Goal: Task Accomplishment & Management: Complete application form

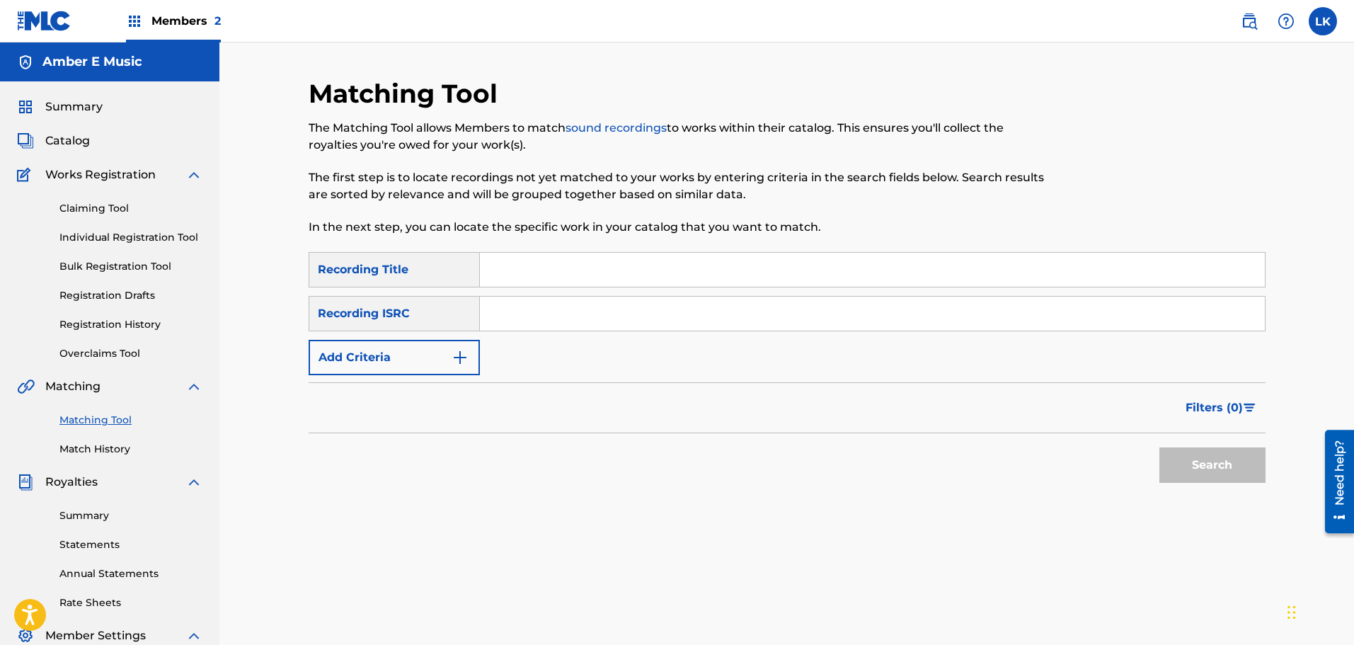
drag, startPoint x: 93, startPoint y: 268, endPoint x: 115, endPoint y: 280, distance: 24.1
click at [93, 268] on link "Bulk Registration Tool" at bounding box center [130, 266] width 143 height 15
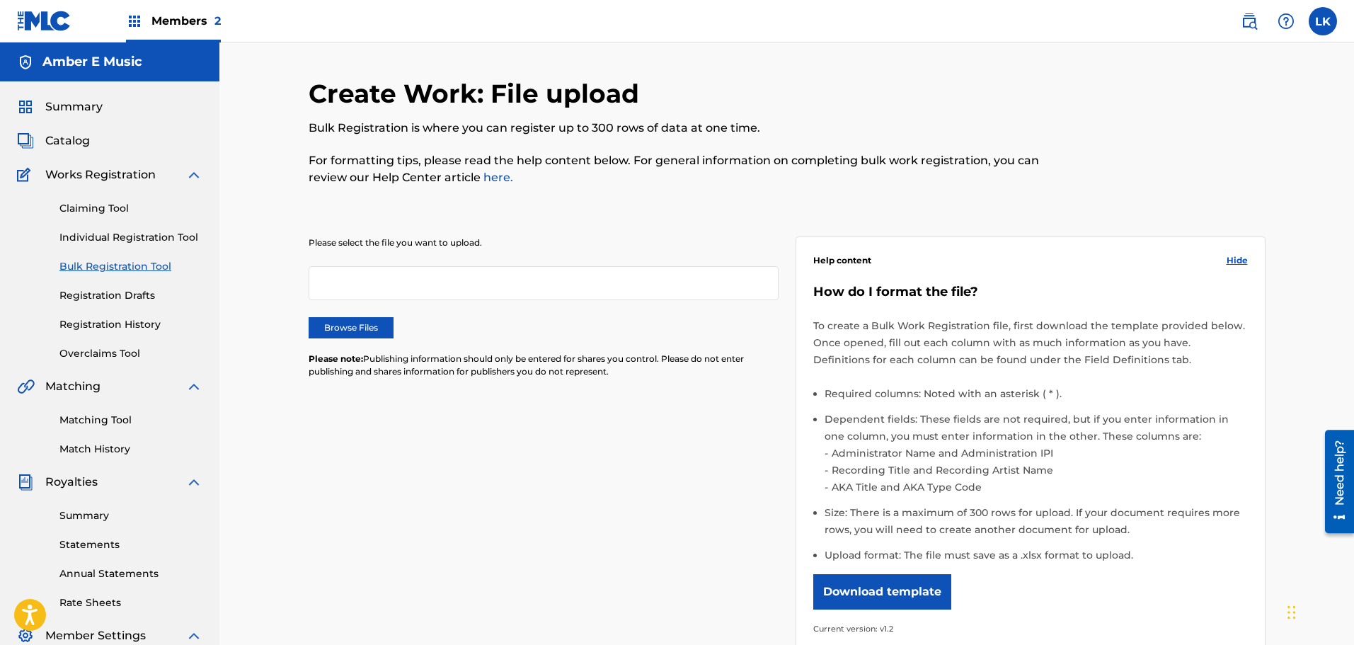
click at [130, 238] on link "Individual Registration Tool" at bounding box center [130, 237] width 143 height 15
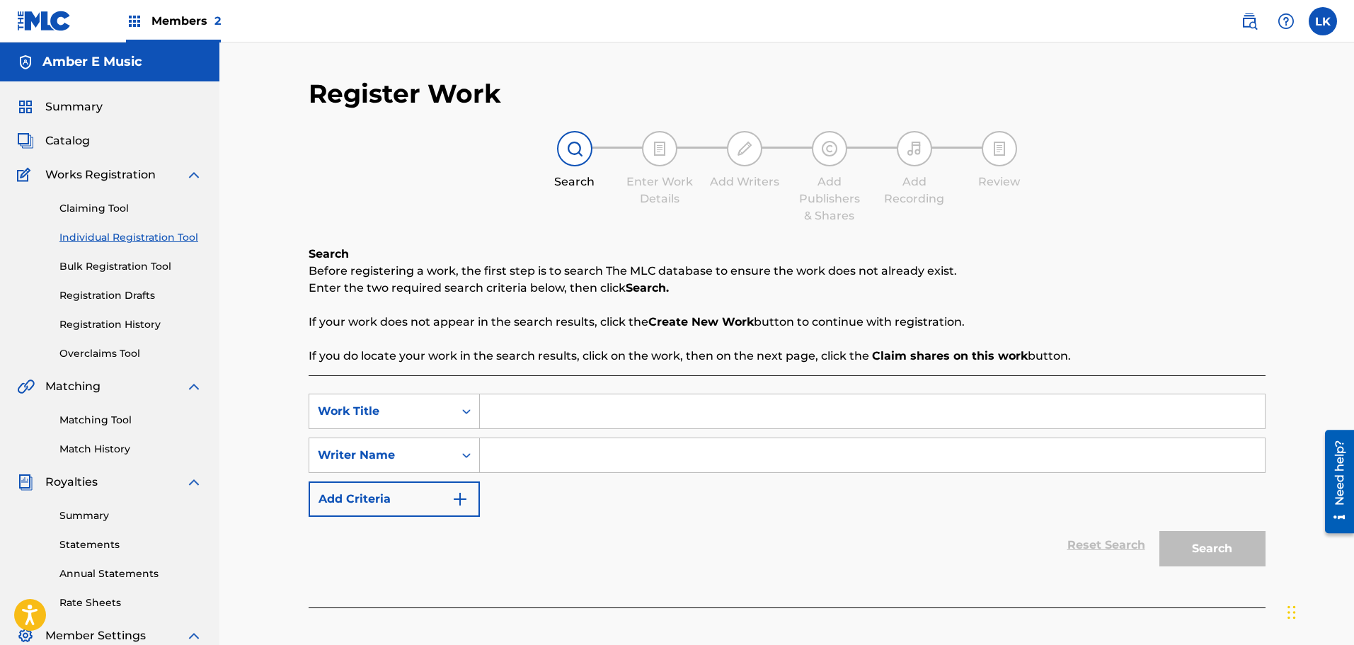
click at [500, 408] on input "Search Form" at bounding box center [872, 411] width 785 height 34
type input "Hollow Lies"
type input "E"
type input "[PERSON_NAME]-Rykiel"
click at [1217, 551] on button "Search" at bounding box center [1212, 548] width 106 height 35
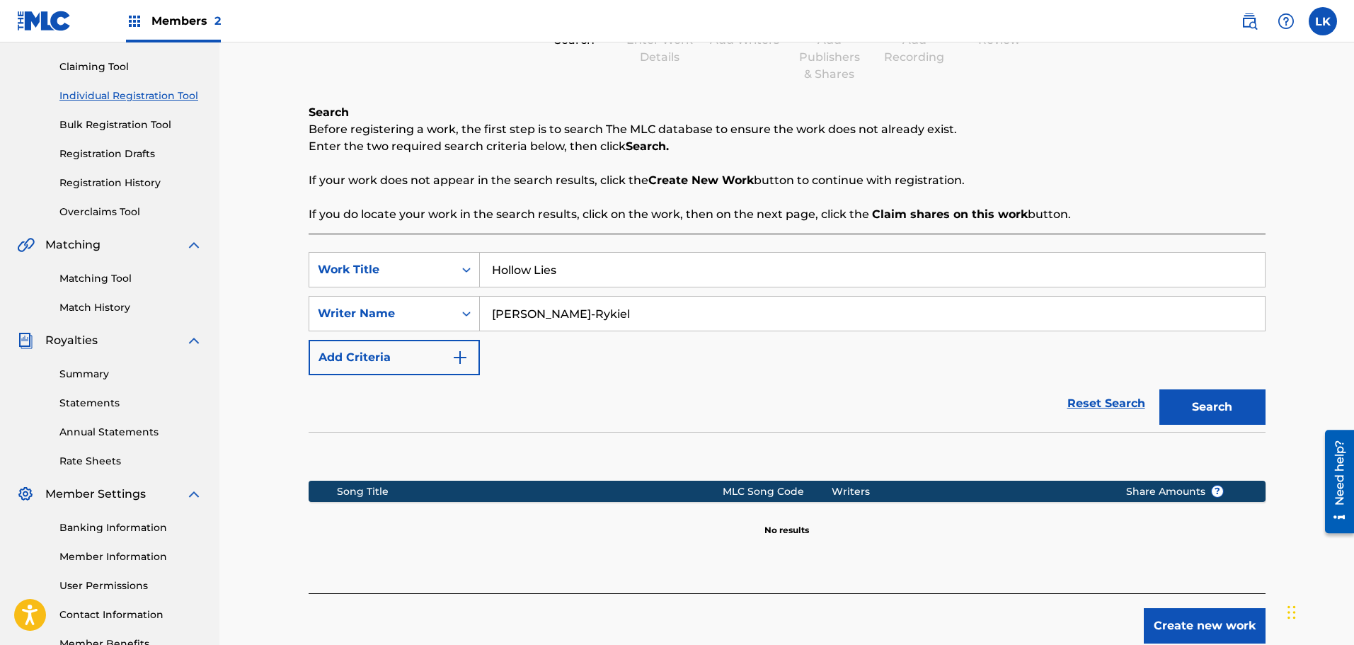
scroll to position [212, 0]
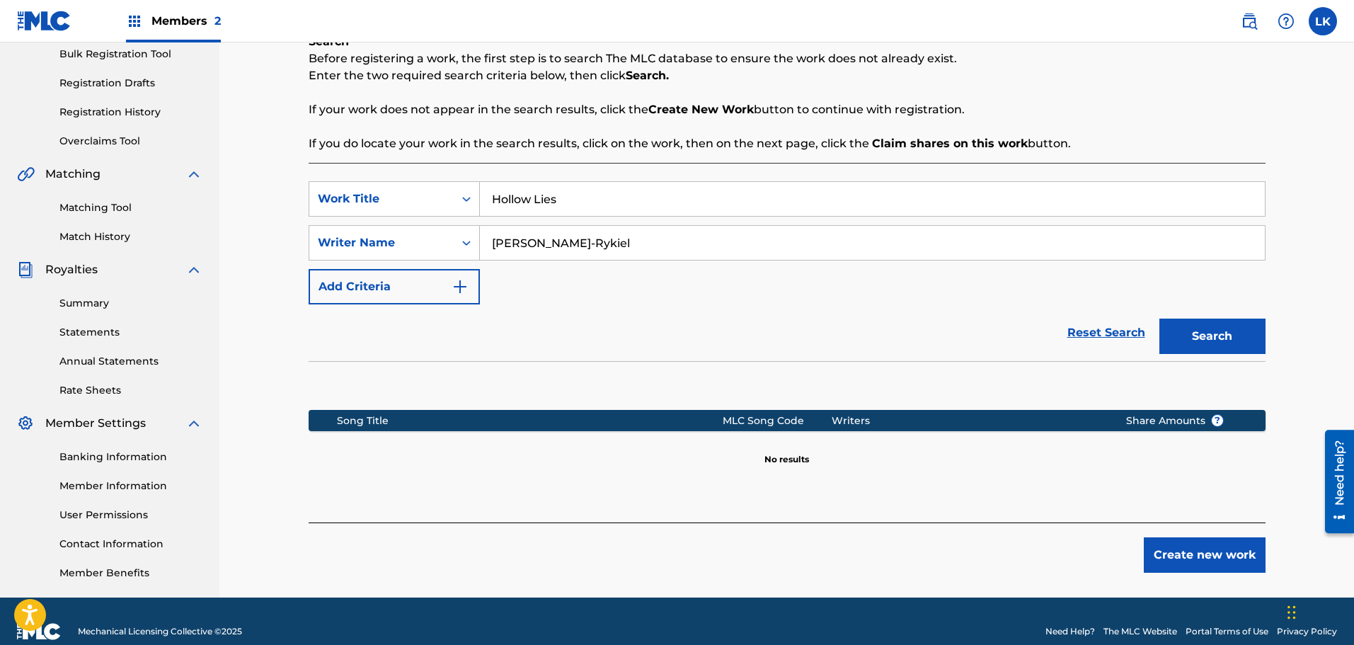
click at [1177, 560] on button "Create new work" at bounding box center [1205, 554] width 122 height 35
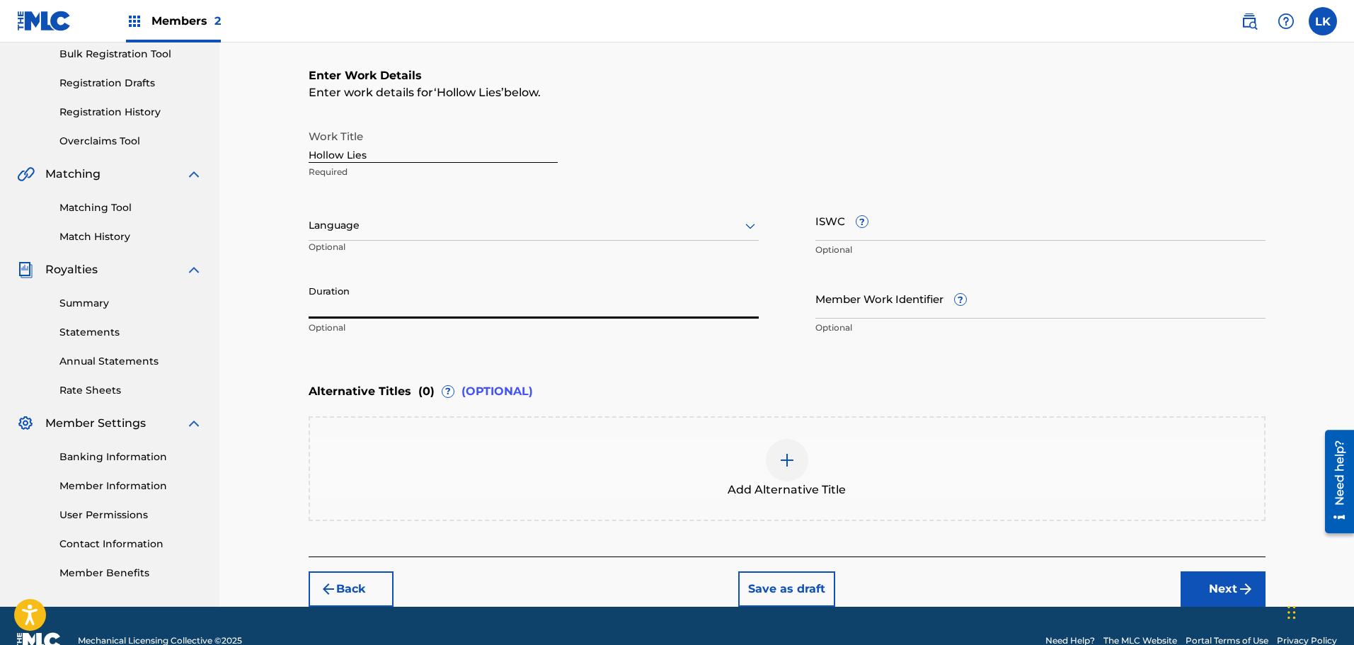
click at [391, 304] on input "Duration" at bounding box center [534, 298] width 450 height 40
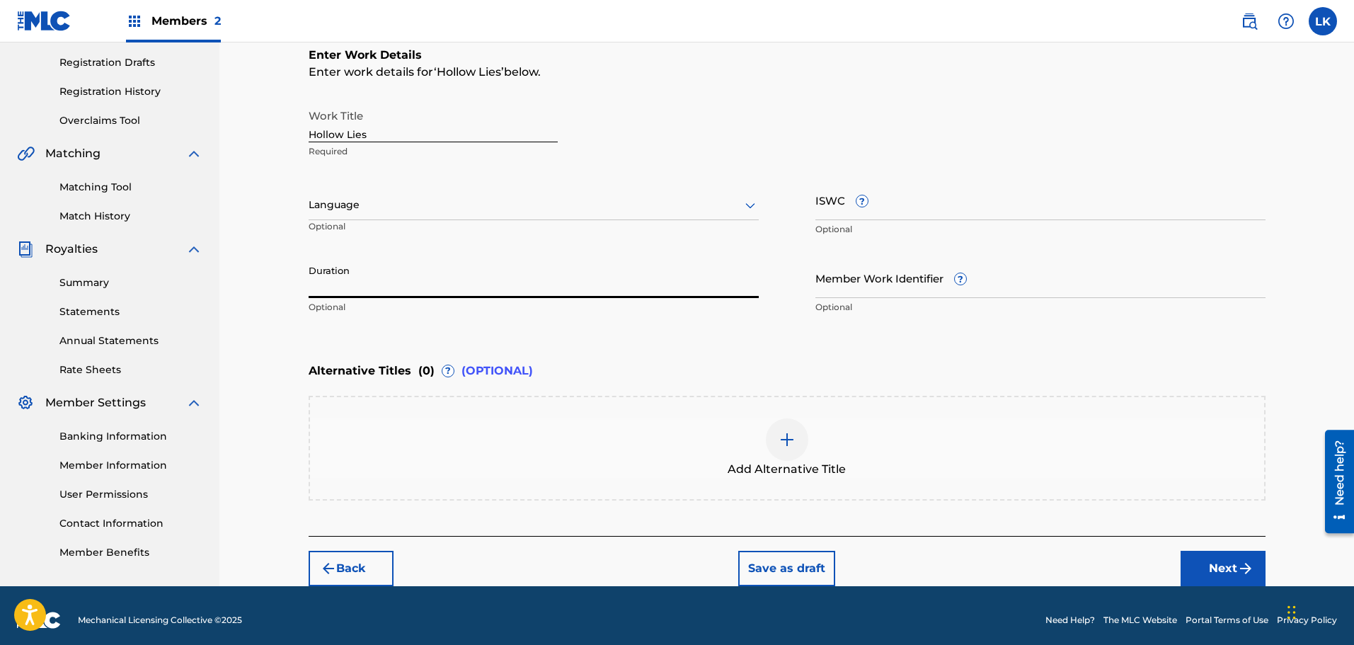
scroll to position [242, 0]
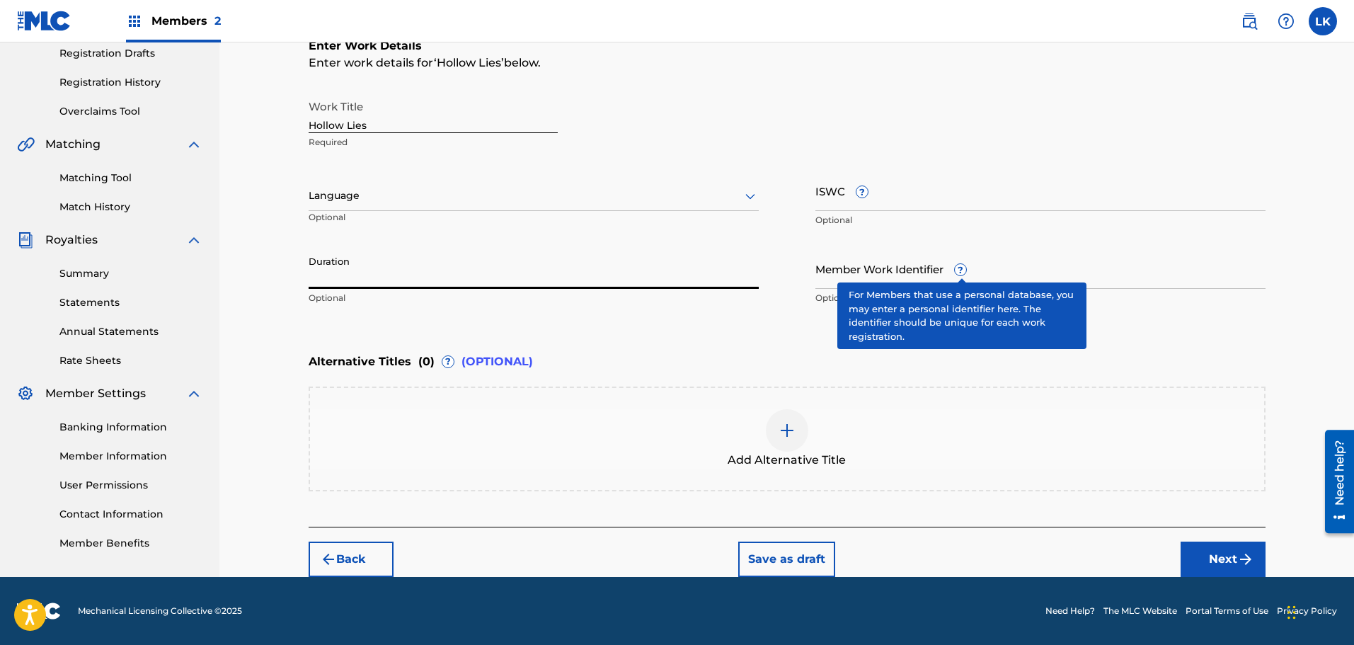
click at [962, 272] on span "?" at bounding box center [960, 269] width 11 height 11
click at [962, 272] on input "Member Work Identifier ?" at bounding box center [1040, 268] width 450 height 40
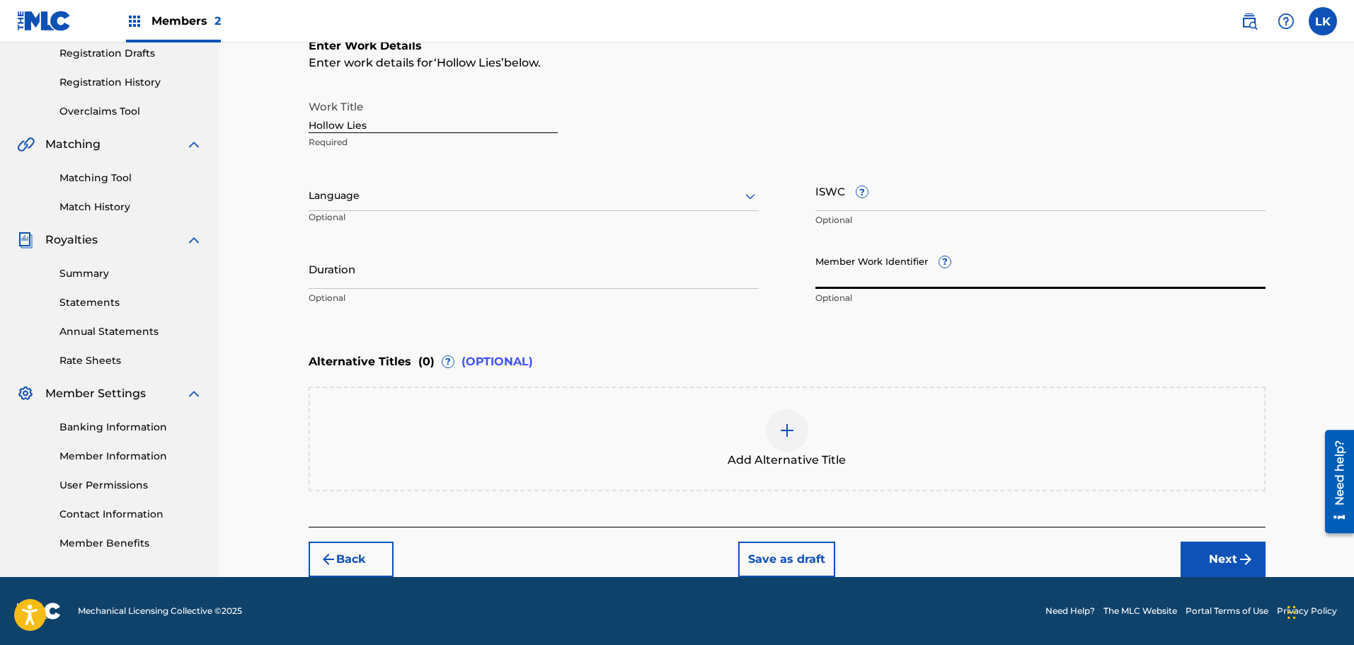
type input "W"
type input "930916808"
click at [1216, 556] on button "Next" at bounding box center [1222, 558] width 85 height 35
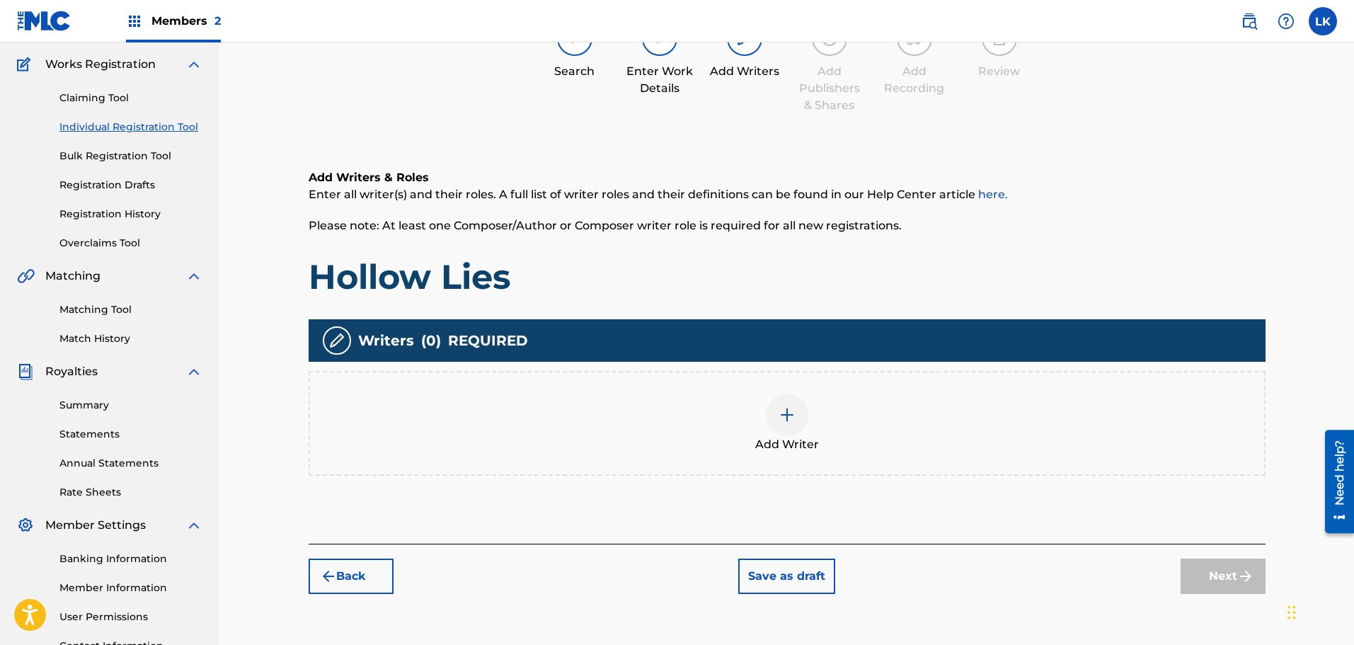
scroll to position [134, 0]
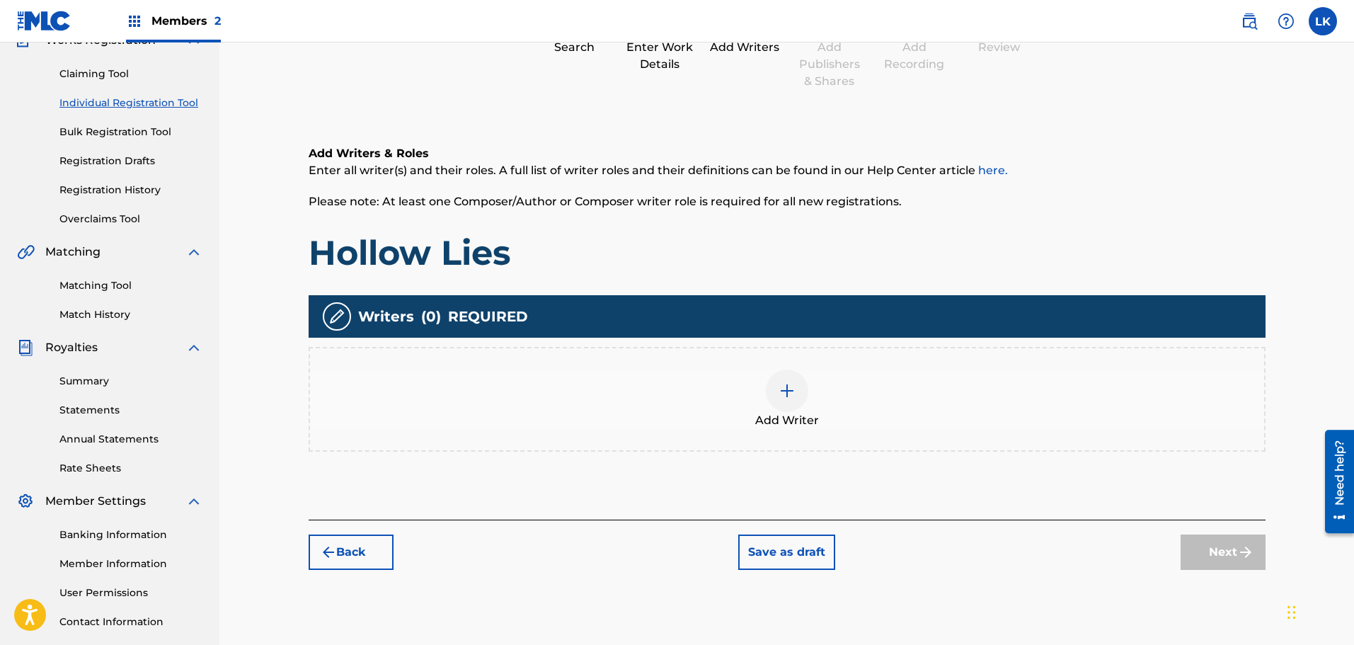
click at [790, 393] on img at bounding box center [786, 390] width 17 height 17
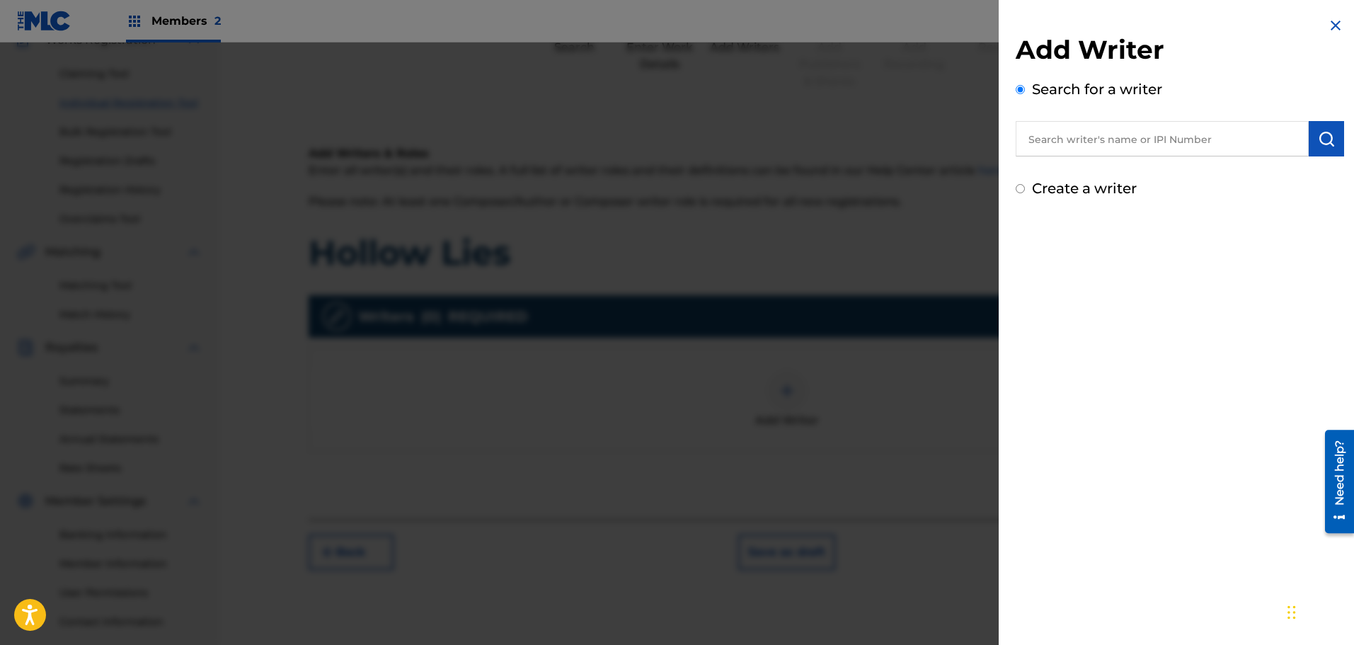
click at [1061, 145] on input "text" at bounding box center [1161, 138] width 293 height 35
type input "[PERSON_NAME]-Rykiel"
drag, startPoint x: 1151, startPoint y: 141, endPoint x: 940, endPoint y: 138, distance: 210.9
click at [944, 135] on div "Add Writer Search for a writer [PERSON_NAME]-Rykiel Create a writer" at bounding box center [677, 343] width 1354 height 602
click at [1072, 139] on input "text" at bounding box center [1161, 138] width 293 height 35
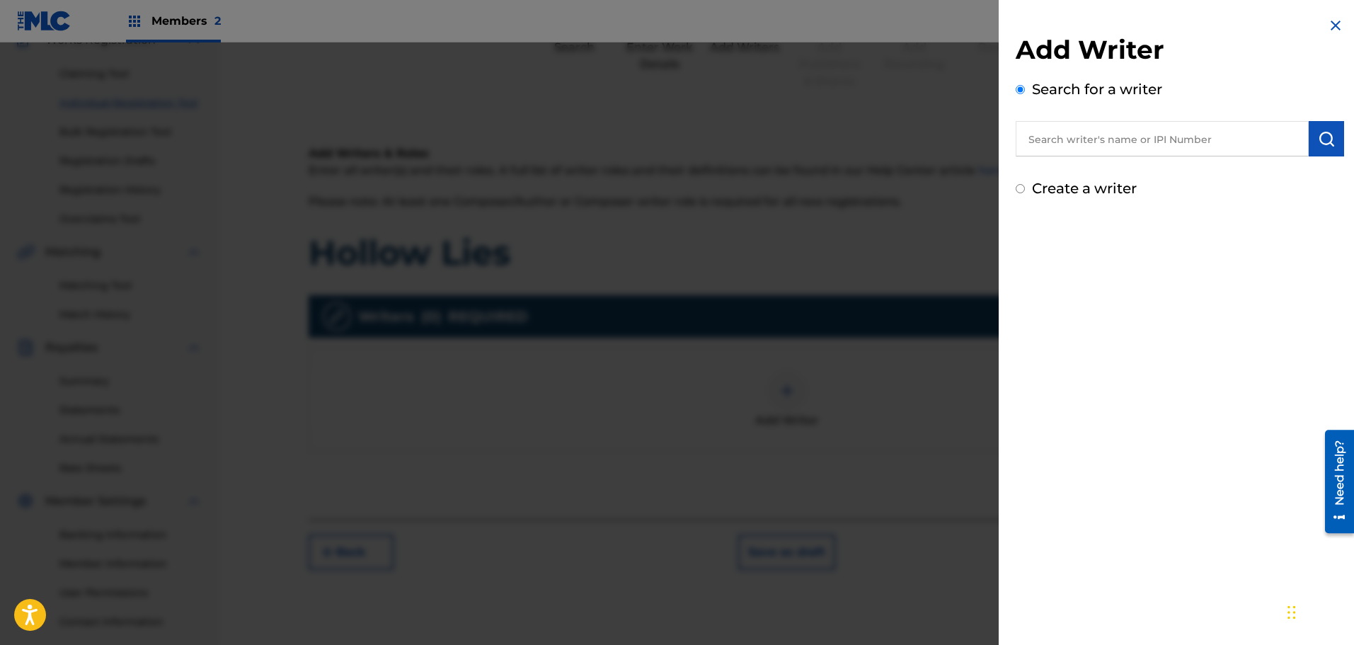
click at [1117, 142] on input "text" at bounding box center [1161, 138] width 293 height 35
type input "1299838183"
click at [1323, 132] on img "submit" at bounding box center [1326, 138] width 17 height 17
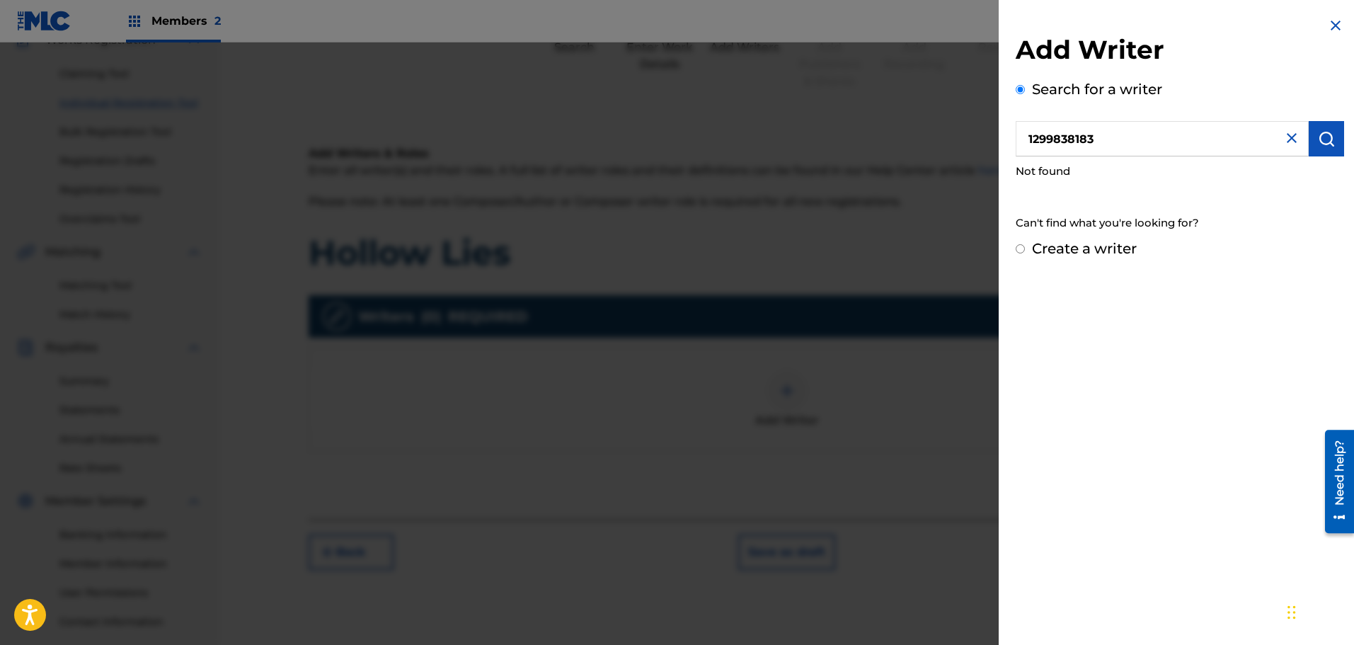
click at [1020, 249] on input "Create a writer" at bounding box center [1019, 248] width 9 height 9
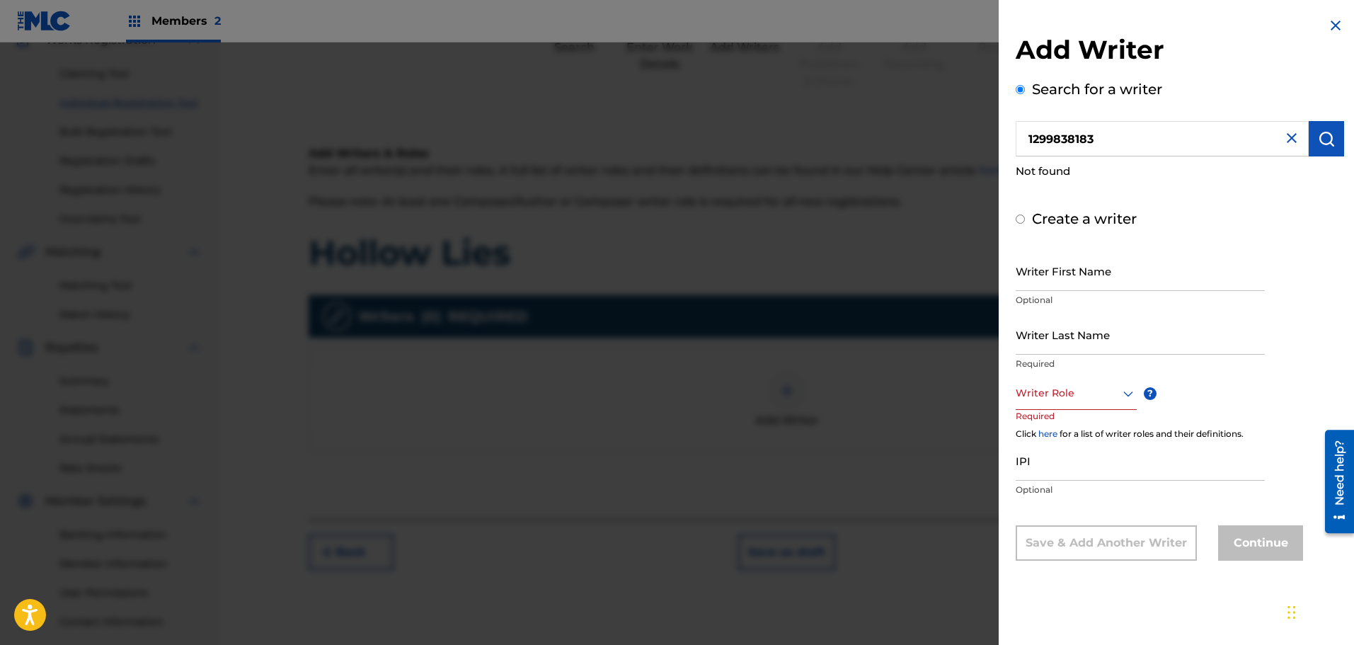
radio input "false"
radio input "true"
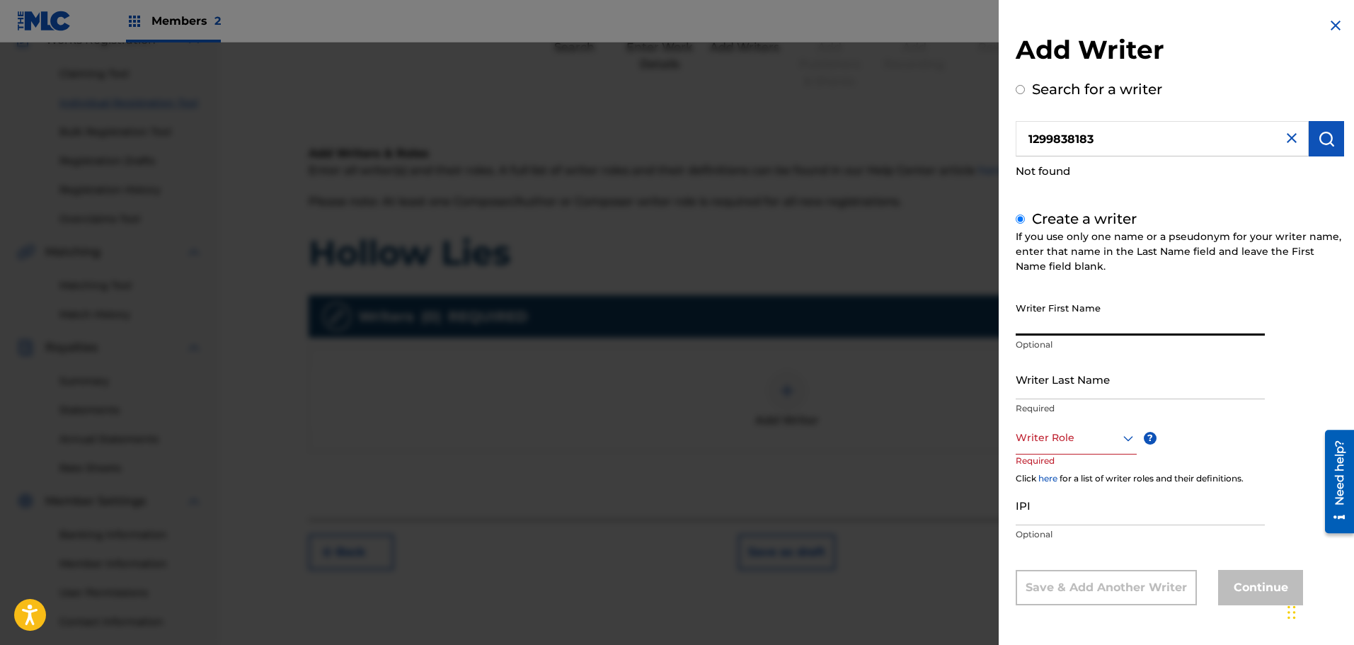
click at [1050, 320] on input "Writer First Name" at bounding box center [1139, 315] width 249 height 40
type input "[PERSON_NAME]"
click at [1119, 439] on icon at bounding box center [1127, 438] width 17 height 17
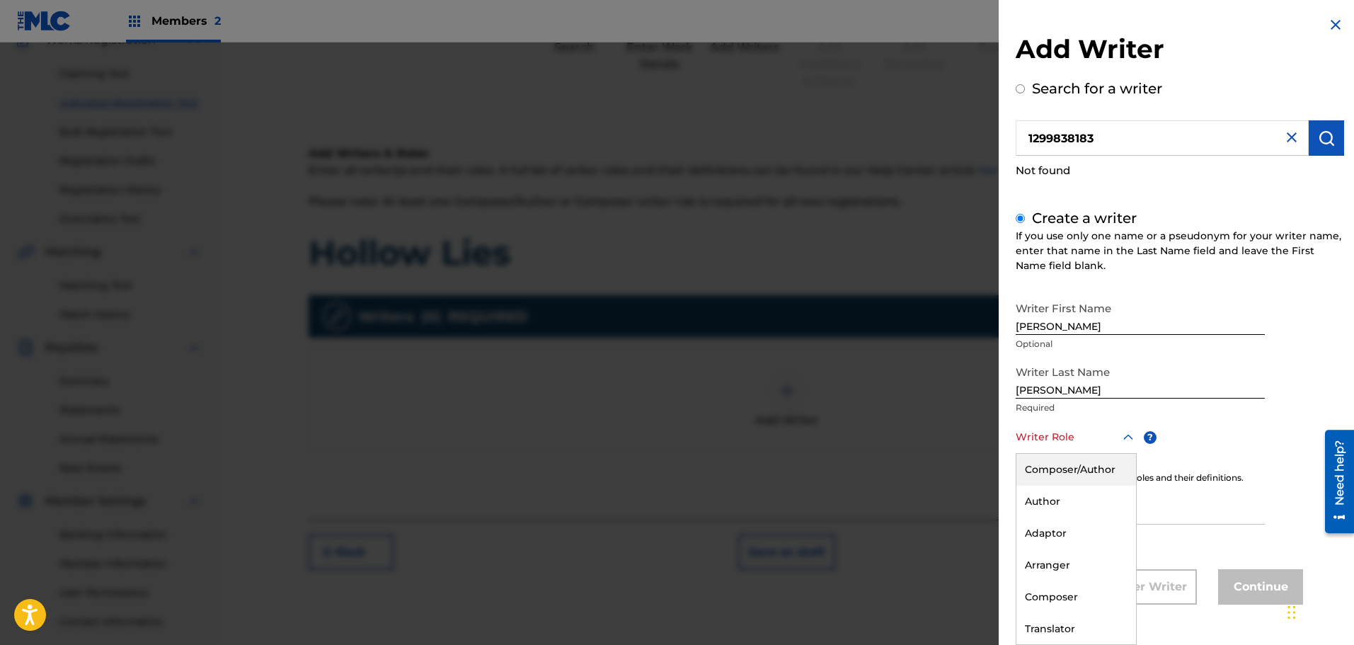
click at [1095, 470] on div "Composer/Author" at bounding box center [1076, 470] width 120 height 32
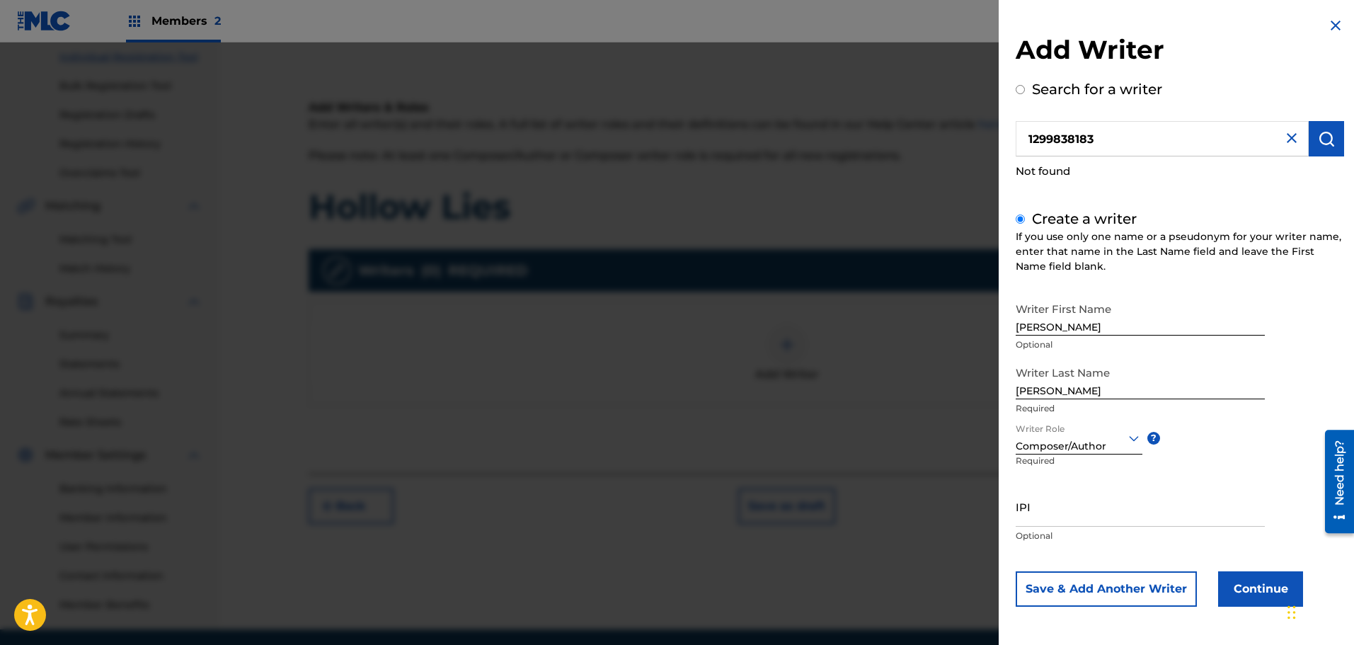
scroll to position [205, 0]
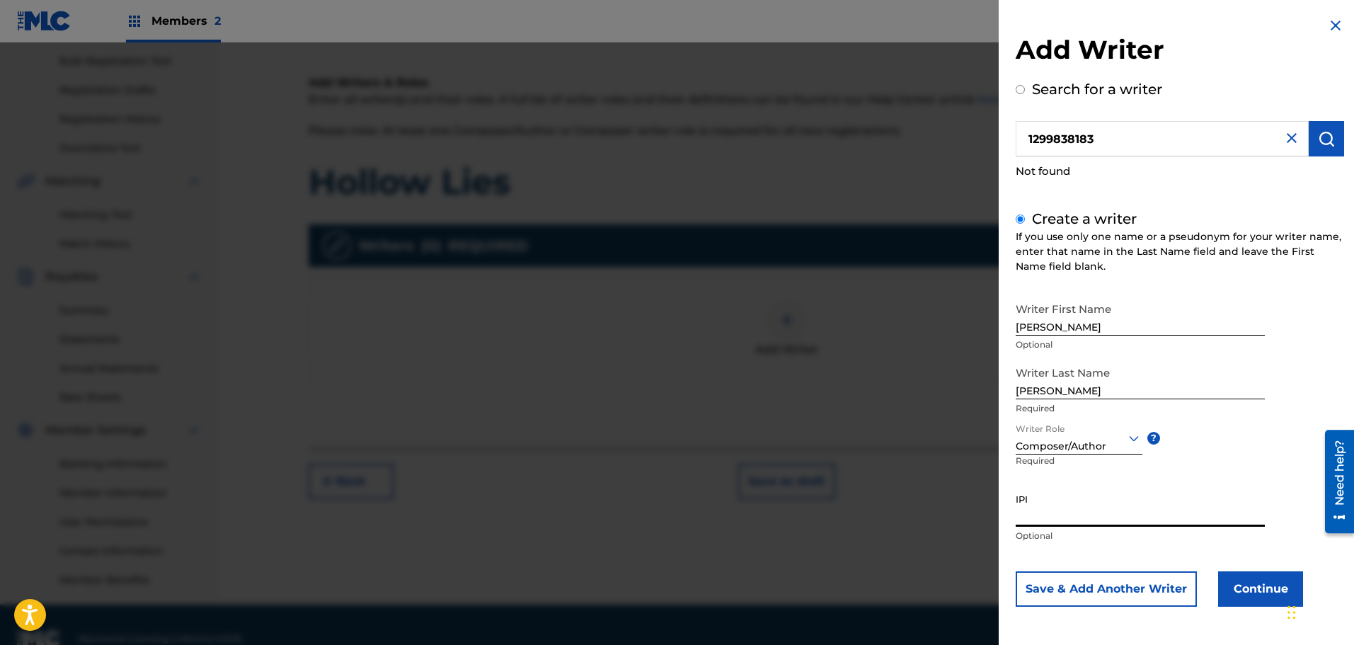
click at [1058, 518] on input "IPI" at bounding box center [1139, 506] width 249 height 40
type input "1299838183"
click at [1092, 593] on button "Save & Add Another Writer" at bounding box center [1105, 588] width 181 height 35
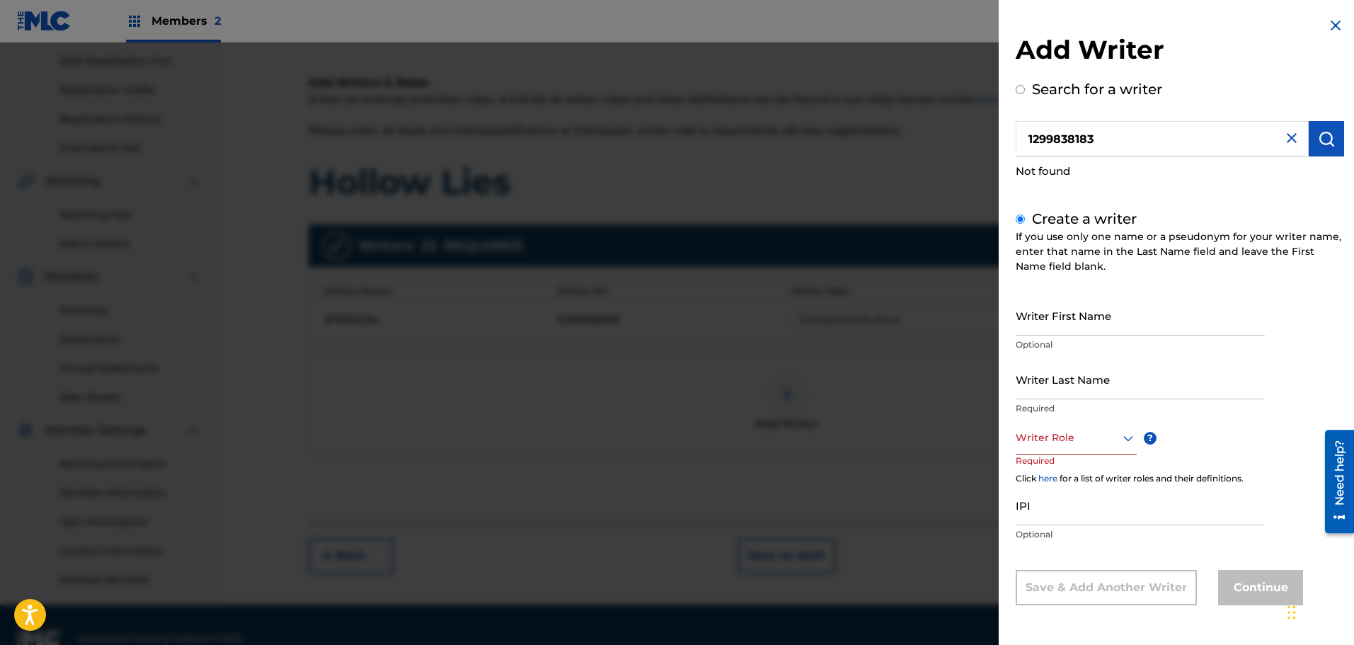
click at [1108, 135] on input "1299838183" at bounding box center [1161, 138] width 293 height 35
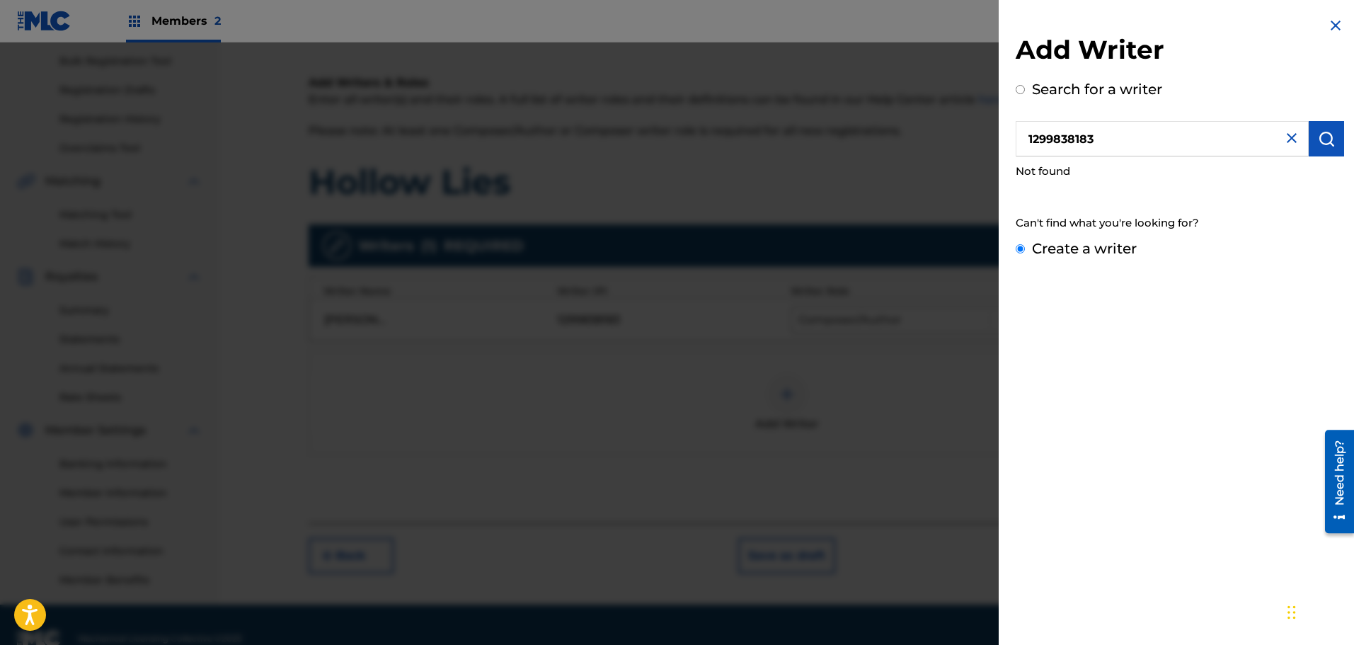
radio input "true"
type input "1"
drag, startPoint x: 1090, startPoint y: 171, endPoint x: 1099, endPoint y: 184, distance: 15.7
click at [1146, 171] on strong "[PERSON_NAME]" at bounding box center [1196, 170] width 101 height 13
type input "[PERSON_NAME]"
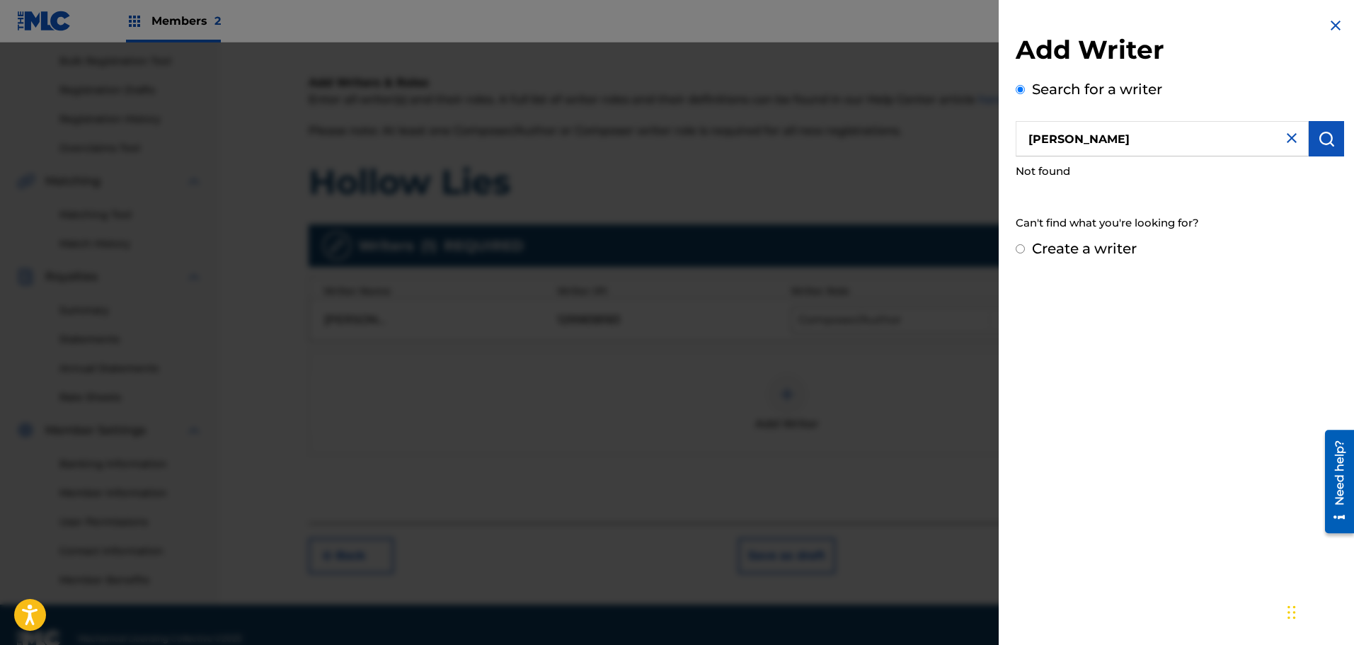
drag, startPoint x: 1111, startPoint y: 142, endPoint x: 919, endPoint y: 114, distance: 193.7
click at [928, 113] on div "Add Writer Search for a writer [PERSON_NAME] Not found Can't find what you're l…" at bounding box center [677, 343] width 1354 height 602
click at [1022, 250] on input "Create a writer" at bounding box center [1019, 248] width 9 height 9
radio input "false"
radio input "true"
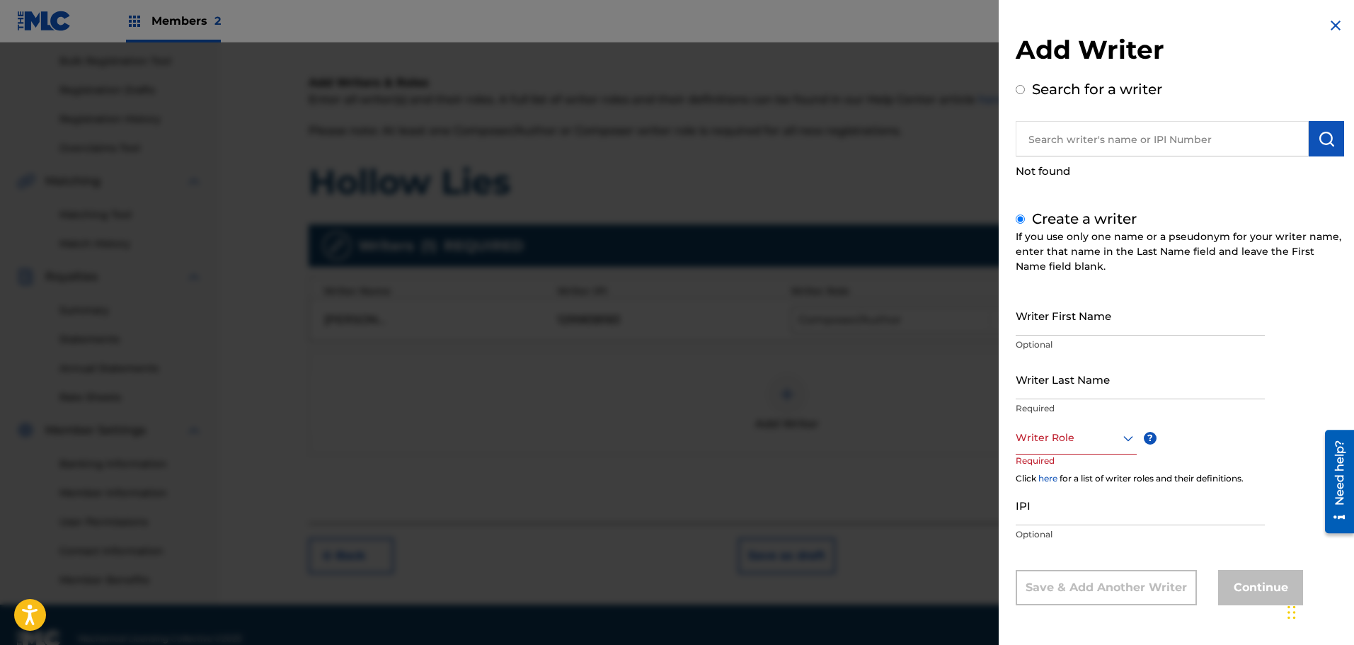
click at [1069, 326] on input "Writer First Name" at bounding box center [1139, 315] width 249 height 40
type input "[PERSON_NAME]"
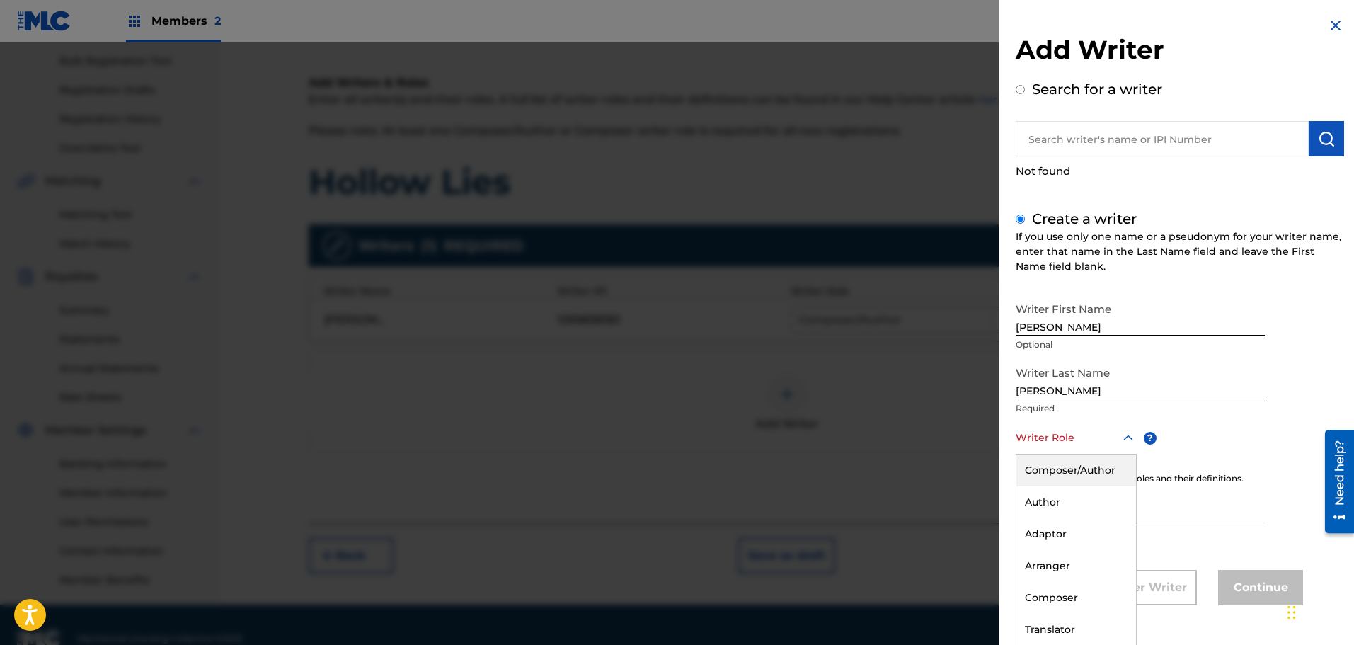
scroll to position [1, 0]
click at [1124, 437] on icon at bounding box center [1128, 437] width 10 height 6
click at [1085, 468] on div "Composer/Author" at bounding box center [1076, 470] width 120 height 32
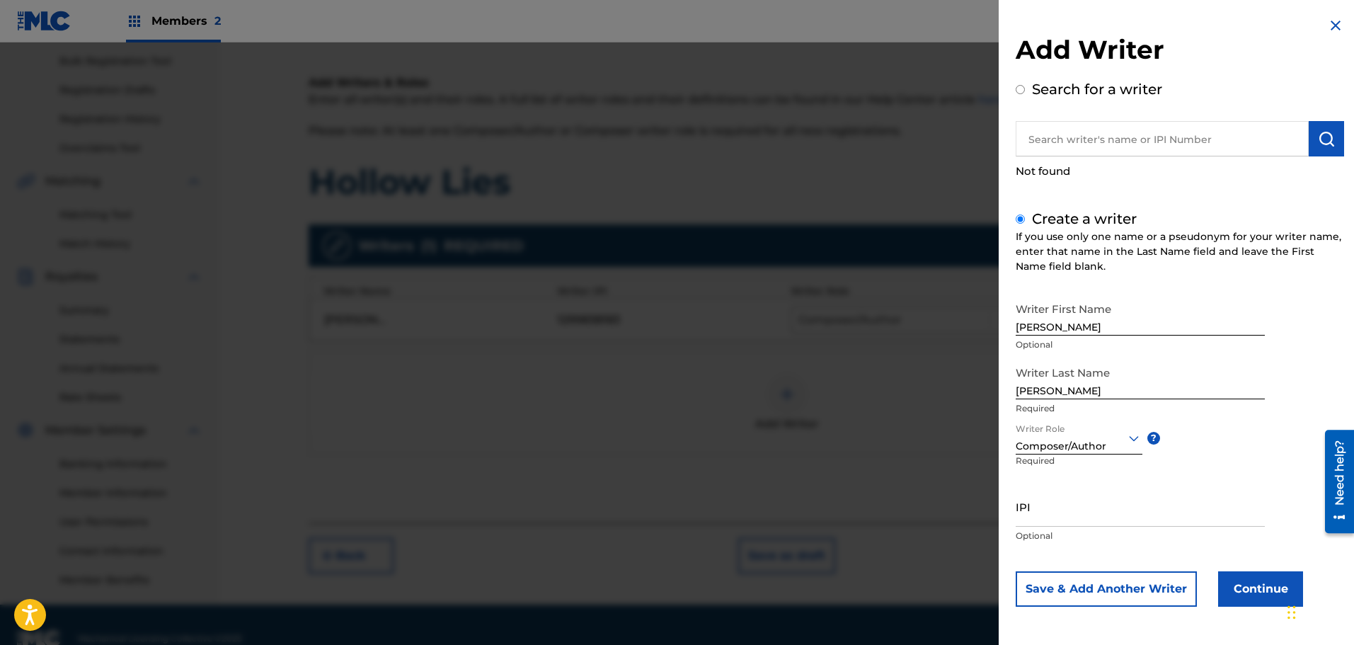
scroll to position [0, 0]
click at [1045, 519] on input "IPI" at bounding box center [1139, 506] width 249 height 40
type input "346208570"
click at [1256, 598] on button "Continue" at bounding box center [1260, 588] width 85 height 35
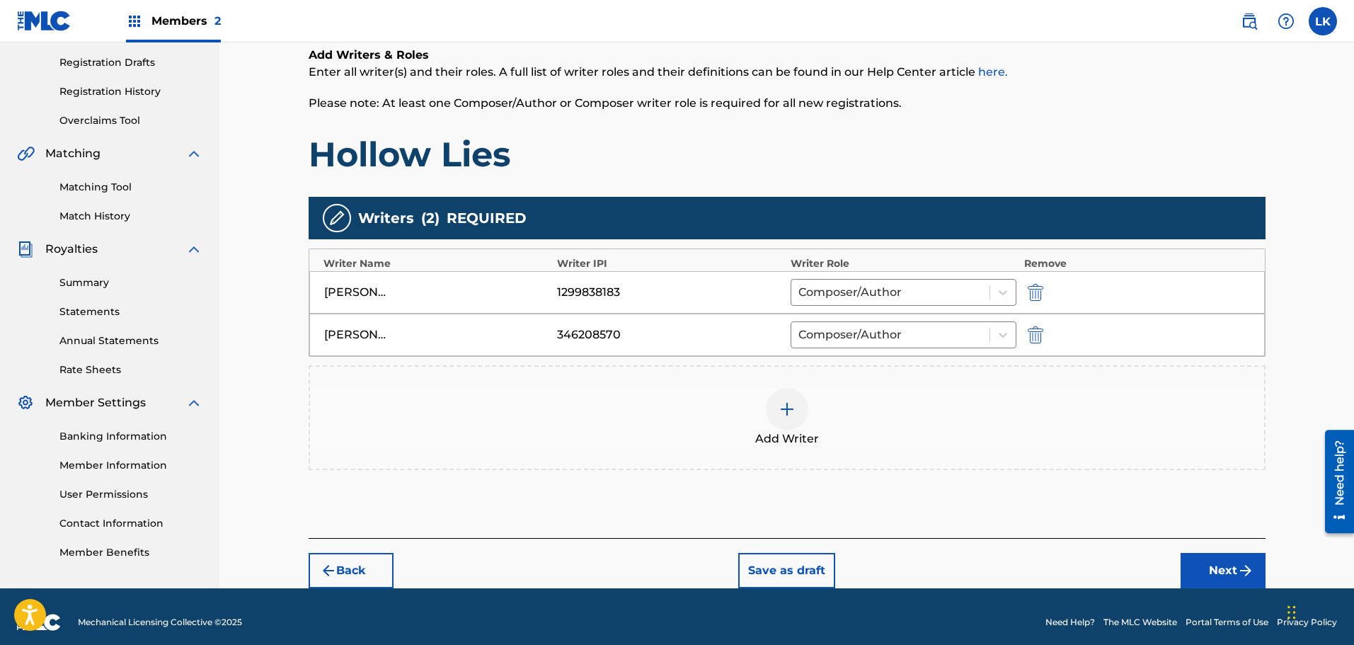
scroll to position [244, 0]
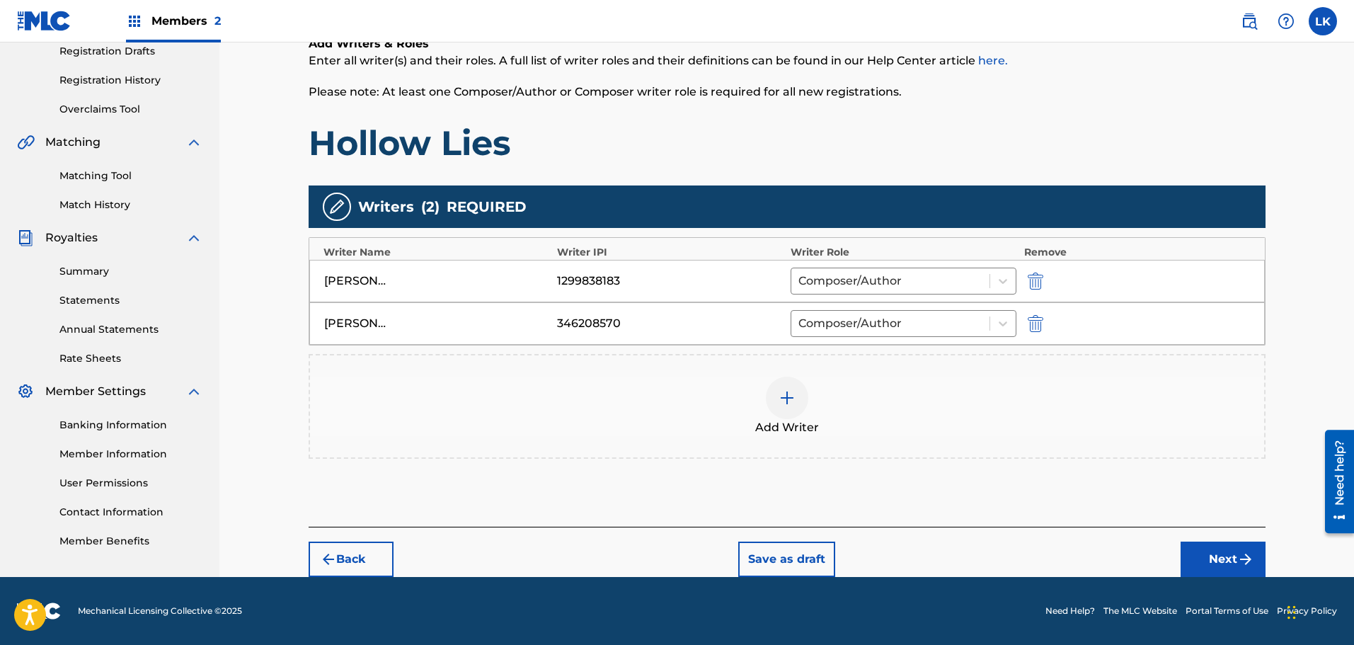
click at [1217, 556] on button "Next" at bounding box center [1222, 558] width 85 height 35
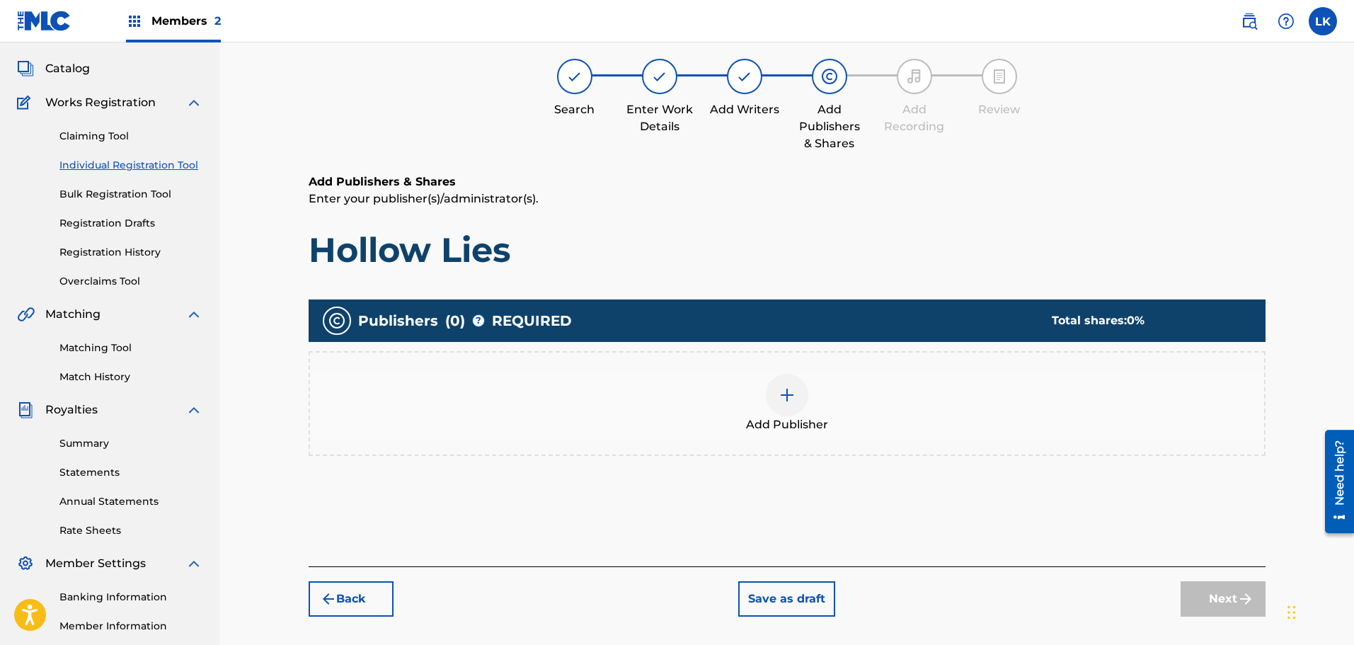
scroll to position [64, 0]
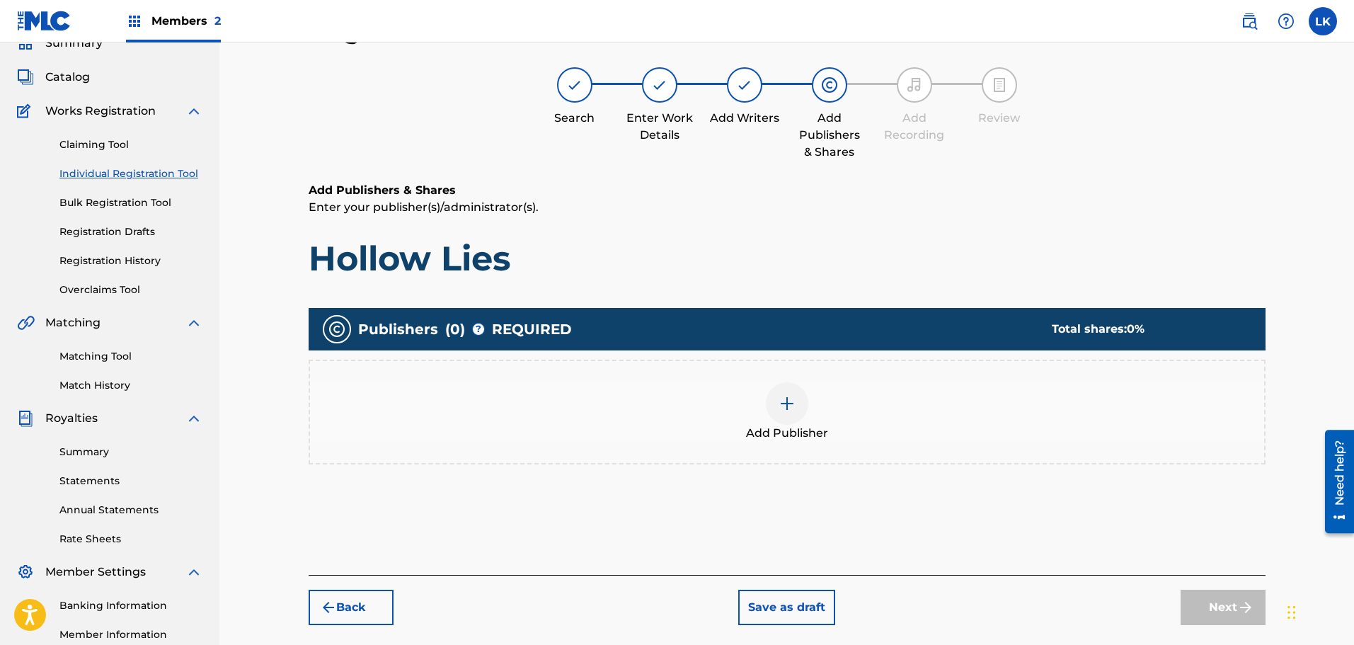
click at [787, 400] on img at bounding box center [786, 403] width 17 height 17
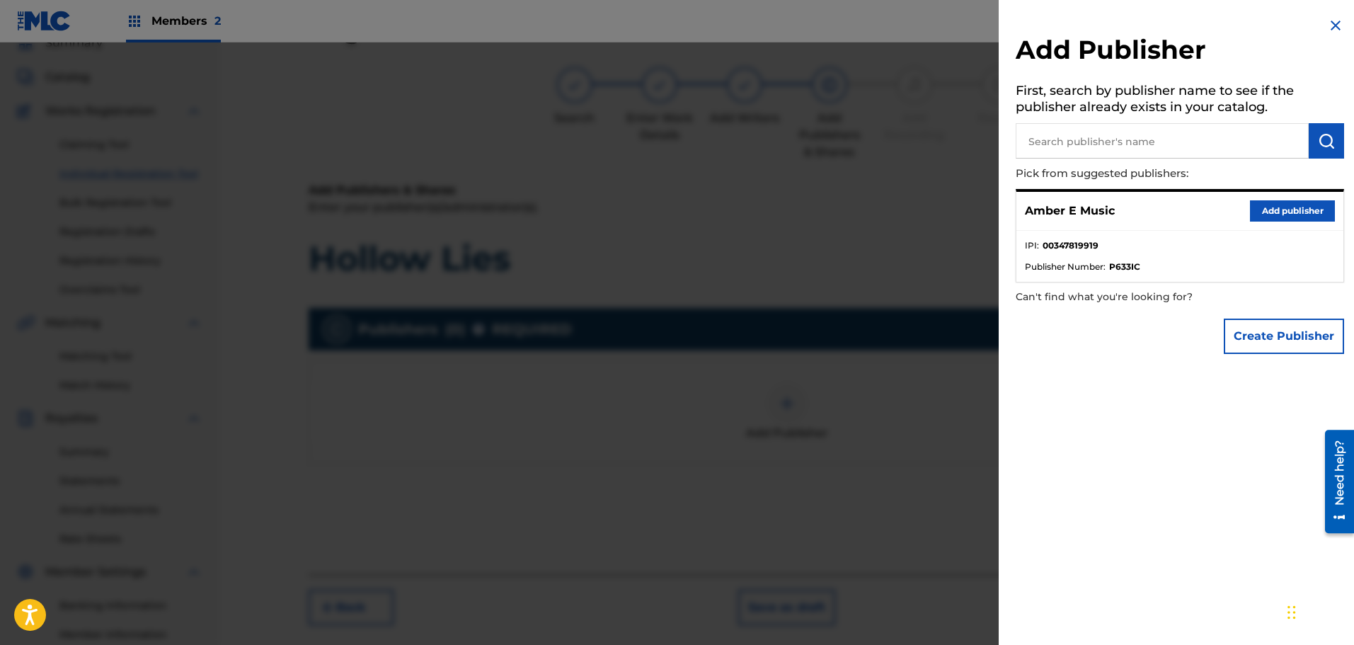
click at [1280, 207] on button "Add publisher" at bounding box center [1292, 210] width 85 height 21
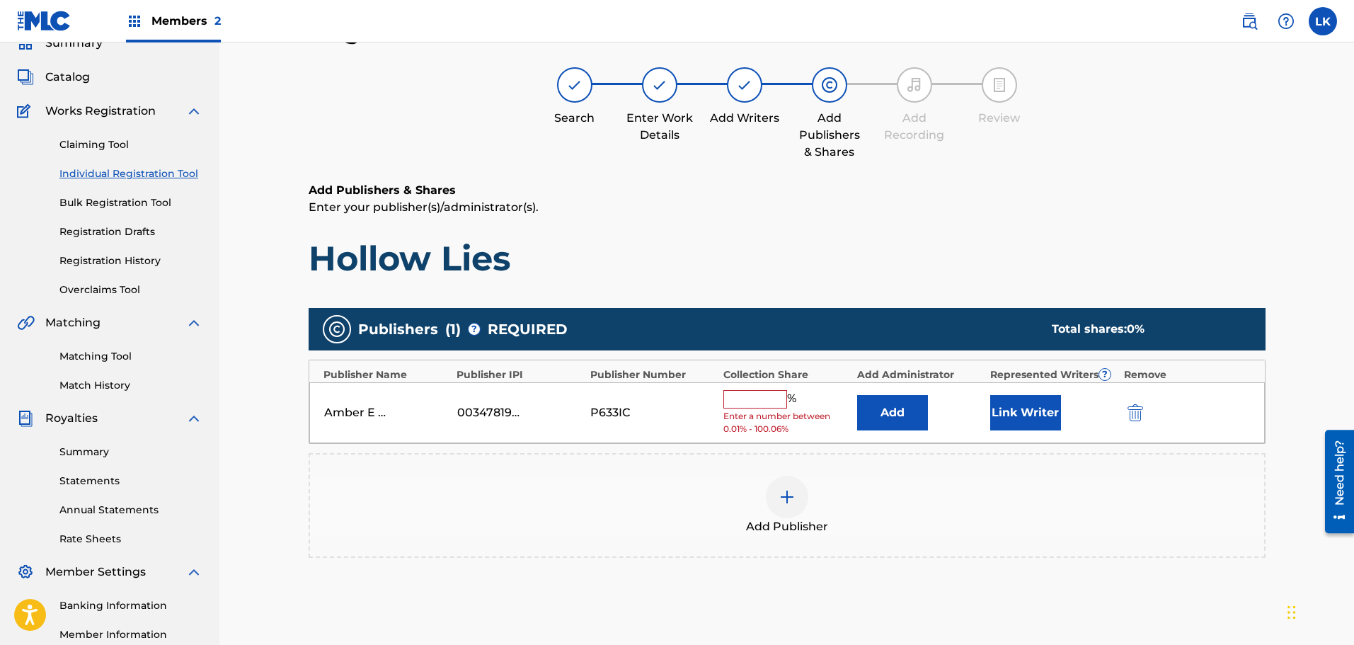
click at [754, 403] on input "text" at bounding box center [755, 399] width 64 height 18
type input "100"
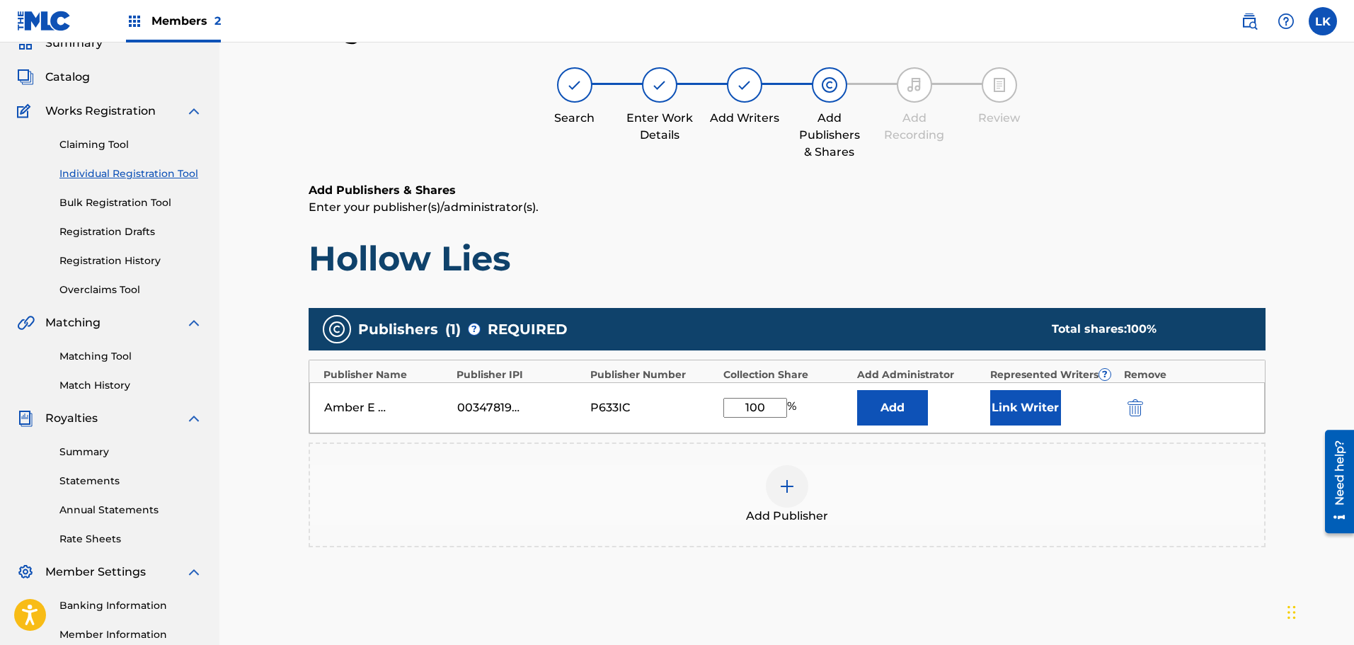
click at [1025, 410] on button "Link Writer" at bounding box center [1025, 407] width 71 height 35
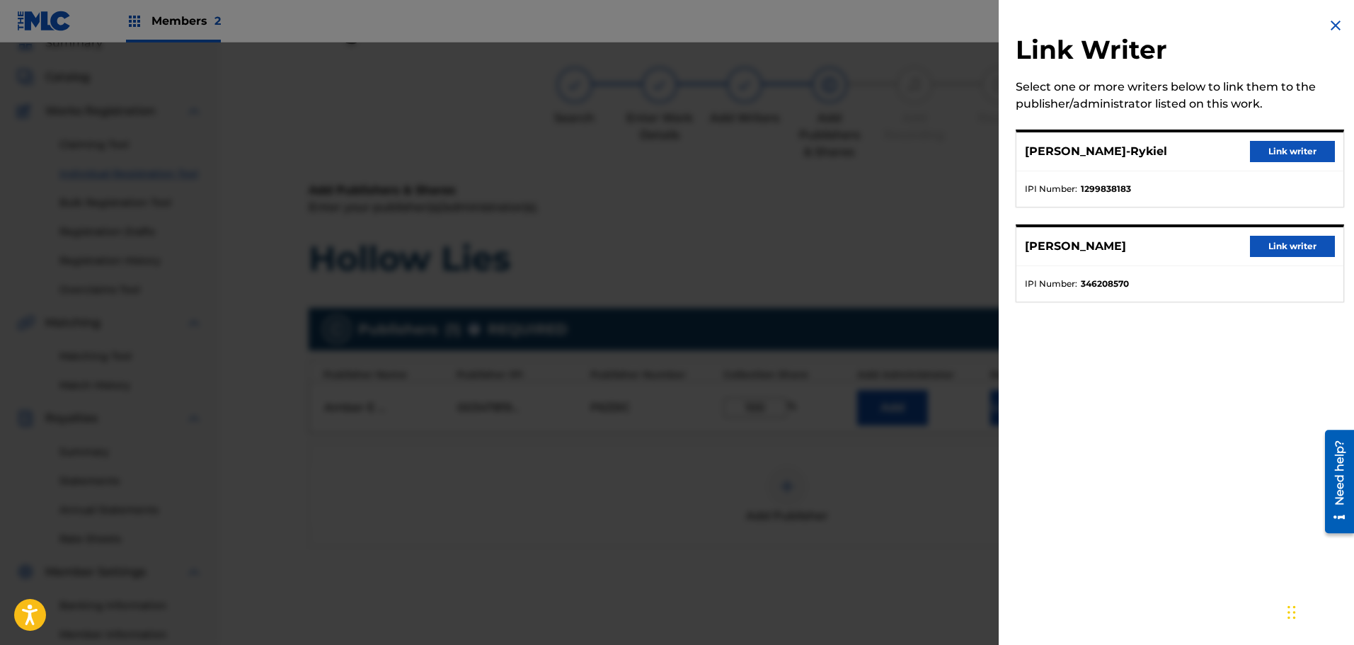
click at [1289, 153] on button "Link writer" at bounding box center [1292, 151] width 85 height 21
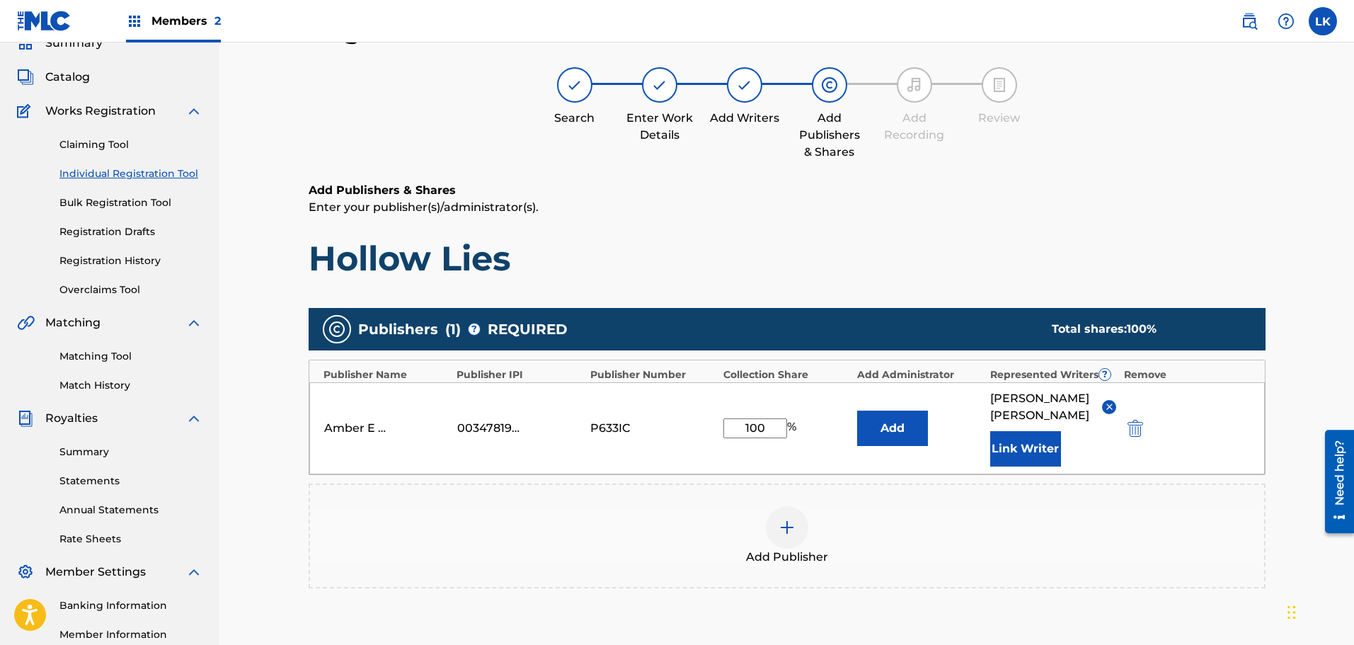
click at [1024, 446] on button "Link Writer" at bounding box center [1025, 448] width 71 height 35
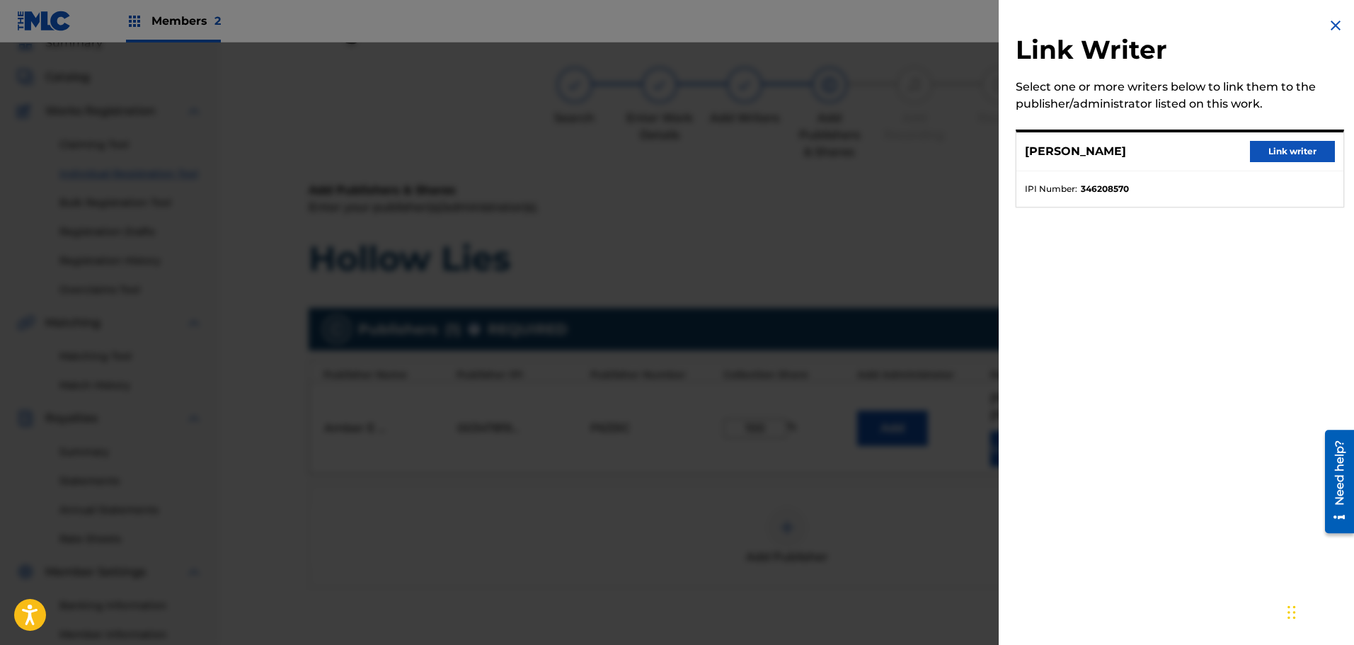
click at [1295, 156] on button "Link writer" at bounding box center [1292, 151] width 85 height 21
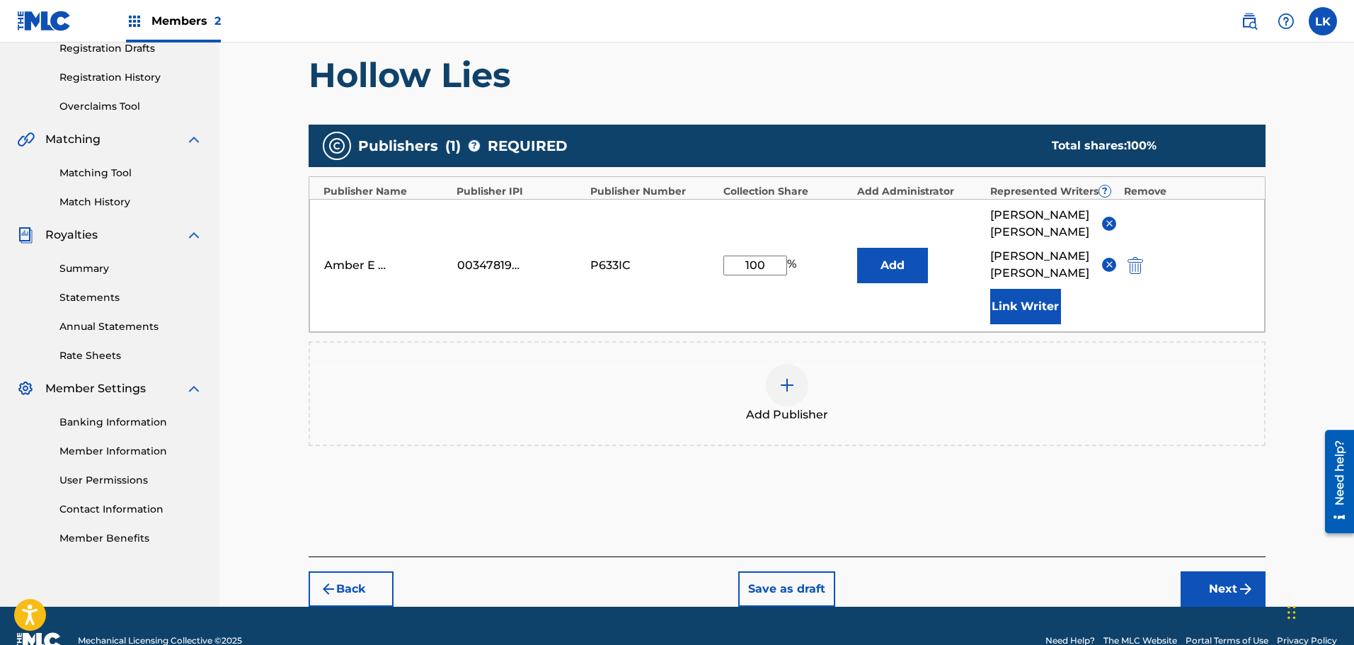
scroll to position [260, 0]
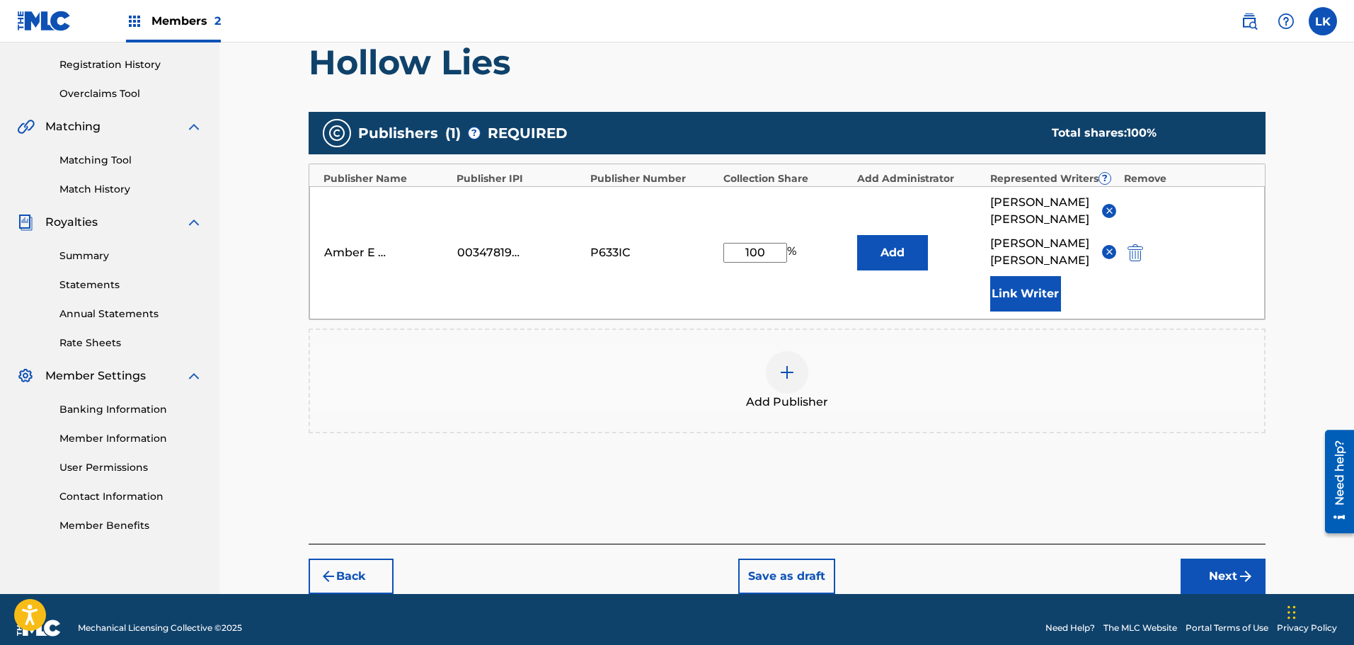
click at [1221, 558] on button "Next" at bounding box center [1222, 575] width 85 height 35
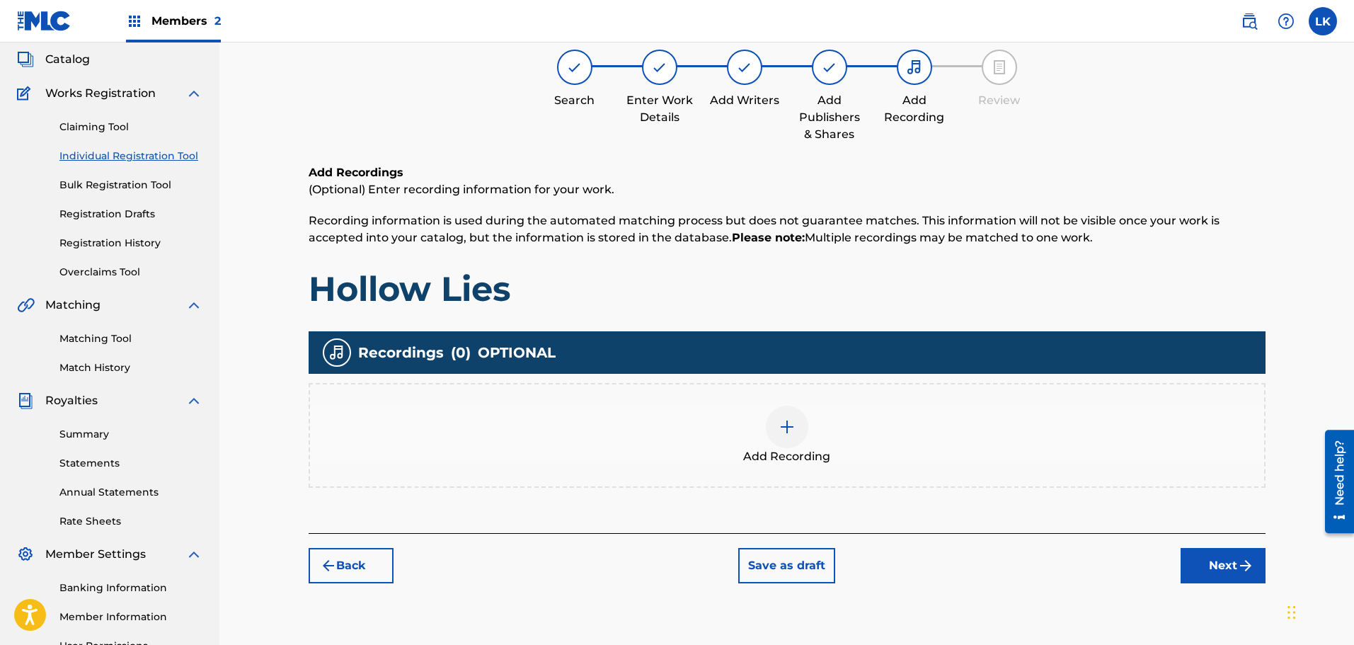
scroll to position [64, 0]
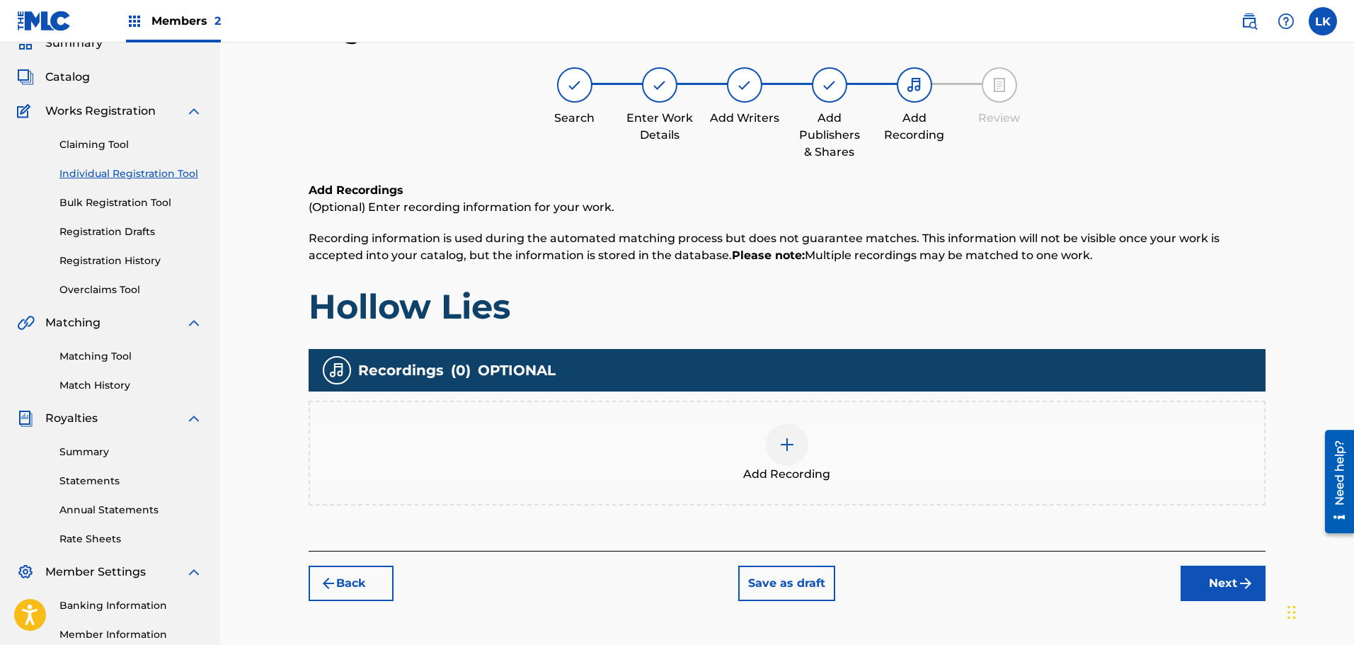
click at [786, 441] on img at bounding box center [786, 444] width 17 height 17
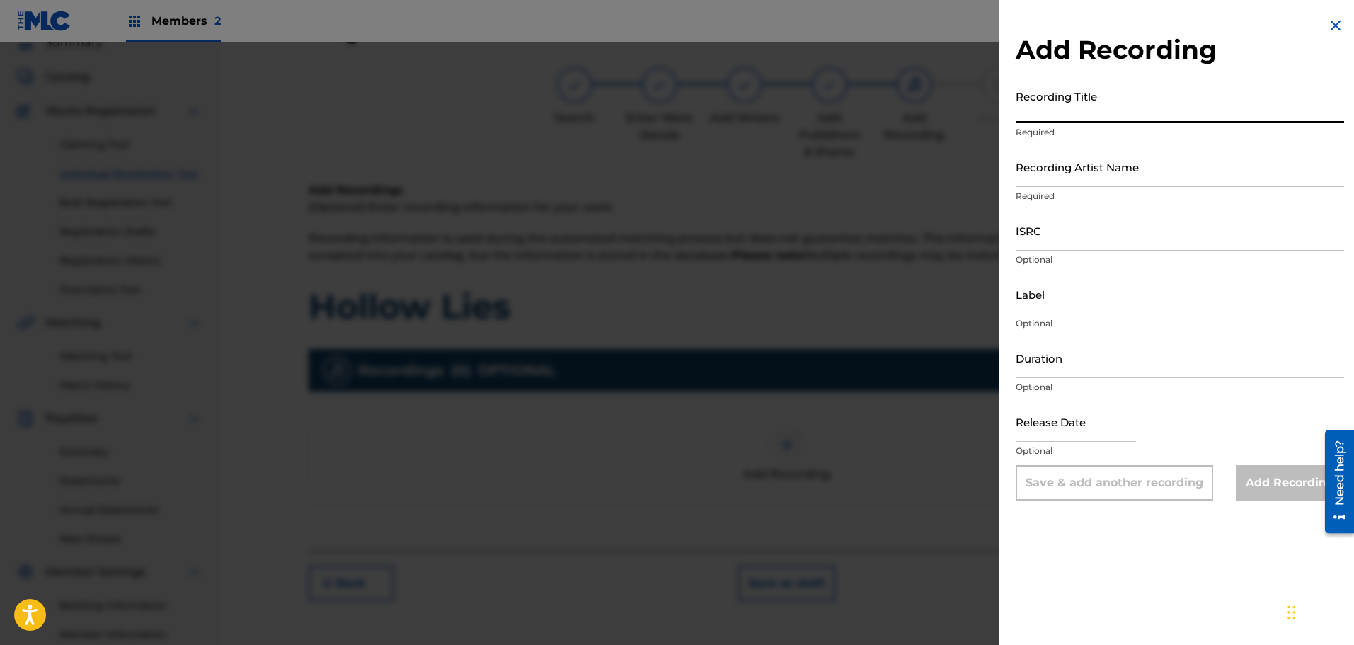
click at [1054, 116] on input "Recording Title" at bounding box center [1179, 103] width 328 height 40
type input "HOLLOW LIES"
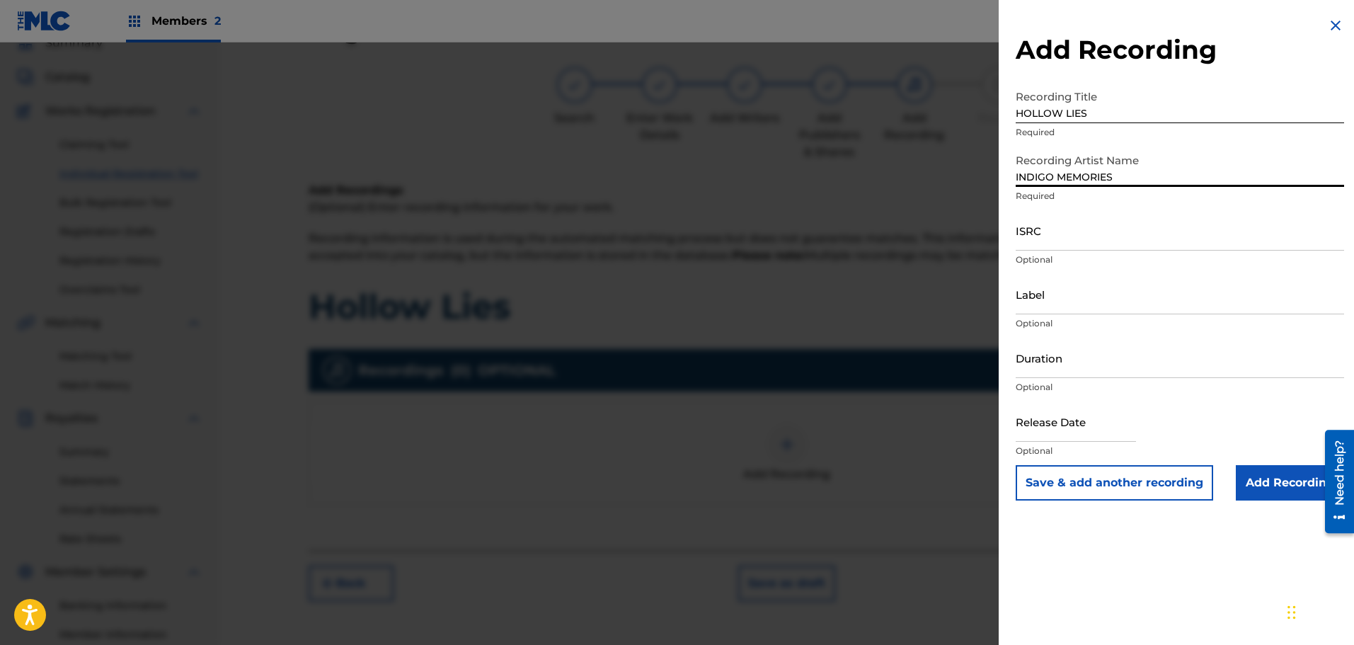
type input "INDIGO MEMORIES"
type input "10165985 RECORDS DK"
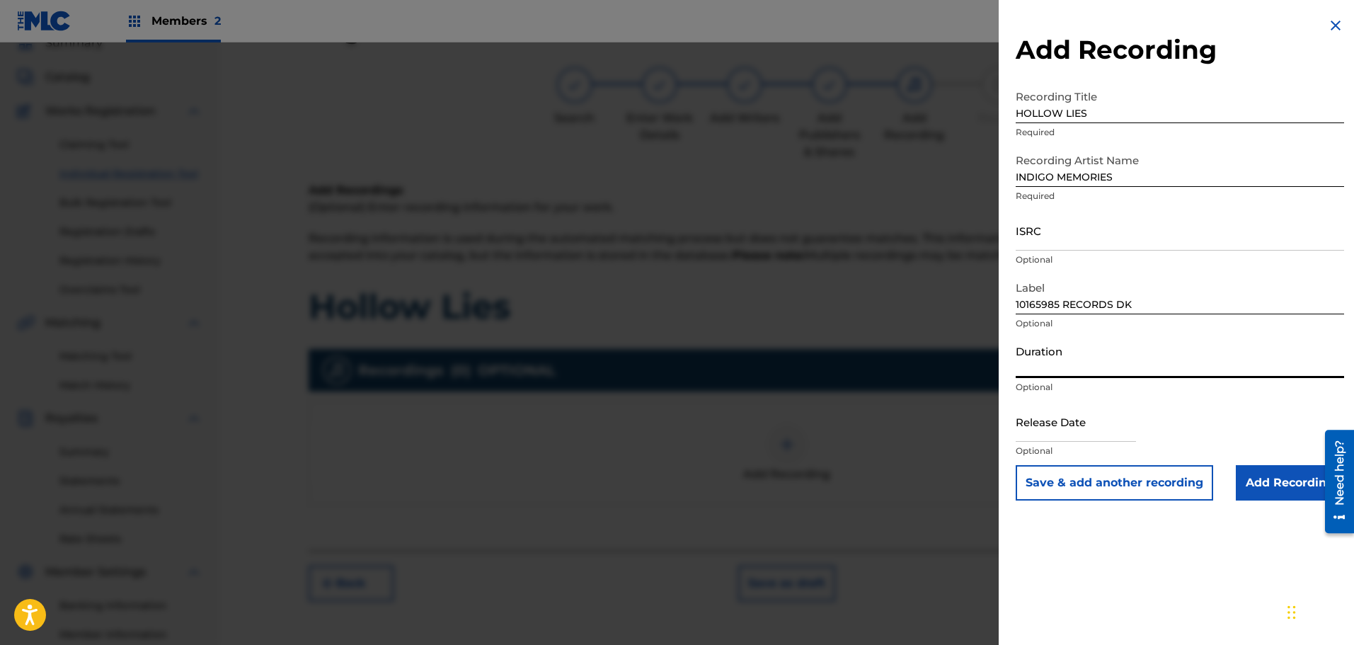
select select "7"
select select "2025"
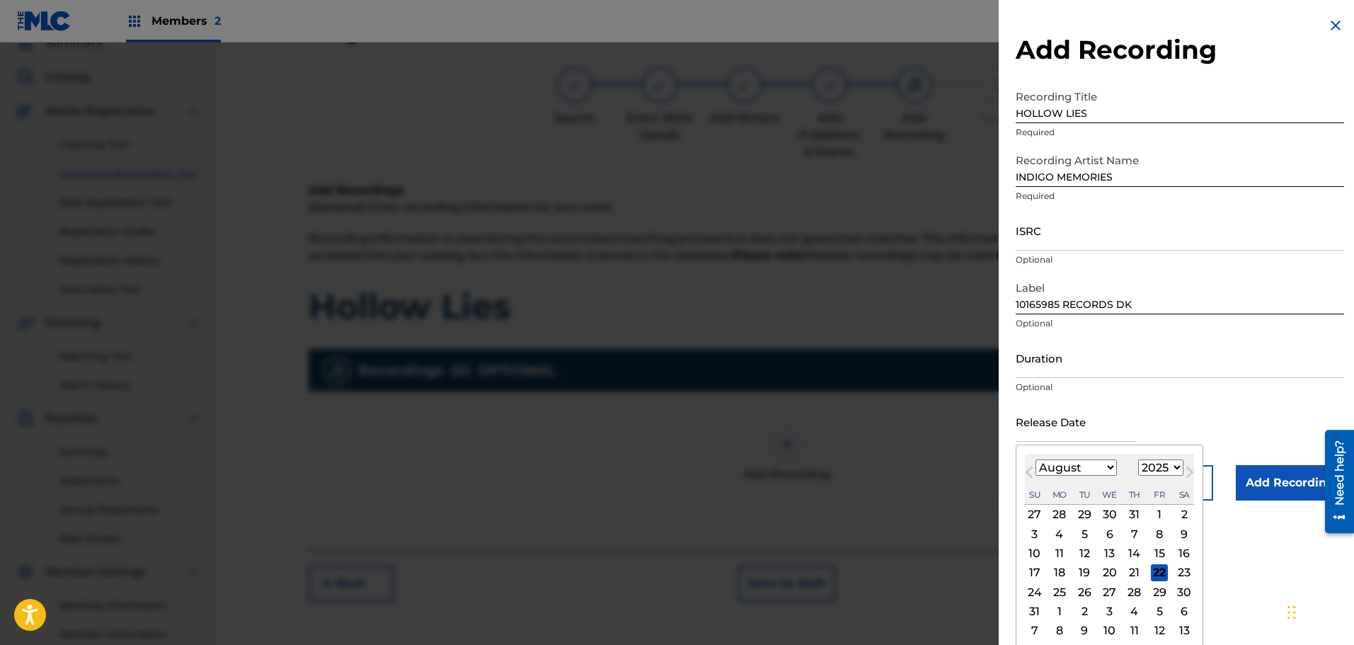
drag, startPoint x: 1158, startPoint y: 573, endPoint x: 1149, endPoint y: 542, distance: 32.3
click at [1158, 572] on div "22" at bounding box center [1159, 572] width 17 height 17
type input "[DATE]"
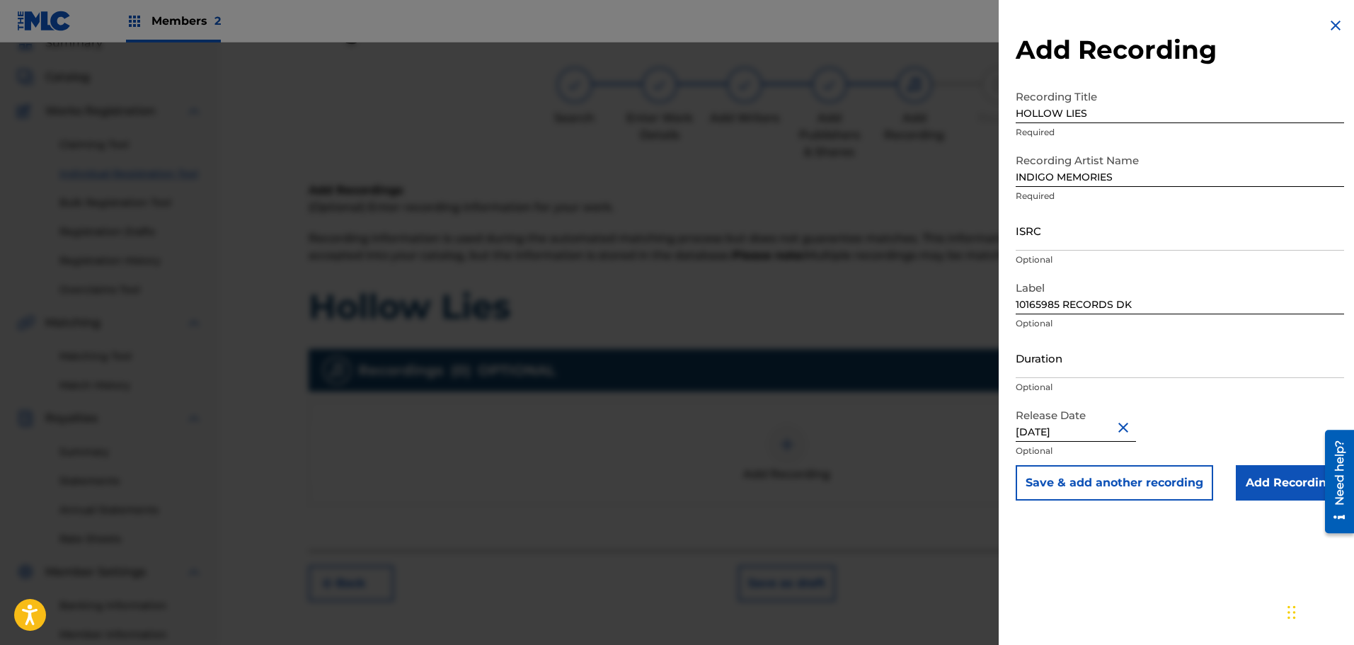
click at [1280, 482] on input "Add Recording" at bounding box center [1290, 482] width 108 height 35
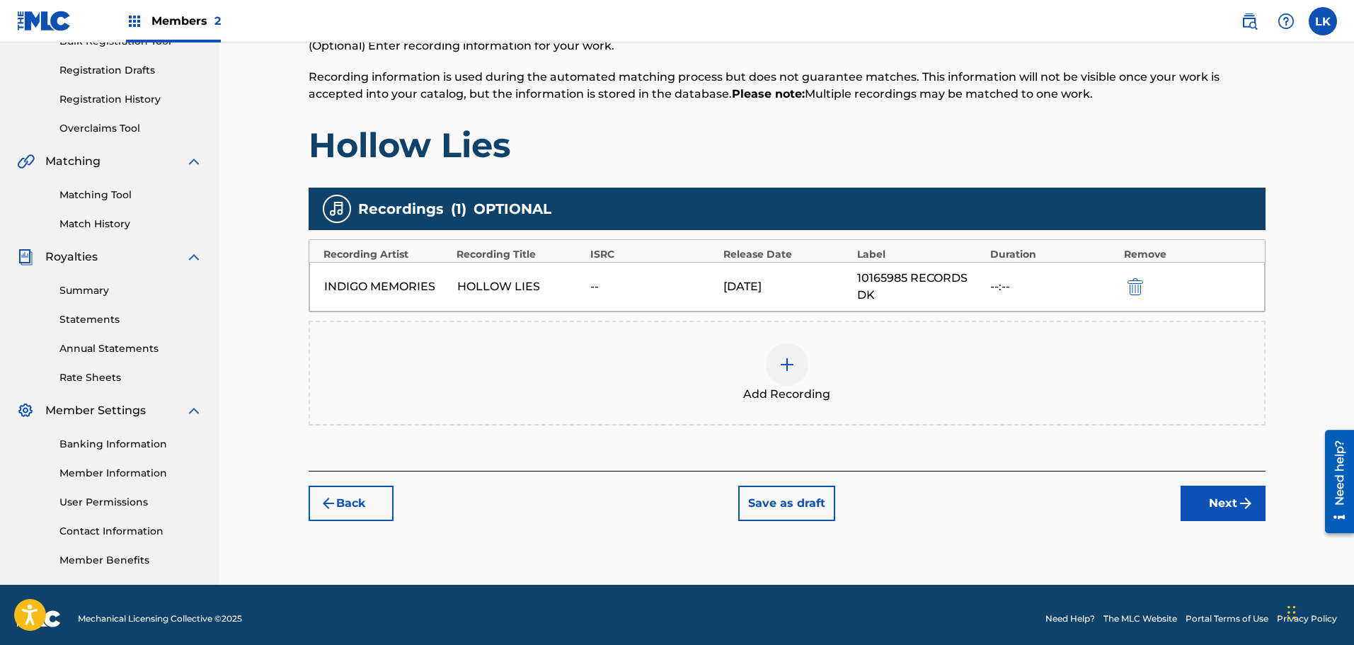
scroll to position [233, 0]
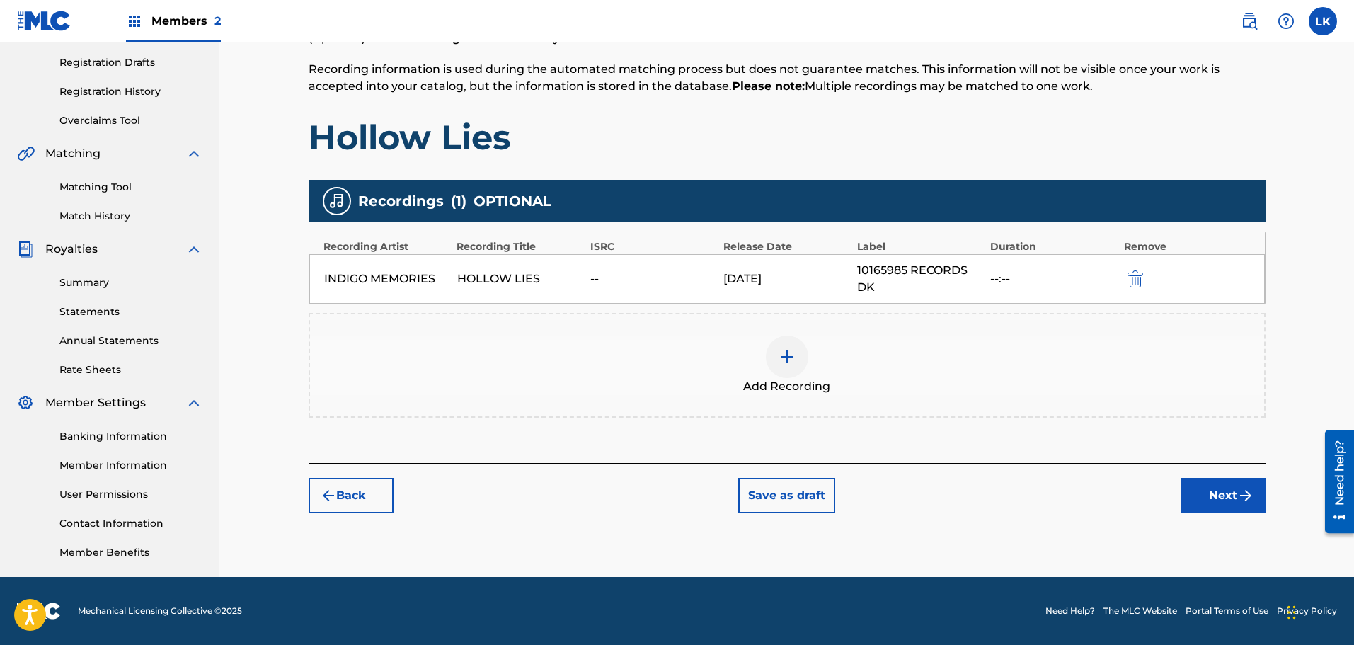
click at [1219, 495] on button "Next" at bounding box center [1222, 495] width 85 height 35
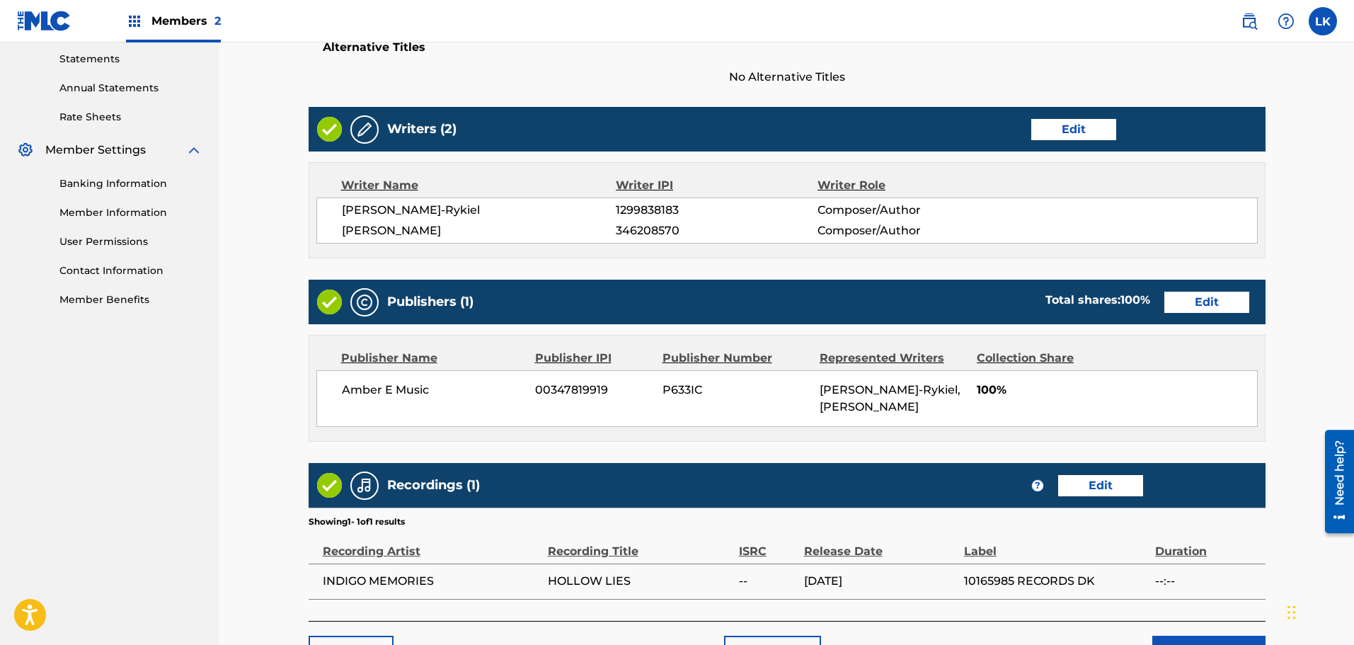
scroll to position [509, 0]
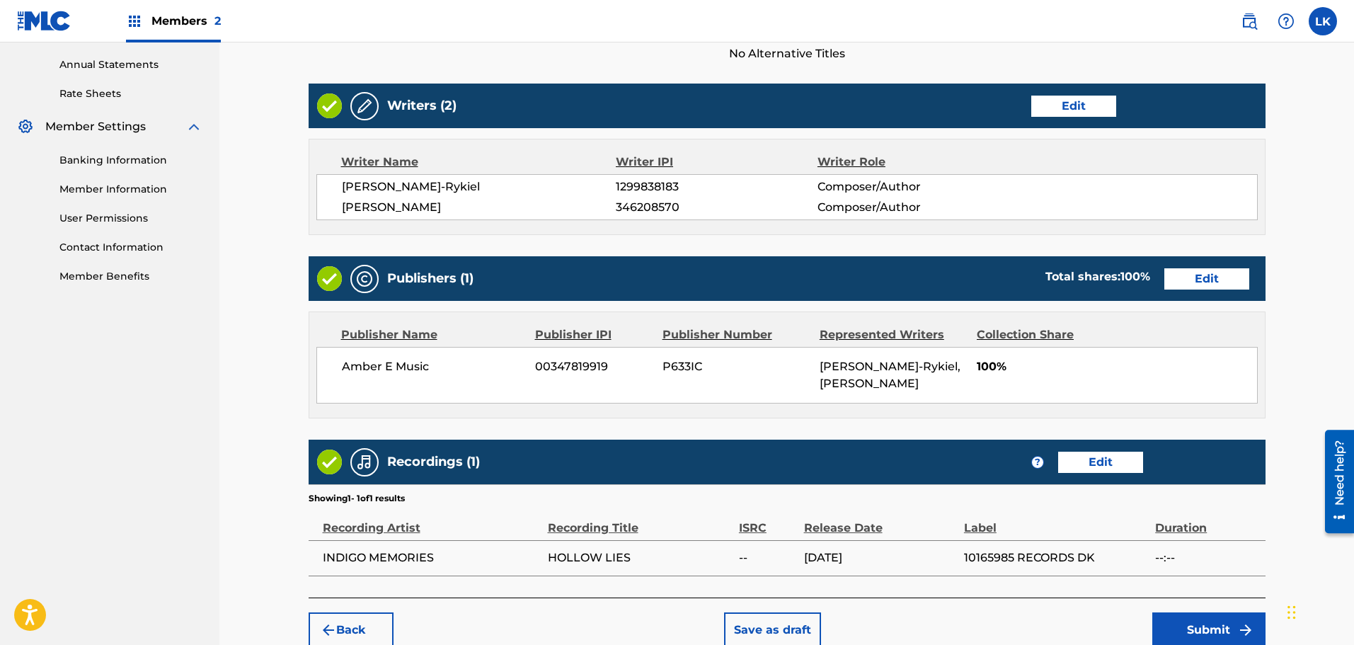
drag, startPoint x: 1216, startPoint y: 614, endPoint x: 1206, endPoint y: 628, distance: 16.7
click at [1206, 628] on button "Submit" at bounding box center [1208, 629] width 113 height 35
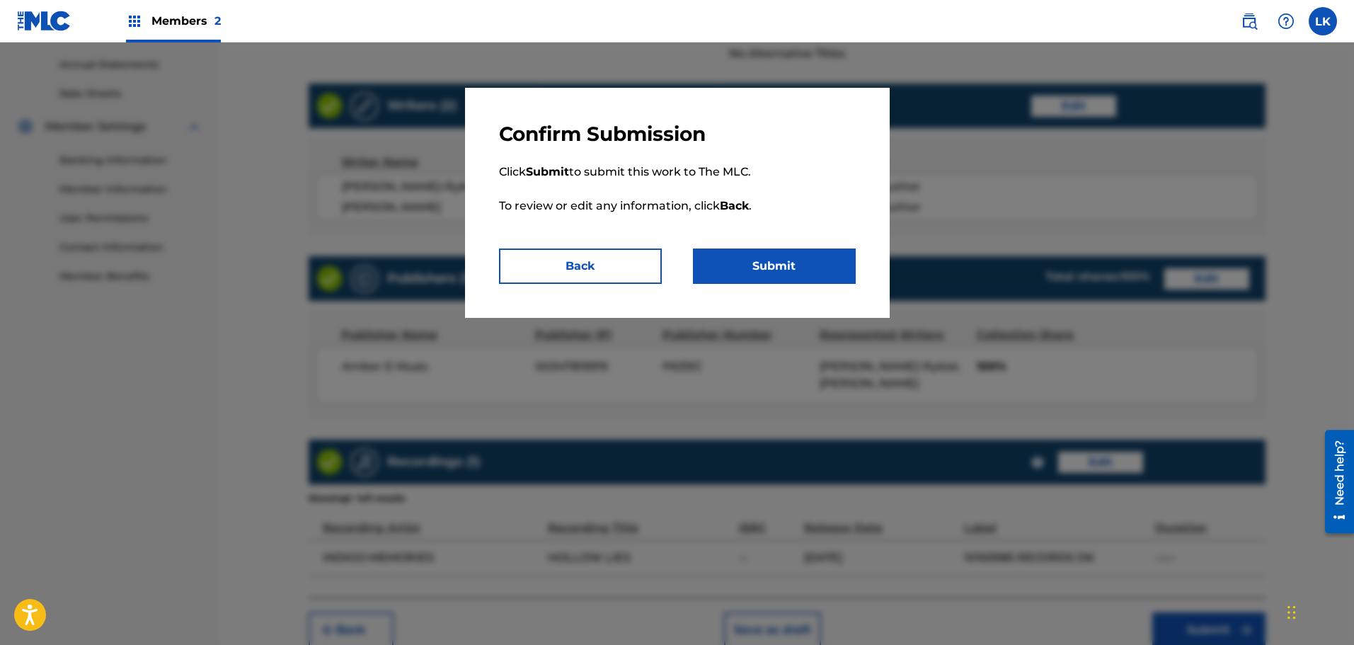
click at [778, 268] on button "Submit" at bounding box center [774, 265] width 163 height 35
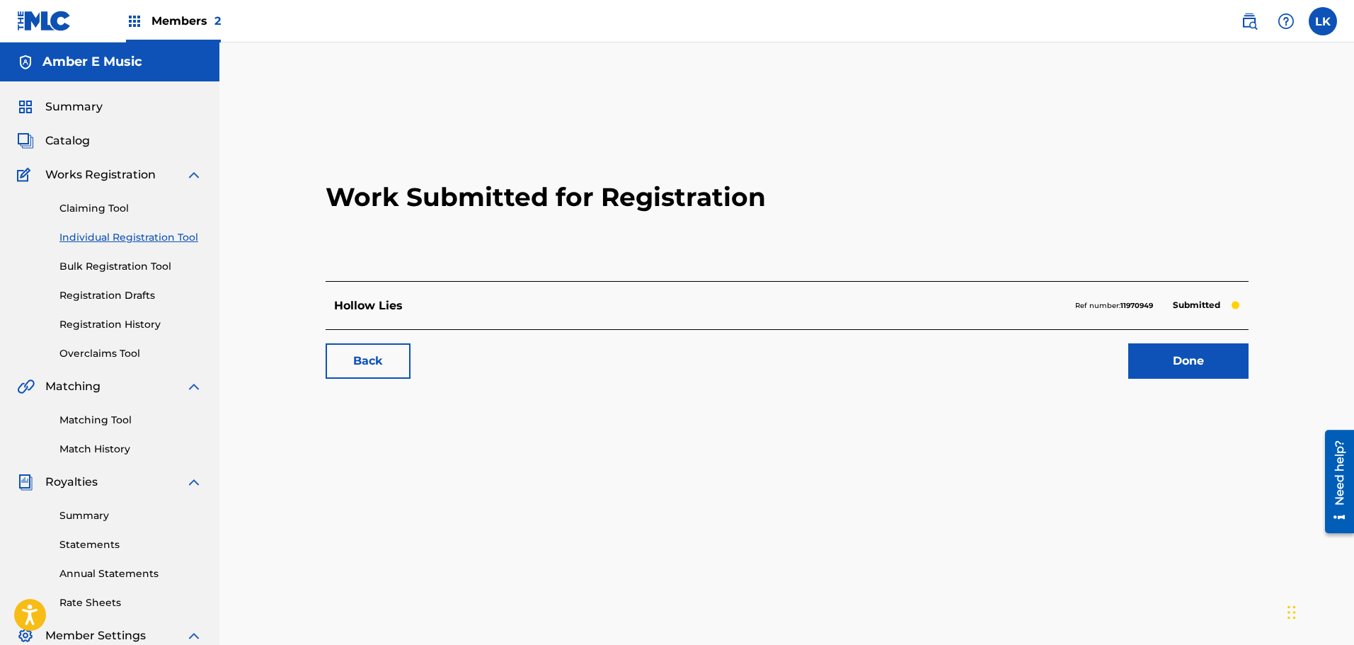
click at [1179, 362] on link "Done" at bounding box center [1188, 360] width 120 height 35
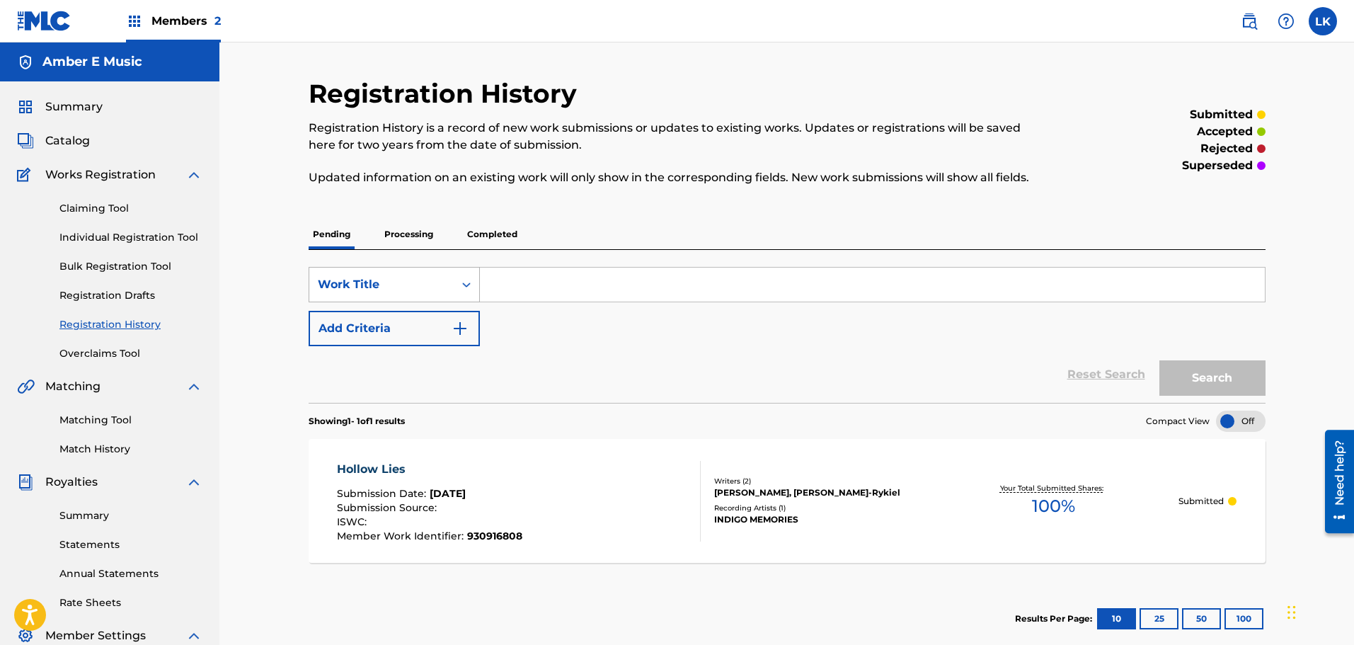
click at [464, 287] on icon "Search Form" at bounding box center [466, 284] width 14 height 14
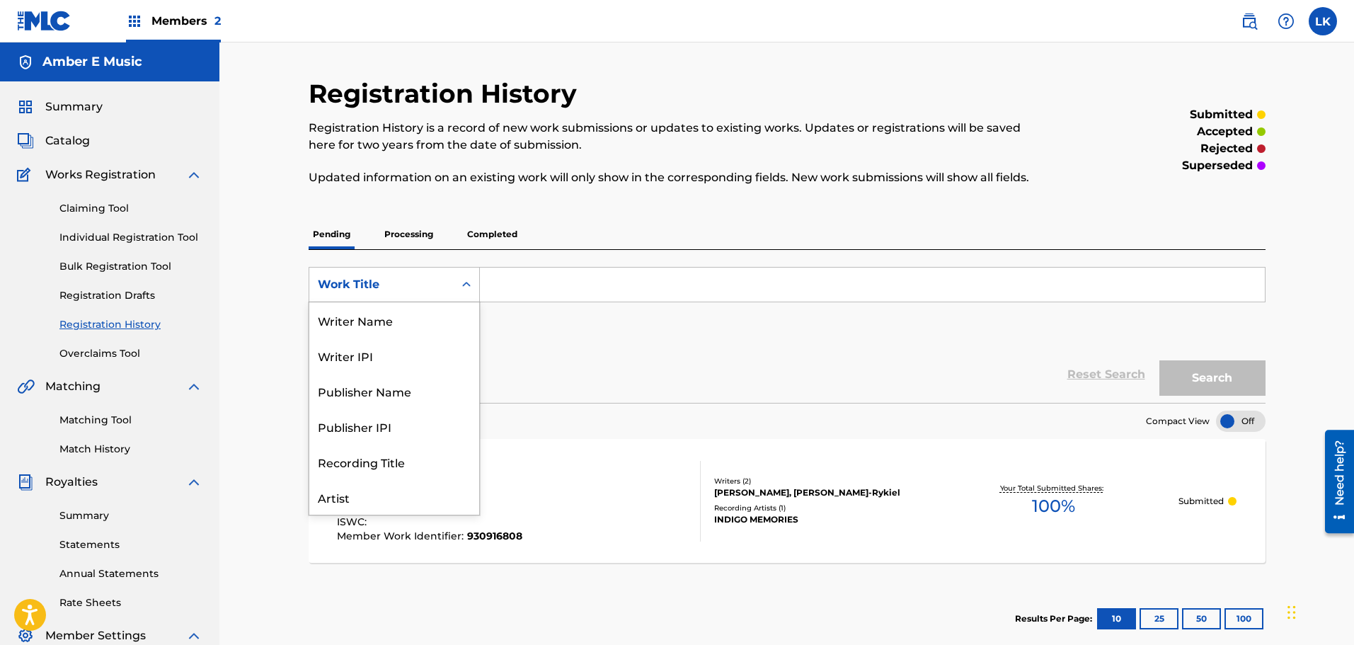
scroll to position [71, 0]
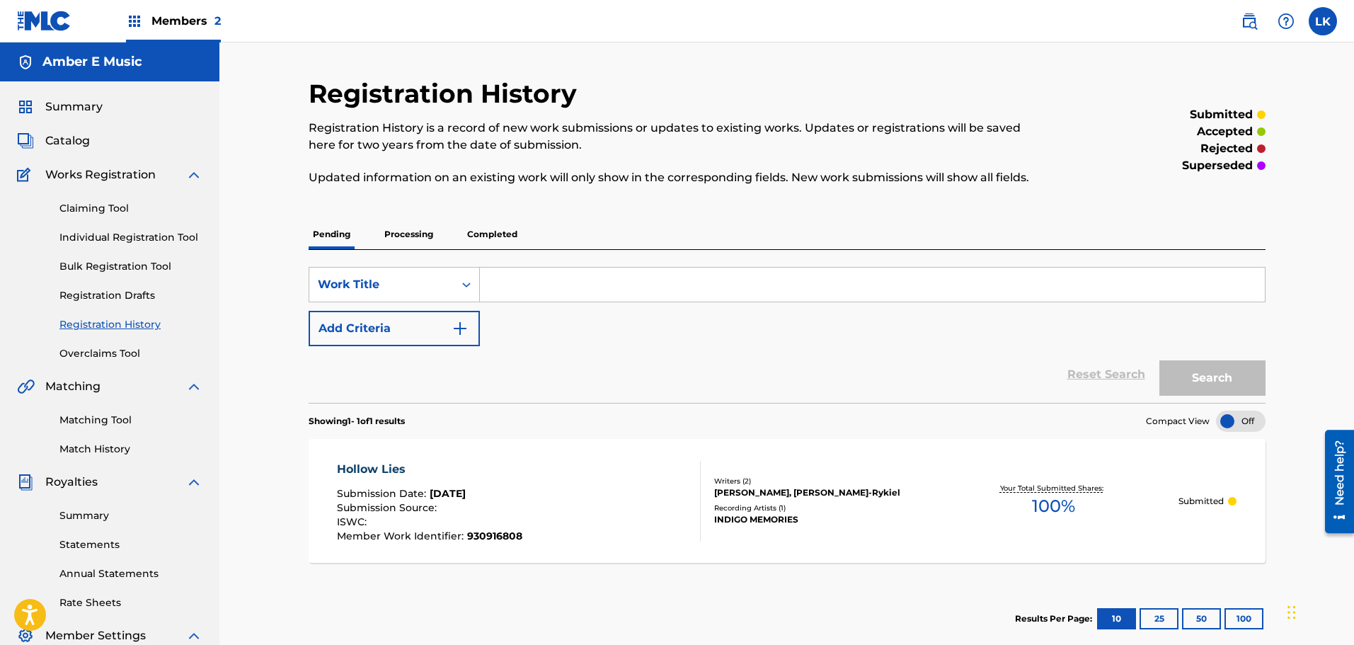
click at [592, 359] on div "Reset Search Search" at bounding box center [787, 374] width 957 height 57
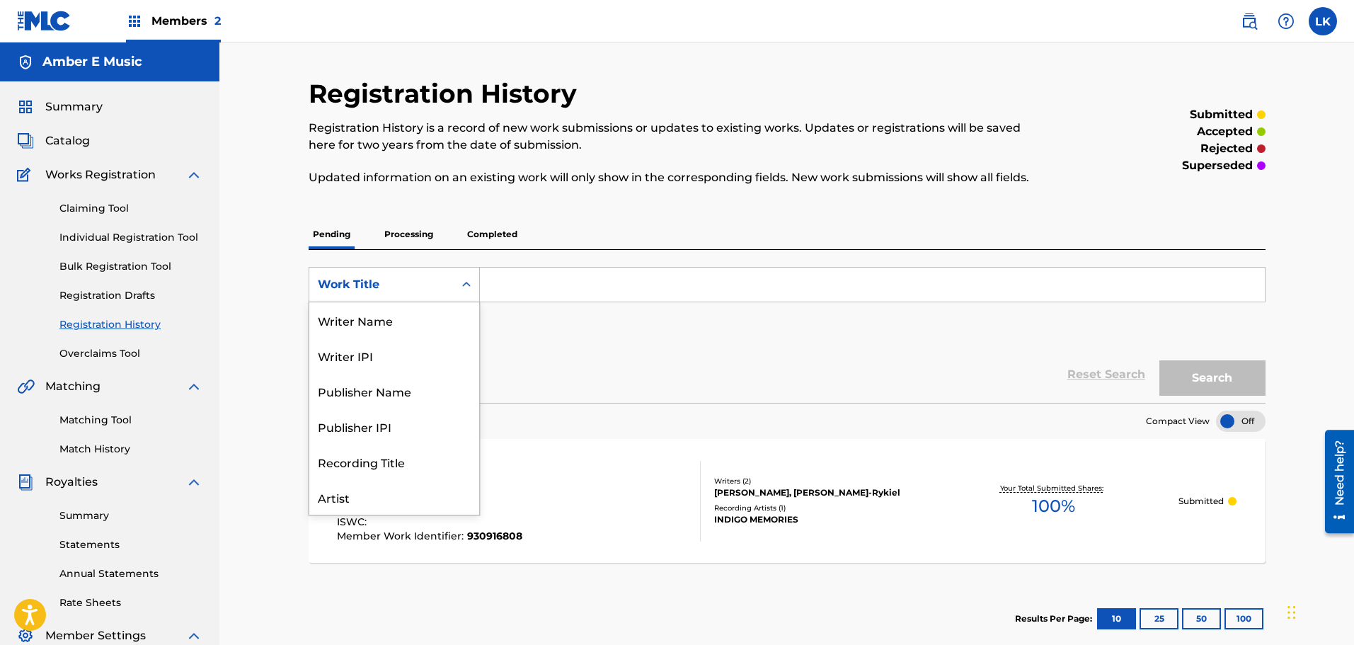
click at [462, 279] on icon "Search Form" at bounding box center [466, 284] width 14 height 14
click at [390, 493] on div "Work Title" at bounding box center [394, 496] width 170 height 35
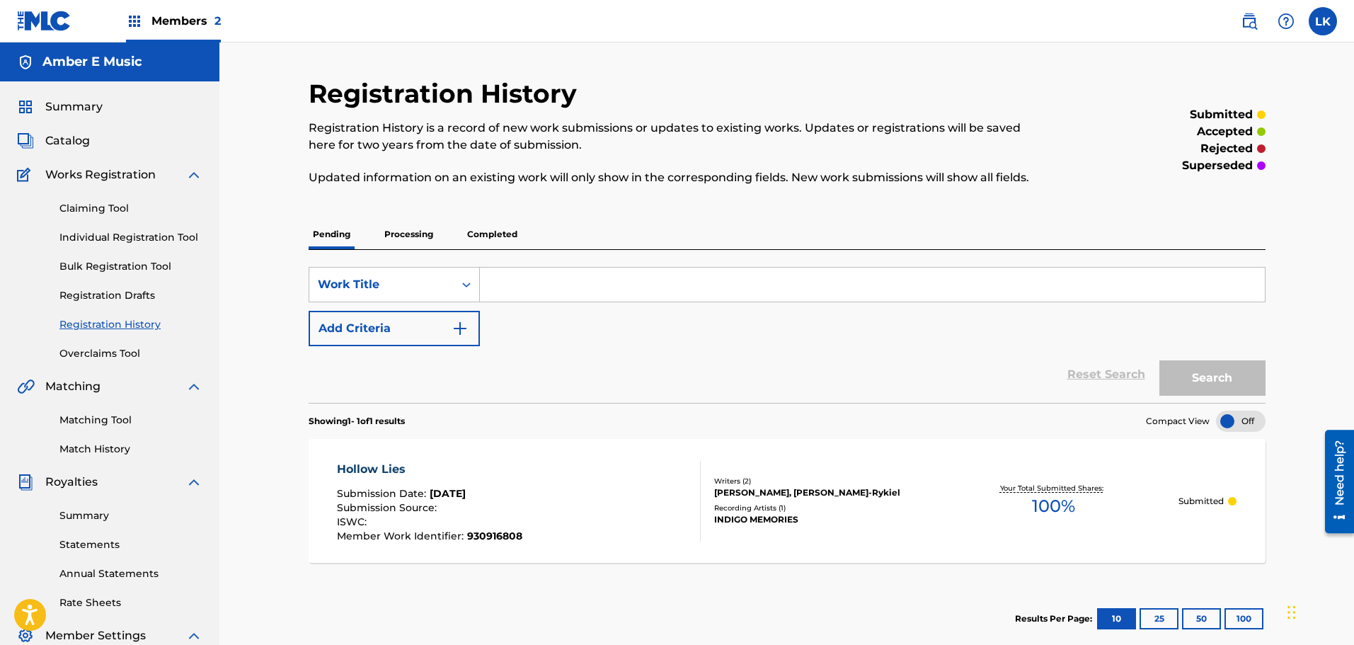
click at [529, 292] on input "Search Form" at bounding box center [872, 284] width 785 height 34
type input "d"
type input "C"
type input "Dance Through The Chaos"
click at [1216, 376] on button "Search" at bounding box center [1212, 377] width 106 height 35
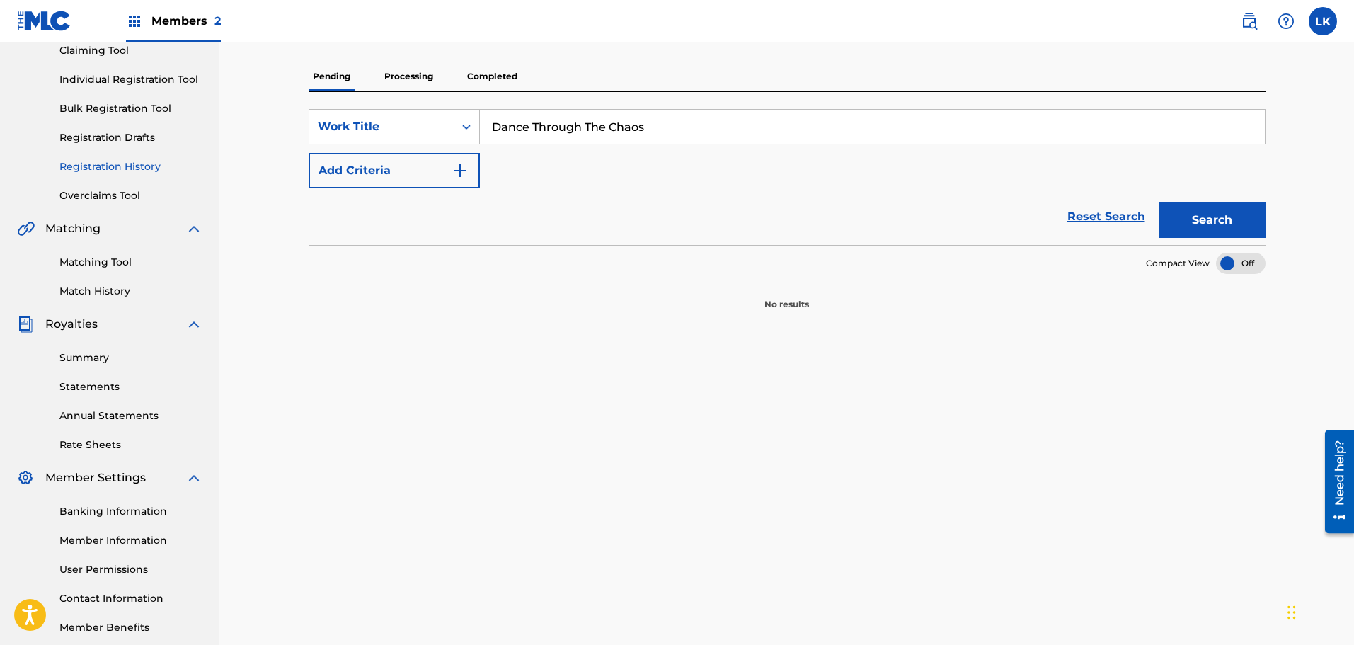
scroll to position [0, 0]
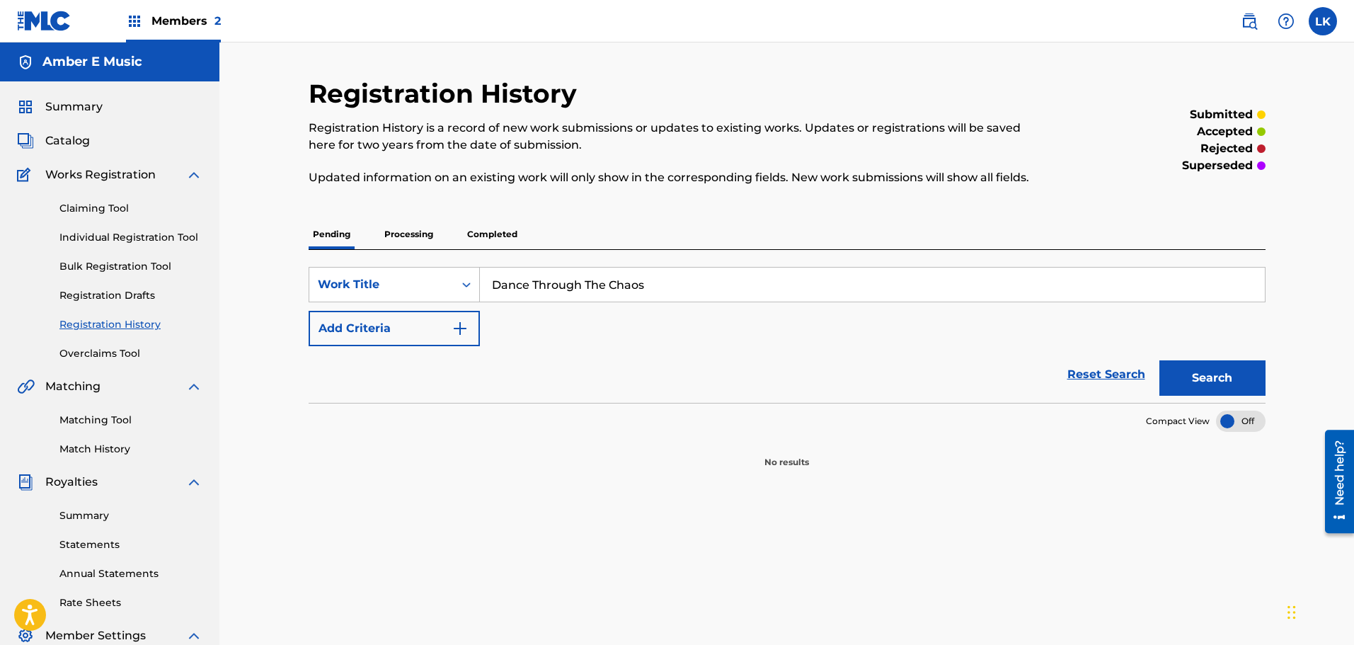
click at [409, 330] on button "Add Criteria" at bounding box center [394, 328] width 171 height 35
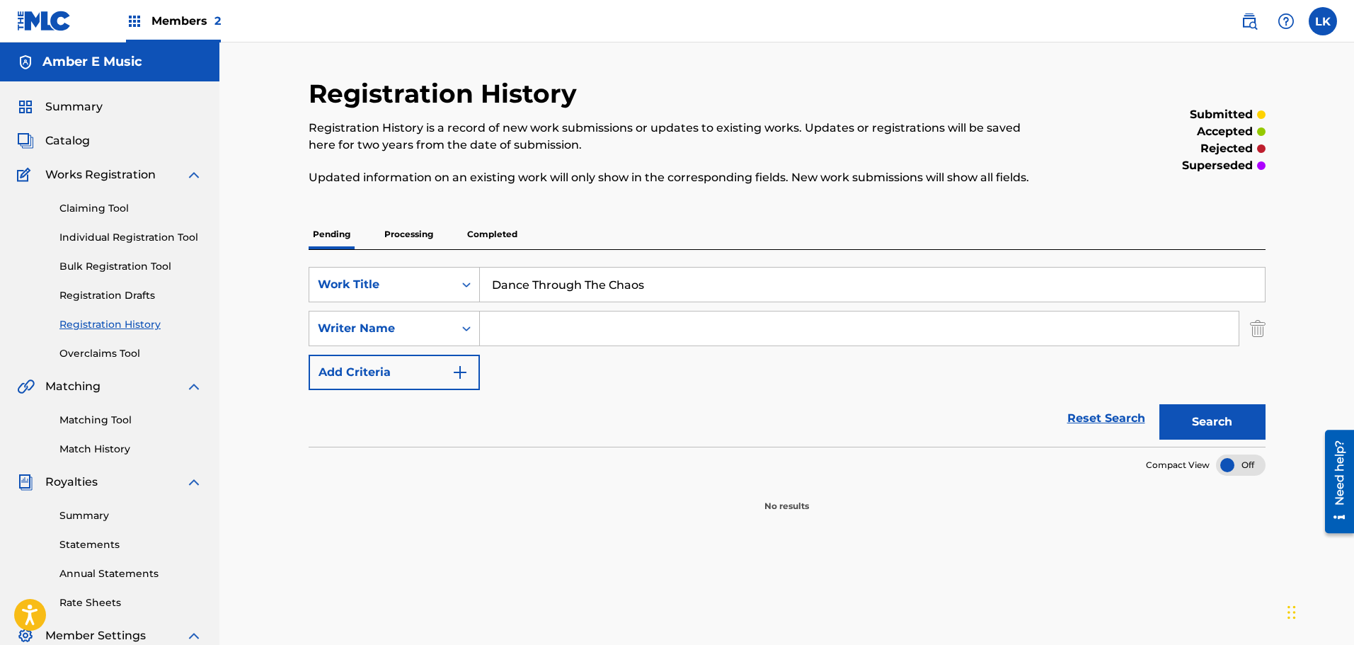
click at [509, 327] on input "Search Form" at bounding box center [859, 328] width 759 height 34
type input "[PERSON_NAME]"
click at [1207, 426] on button "Search" at bounding box center [1212, 421] width 106 height 35
click at [132, 240] on link "Individual Registration Tool" at bounding box center [130, 237] width 143 height 15
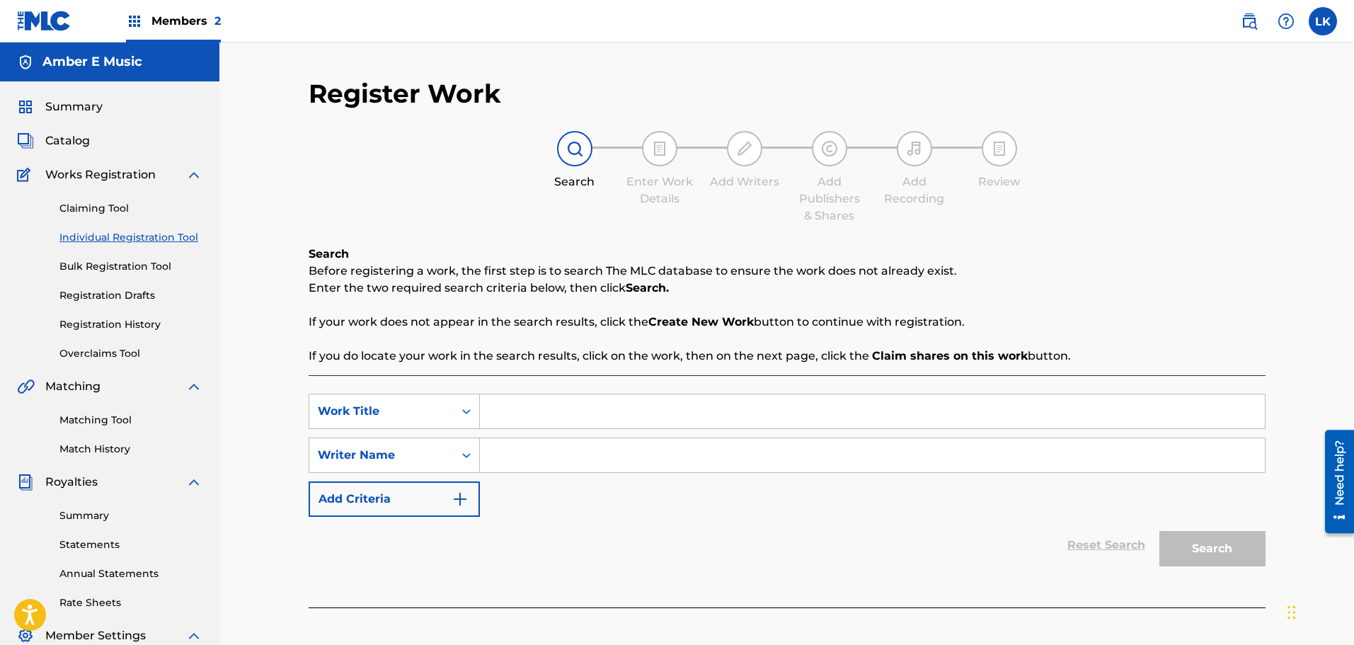
click at [524, 417] on input "Search Form" at bounding box center [872, 411] width 785 height 34
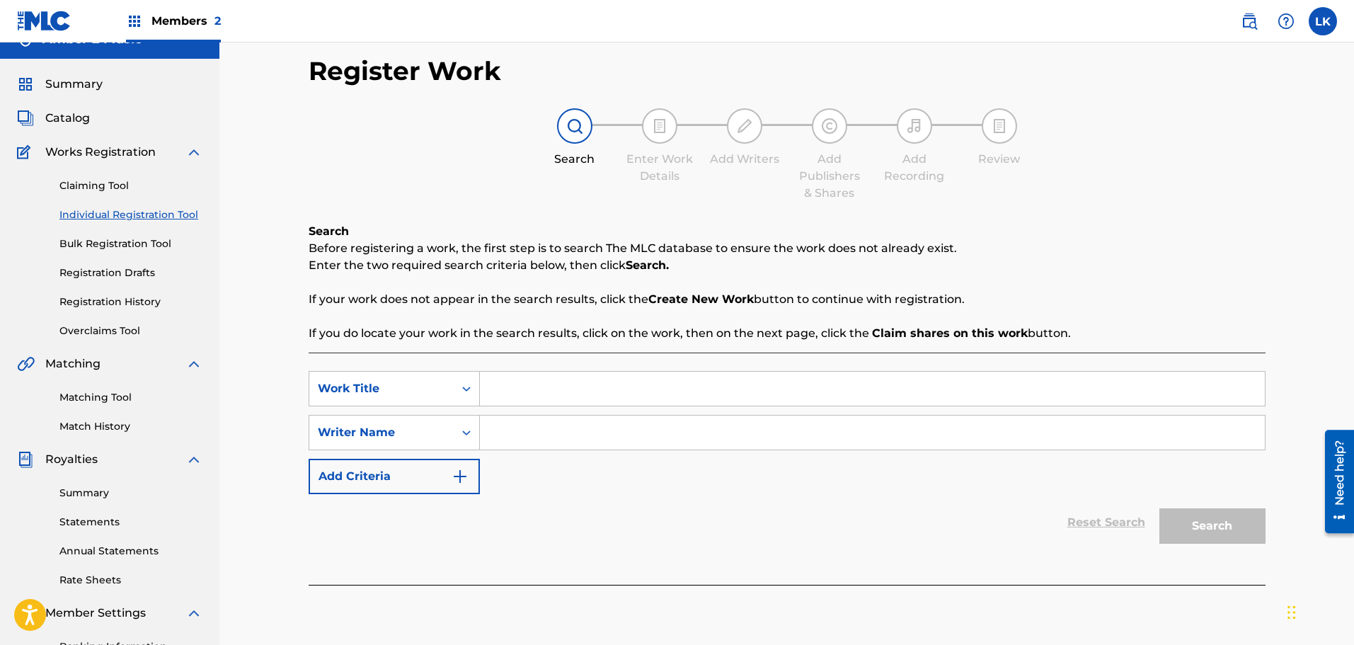
scroll to position [21, 0]
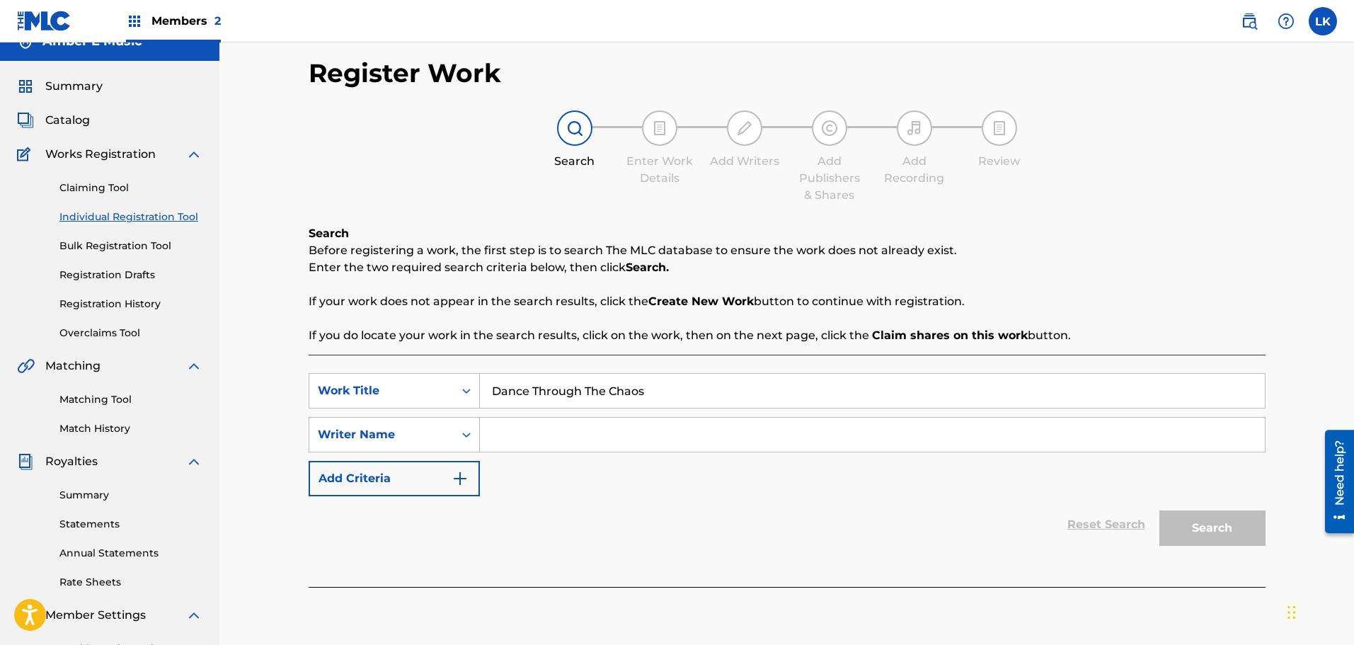
type input "Dance Through The Chaos"
type input "[PERSON_NAME]"
click at [1211, 535] on button "Search" at bounding box center [1212, 527] width 106 height 35
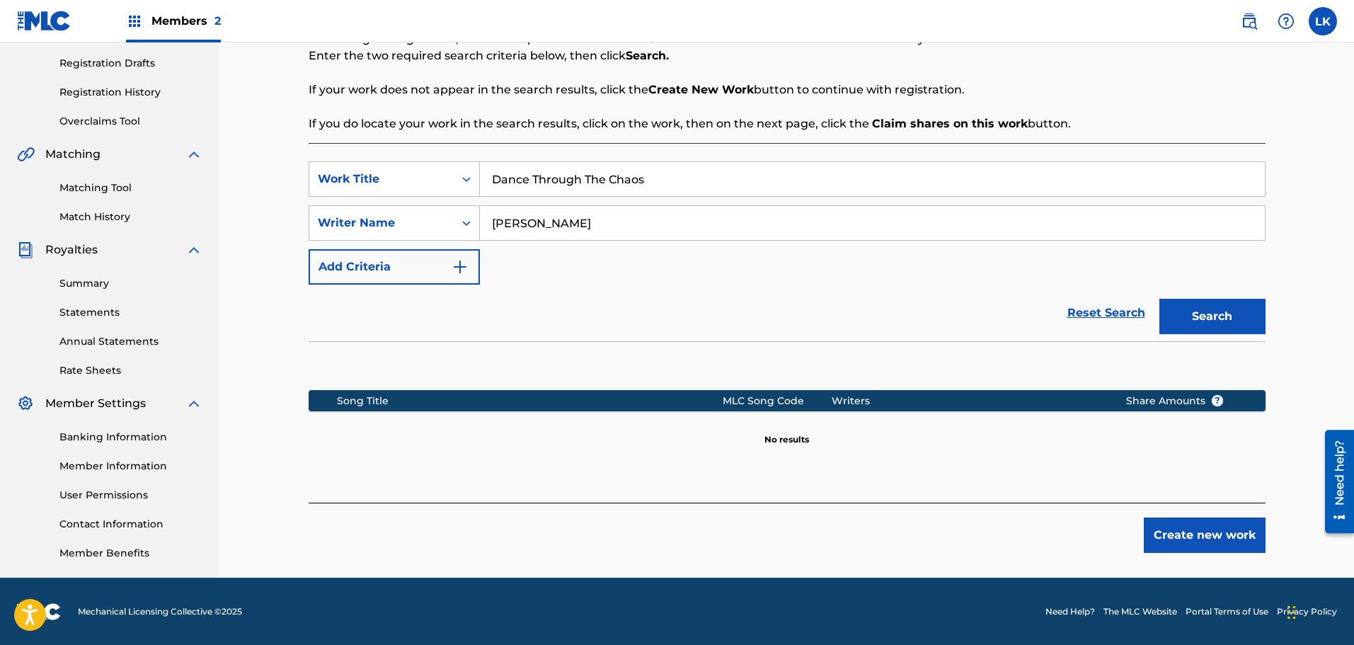
scroll to position [233, 0]
click at [1206, 529] on button "Create new work" at bounding box center [1205, 534] width 122 height 35
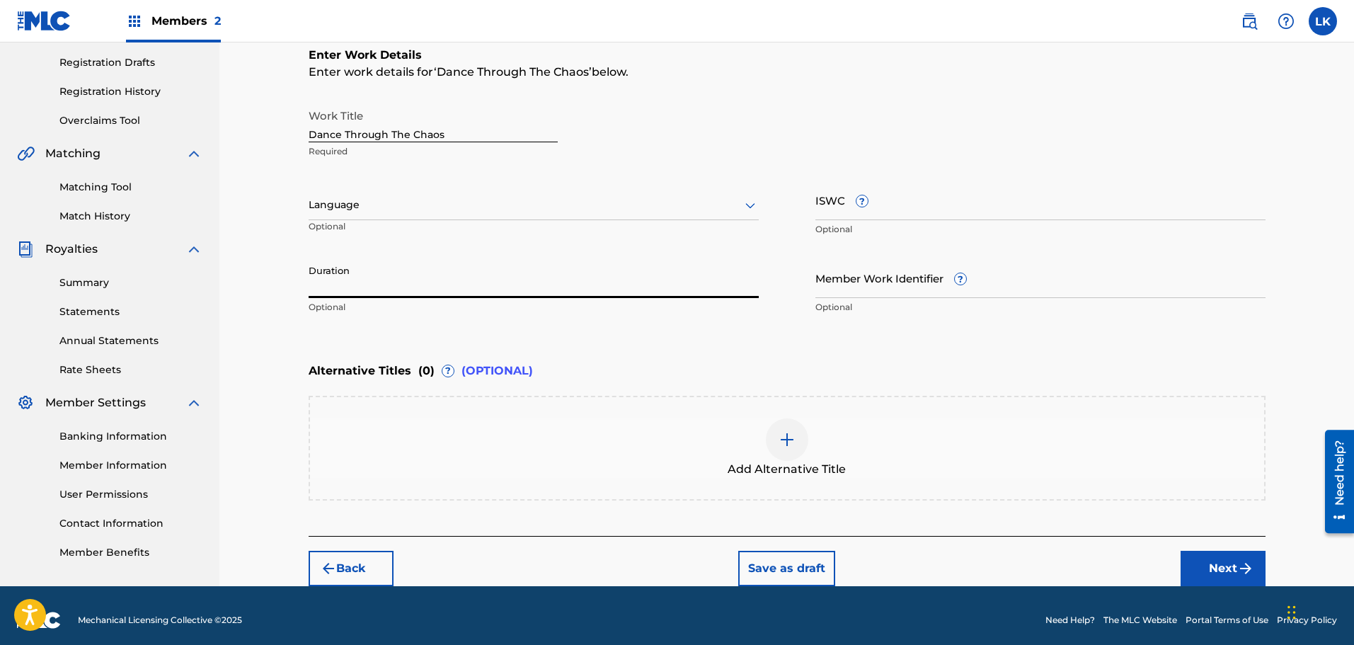
click at [363, 286] on input "Duration" at bounding box center [534, 278] width 450 height 40
click at [845, 290] on input "Member Work Identifier ?" at bounding box center [1040, 278] width 450 height 40
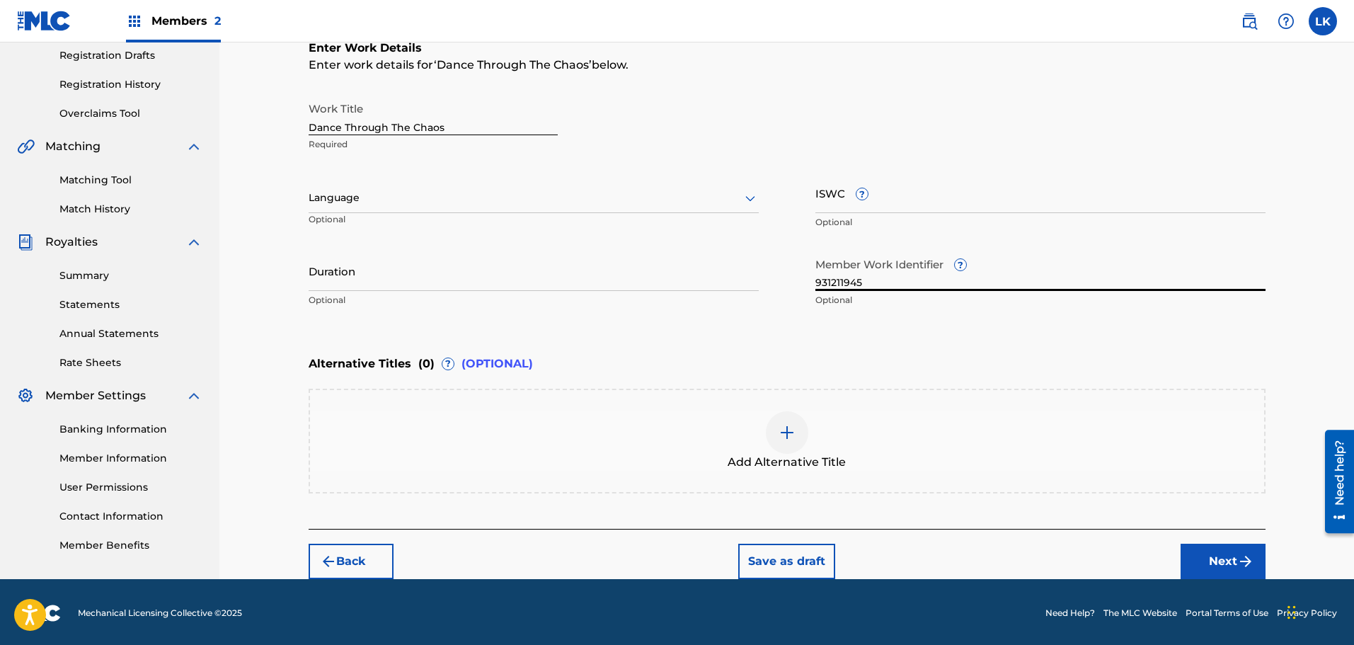
scroll to position [242, 0]
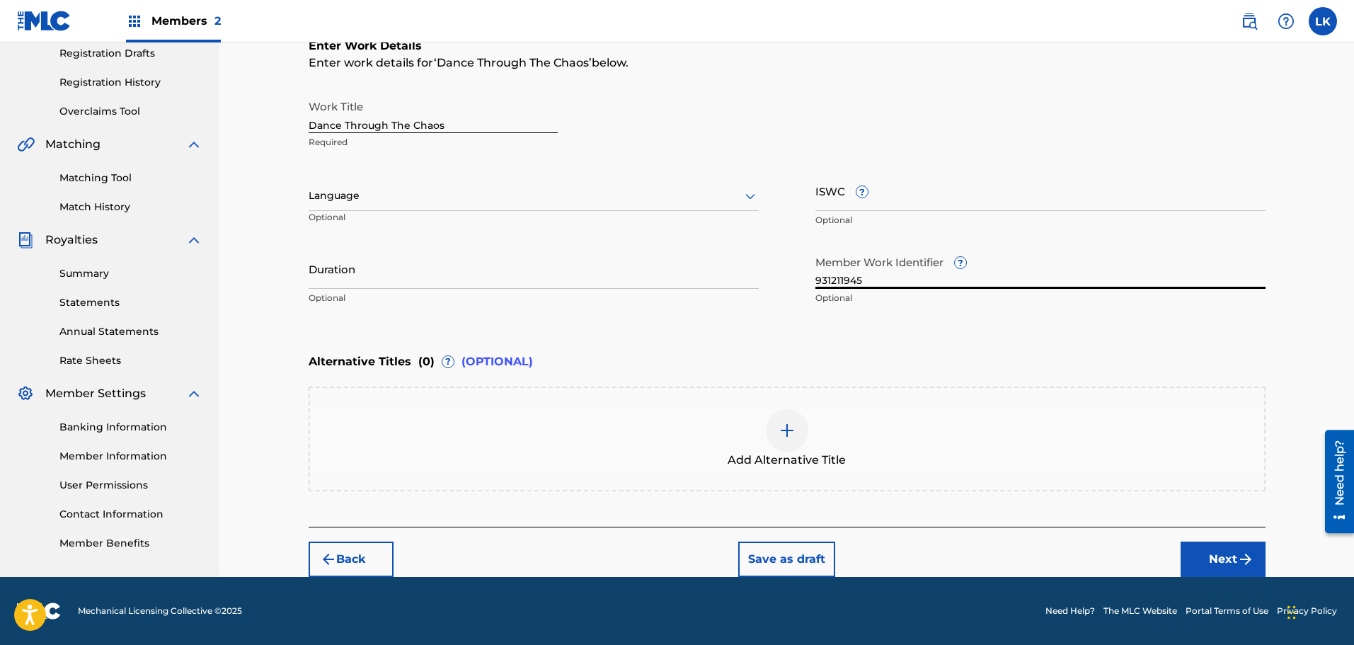
type input "931211945"
drag, startPoint x: 1220, startPoint y: 560, endPoint x: 1187, endPoint y: 549, distance: 34.2
click at [1220, 558] on button "Next" at bounding box center [1222, 558] width 85 height 35
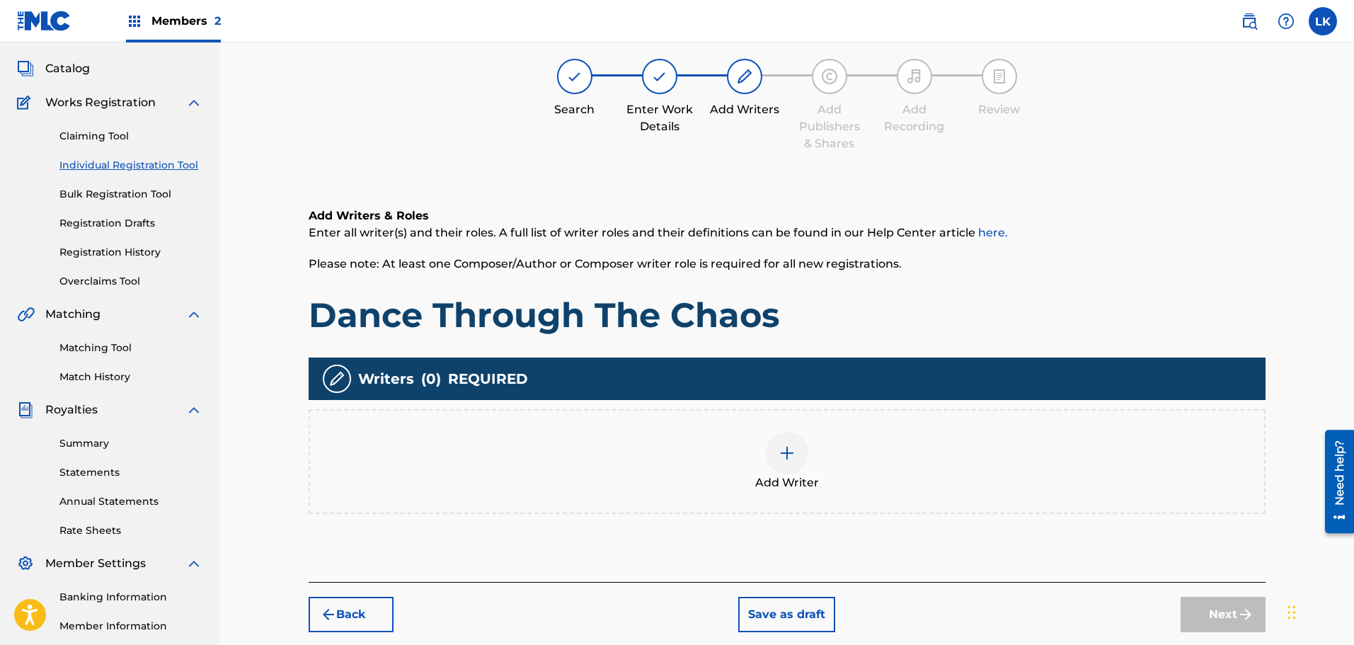
scroll to position [64, 0]
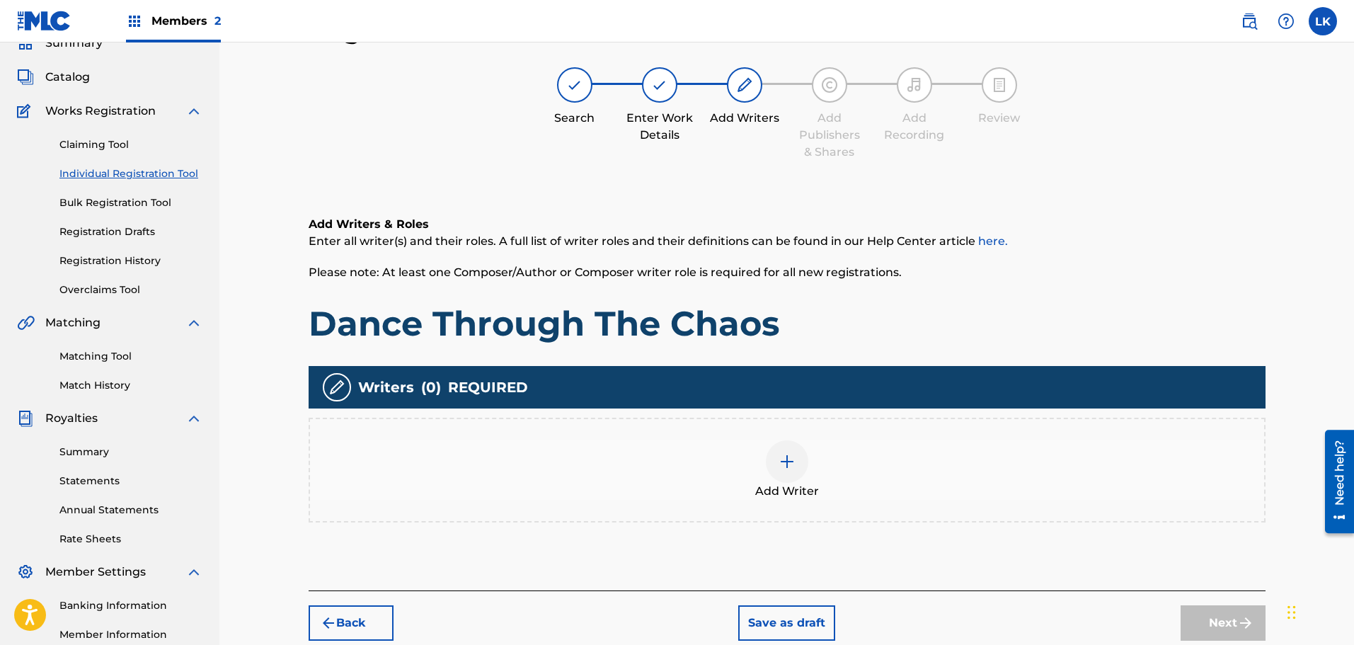
click at [780, 459] on img at bounding box center [786, 461] width 17 height 17
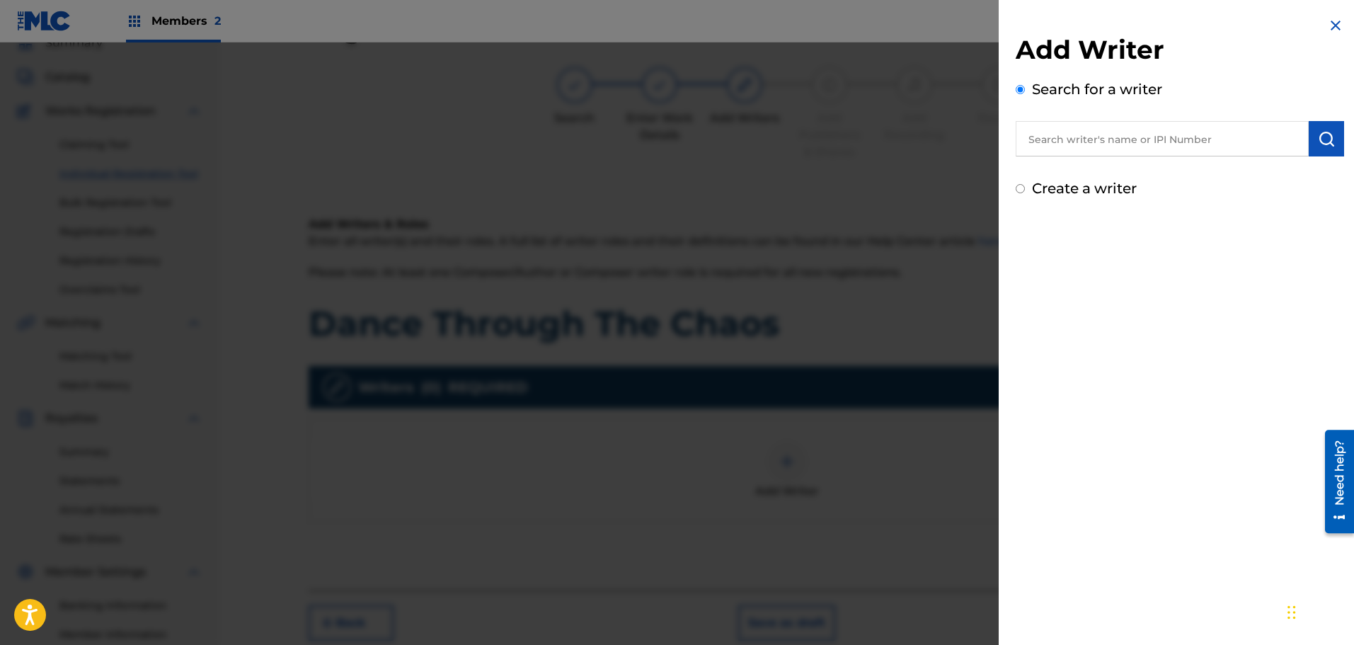
click at [1090, 146] on input "text" at bounding box center [1161, 138] width 293 height 35
type input "346208570"
click at [1318, 137] on img "submit" at bounding box center [1326, 138] width 17 height 17
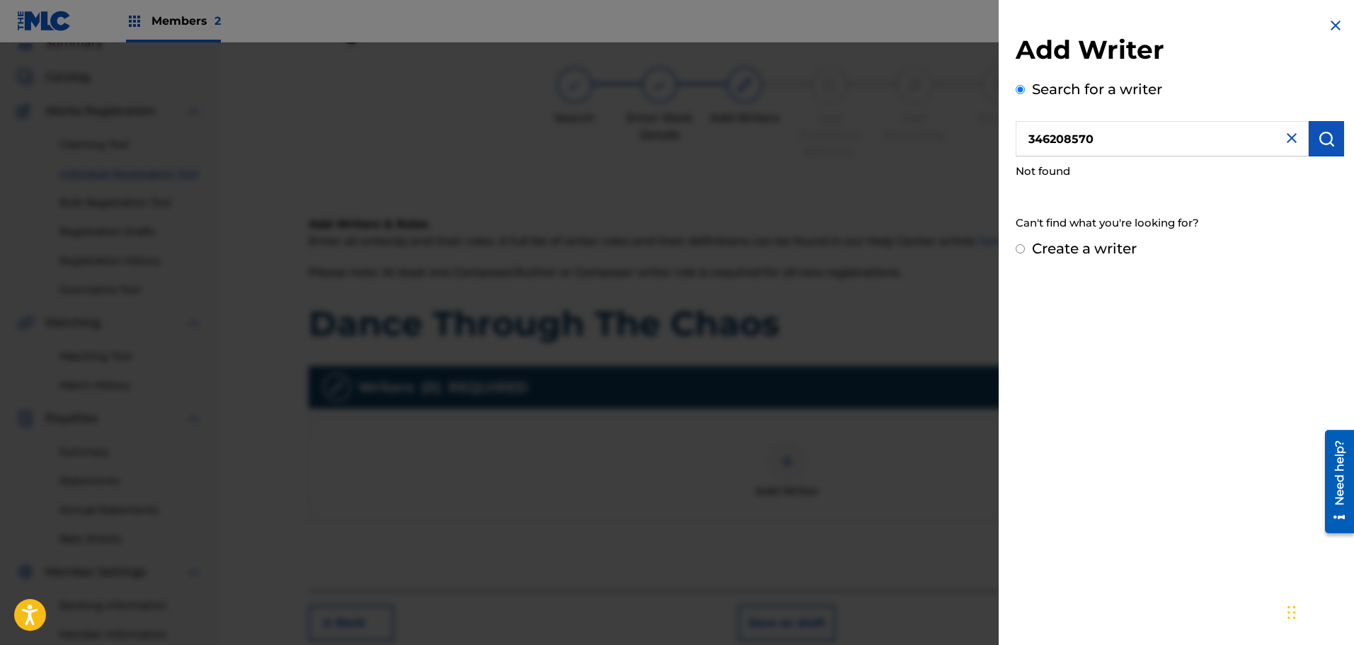
click at [1013, 244] on div "Add Writer Search for a writer 346208570 Not found Can't find what you're looki…" at bounding box center [1179, 138] width 362 height 276
click at [1090, 136] on input "346208570" at bounding box center [1161, 138] width 293 height 35
drag, startPoint x: 1092, startPoint y: 137, endPoint x: 843, endPoint y: 127, distance: 248.5
click at [849, 124] on div "Add Writer Search for a writer 346208570 Not found Can't find what you're looki…" at bounding box center [677, 343] width 1354 height 602
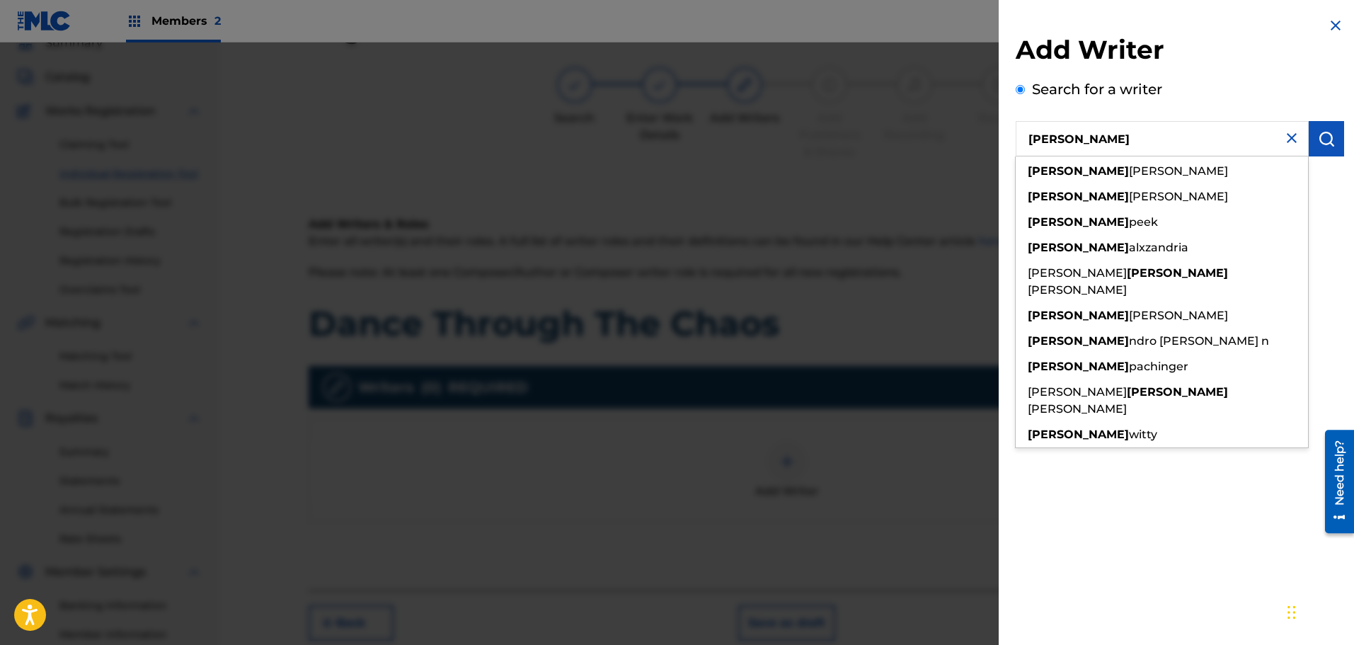
type input "[PERSON_NAME]"
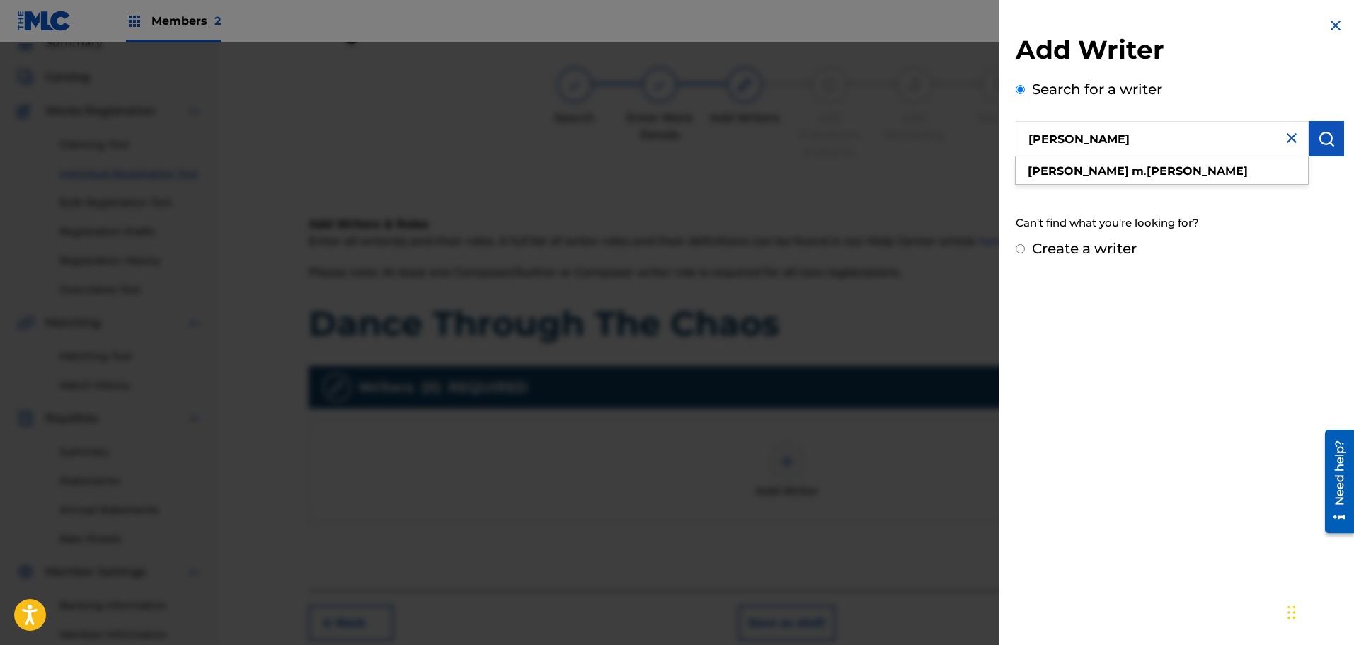
click at [1320, 142] on img "submit" at bounding box center [1326, 138] width 17 height 17
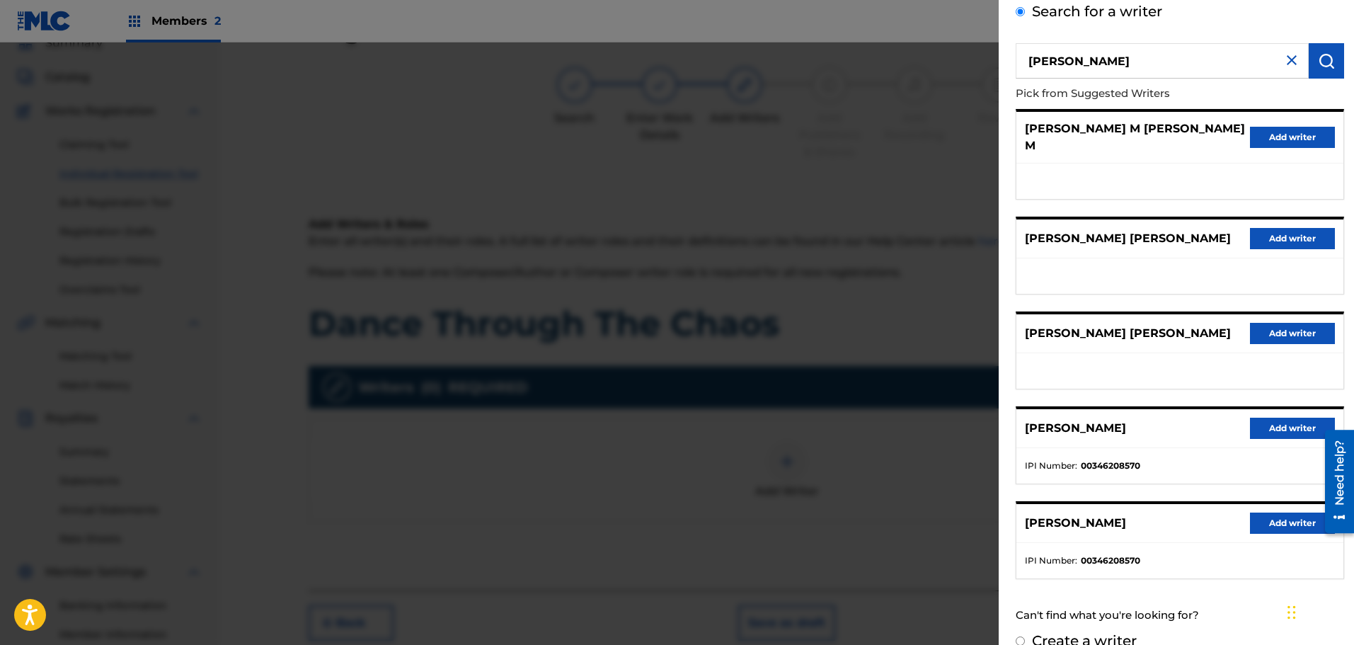
scroll to position [88, 0]
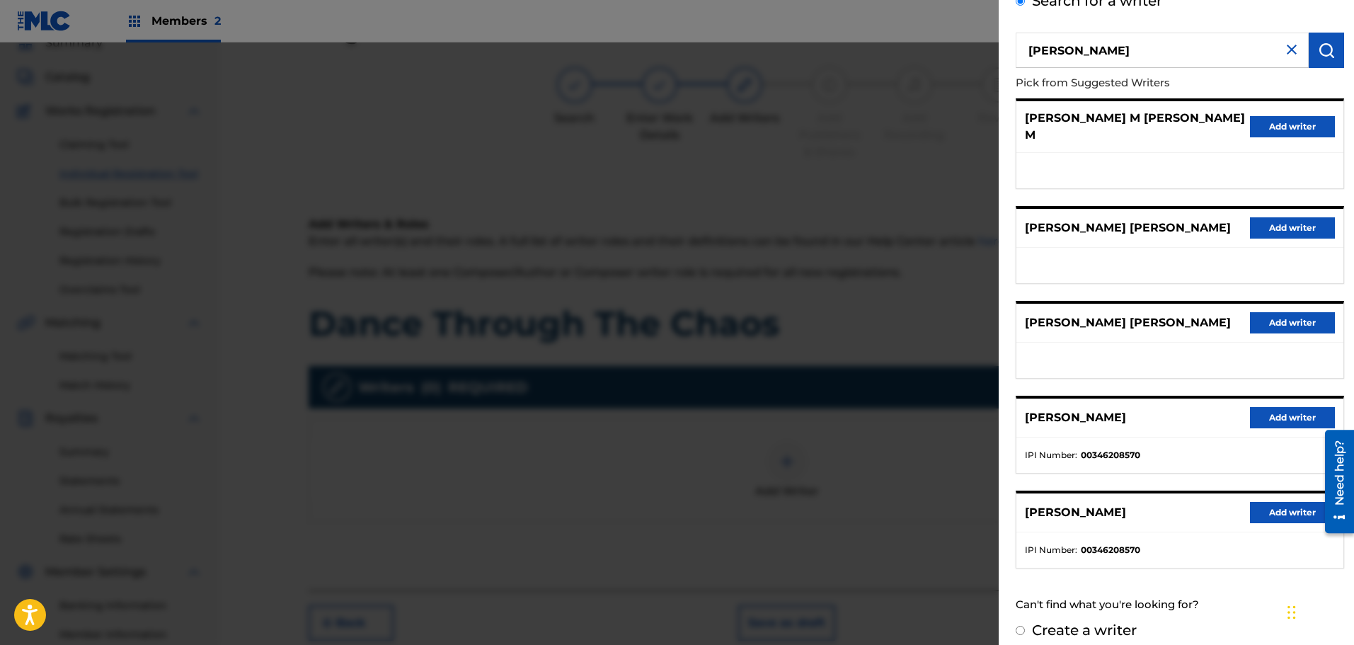
click at [1286, 407] on button "Add writer" at bounding box center [1292, 417] width 85 height 21
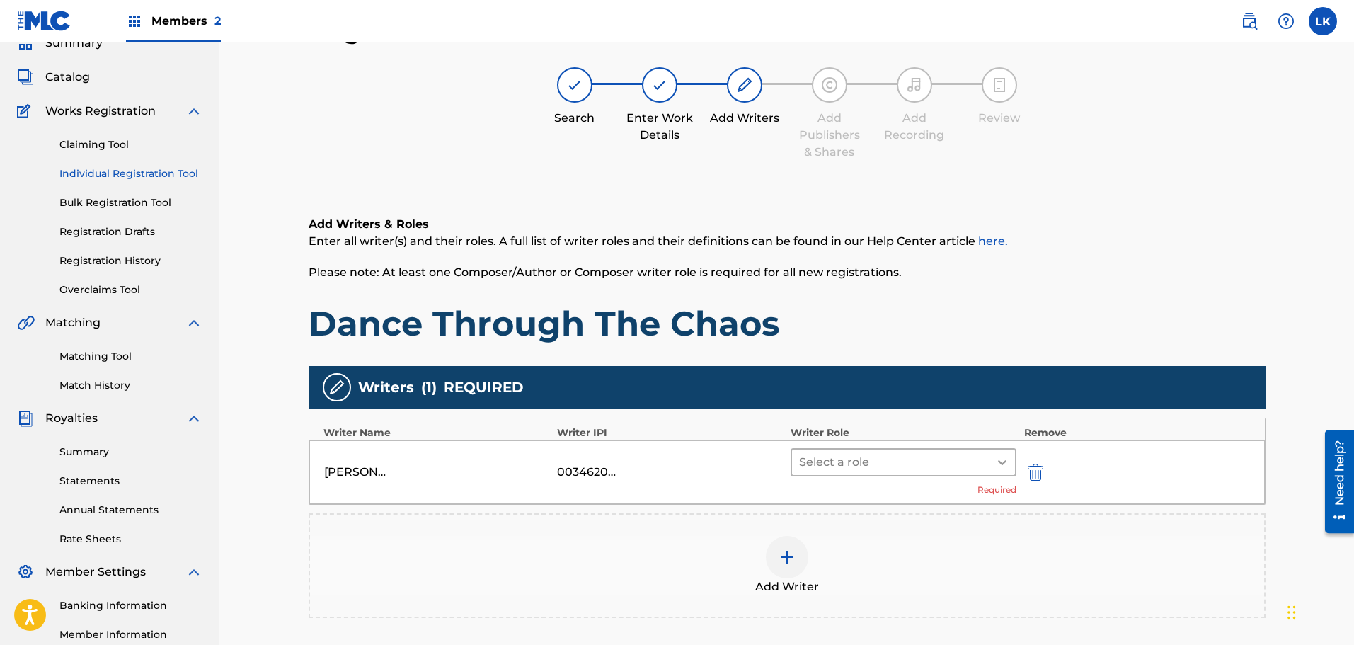
click at [1003, 467] on icon at bounding box center [1002, 462] width 14 height 14
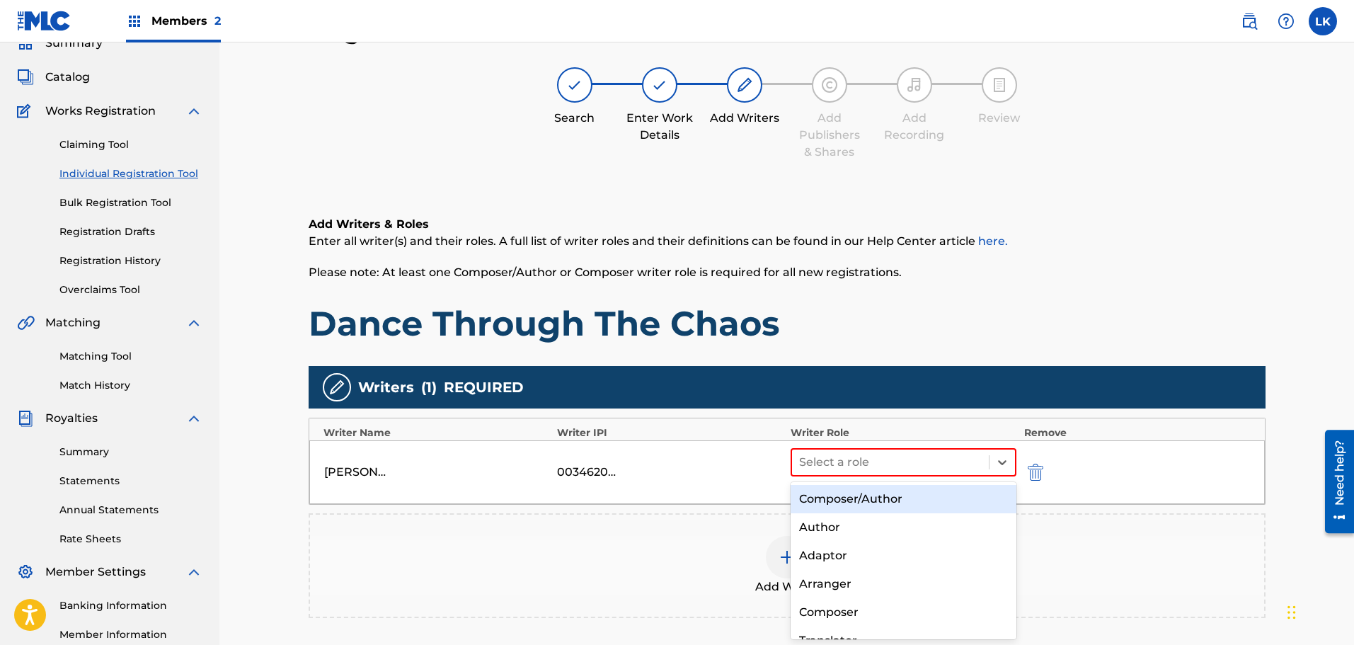
click at [974, 500] on div "Composer/Author" at bounding box center [903, 499] width 226 height 28
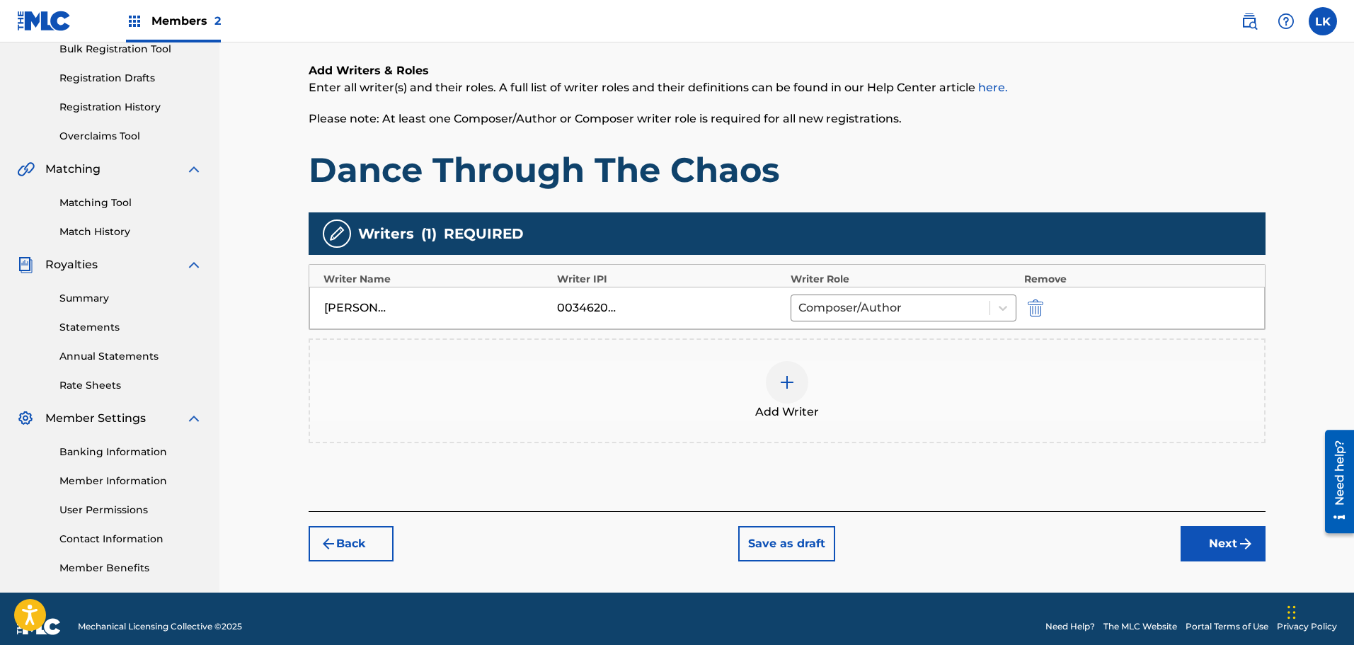
scroll to position [233, 0]
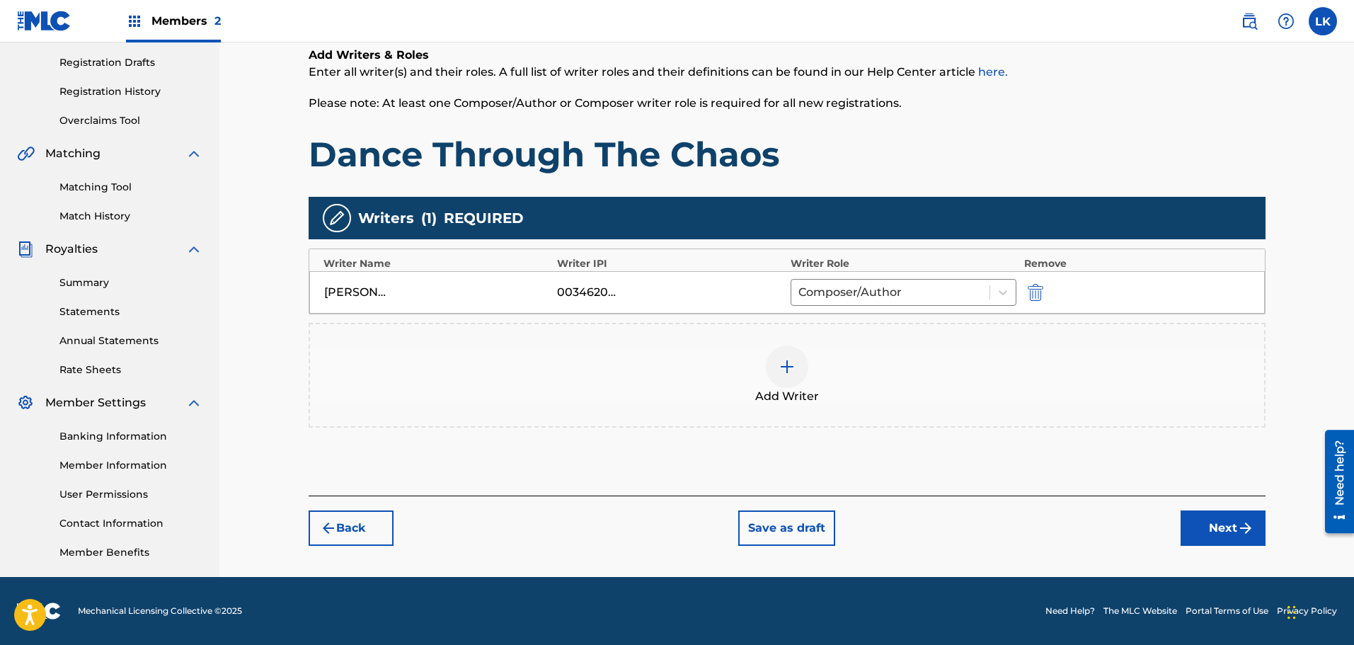
click at [1202, 525] on button "Next" at bounding box center [1222, 527] width 85 height 35
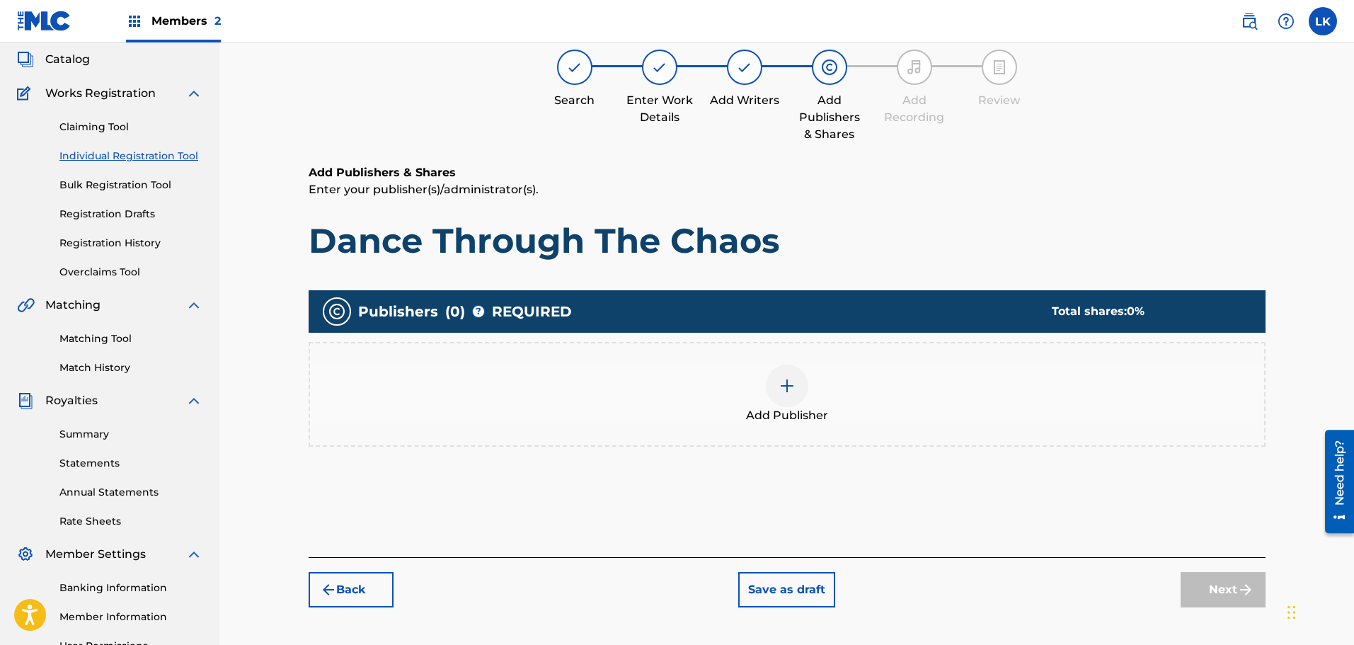
scroll to position [64, 0]
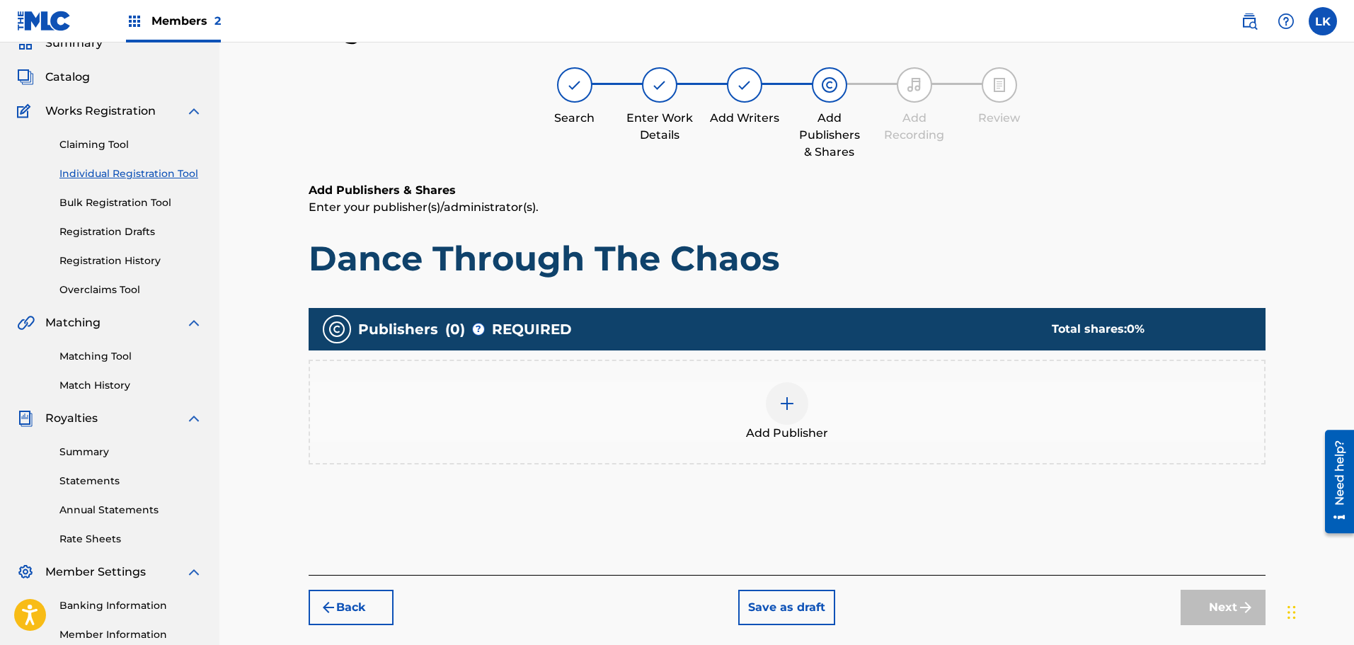
click at [787, 408] on img at bounding box center [786, 403] width 17 height 17
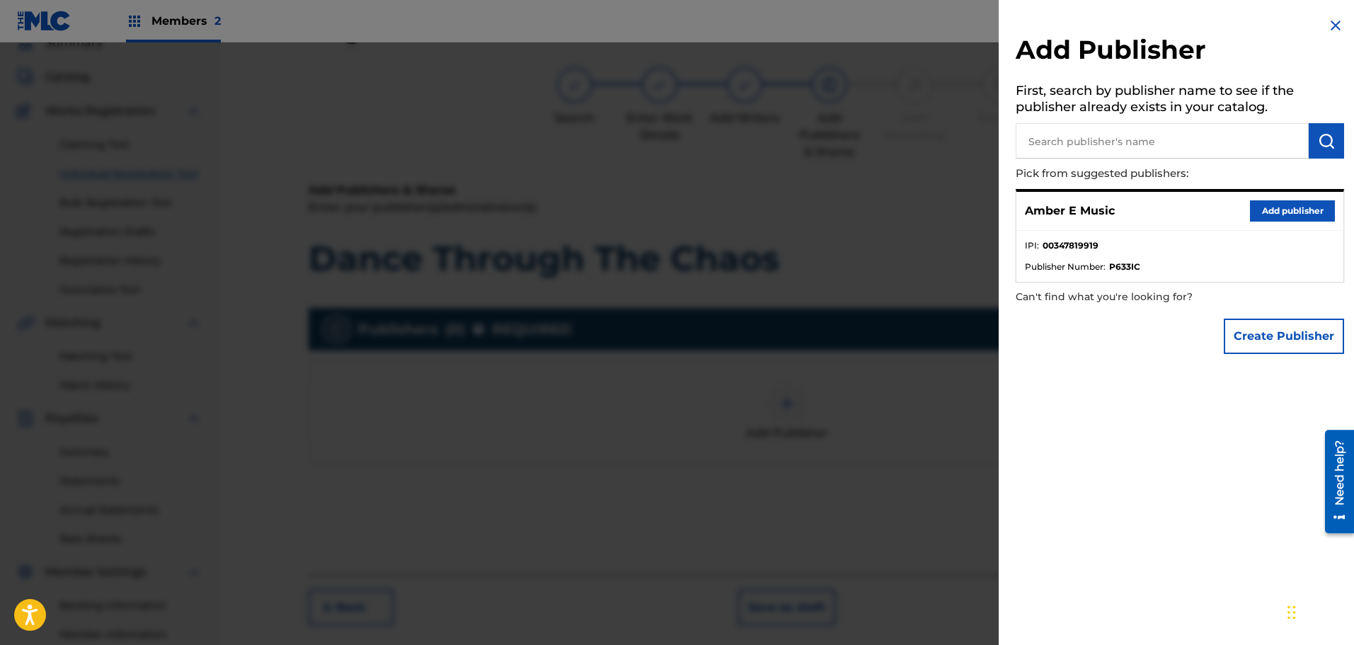
click at [1272, 212] on button "Add publisher" at bounding box center [1292, 210] width 85 height 21
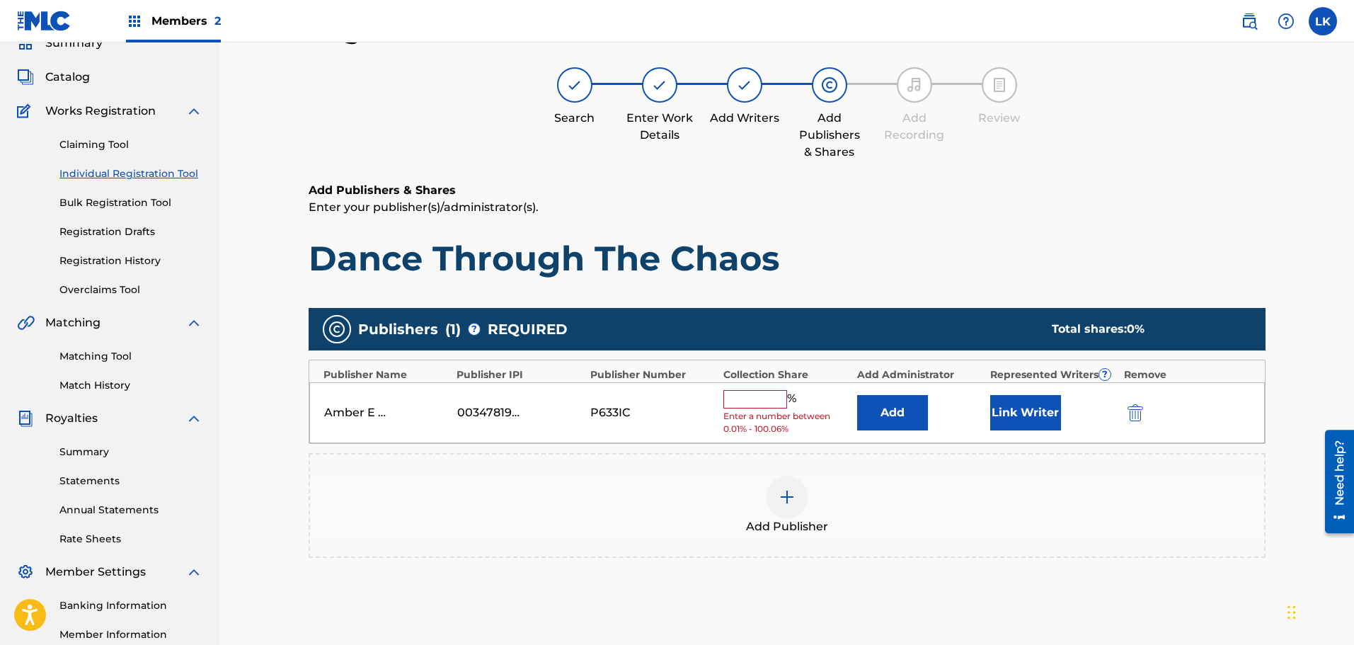
click at [747, 402] on input "text" at bounding box center [755, 399] width 64 height 18
type input "100"
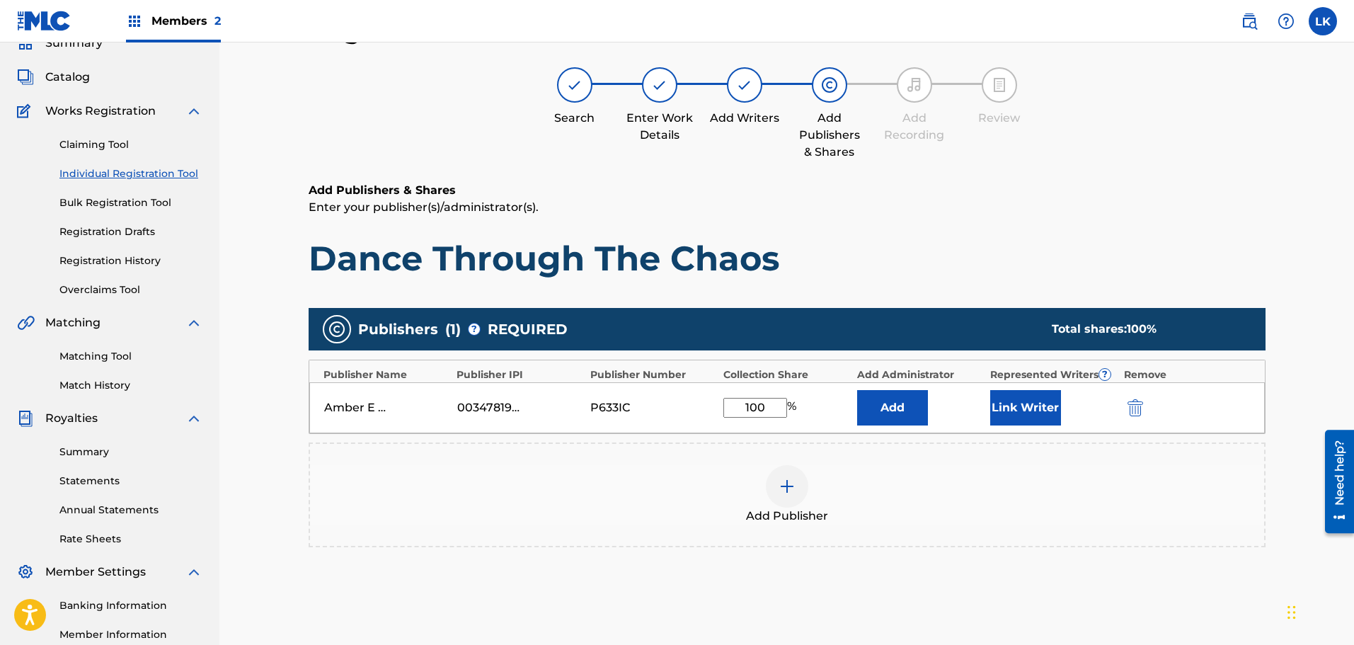
click at [1030, 408] on button "Link Writer" at bounding box center [1025, 407] width 71 height 35
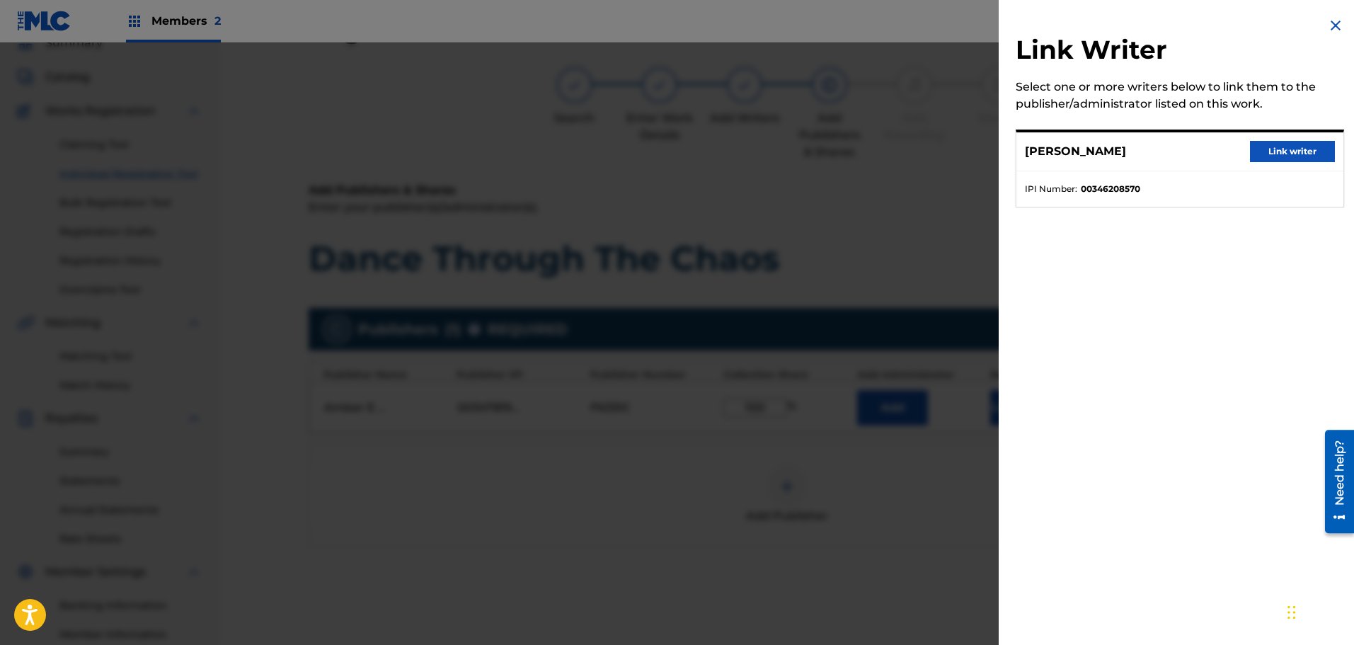
click at [1284, 146] on button "Link writer" at bounding box center [1292, 151] width 85 height 21
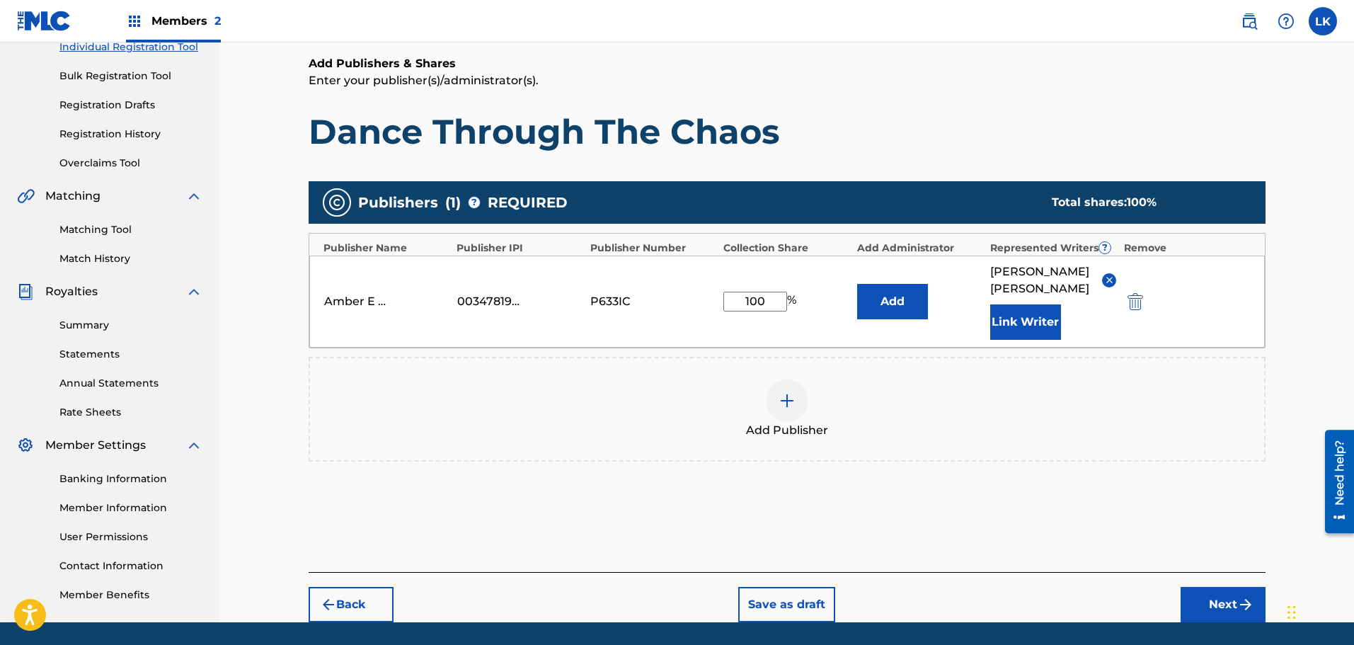
scroll to position [233, 0]
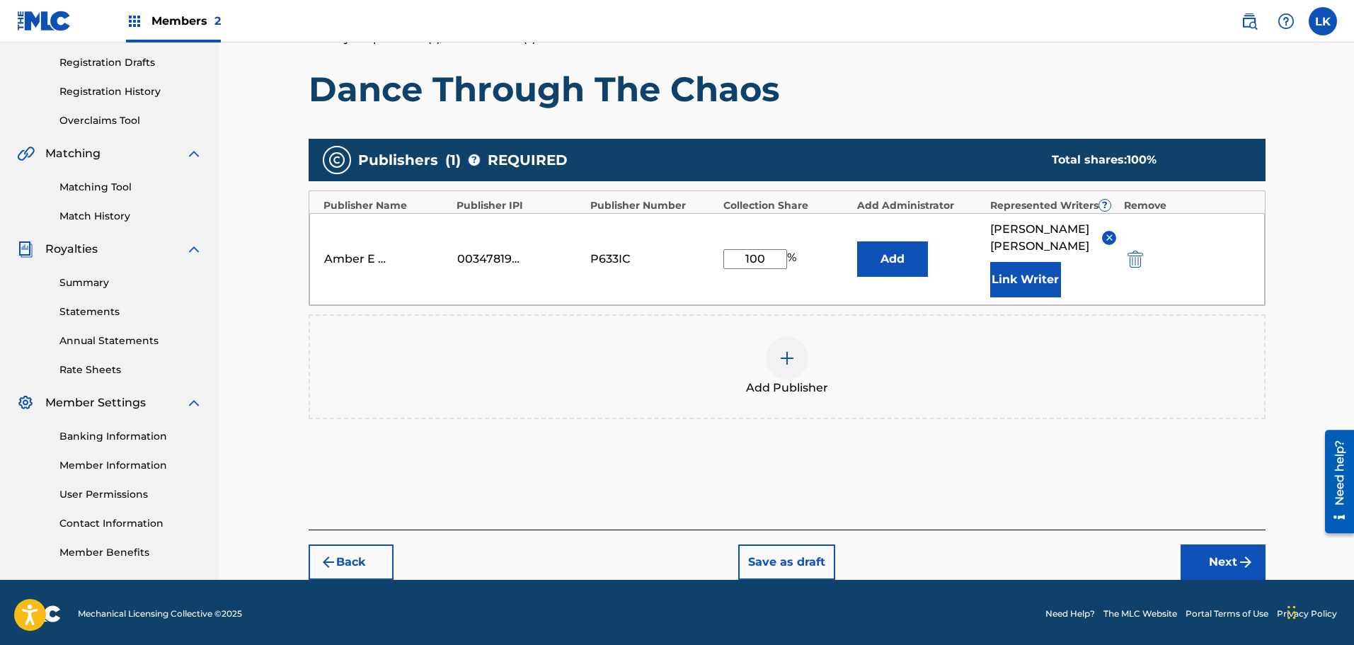
click at [1218, 550] on button "Next" at bounding box center [1222, 561] width 85 height 35
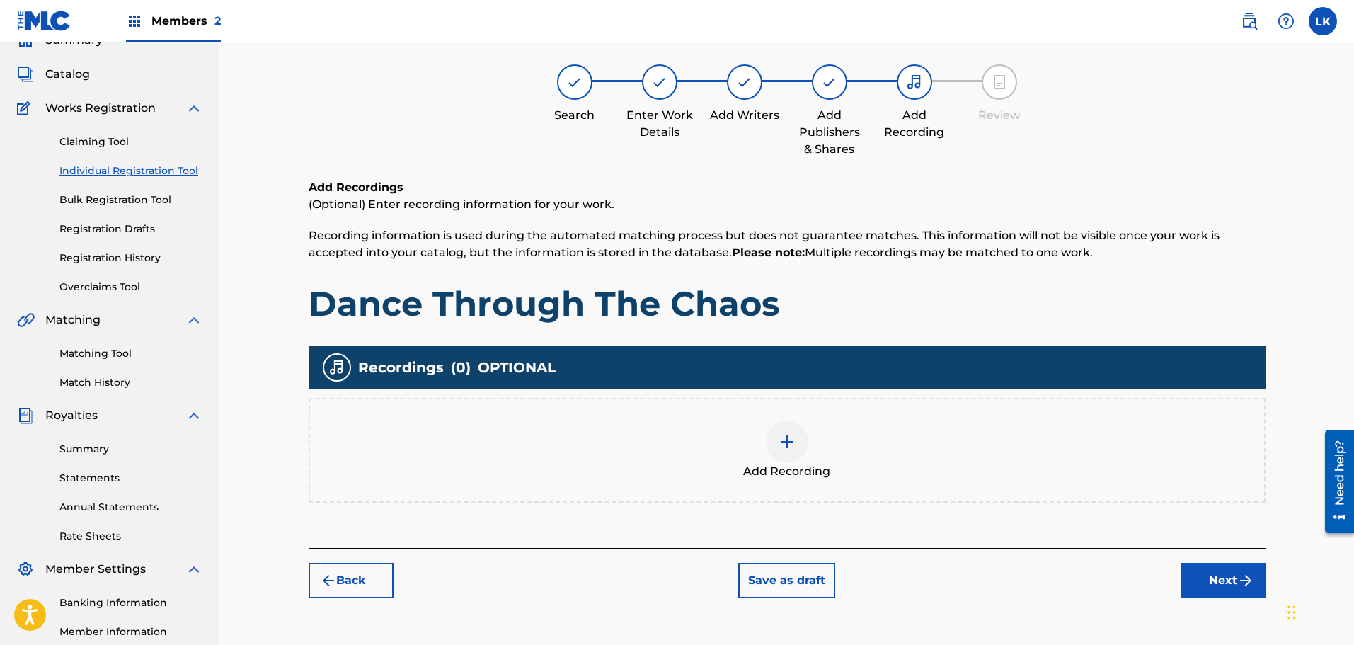
scroll to position [64, 0]
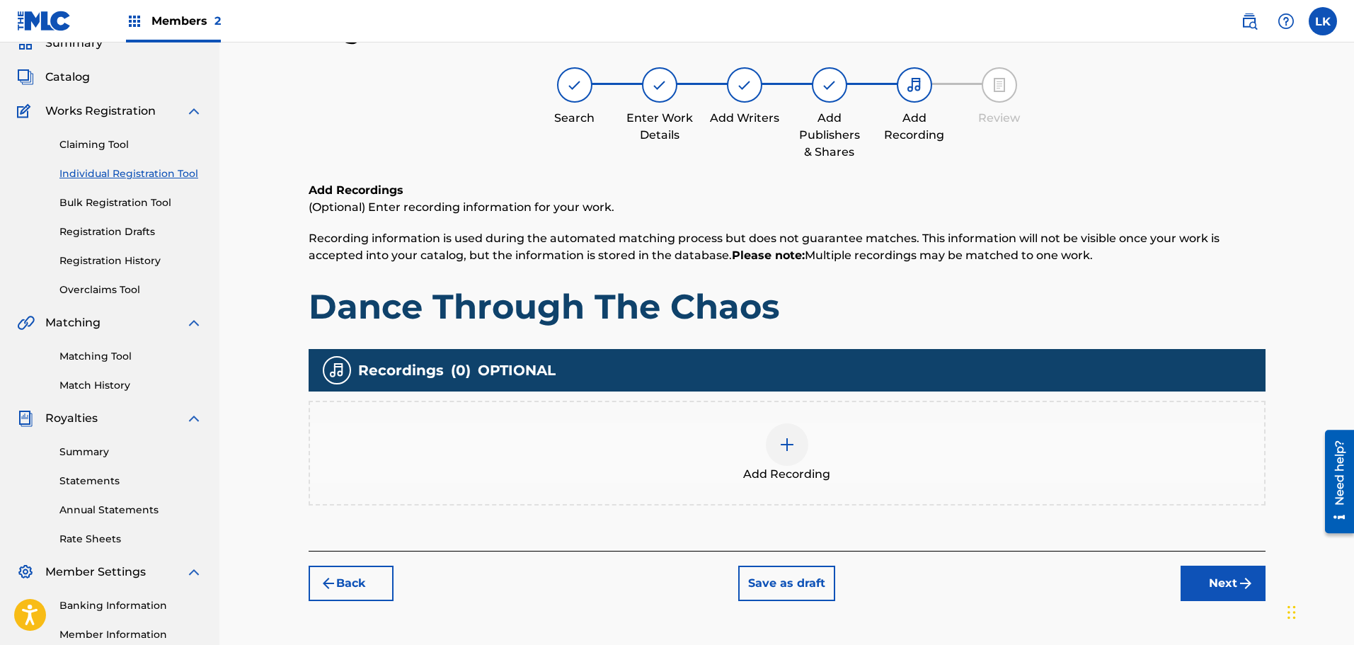
click at [785, 444] on img at bounding box center [786, 444] width 17 height 17
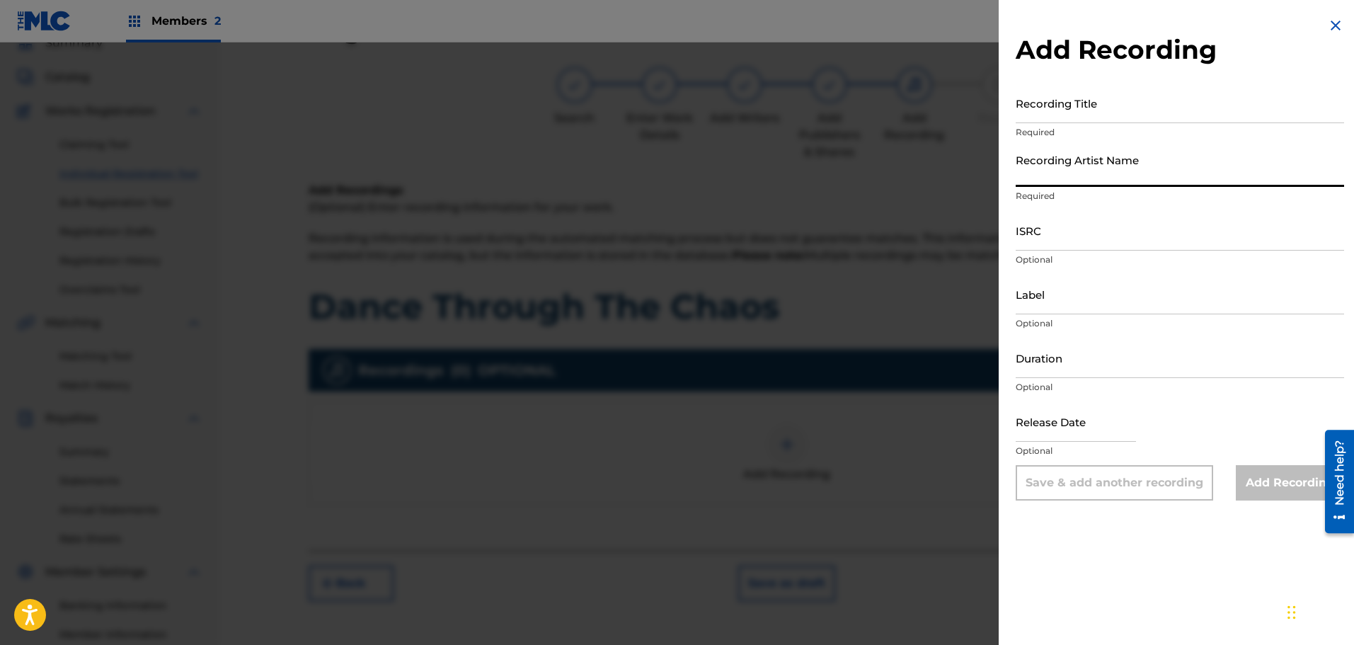
click at [1077, 172] on input "Recording Artist Name" at bounding box center [1179, 166] width 328 height 40
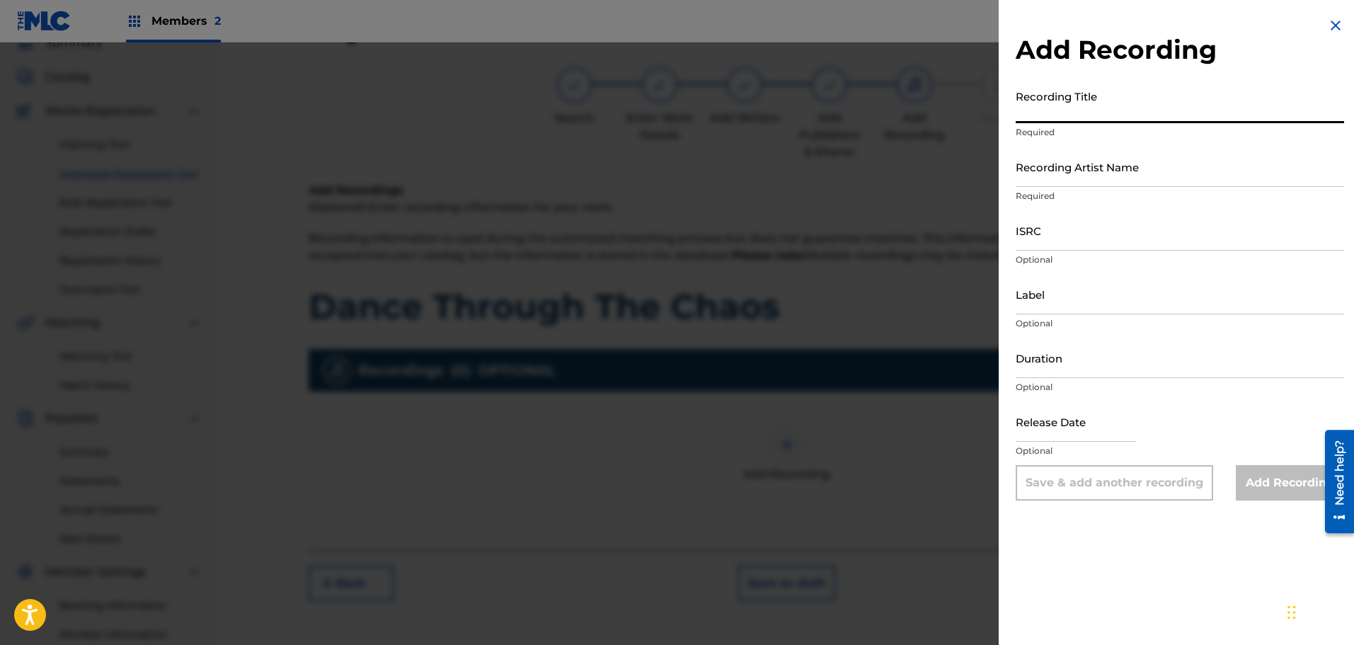
click at [1076, 113] on input "Recording Title" at bounding box center [1179, 103] width 328 height 40
type input "Dance Through The Chaos"
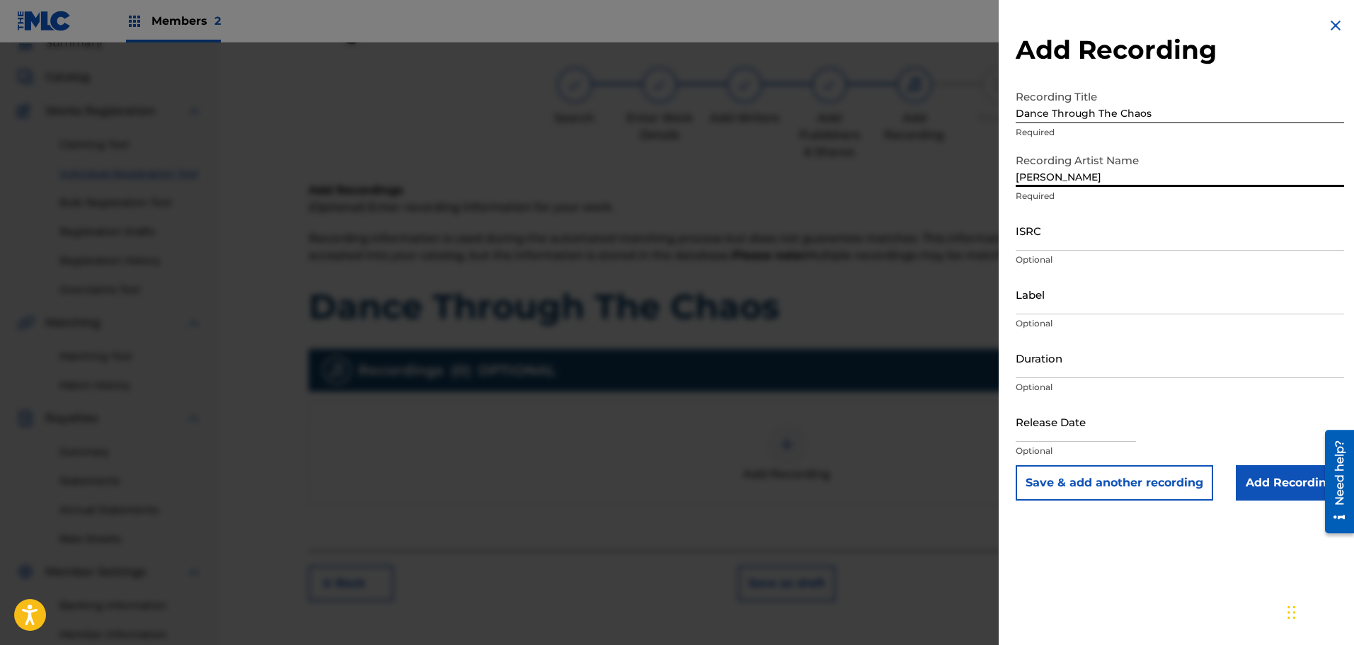
type input "INDIGO MEMORIES"
click at [1071, 301] on input "Label" at bounding box center [1179, 294] width 328 height 40
type input "10165985 RECORDS DK"
select select "7"
select select "2025"
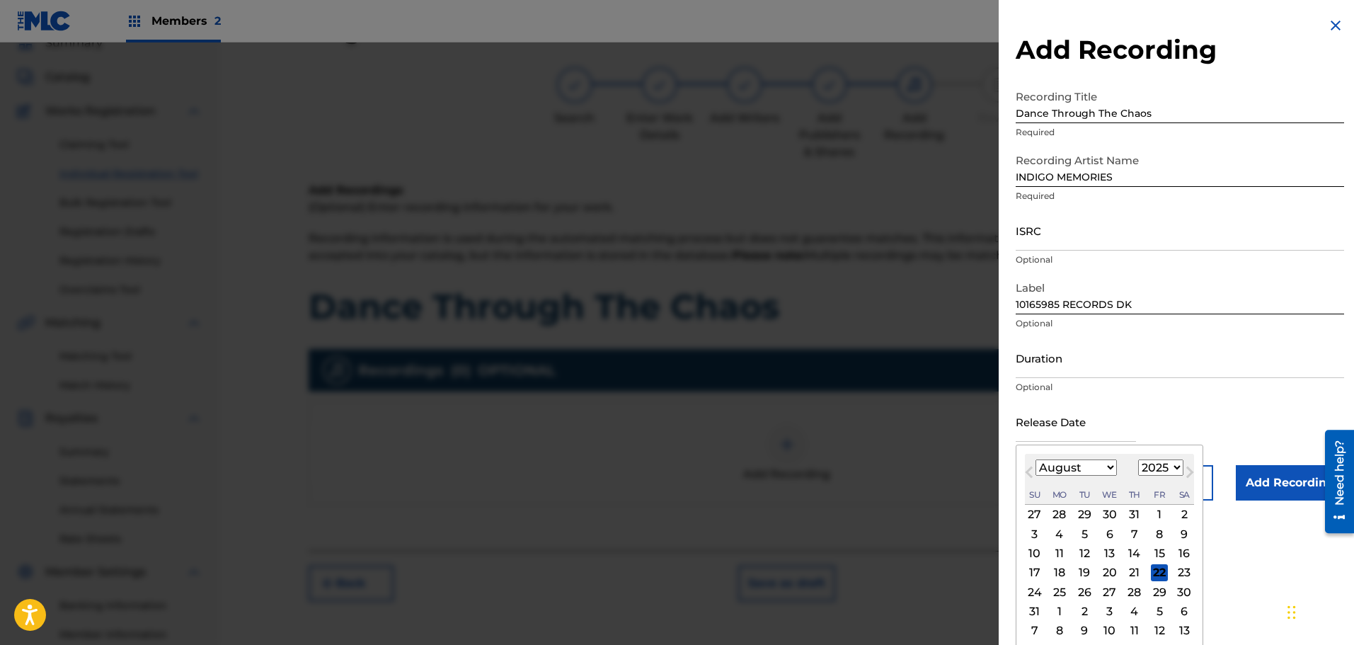
click at [1059, 437] on input "text" at bounding box center [1075, 421] width 120 height 40
click at [1156, 574] on div "22" at bounding box center [1159, 572] width 17 height 17
type input "[DATE]"
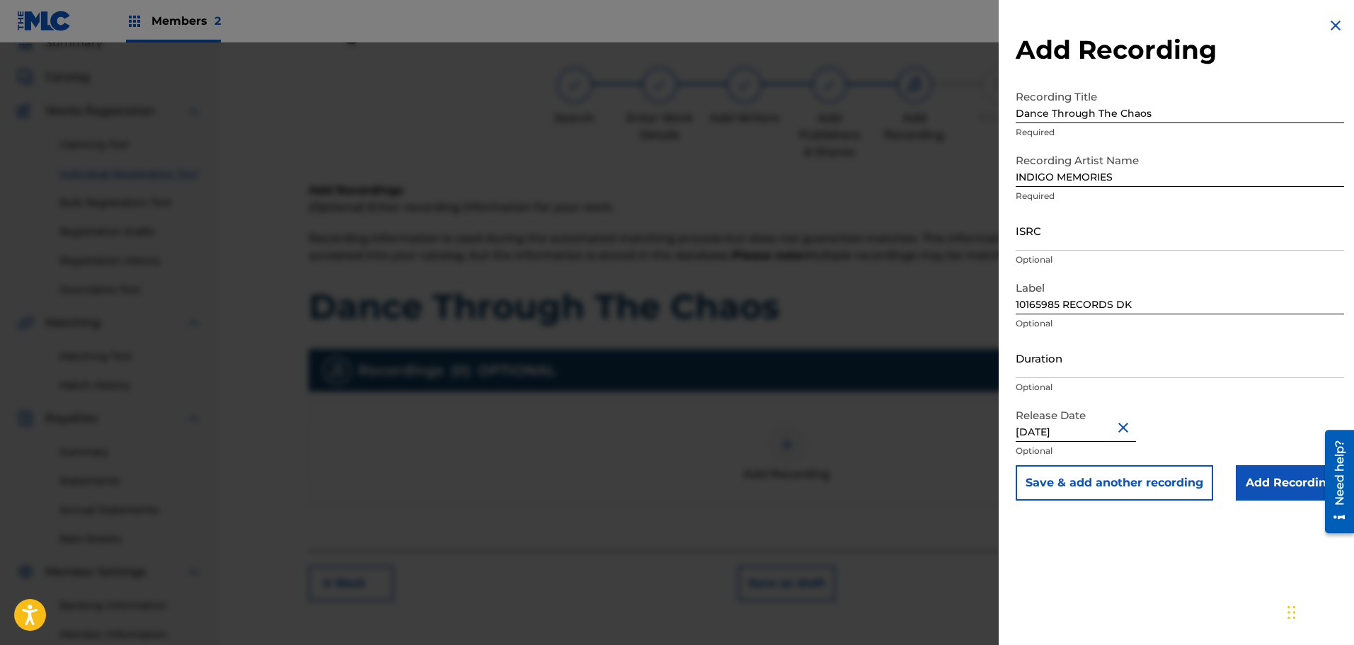
drag, startPoint x: 1267, startPoint y: 486, endPoint x: 1260, endPoint y: 485, distance: 7.9
click at [1267, 485] on input "Add Recording" at bounding box center [1290, 482] width 108 height 35
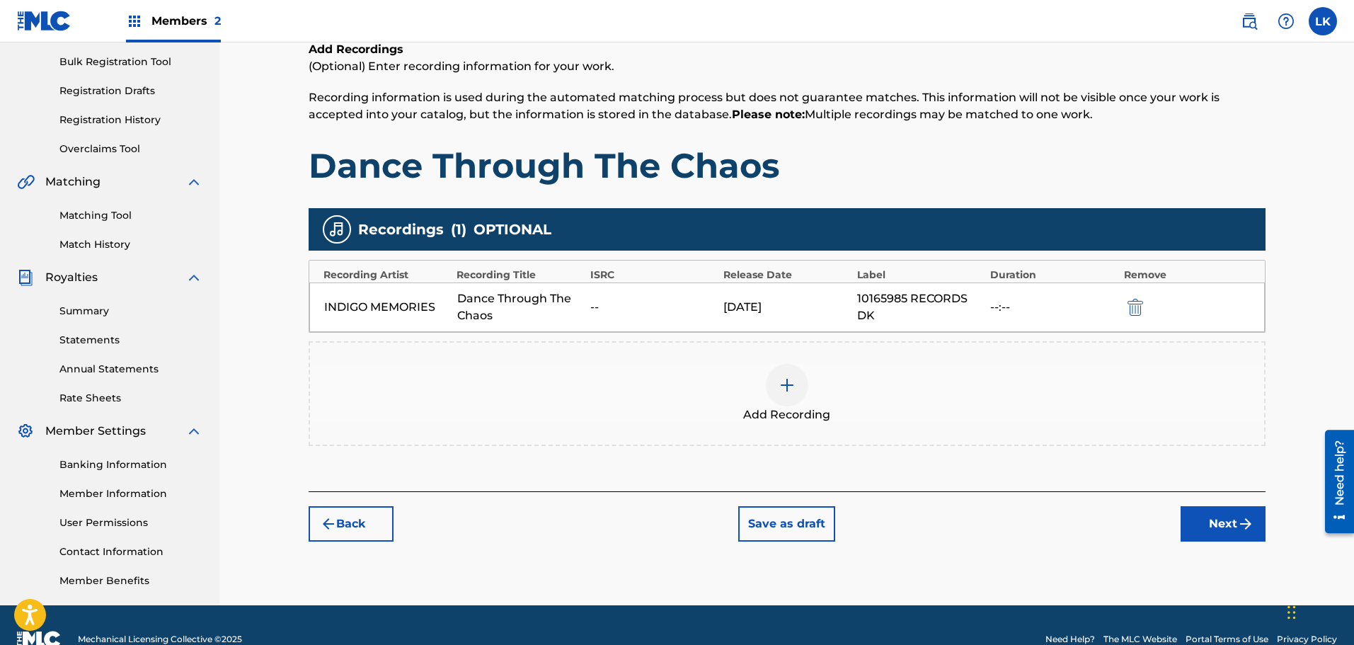
scroll to position [205, 0]
click at [1218, 522] on button "Next" at bounding box center [1222, 522] width 85 height 35
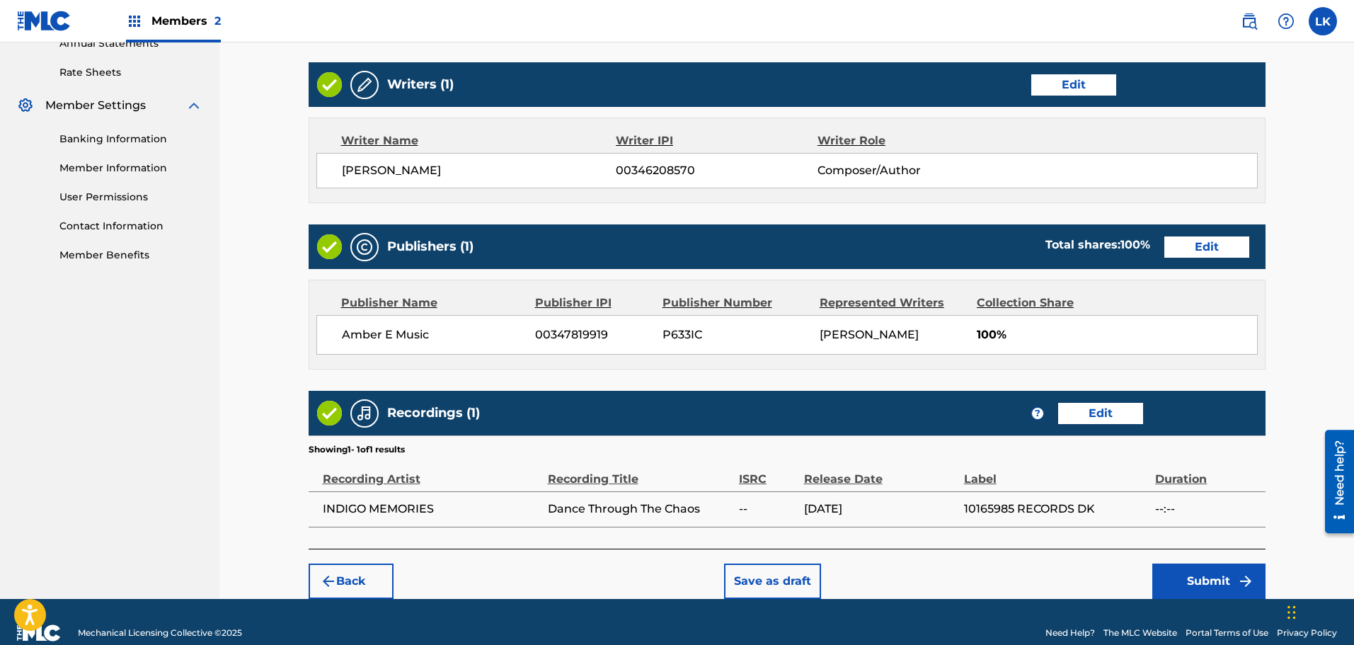
scroll to position [552, 0]
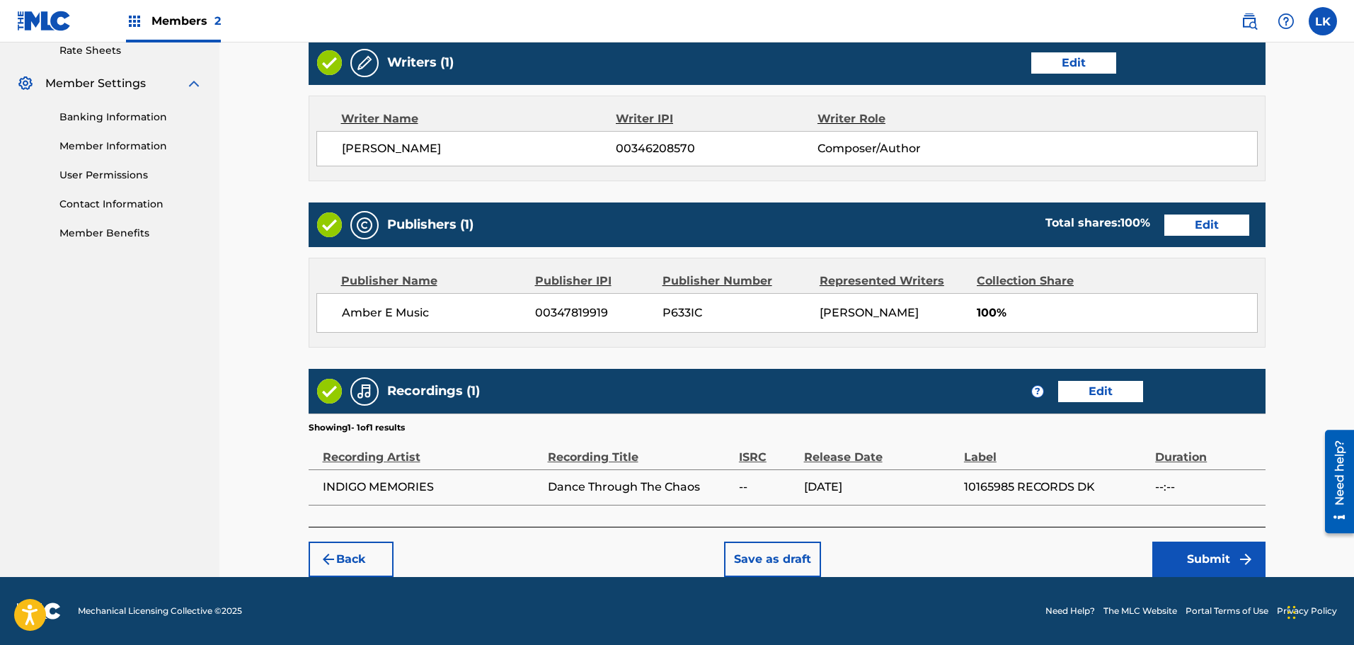
click at [1216, 559] on button "Submit" at bounding box center [1208, 558] width 113 height 35
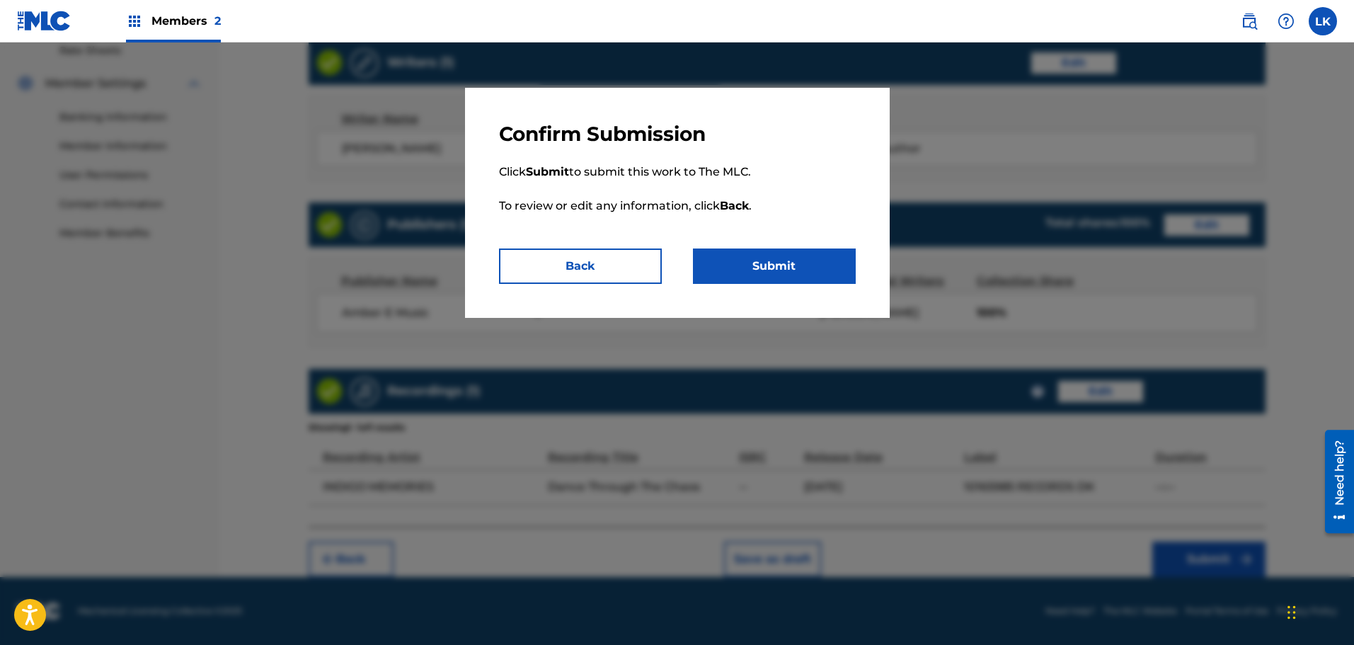
click at [767, 265] on button "Submit" at bounding box center [774, 265] width 163 height 35
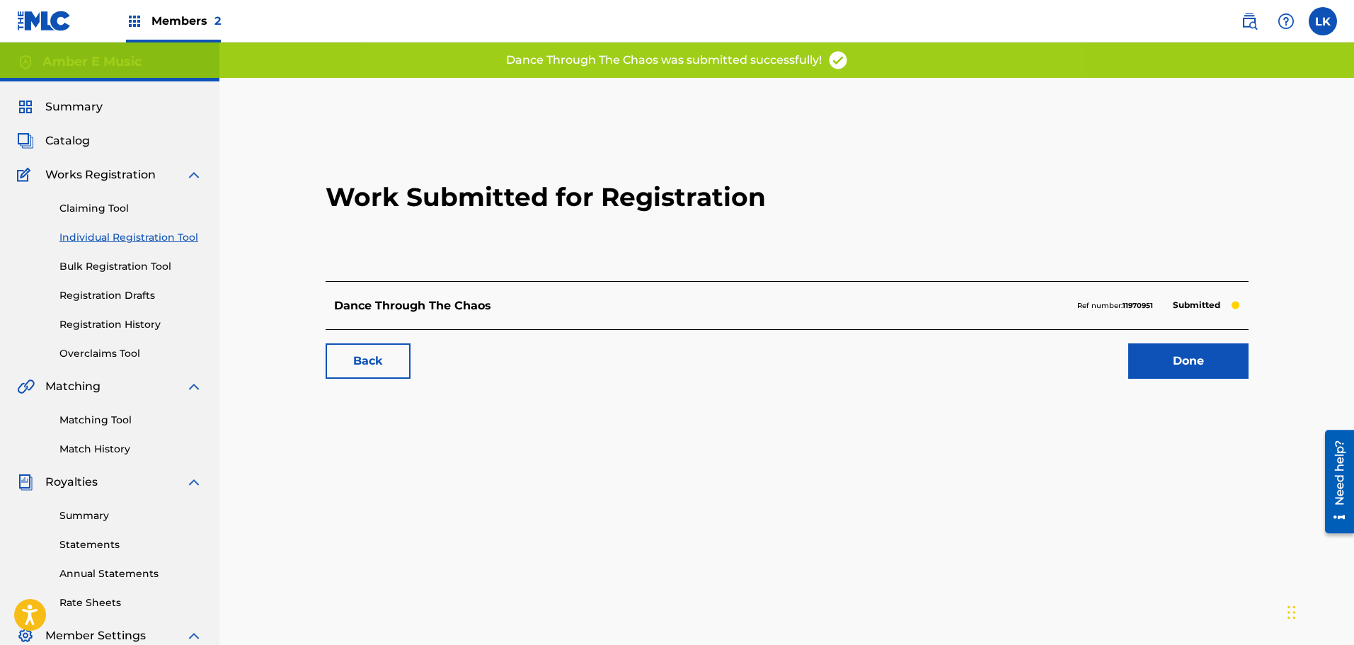
click at [1186, 365] on link "Done" at bounding box center [1188, 360] width 120 height 35
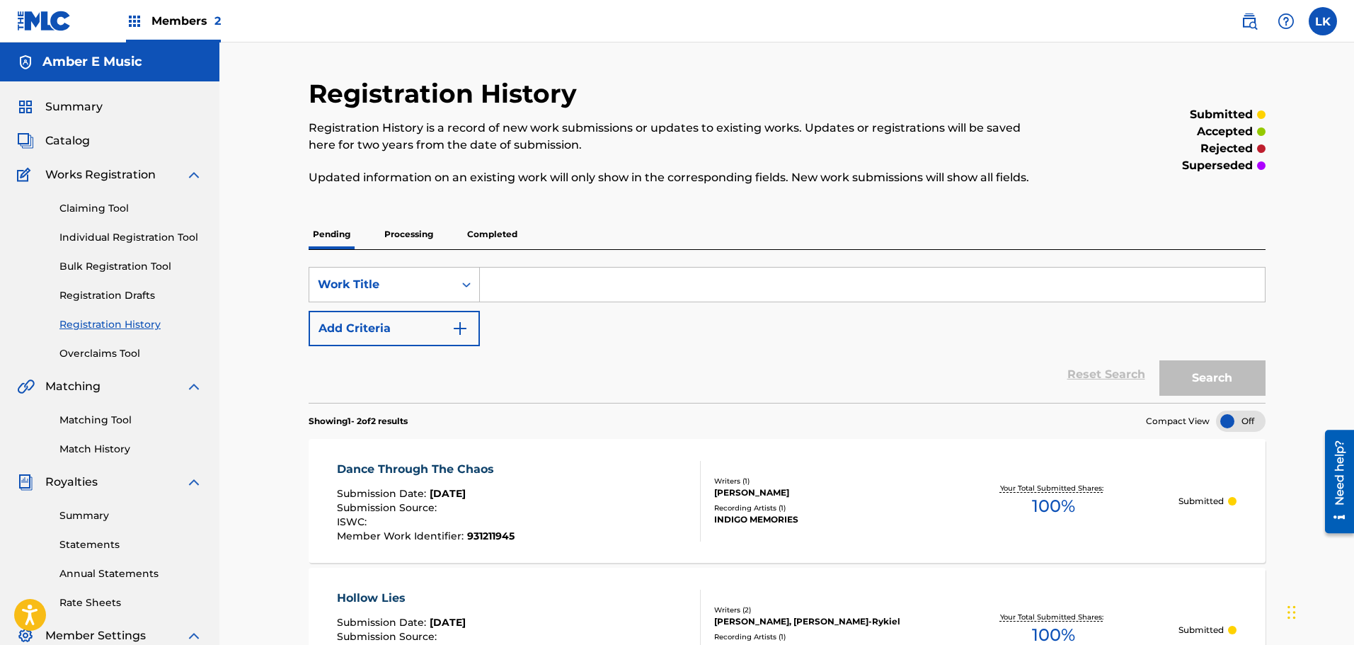
click at [94, 241] on link "Individual Registration Tool" at bounding box center [130, 237] width 143 height 15
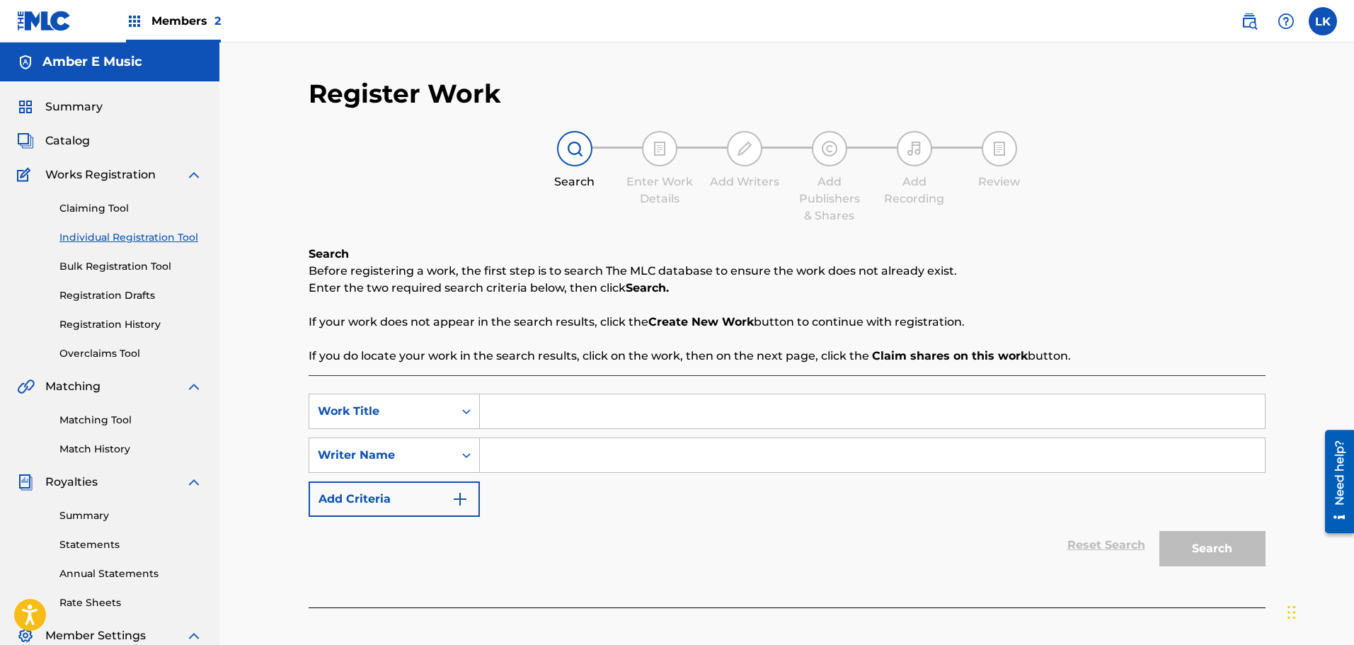
click at [497, 407] on input "Search Form" at bounding box center [872, 411] width 785 height 34
type input "Don't Try To Tempt Me"
type input "[PERSON_NAME]"
click at [1198, 535] on button "Search" at bounding box center [1212, 548] width 106 height 35
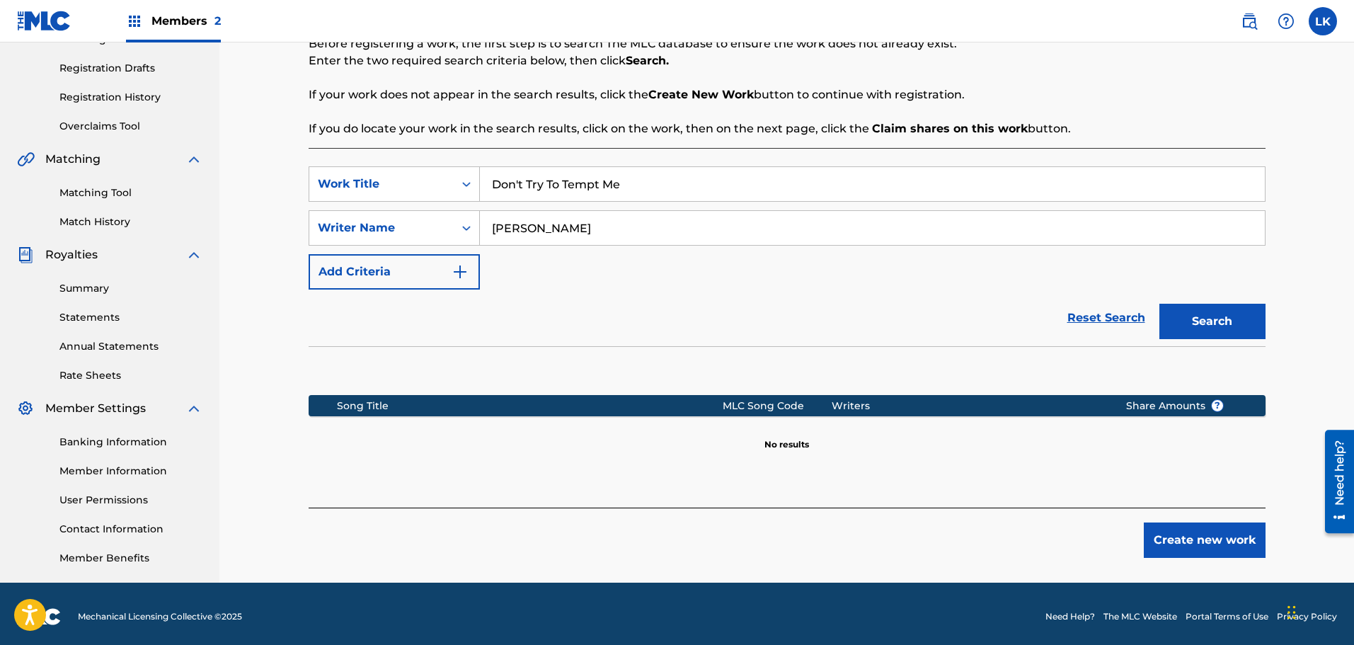
scroll to position [233, 0]
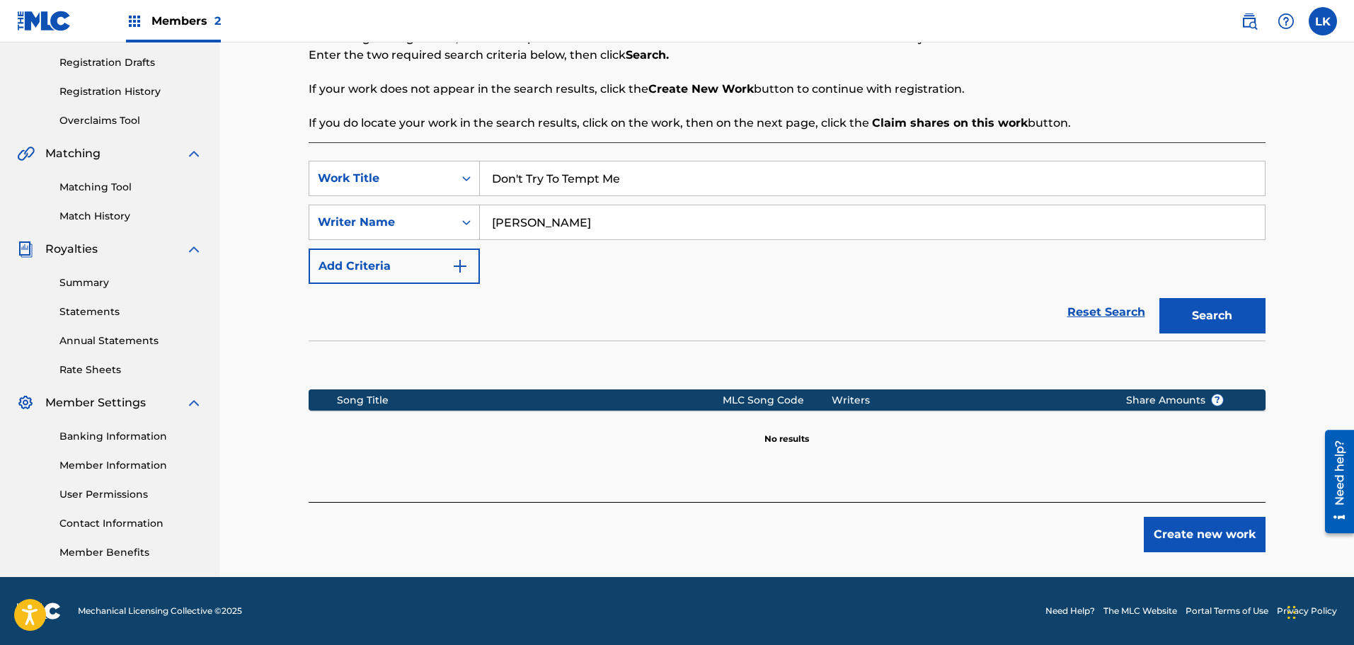
click at [1224, 543] on button "Create new work" at bounding box center [1205, 534] width 122 height 35
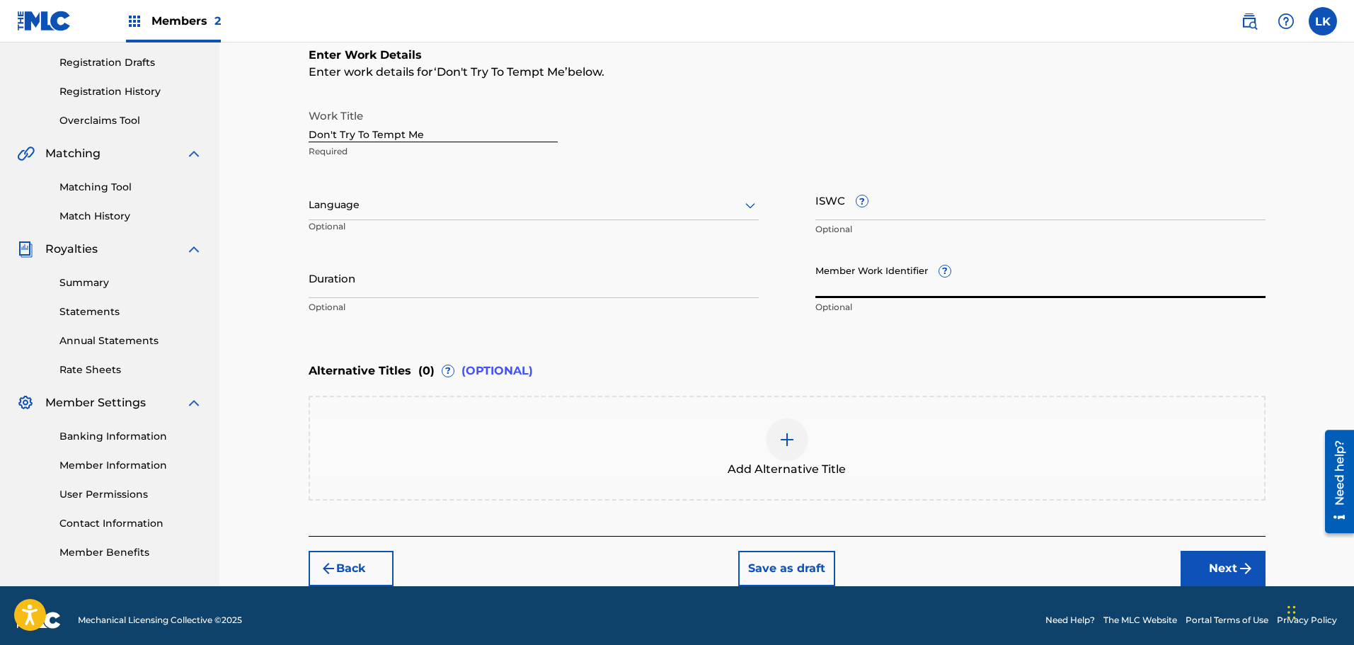
click at [847, 296] on input "Member Work Identifier ?" at bounding box center [1040, 278] width 450 height 40
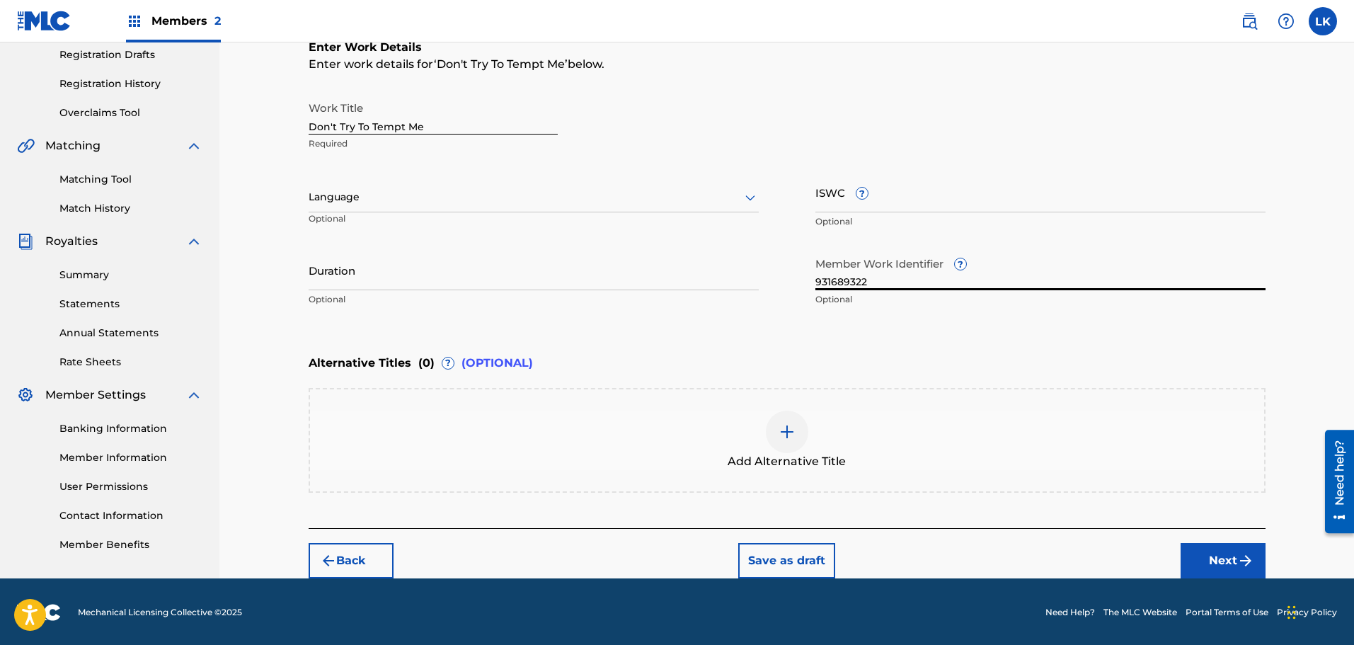
scroll to position [242, 0]
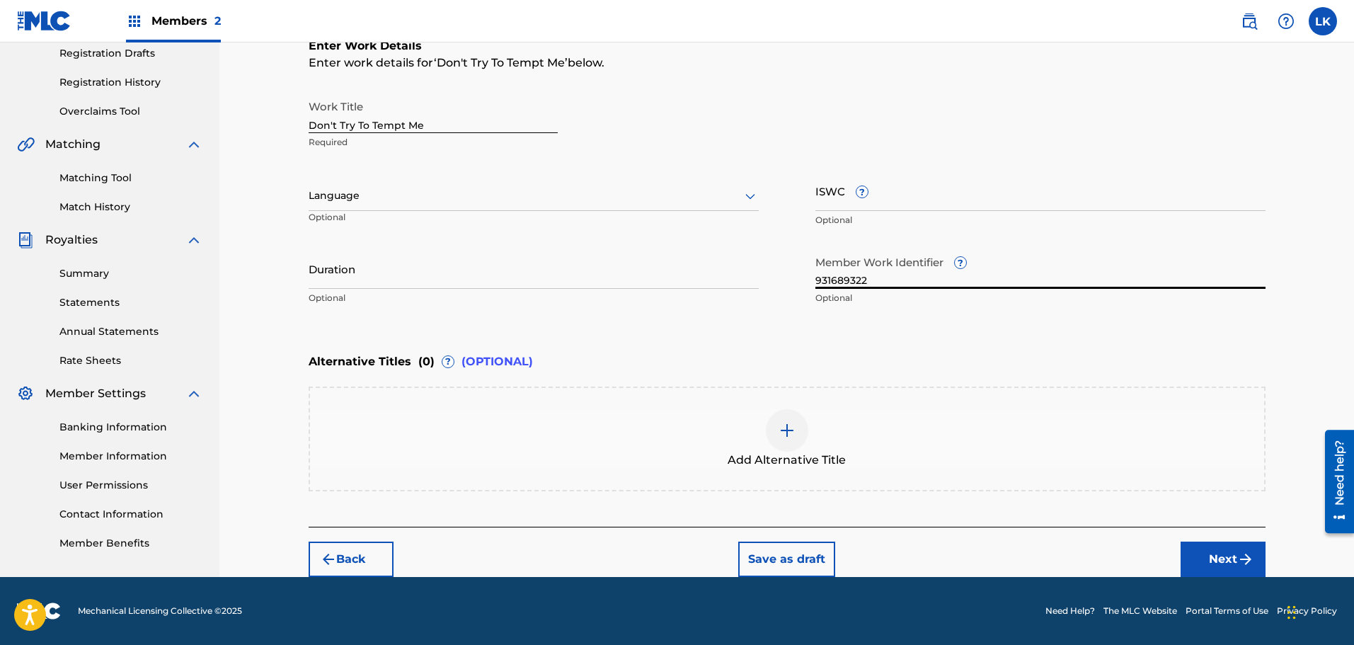
type input "931689322"
click at [1211, 552] on button "Next" at bounding box center [1222, 558] width 85 height 35
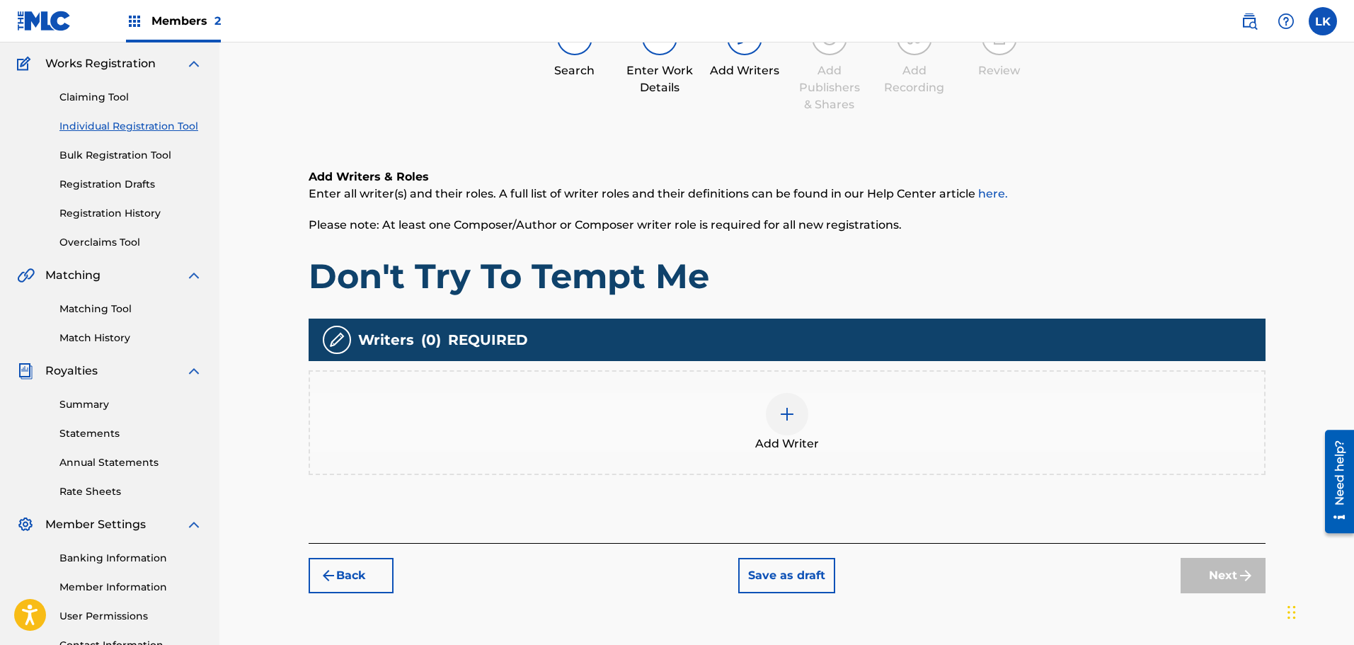
scroll to position [134, 0]
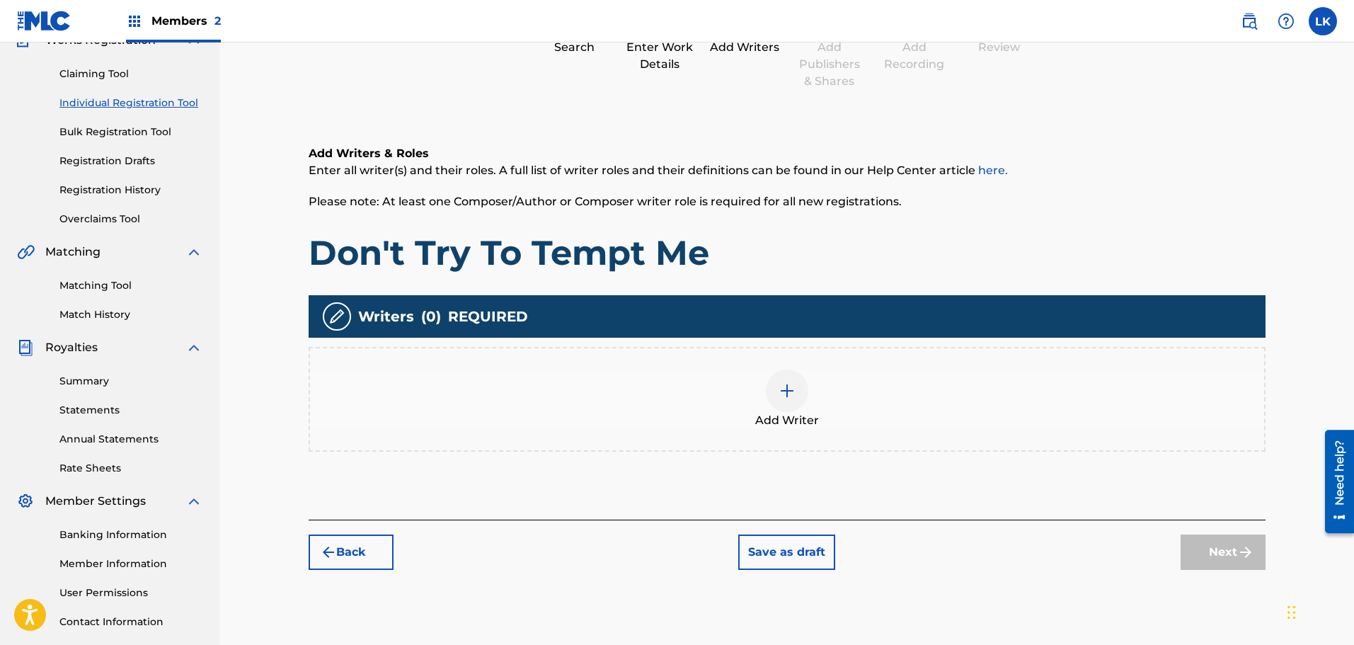
click at [786, 391] on img at bounding box center [786, 390] width 17 height 17
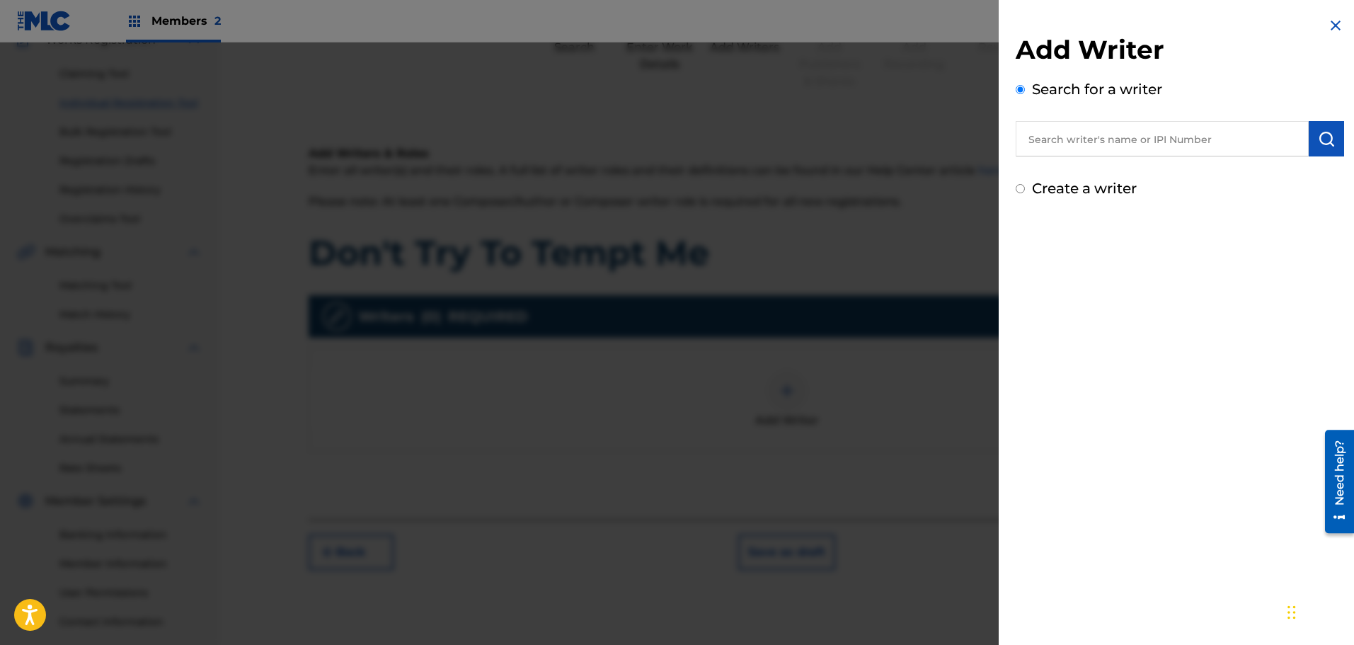
click at [1139, 142] on input "text" at bounding box center [1161, 138] width 293 height 35
type input "346208570"
click at [1322, 141] on img "submit" at bounding box center [1326, 138] width 17 height 17
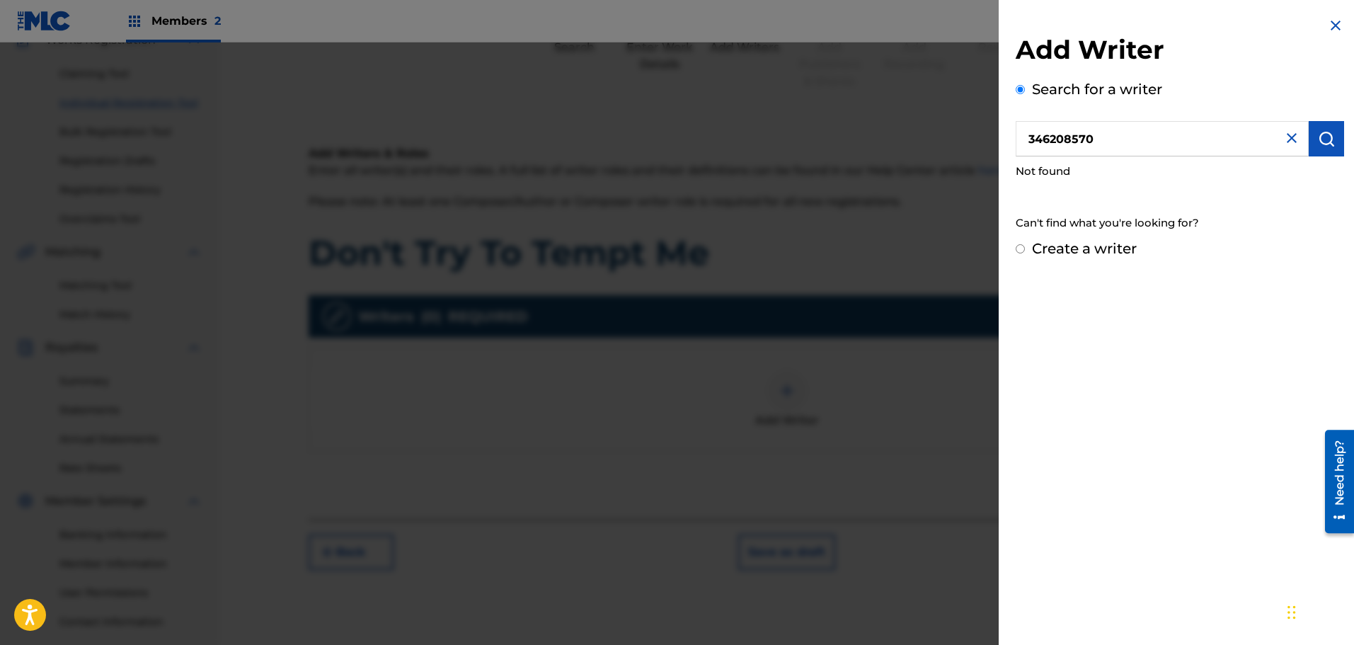
click at [1020, 250] on input "Create a writer" at bounding box center [1019, 248] width 9 height 9
radio input "false"
radio input "true"
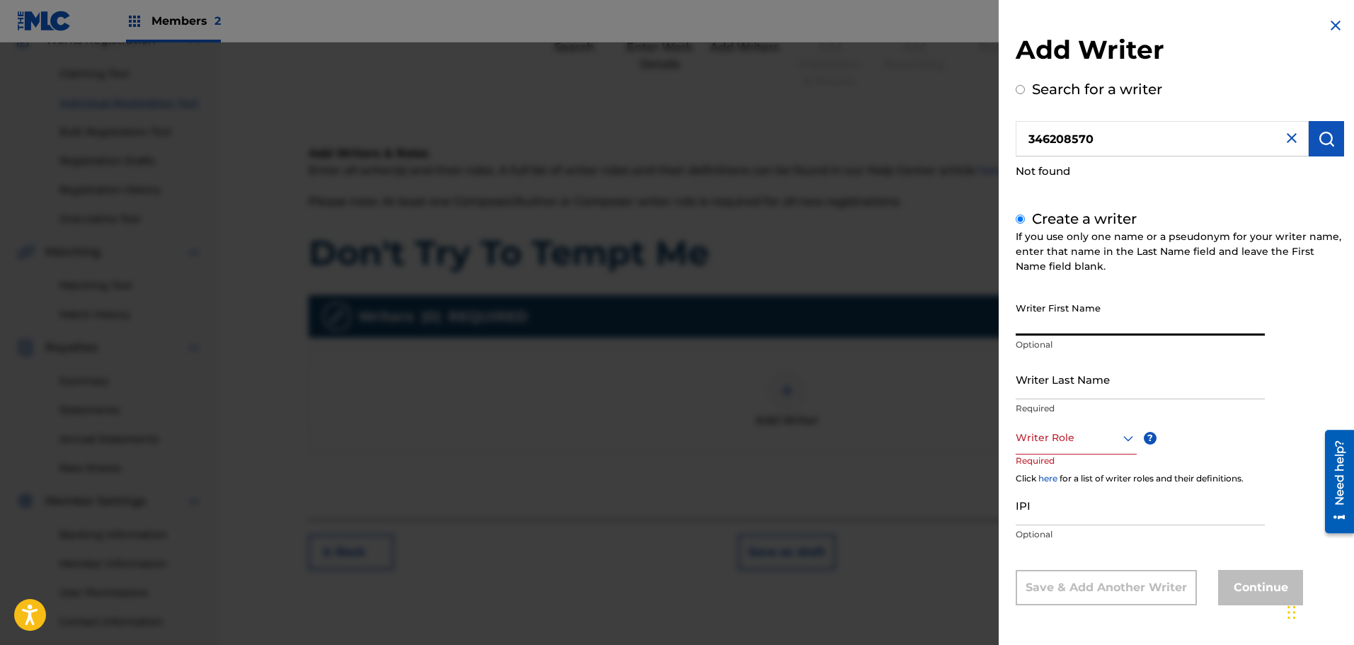
click at [1073, 327] on input "Writer First Name" at bounding box center [1139, 315] width 249 height 40
type input "[PERSON_NAME]"
click at [1129, 442] on icon at bounding box center [1127, 438] width 17 height 17
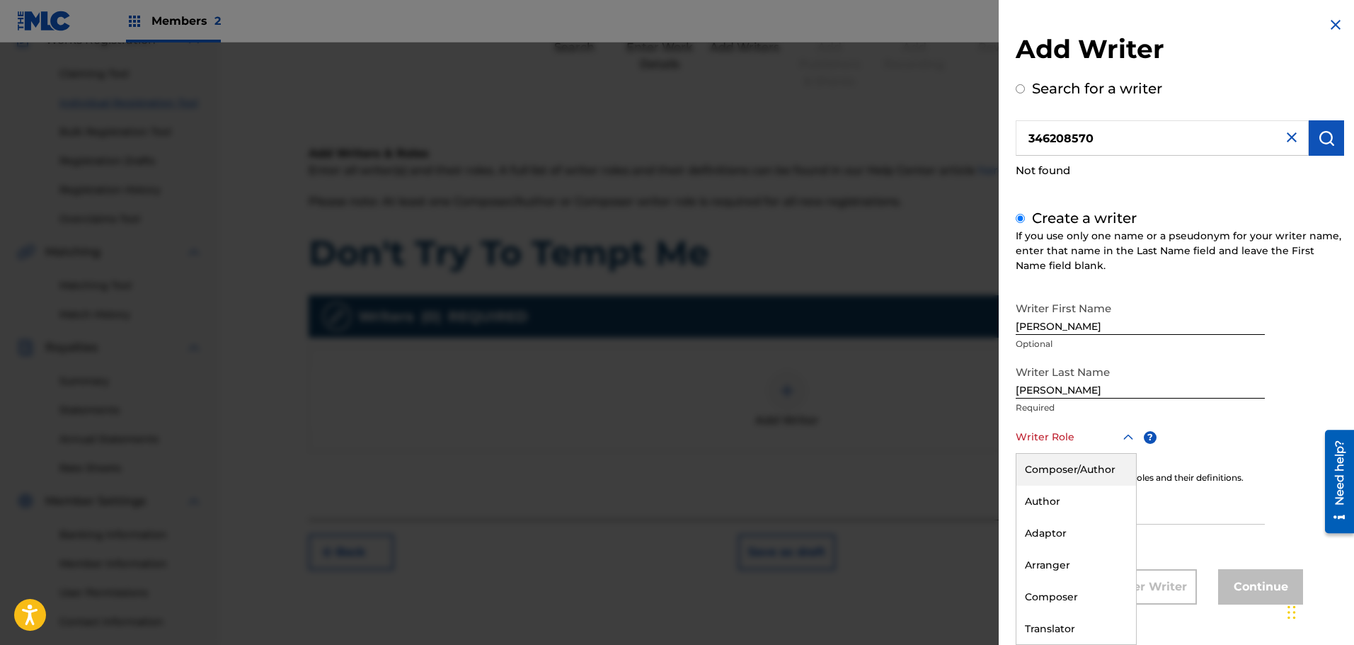
click at [1110, 468] on div "Composer/Author" at bounding box center [1076, 470] width 120 height 32
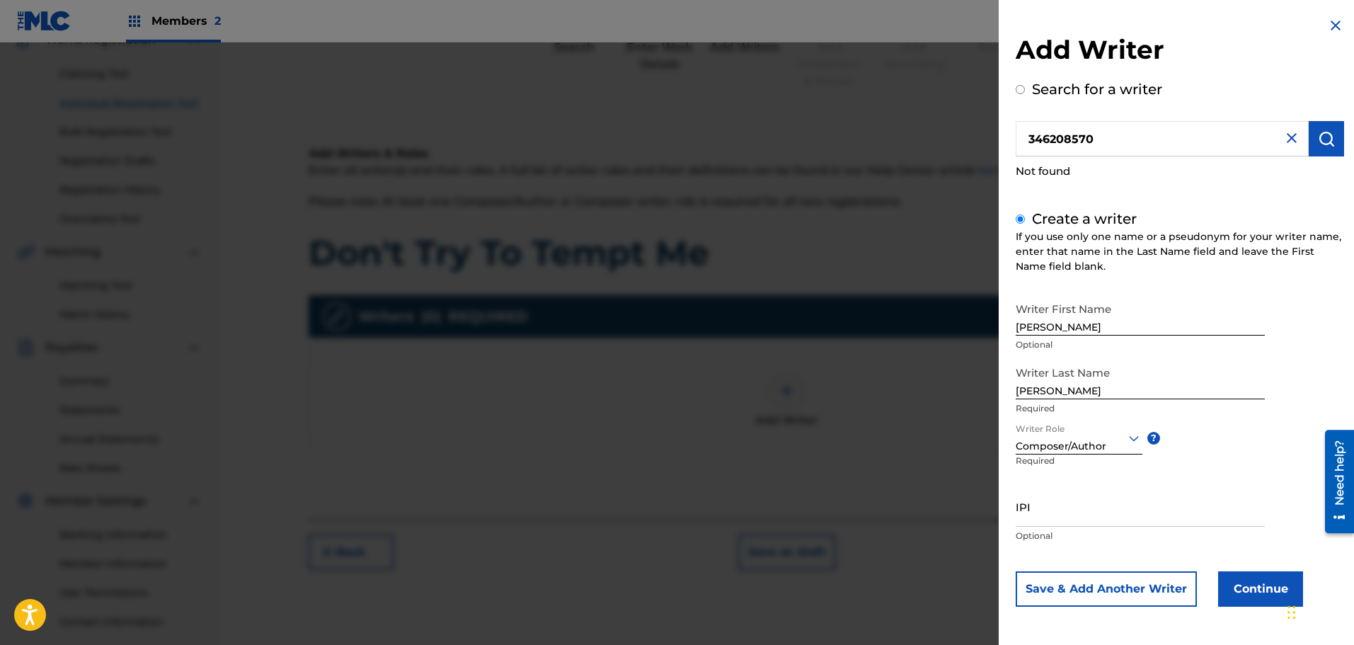
click at [1041, 516] on input "IPI" at bounding box center [1139, 506] width 249 height 40
type input "9"
type input "346208570"
click at [1245, 589] on button "Continue" at bounding box center [1260, 588] width 85 height 35
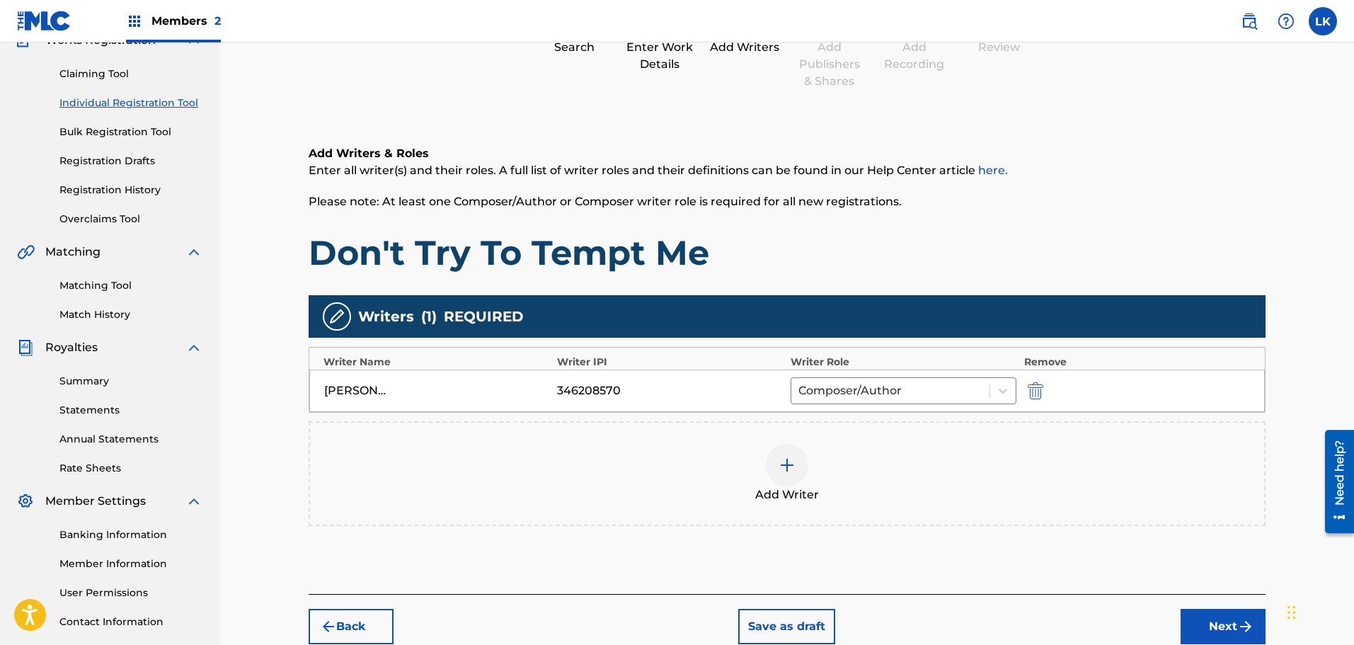
scroll to position [205, 0]
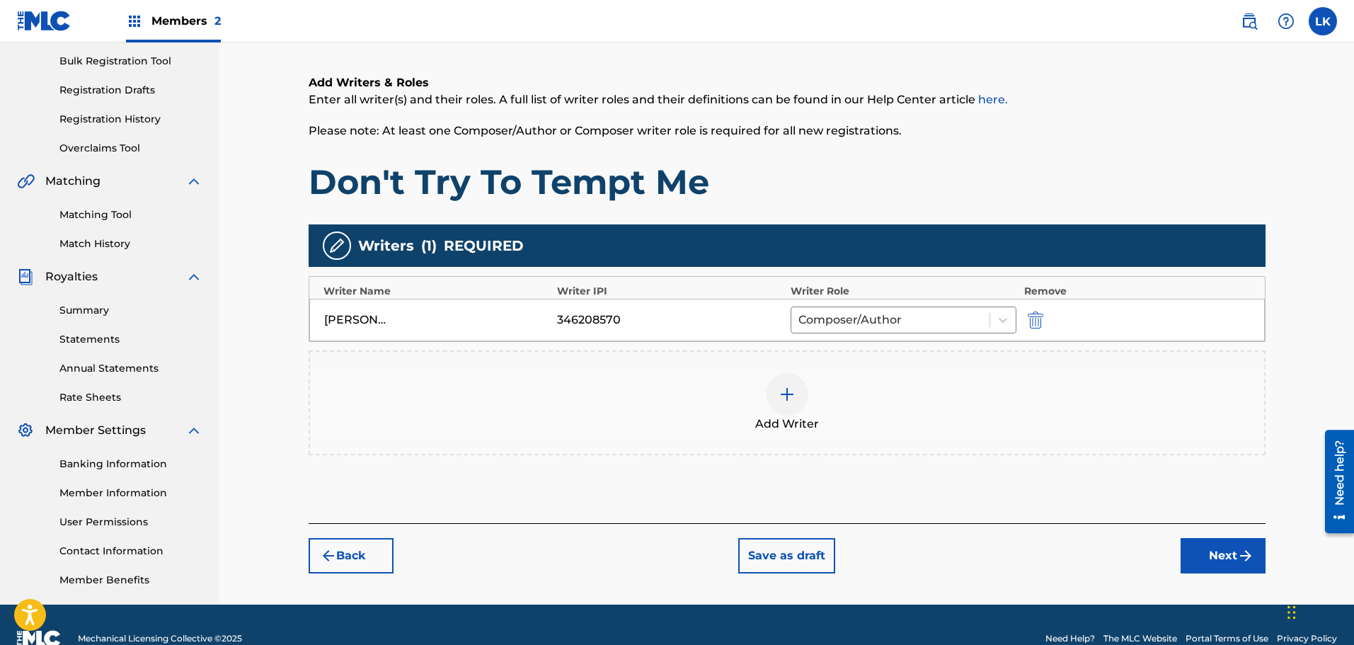
click at [1218, 556] on button "Next" at bounding box center [1222, 555] width 85 height 35
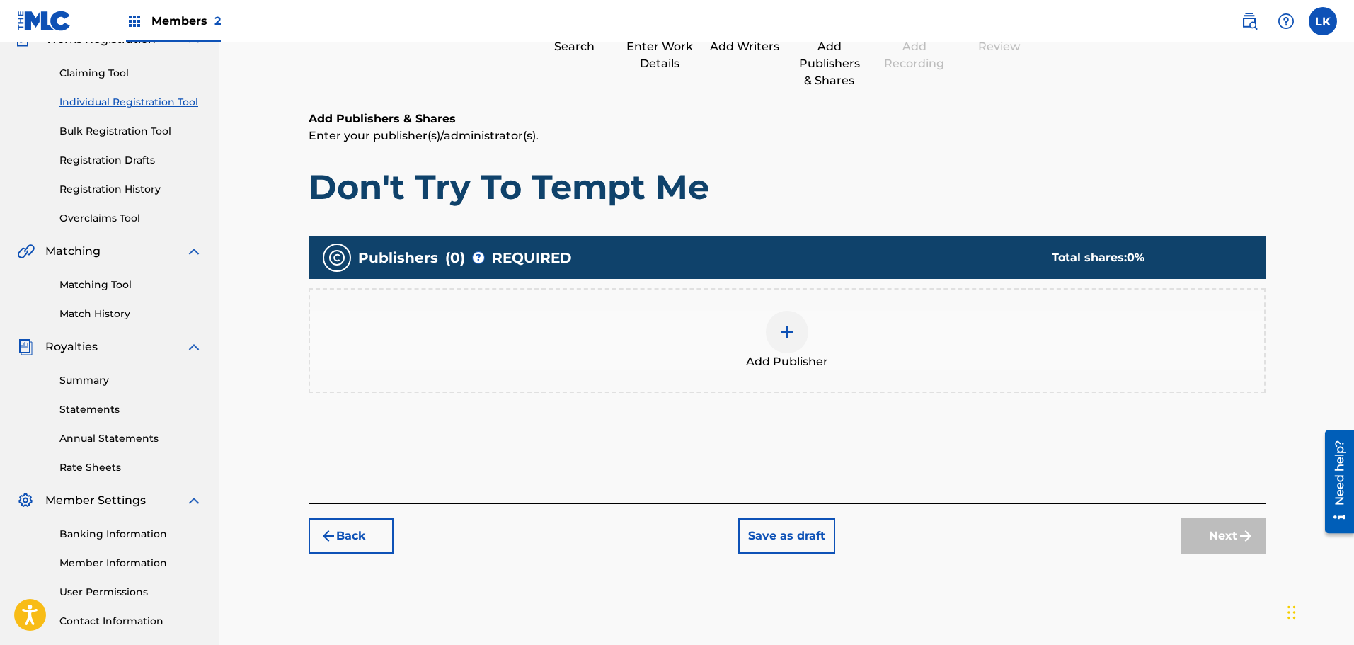
scroll to position [64, 0]
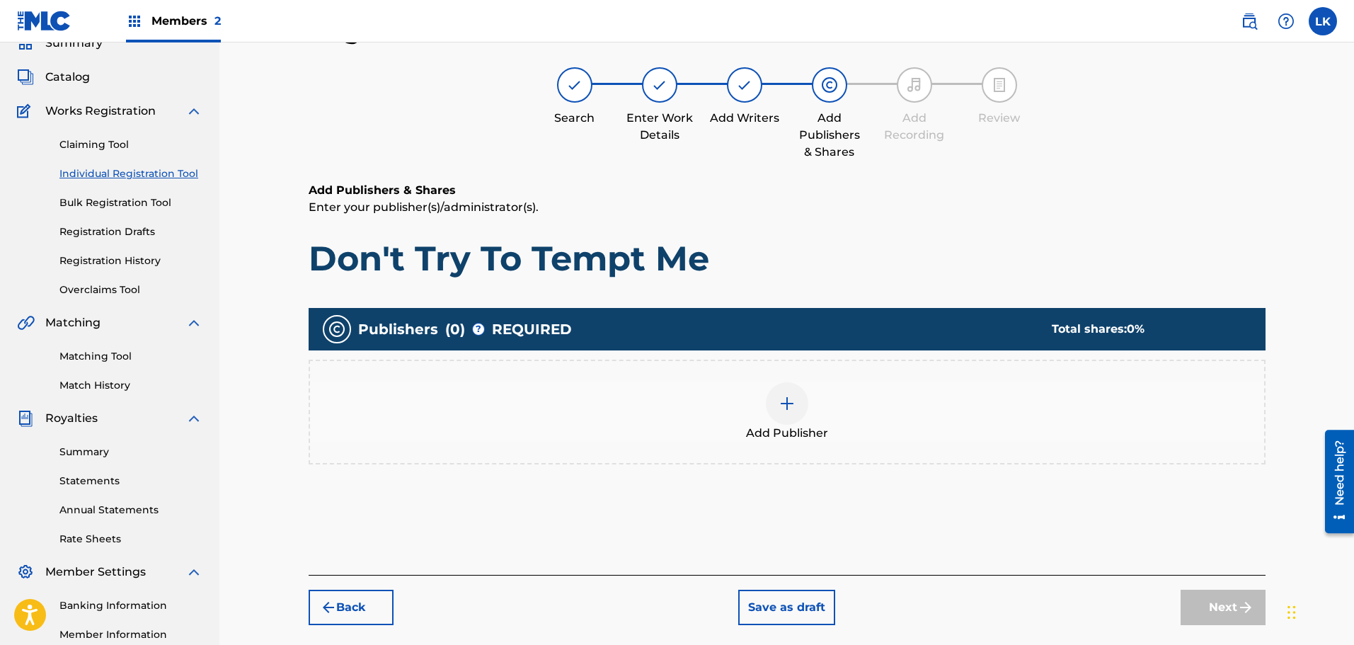
click at [781, 405] on img at bounding box center [786, 403] width 17 height 17
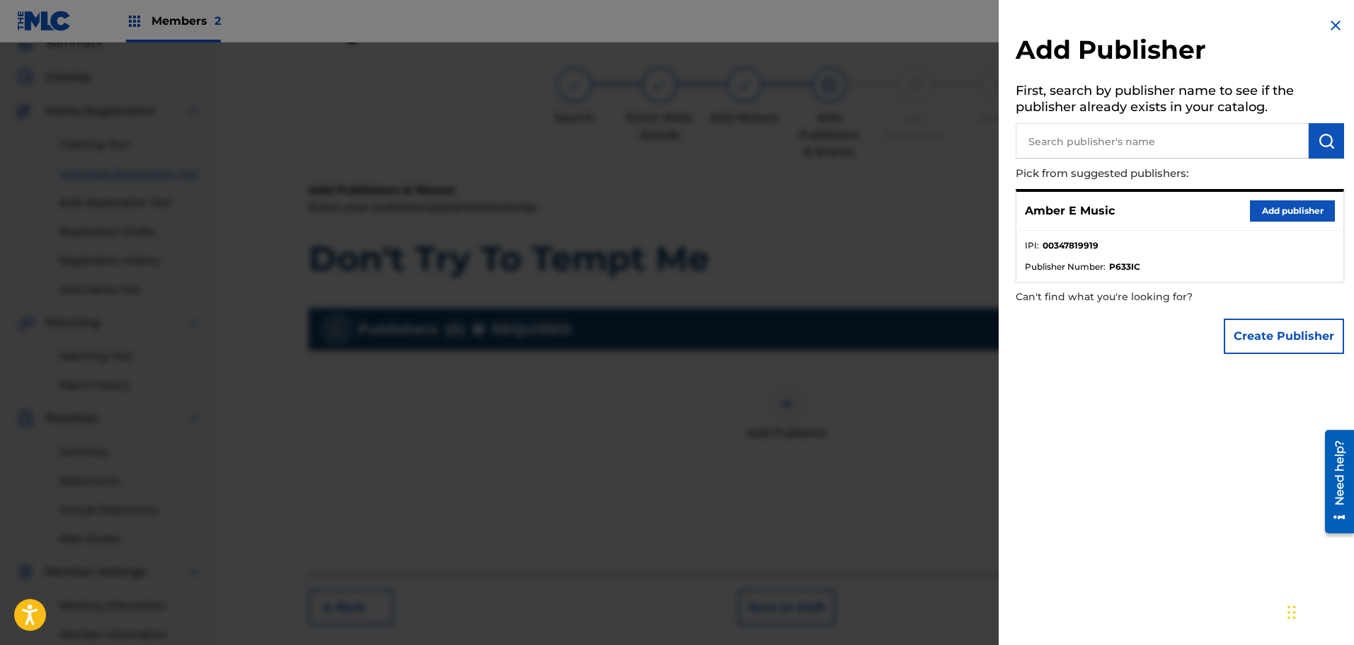
click at [1275, 212] on button "Add publisher" at bounding box center [1292, 210] width 85 height 21
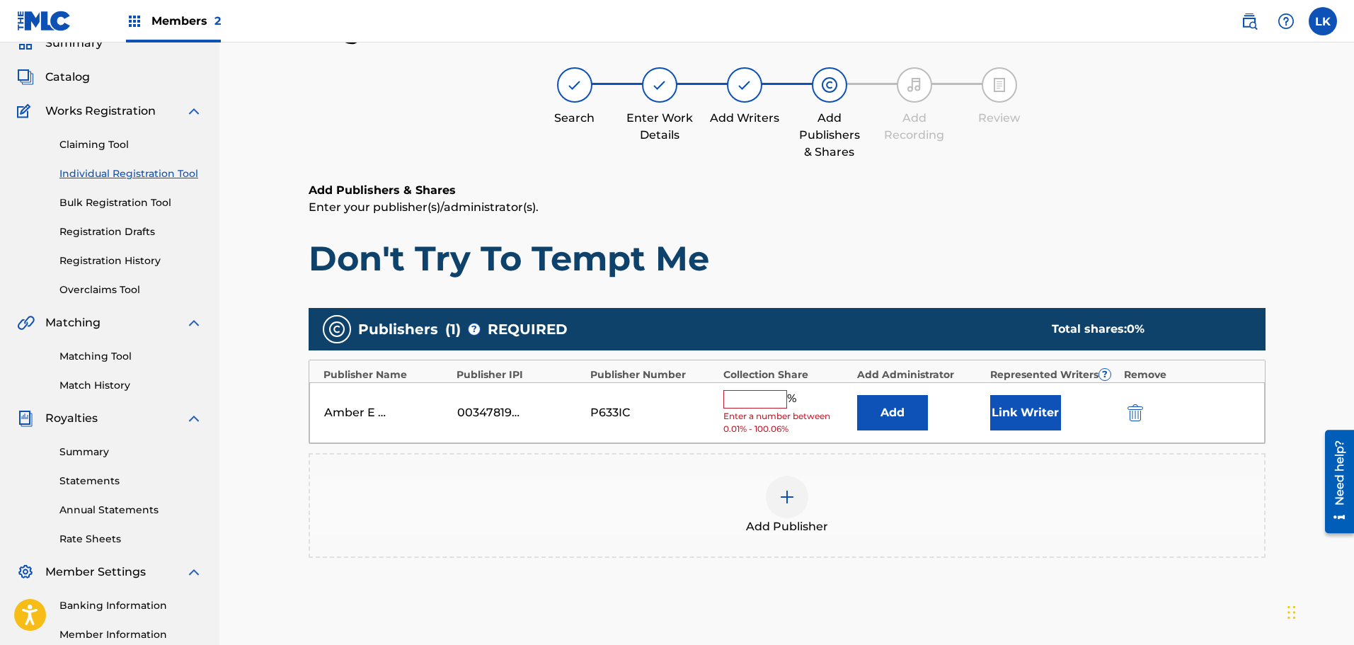
click at [768, 396] on input "text" at bounding box center [755, 399] width 64 height 18
type input "100"
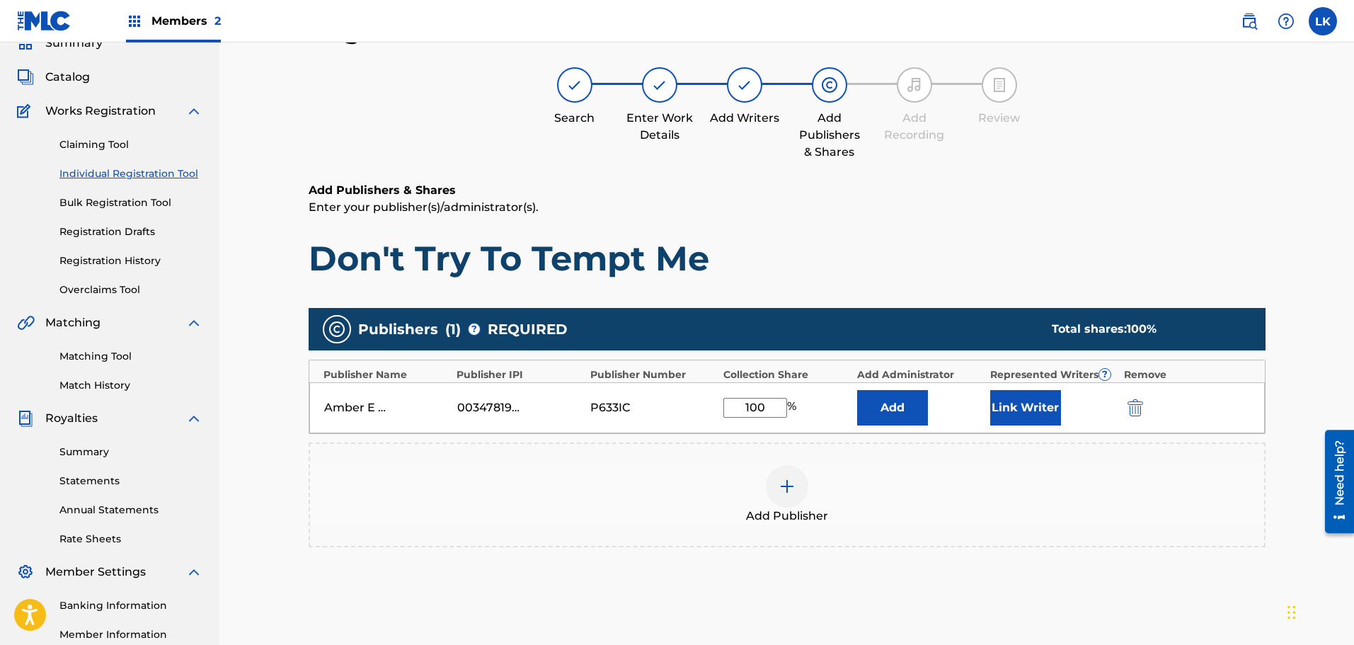
click at [1025, 412] on button "Link Writer" at bounding box center [1025, 407] width 71 height 35
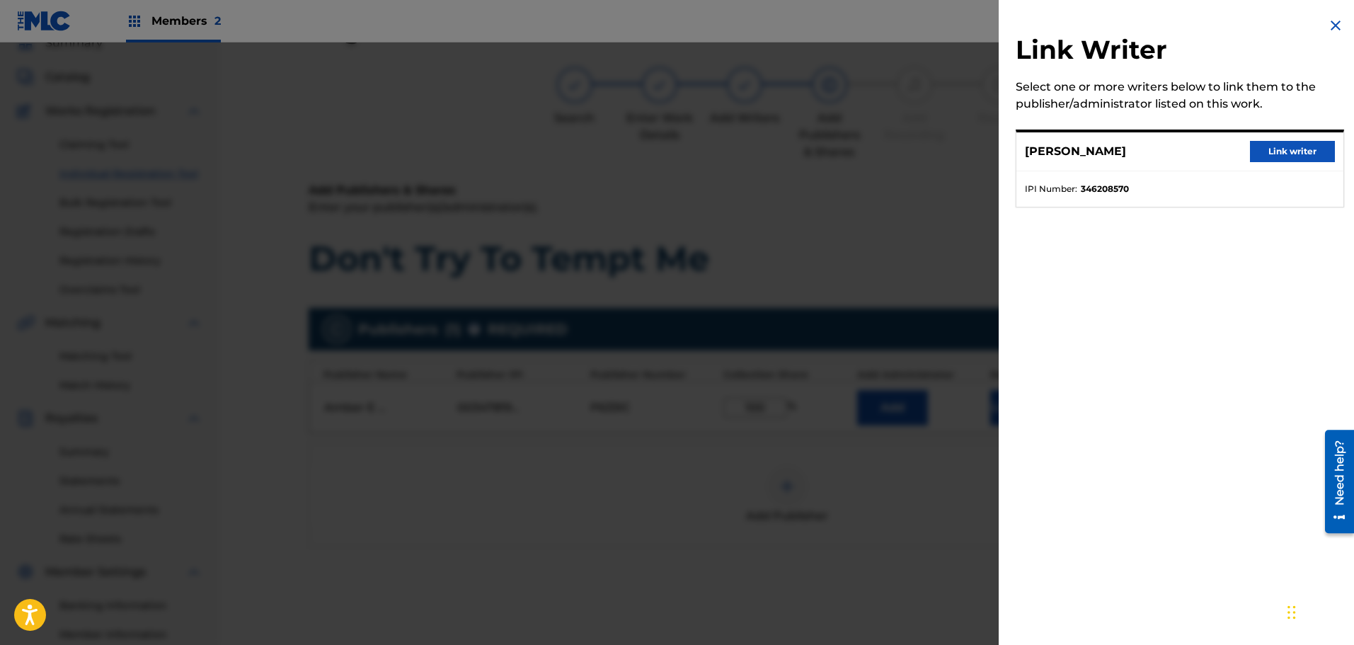
click at [1276, 146] on button "Link writer" at bounding box center [1292, 151] width 85 height 21
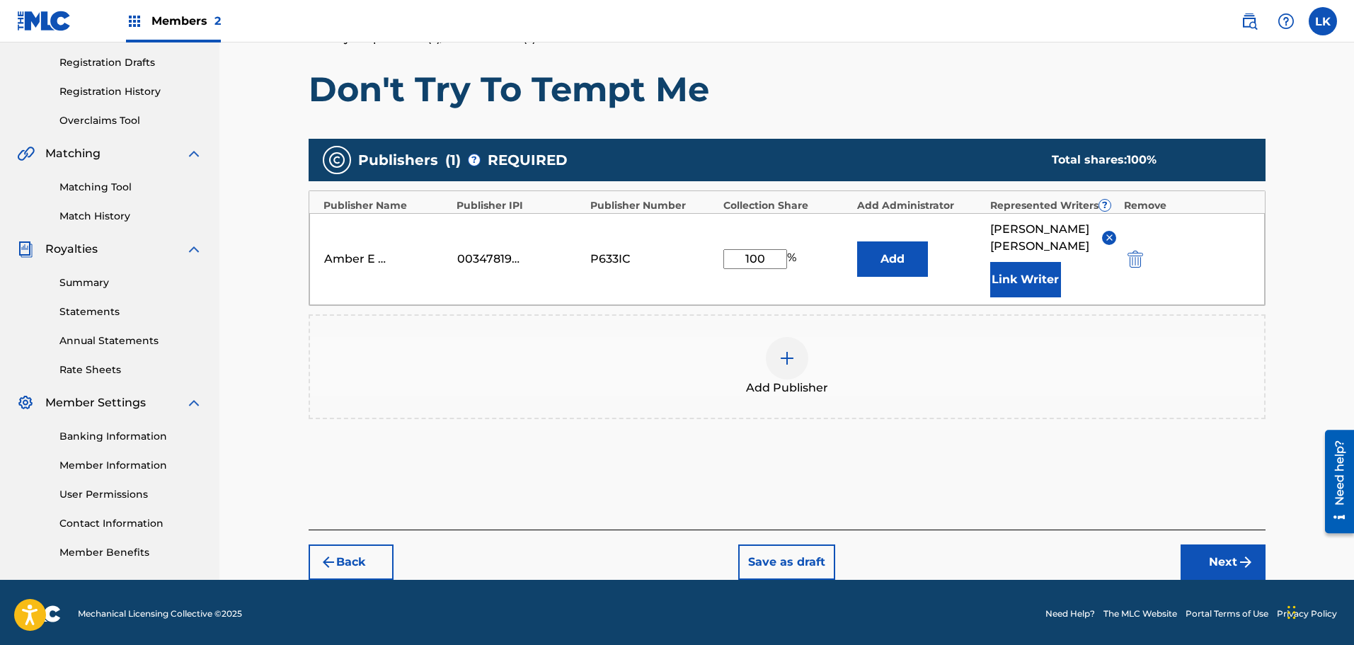
click at [1240, 553] on img "submit" at bounding box center [1245, 561] width 17 height 17
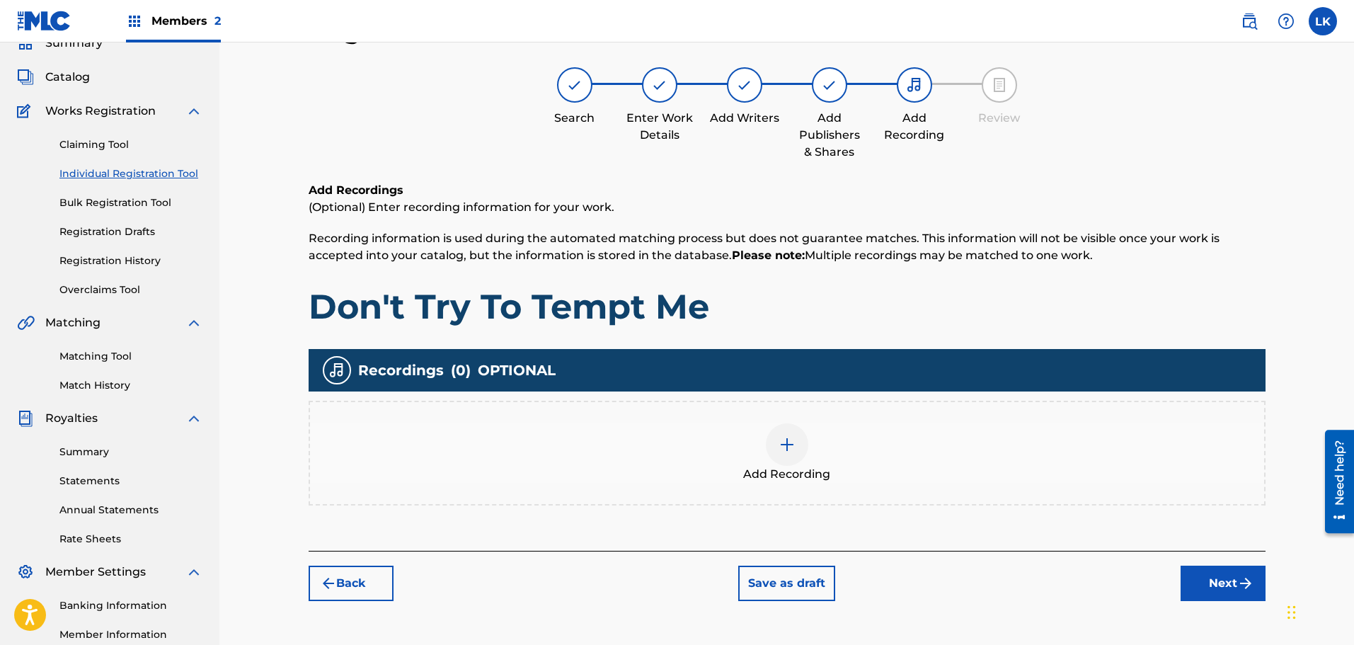
click at [786, 439] on img at bounding box center [786, 444] width 17 height 17
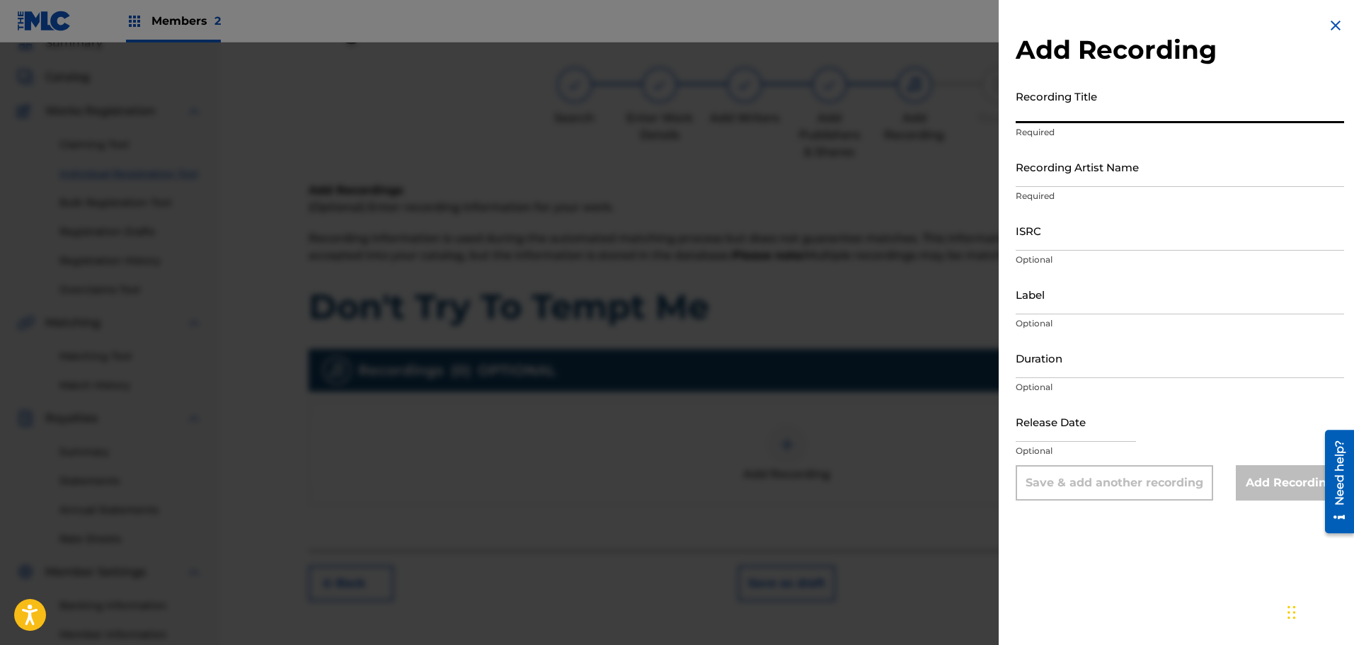
click at [1052, 113] on input "Recording Title" at bounding box center [1179, 103] width 328 height 40
type input "Don't Try To Tempt Me"
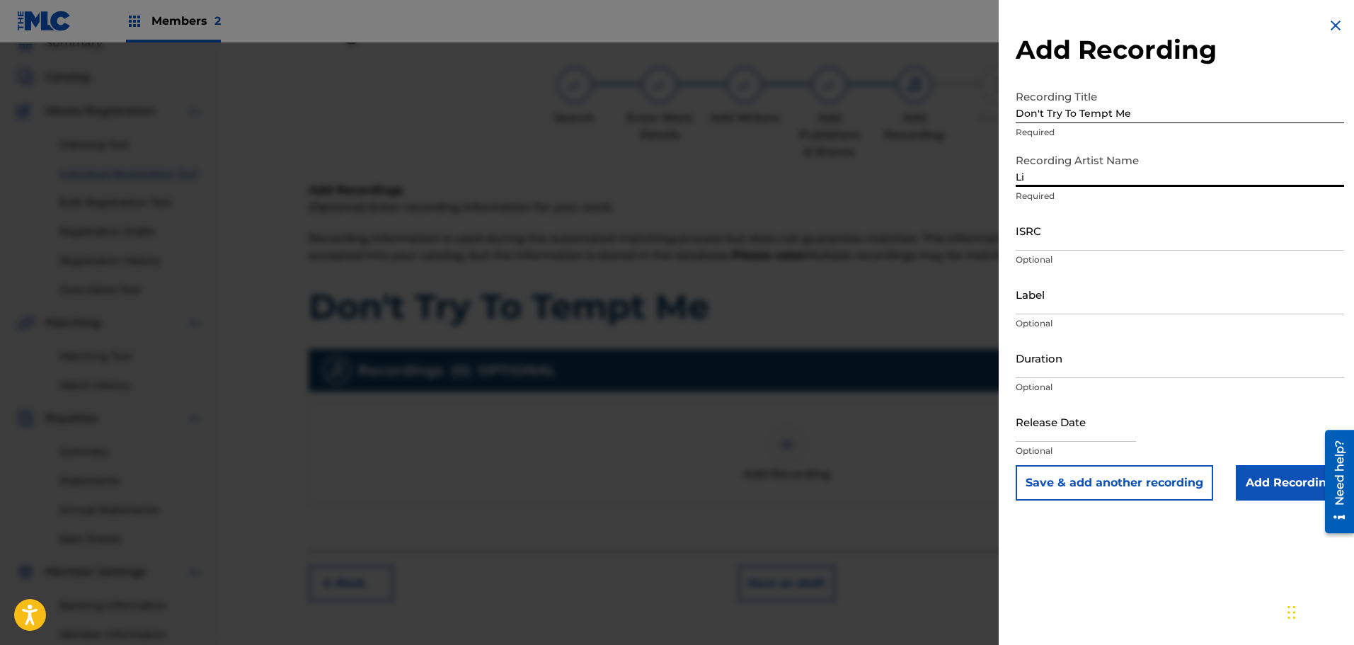
type input "L"
type input "INDIGO MEMORIES"
click at [1074, 307] on input "Label" at bounding box center [1179, 294] width 328 height 40
type input "10165985 RECORDS DK"
click at [1054, 434] on input "text" at bounding box center [1075, 421] width 120 height 40
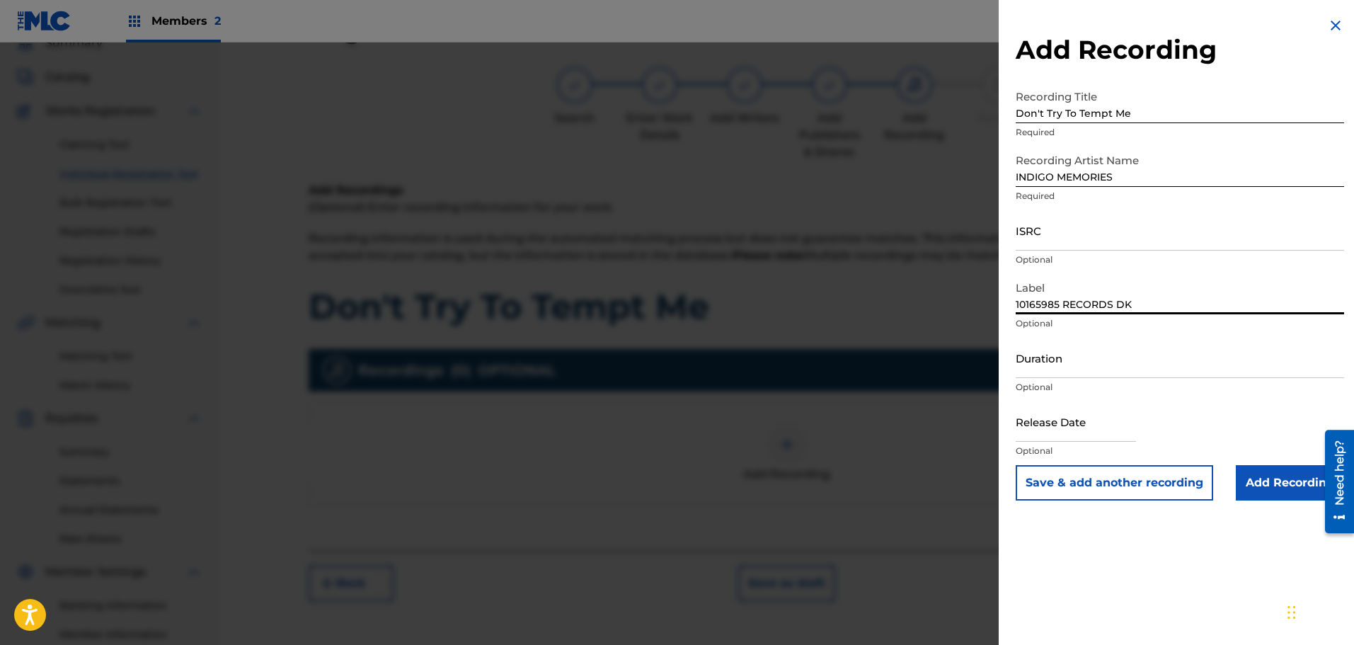
select select "7"
select select "2025"
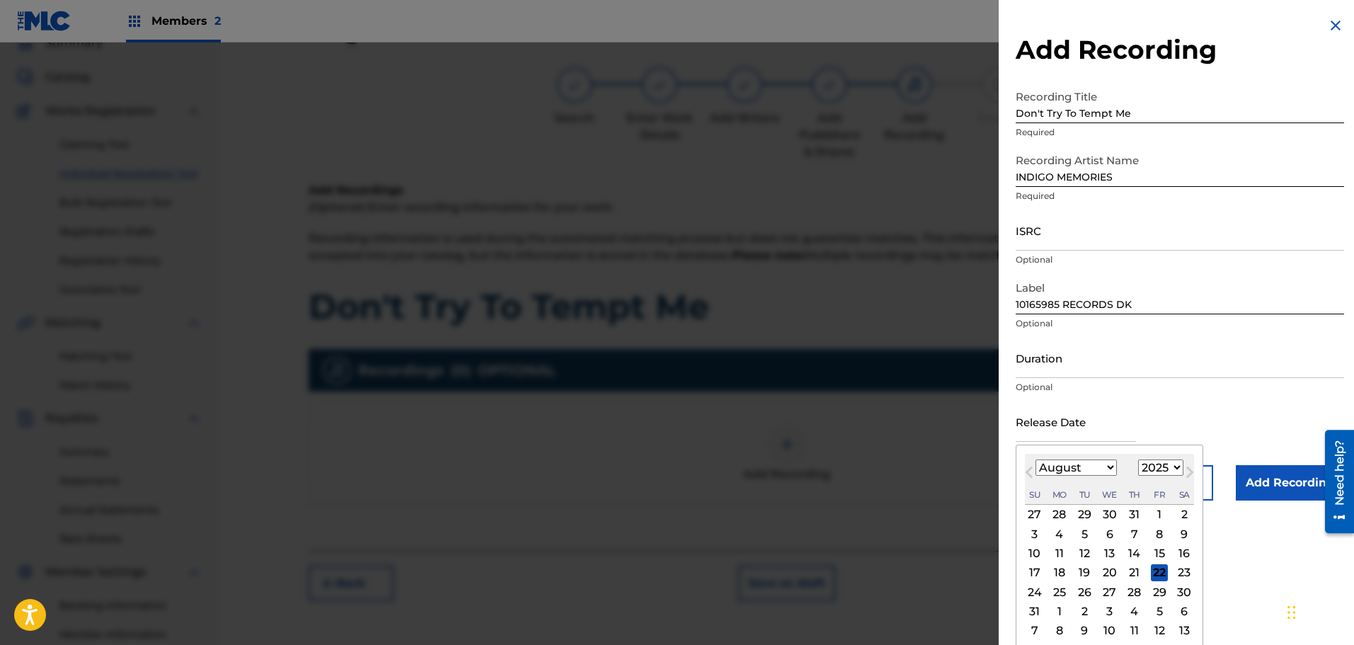
click at [1160, 572] on div "22" at bounding box center [1159, 572] width 17 height 17
type input "[DATE]"
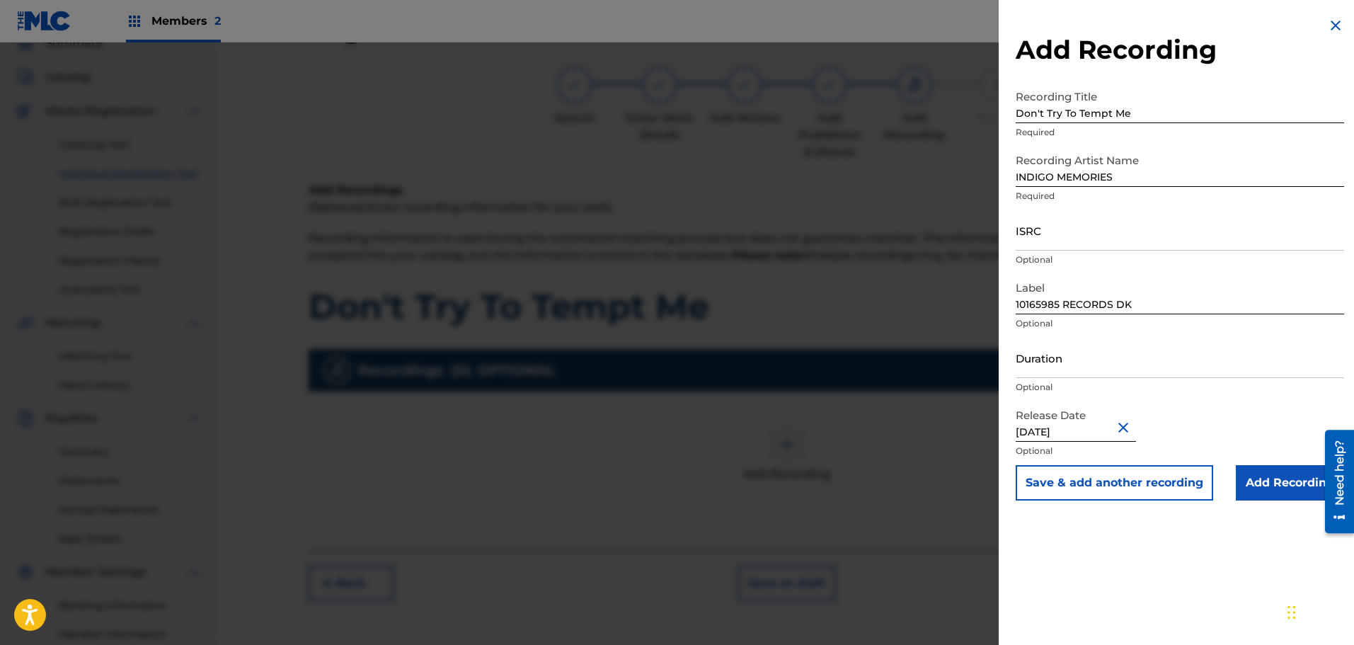
click at [1265, 487] on input "Add Recording" at bounding box center [1290, 482] width 108 height 35
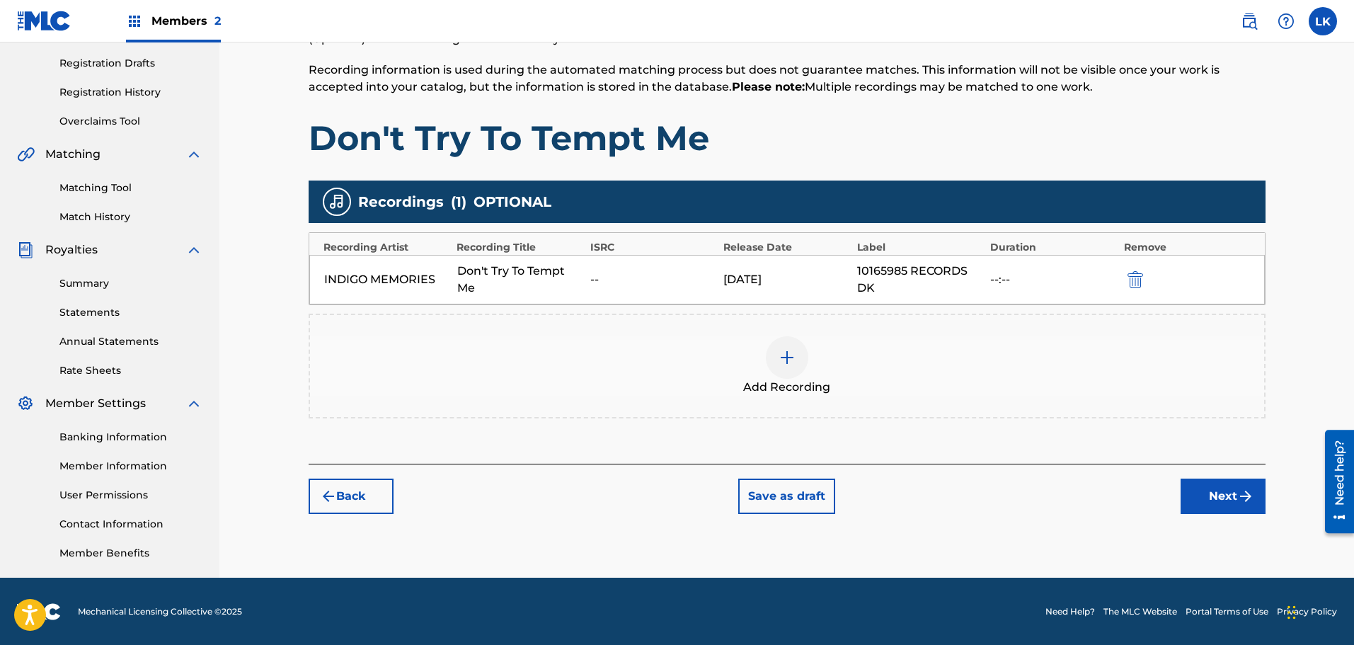
scroll to position [233, 0]
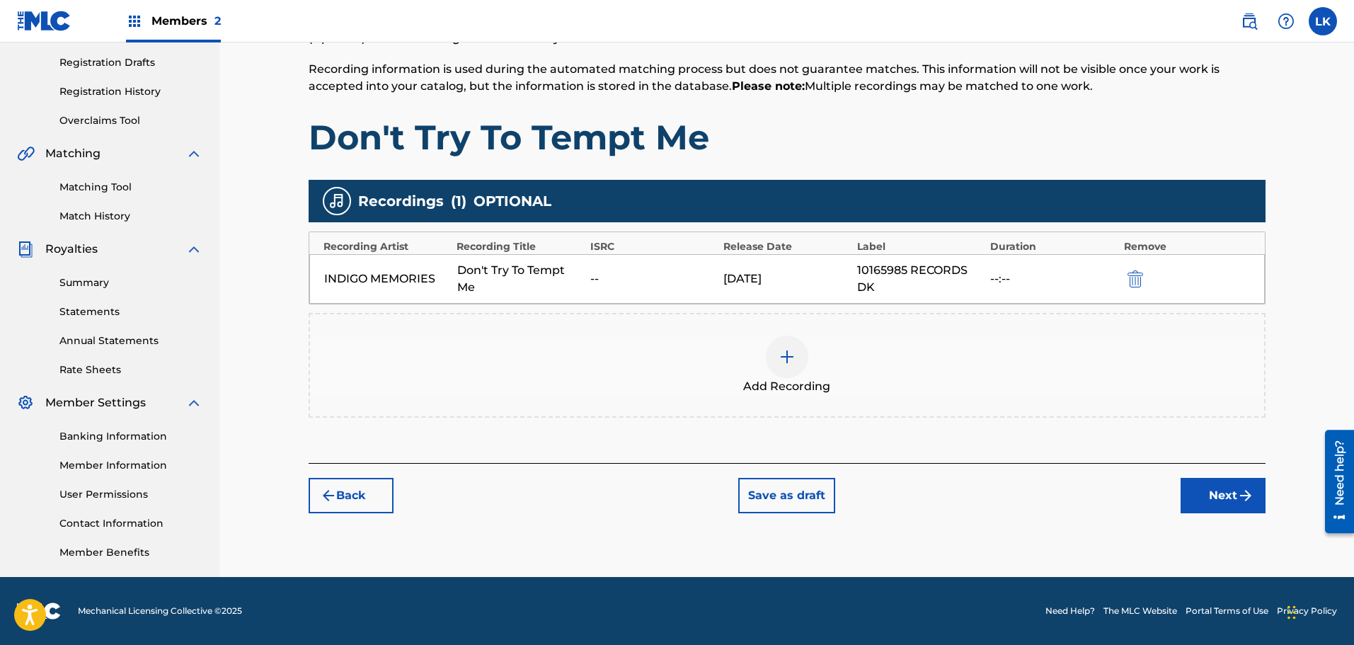
click at [1235, 500] on button "Next" at bounding box center [1222, 495] width 85 height 35
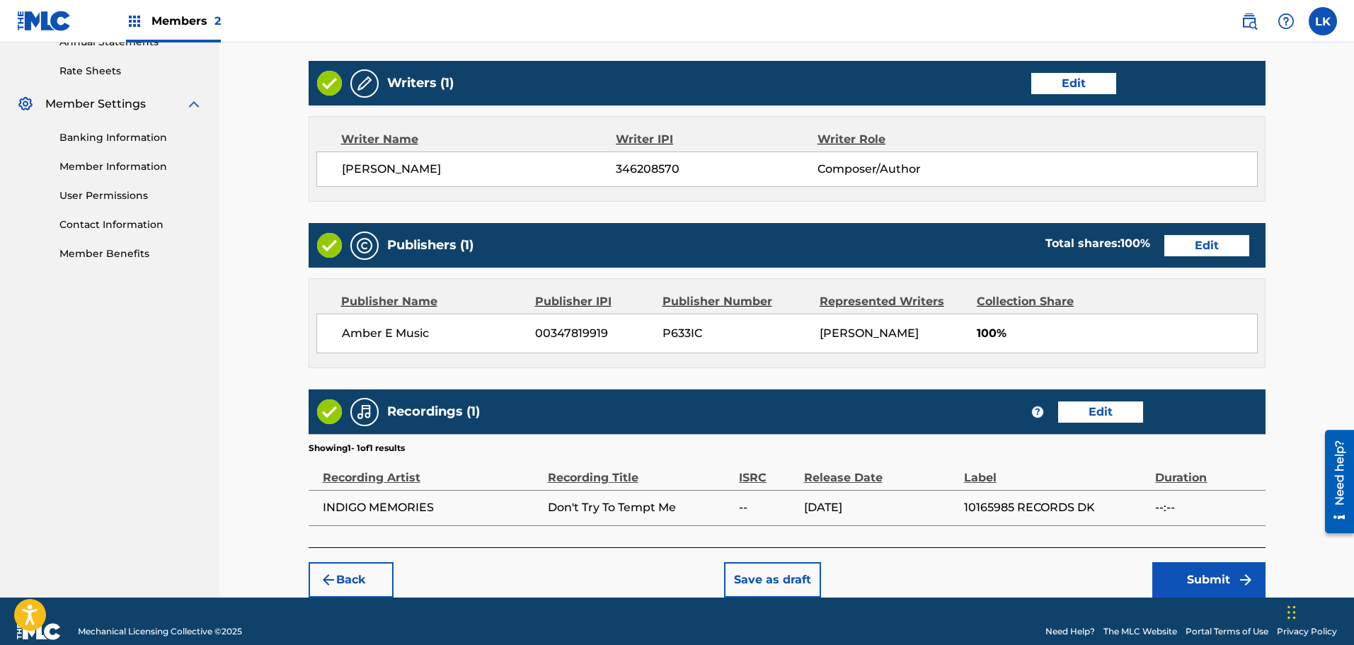
scroll to position [552, 0]
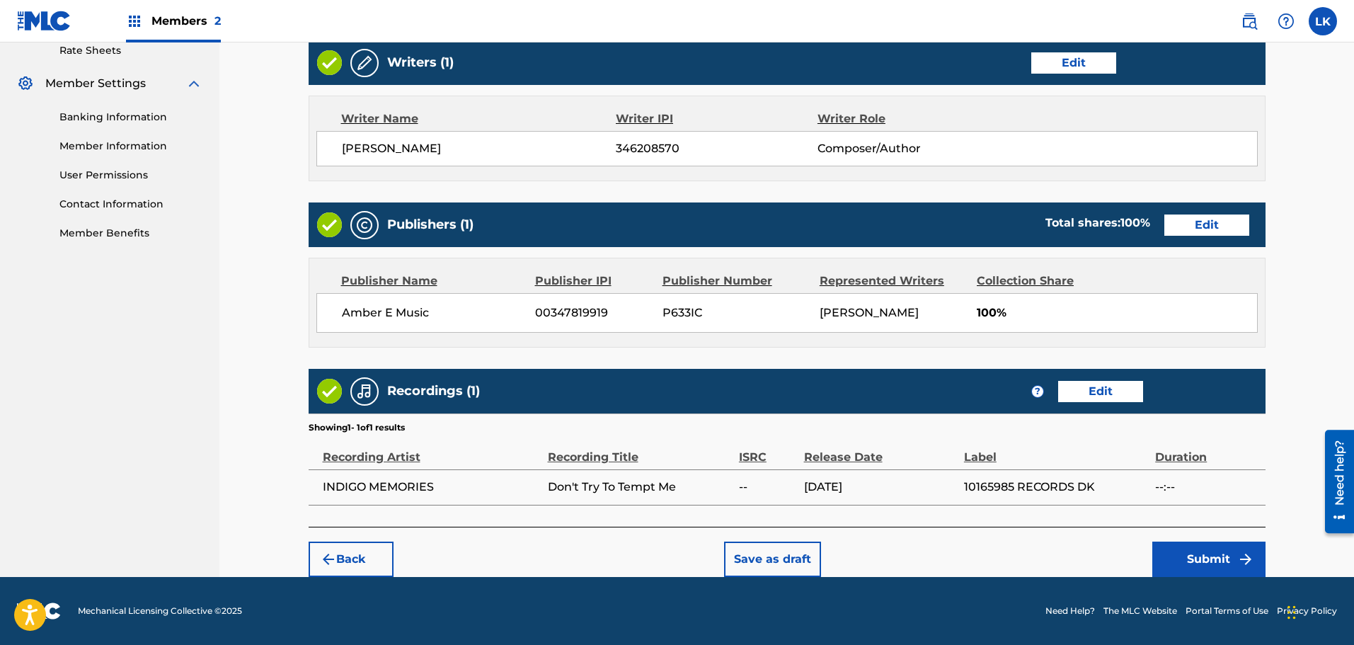
click at [1204, 555] on button "Submit" at bounding box center [1208, 558] width 113 height 35
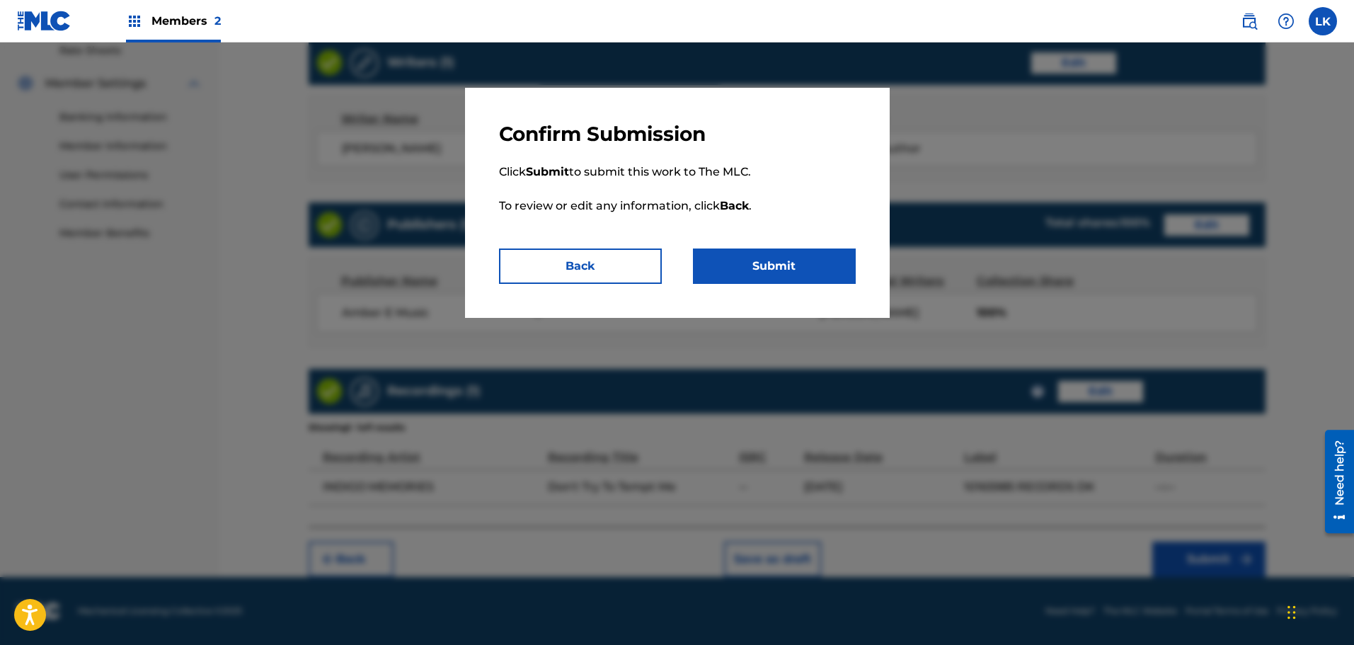
click at [785, 270] on button "Submit" at bounding box center [774, 265] width 163 height 35
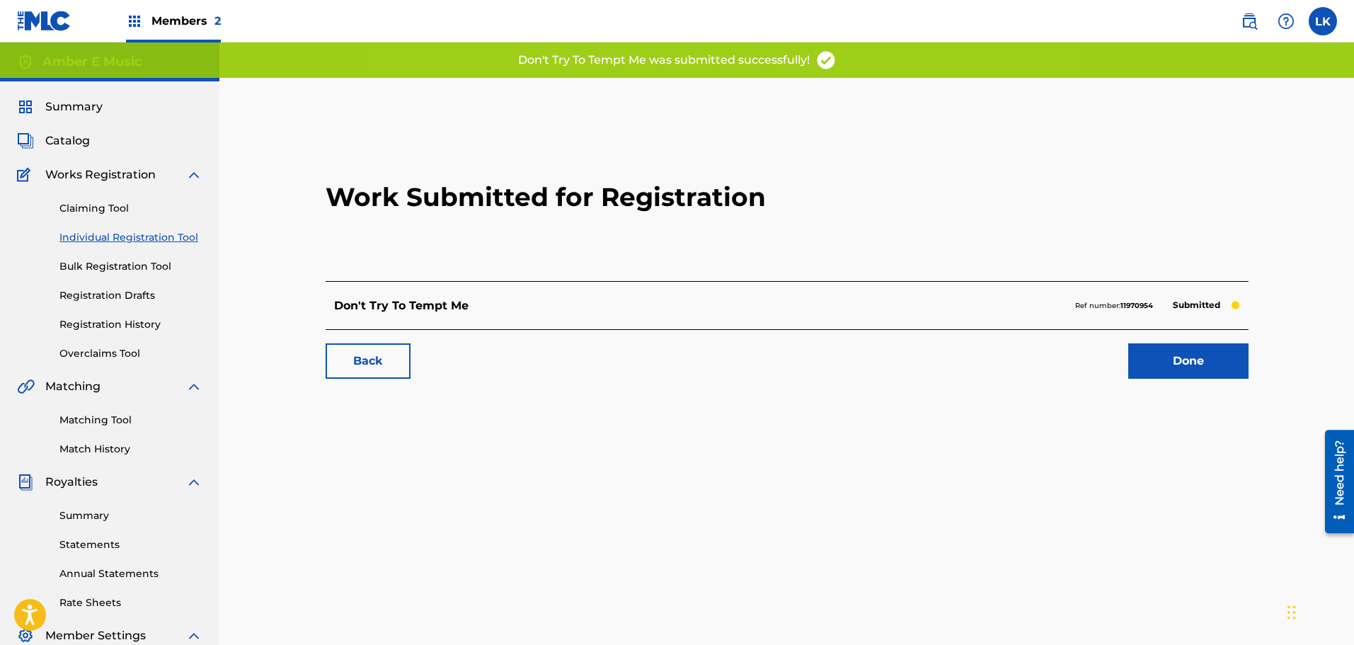
click at [1194, 364] on link "Done" at bounding box center [1188, 360] width 120 height 35
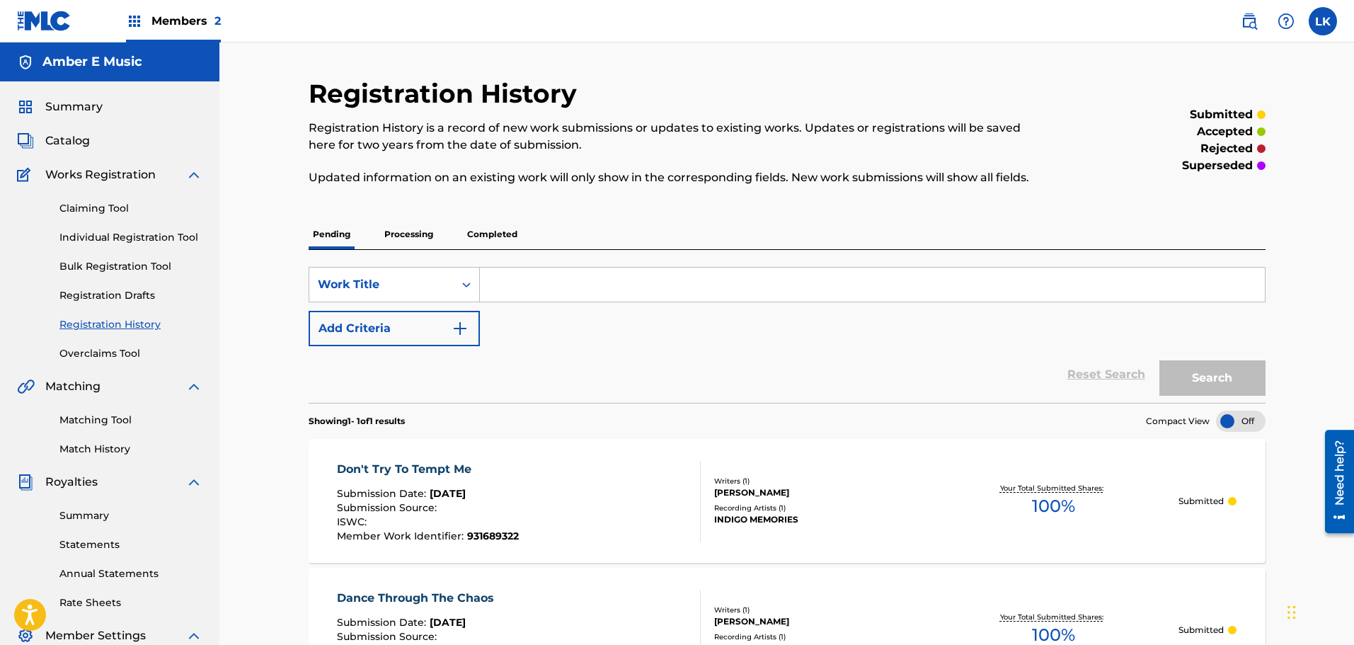
drag, startPoint x: 121, startPoint y: 238, endPoint x: 187, endPoint y: 272, distance: 74.1
click at [122, 238] on link "Individual Registration Tool" at bounding box center [130, 237] width 143 height 15
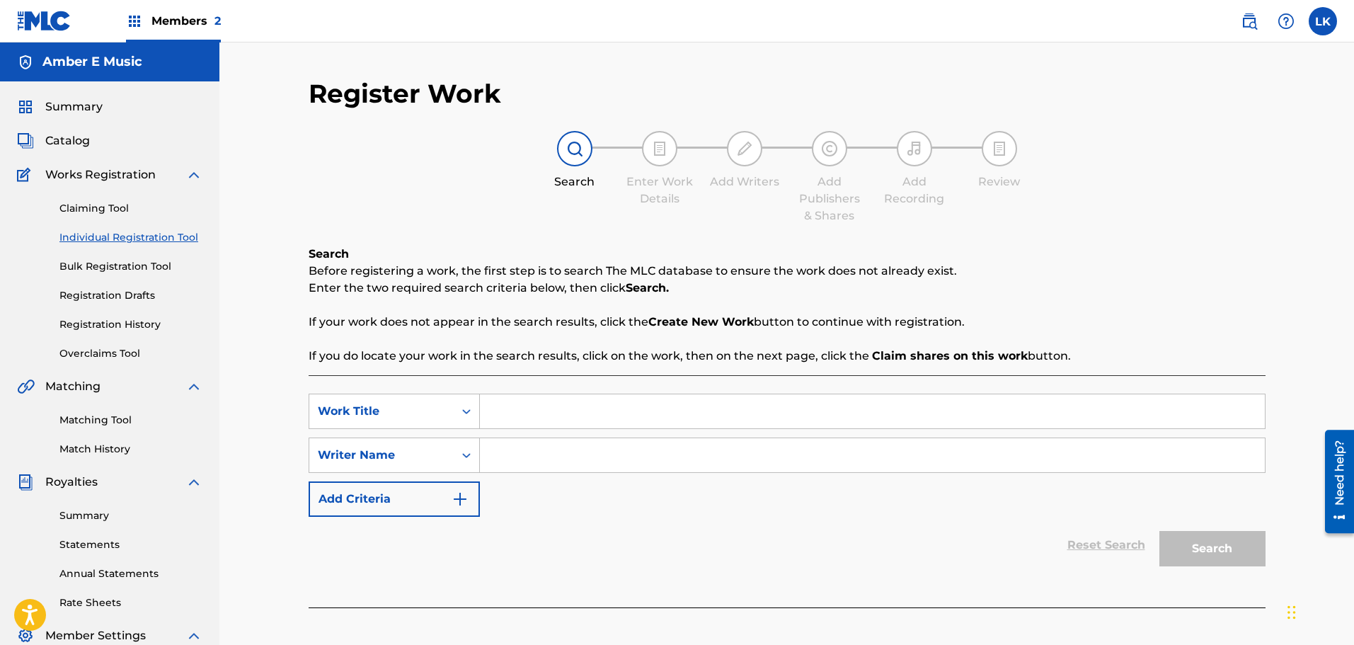
click at [517, 419] on input "Search Form" at bounding box center [872, 411] width 785 height 34
type input "Why Am I Still Here"
type input "[PERSON_NAME]"
click at [1214, 548] on button "Search" at bounding box center [1212, 548] width 106 height 35
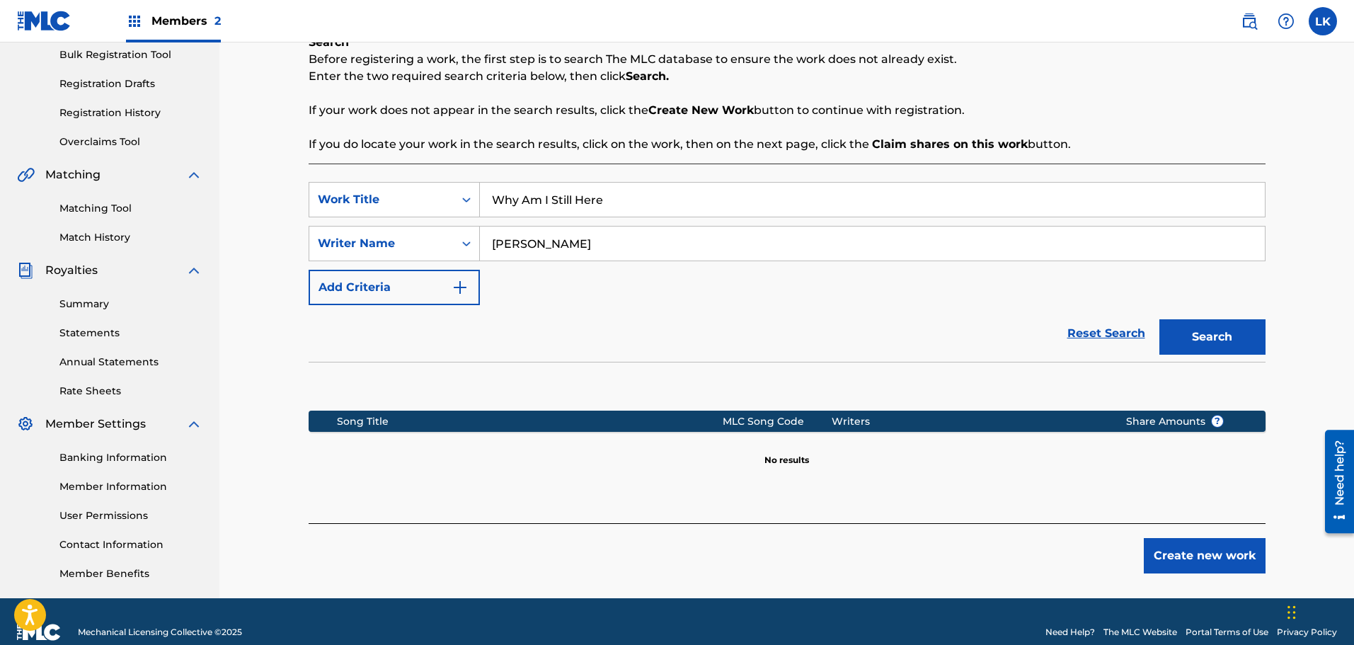
scroll to position [212, 0]
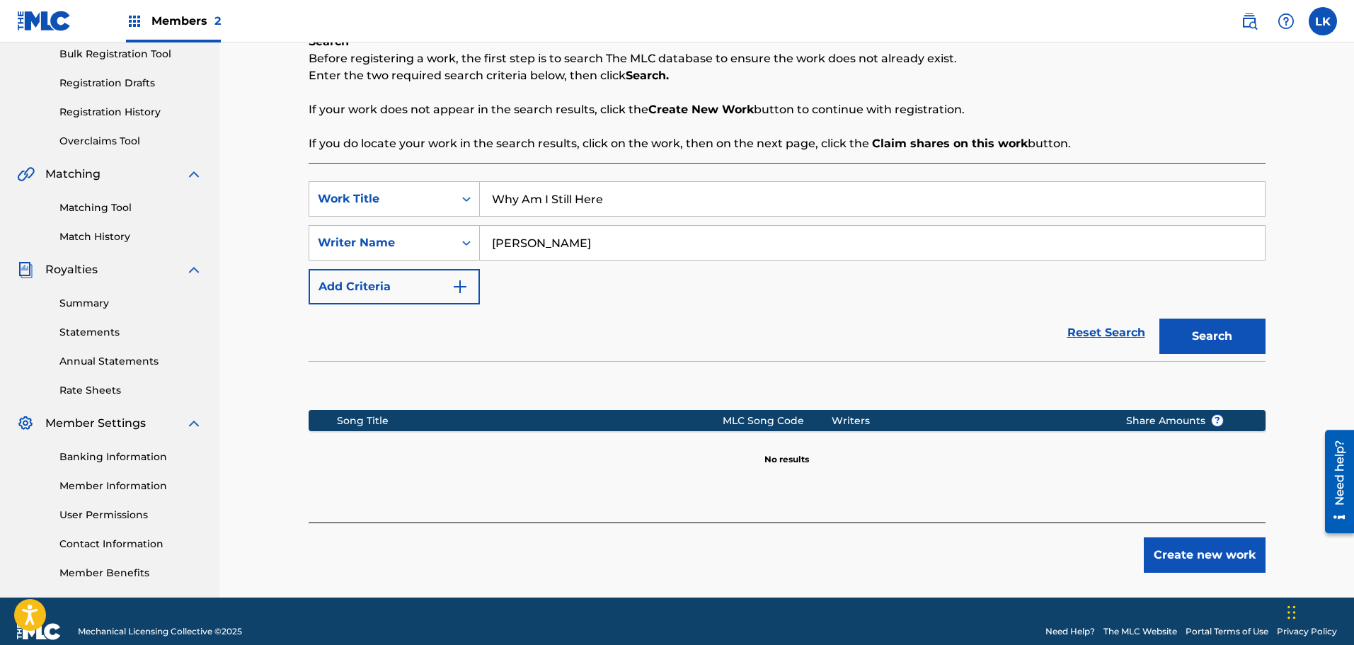
click at [1187, 555] on button "Create new work" at bounding box center [1205, 554] width 122 height 35
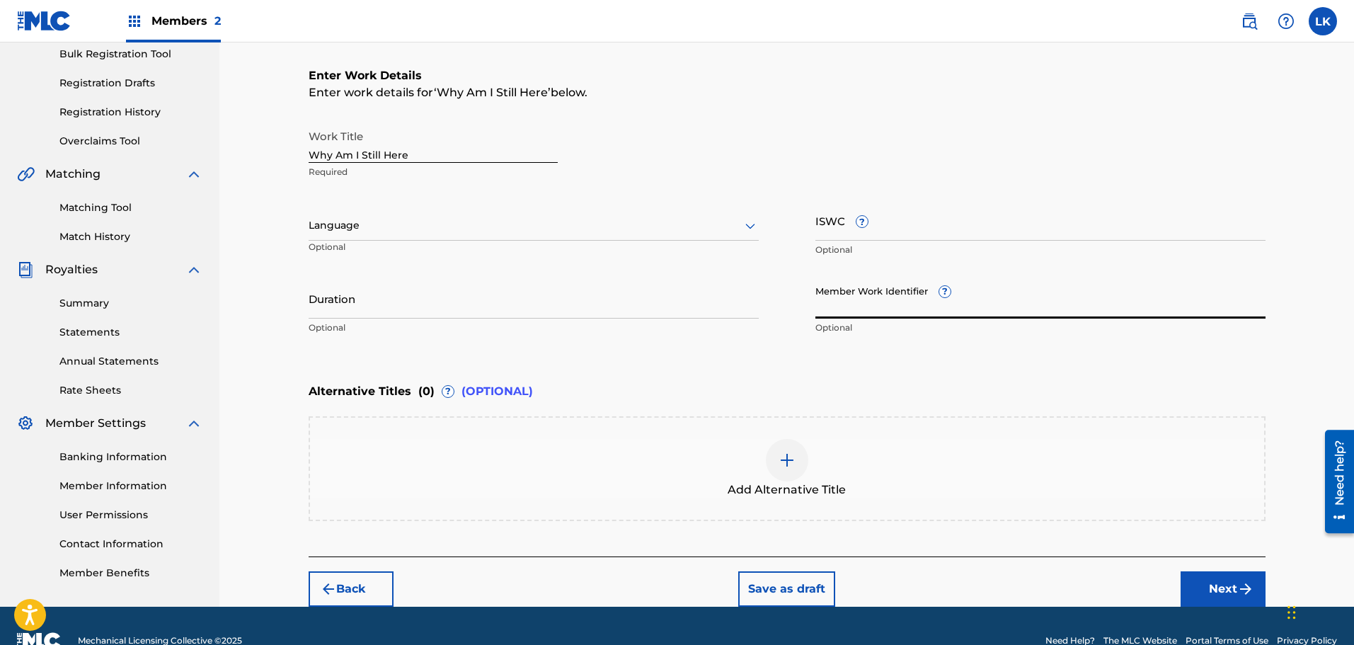
click at [916, 306] on input "Member Work Identifier ?" at bounding box center [1040, 298] width 450 height 40
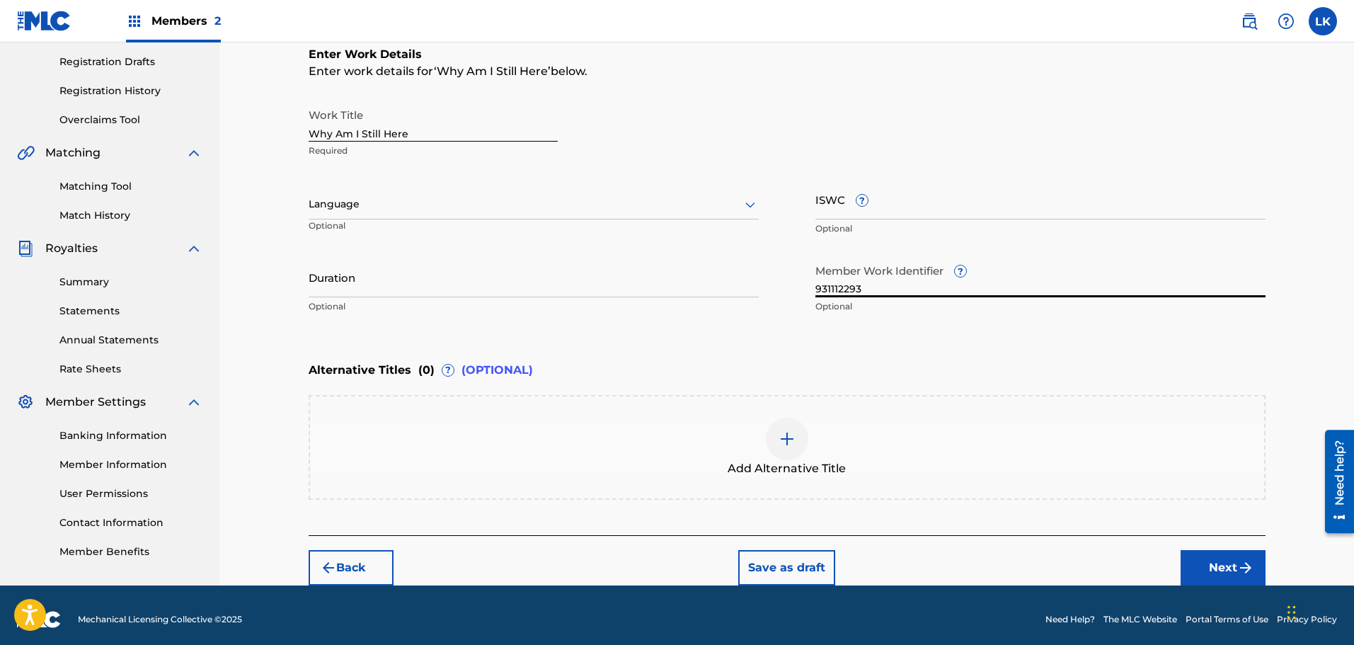
scroll to position [242, 0]
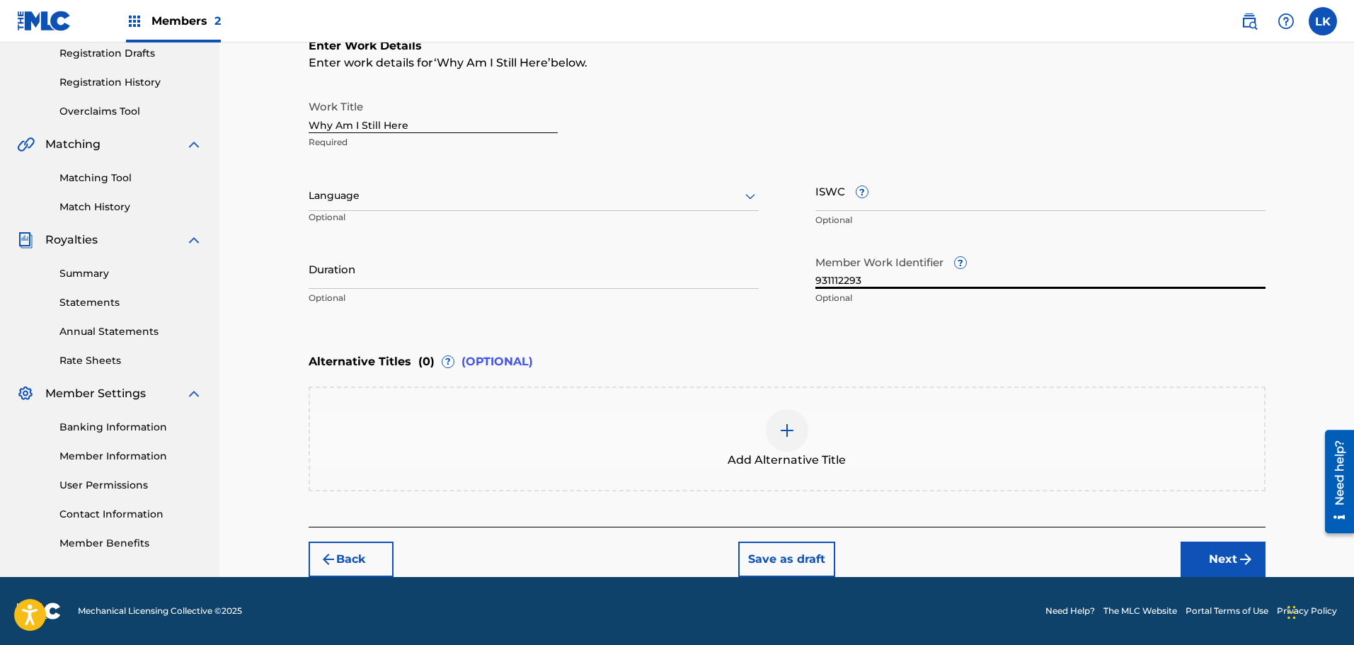
type input "931112293"
click at [1237, 562] on img "submit" at bounding box center [1245, 559] width 17 height 17
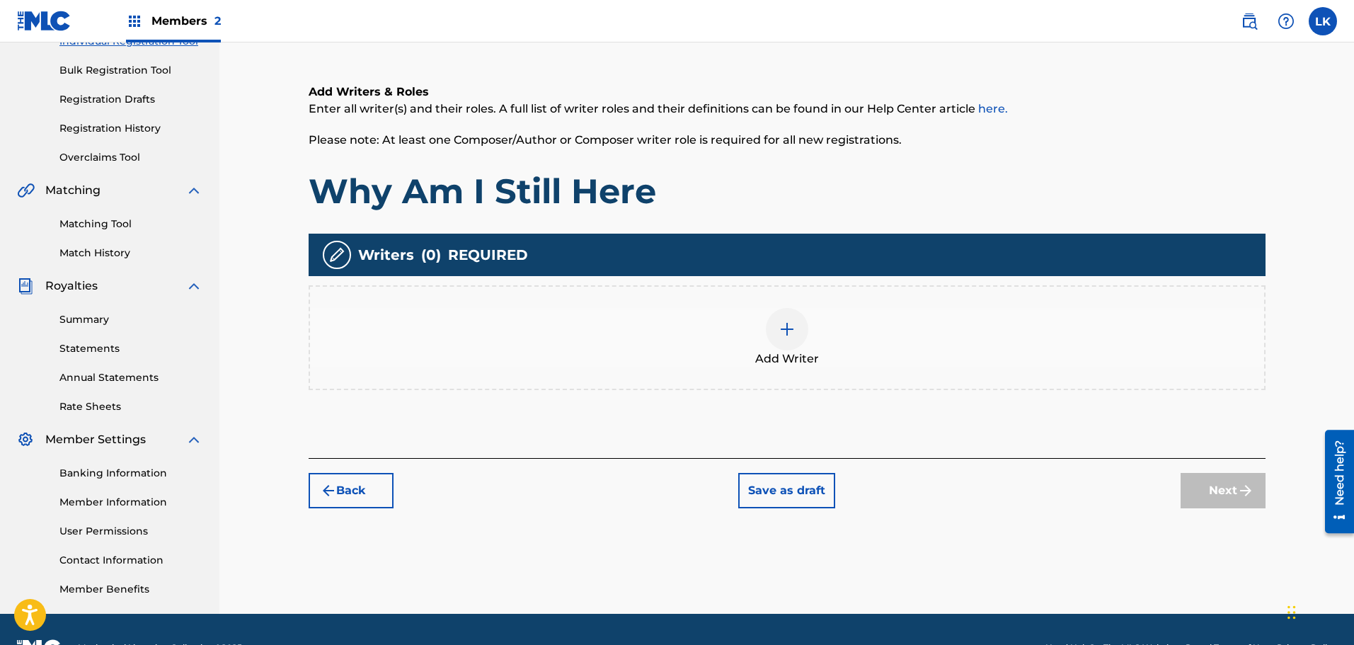
scroll to position [64, 0]
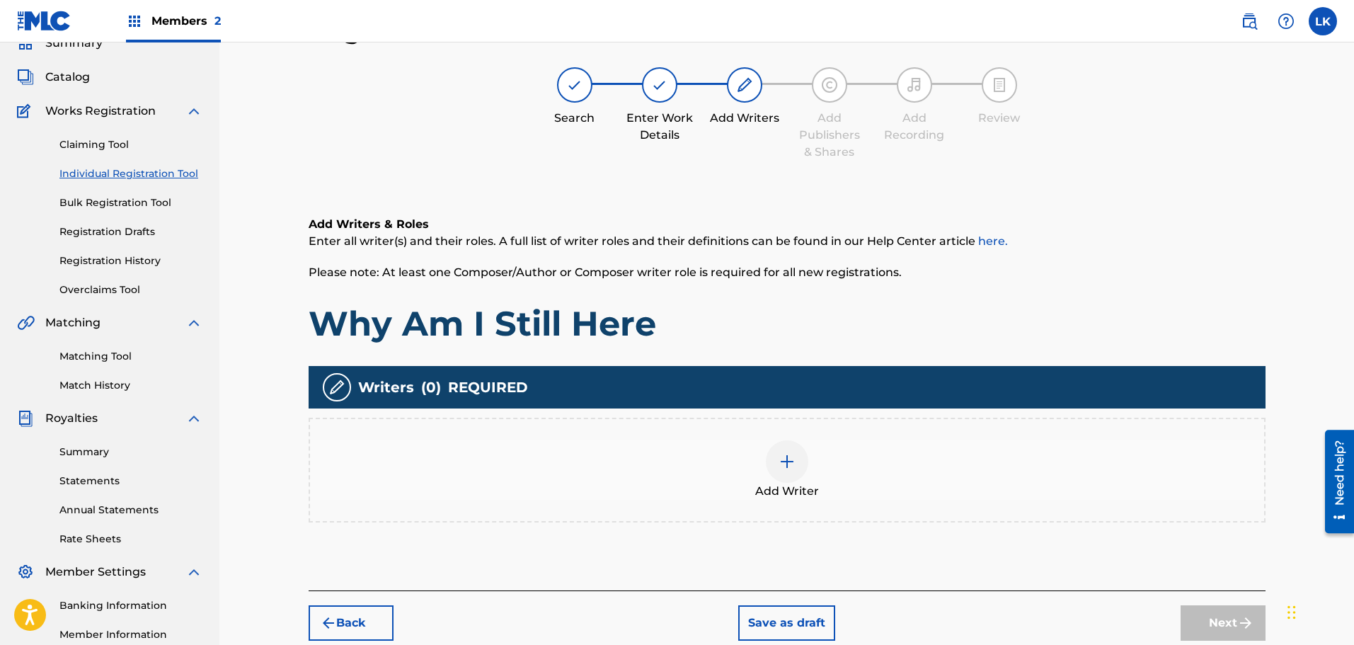
click at [785, 461] on img at bounding box center [786, 461] width 17 height 17
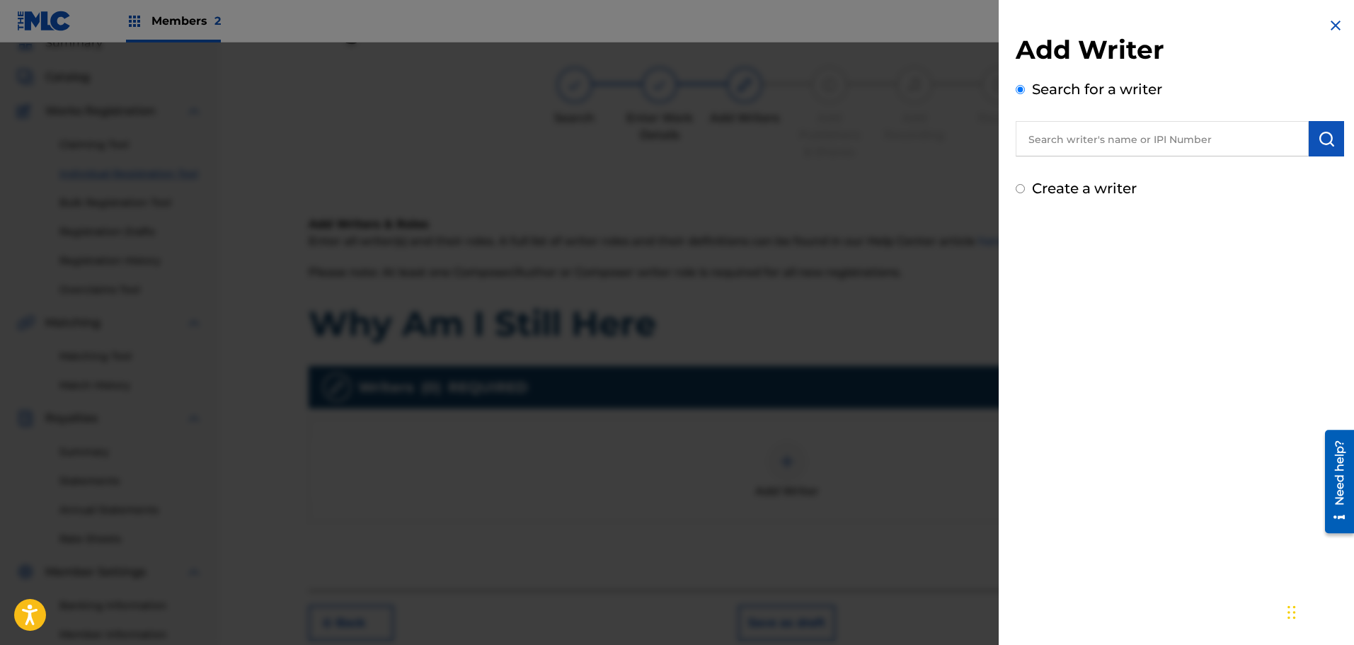
click at [1056, 147] on input "text" at bounding box center [1161, 138] width 293 height 35
type input "346208570"
click at [1318, 134] on img "submit" at bounding box center [1326, 138] width 17 height 17
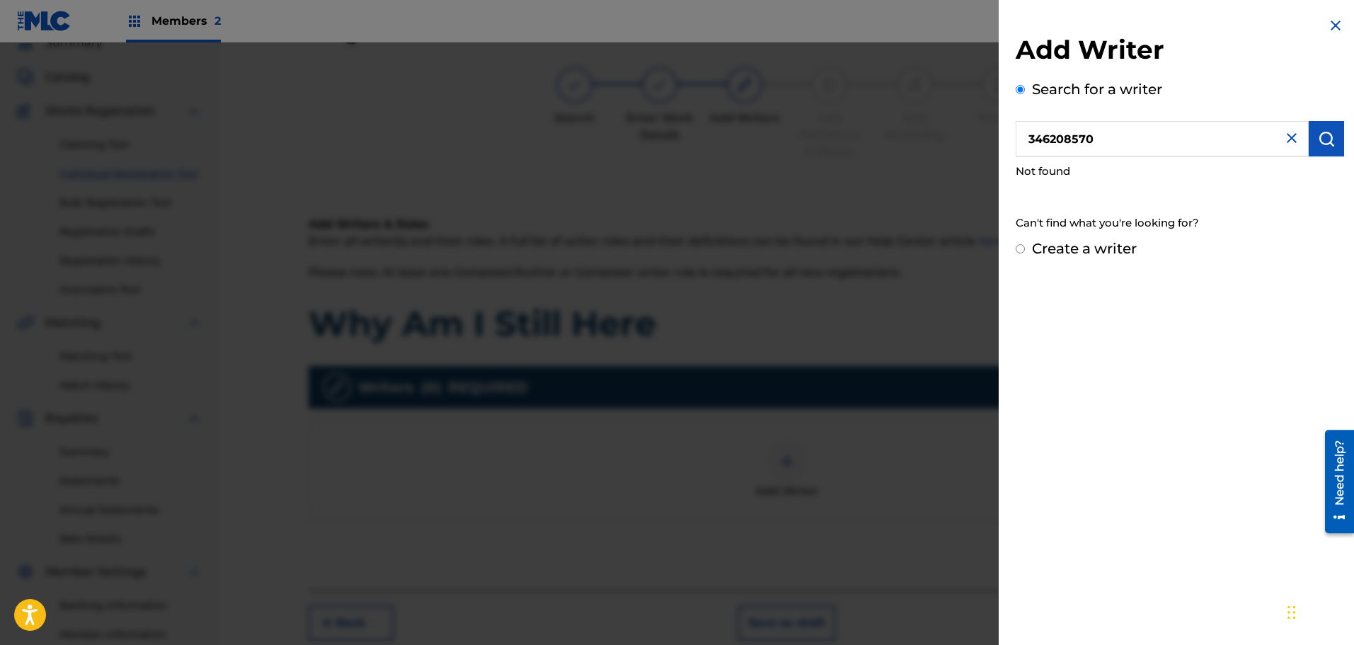
click at [1018, 249] on input "Create a writer" at bounding box center [1019, 248] width 9 height 9
radio input "false"
radio input "true"
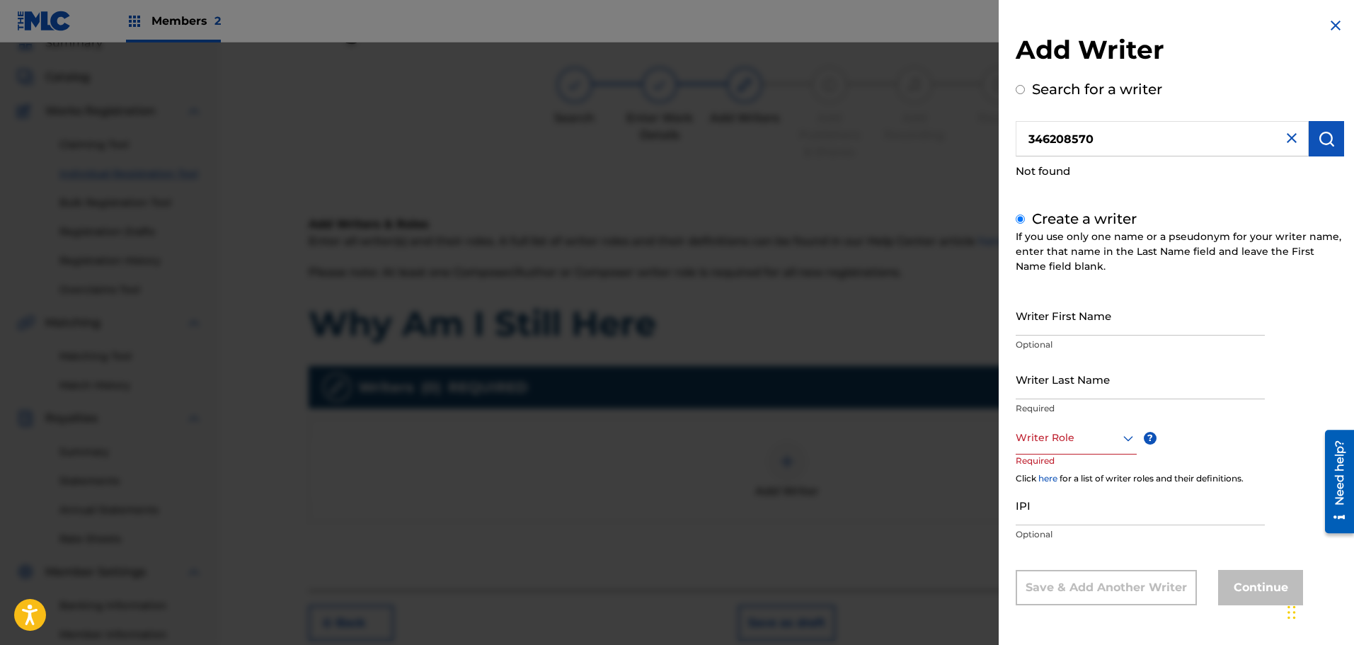
click at [1035, 330] on input "Writer First Name" at bounding box center [1139, 315] width 249 height 40
type input "[PERSON_NAME]"
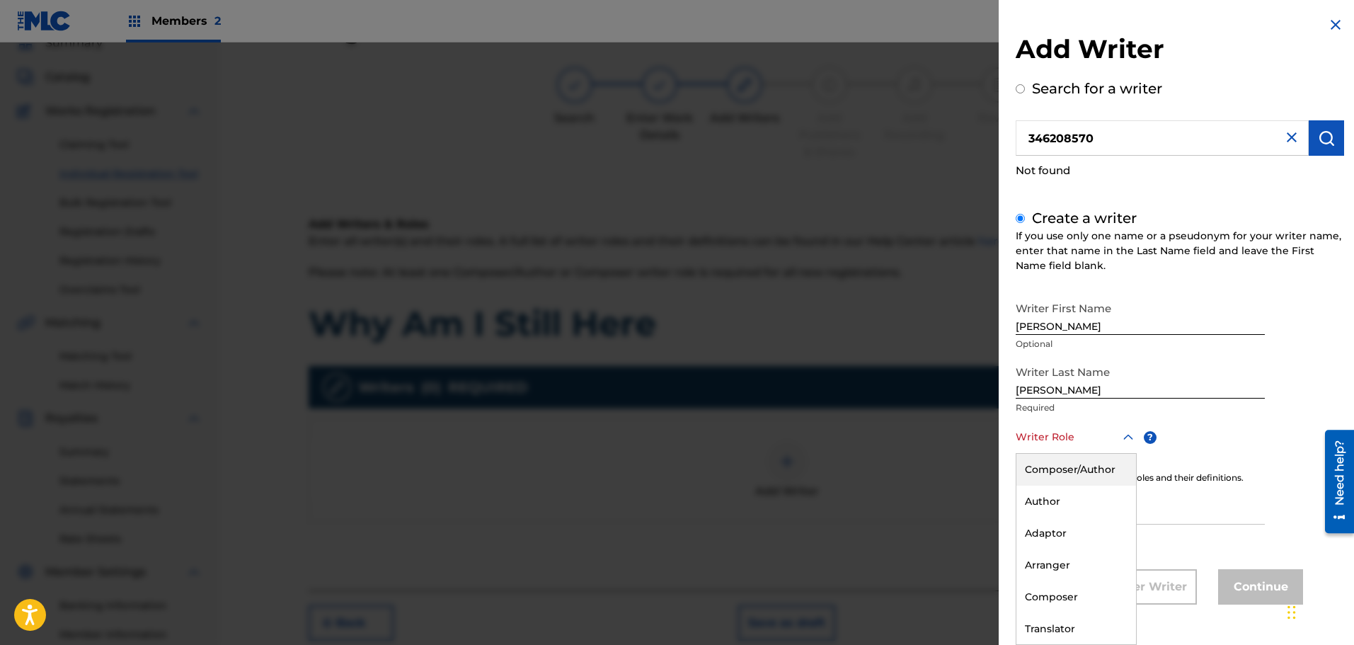
click at [1124, 434] on icon at bounding box center [1127, 437] width 17 height 17
click at [1101, 472] on div "Composer/Author" at bounding box center [1076, 470] width 120 height 32
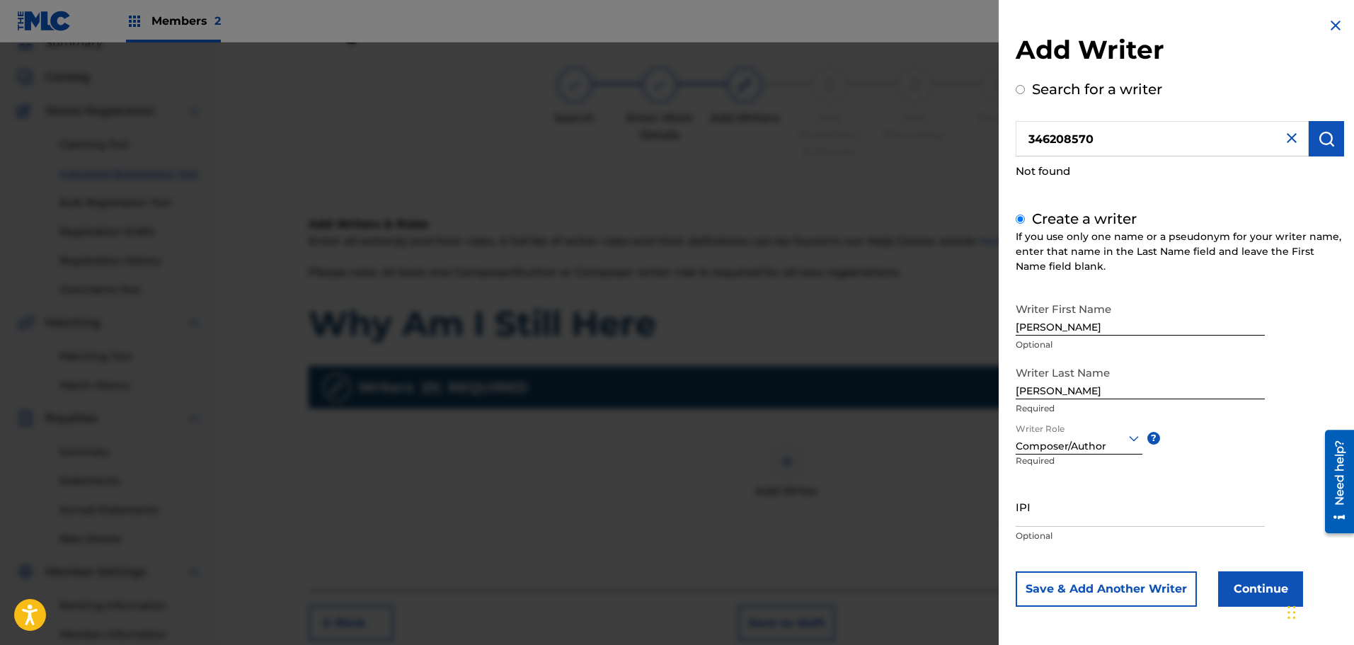
scroll to position [0, 0]
click at [1056, 514] on input "IPI" at bounding box center [1139, 506] width 249 height 40
type input "346208570"
click at [1241, 590] on button "Continue" at bounding box center [1260, 588] width 85 height 35
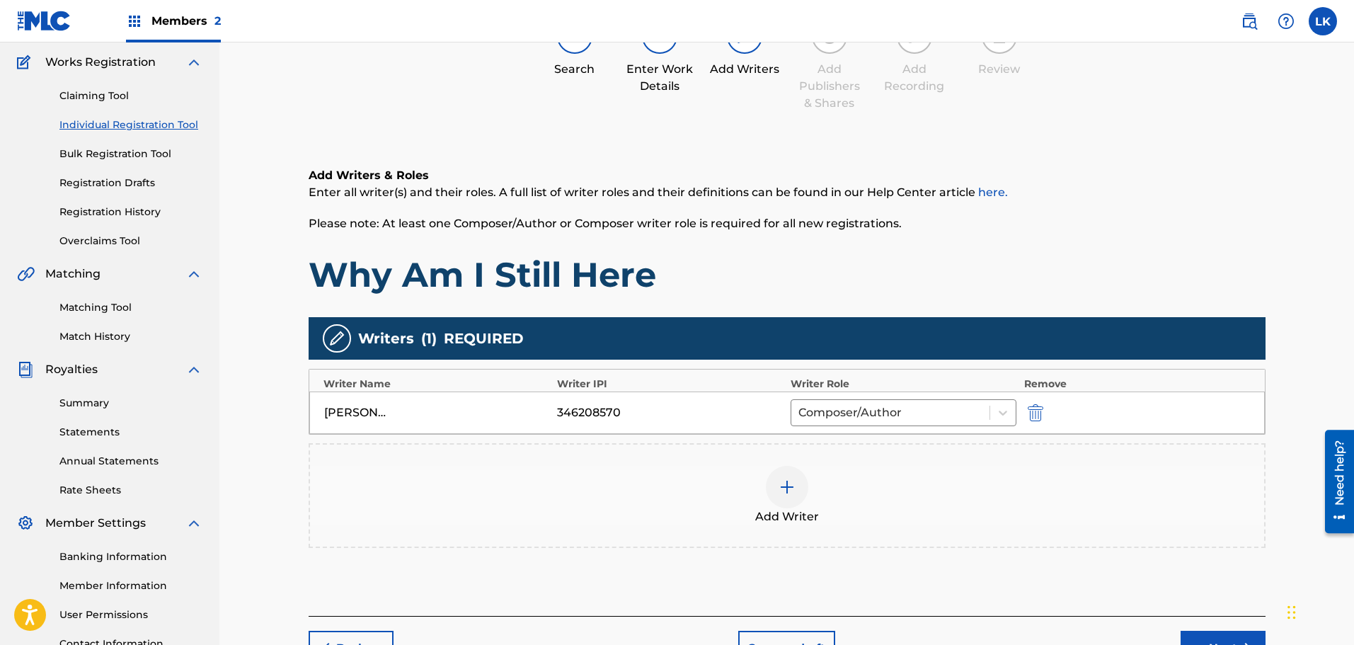
scroll to position [134, 0]
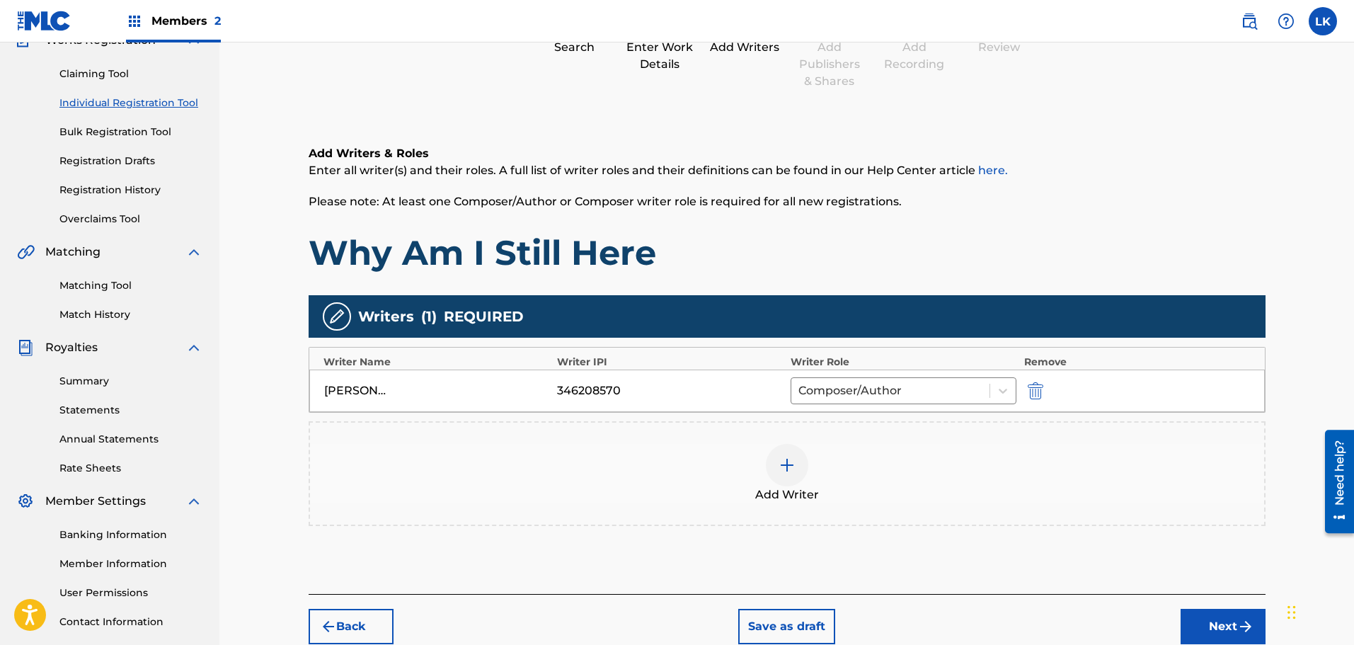
click at [1215, 621] on button "Next" at bounding box center [1222, 626] width 85 height 35
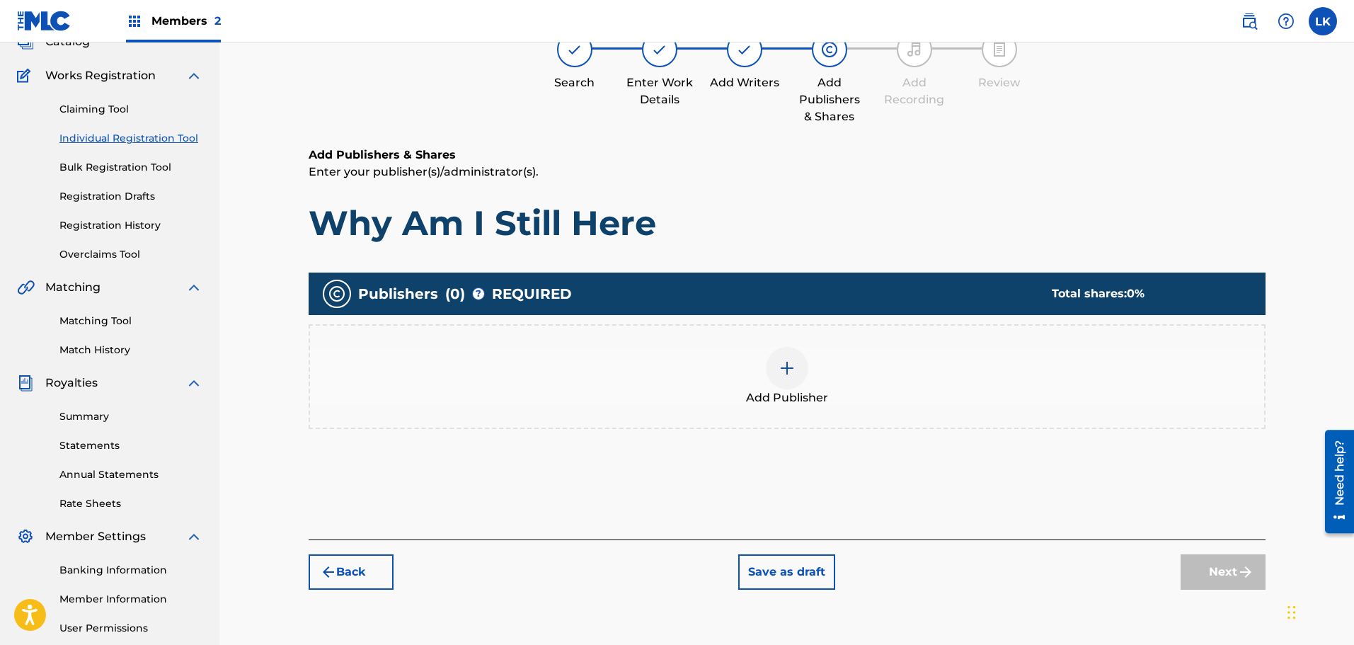
scroll to position [64, 0]
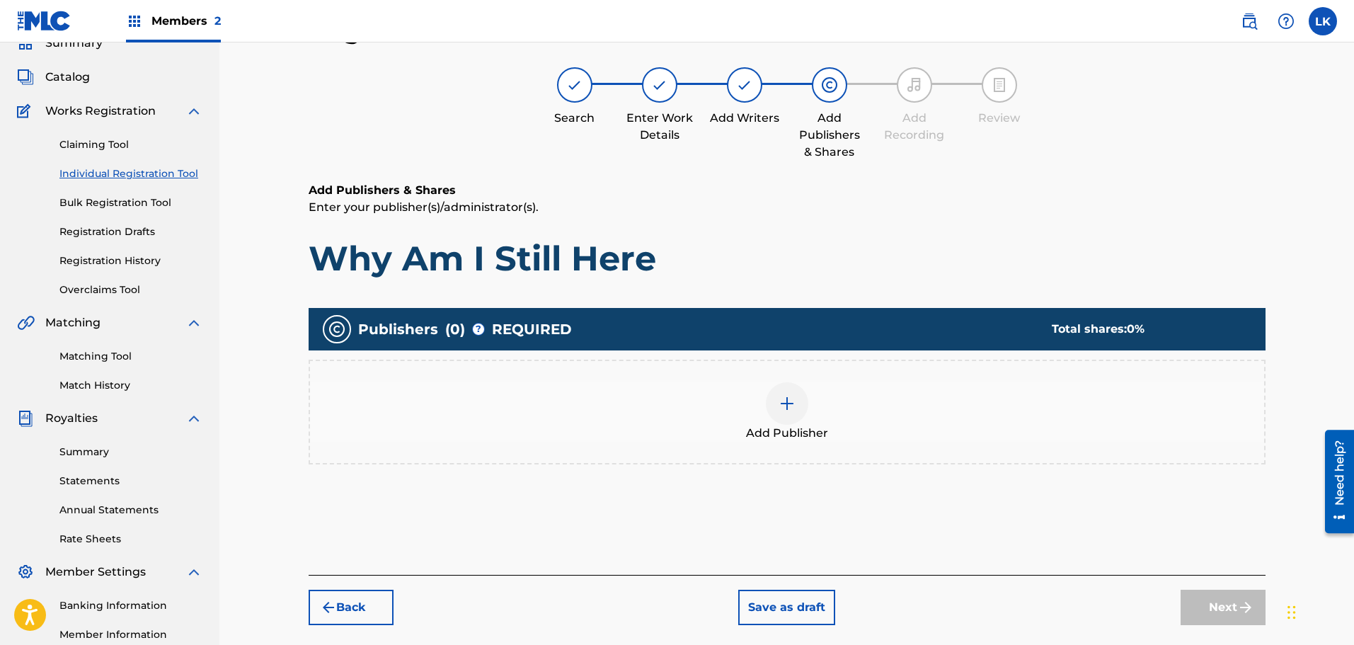
click at [784, 402] on img at bounding box center [786, 403] width 17 height 17
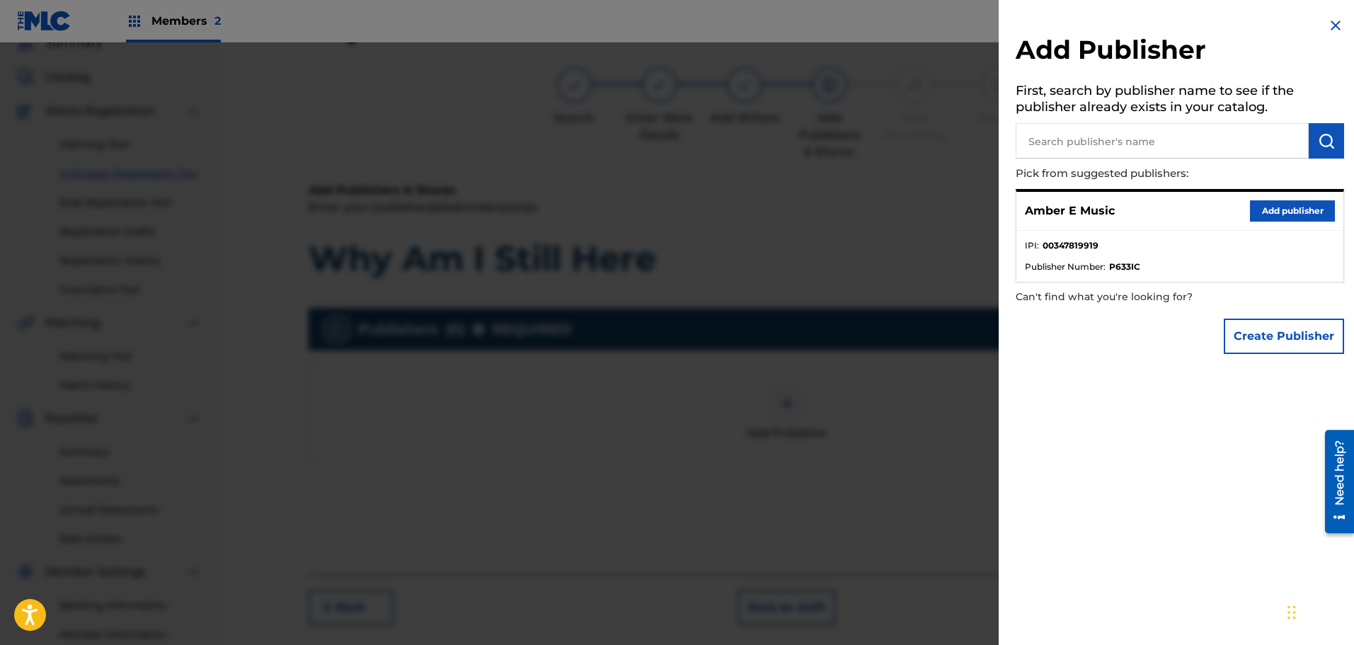
click at [1272, 205] on button "Add publisher" at bounding box center [1292, 210] width 85 height 21
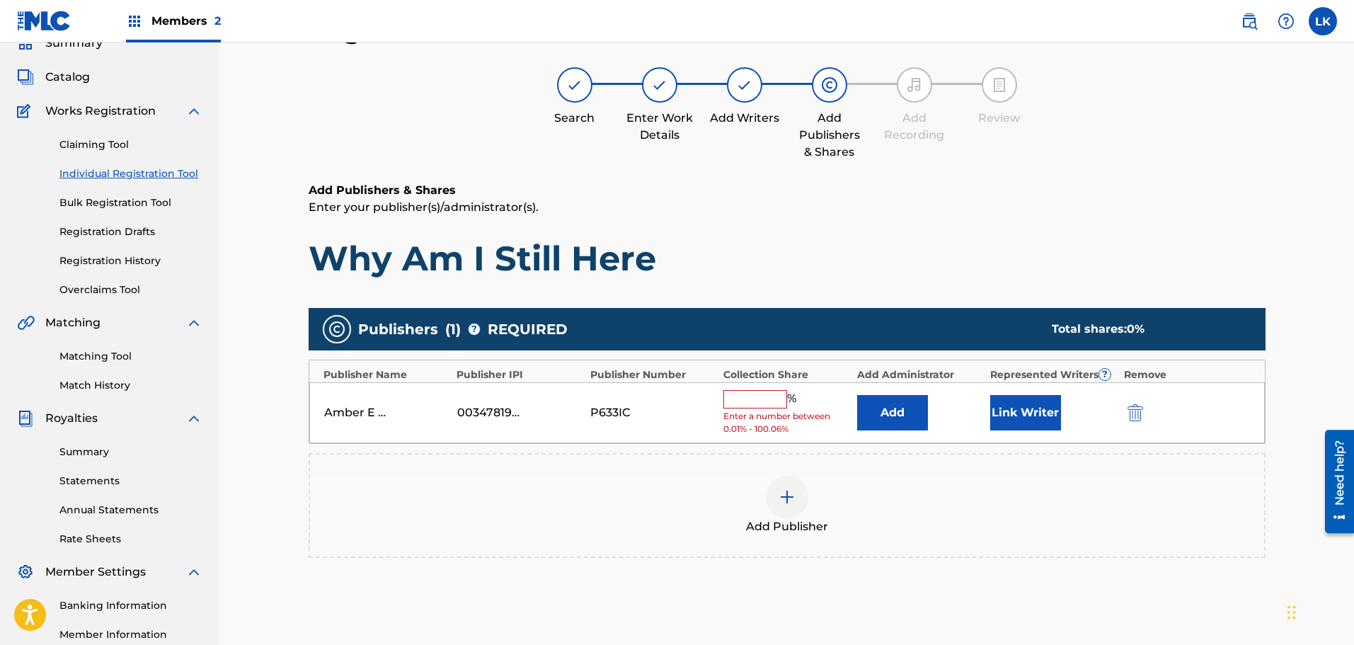
click at [745, 403] on input "text" at bounding box center [755, 399] width 64 height 18
type input "100"
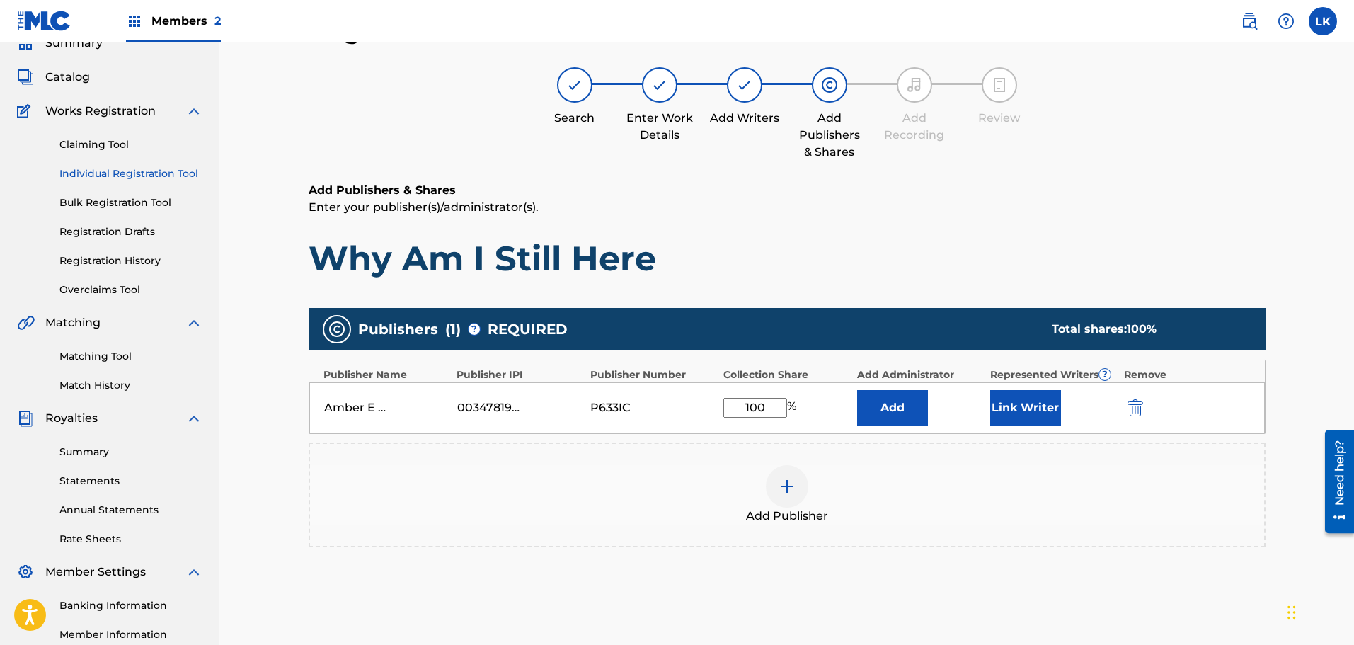
click at [1030, 409] on button "Link Writer" at bounding box center [1025, 407] width 71 height 35
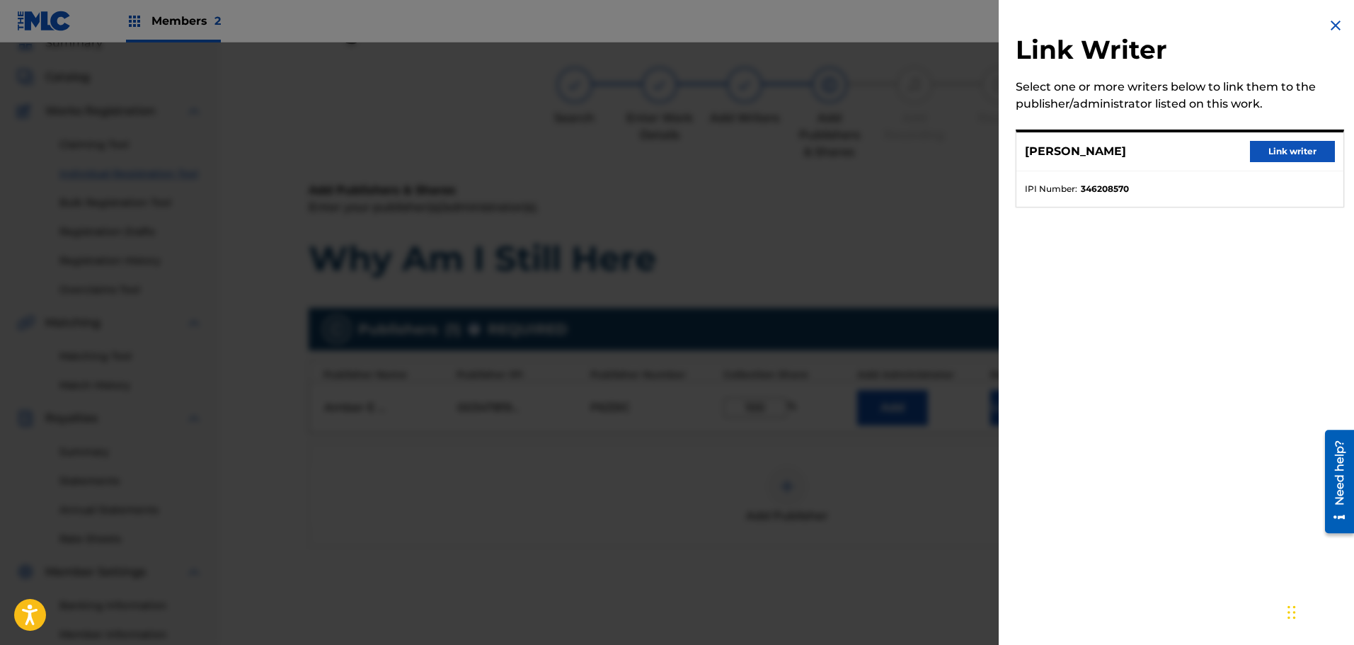
click at [1284, 143] on button "Link writer" at bounding box center [1292, 151] width 85 height 21
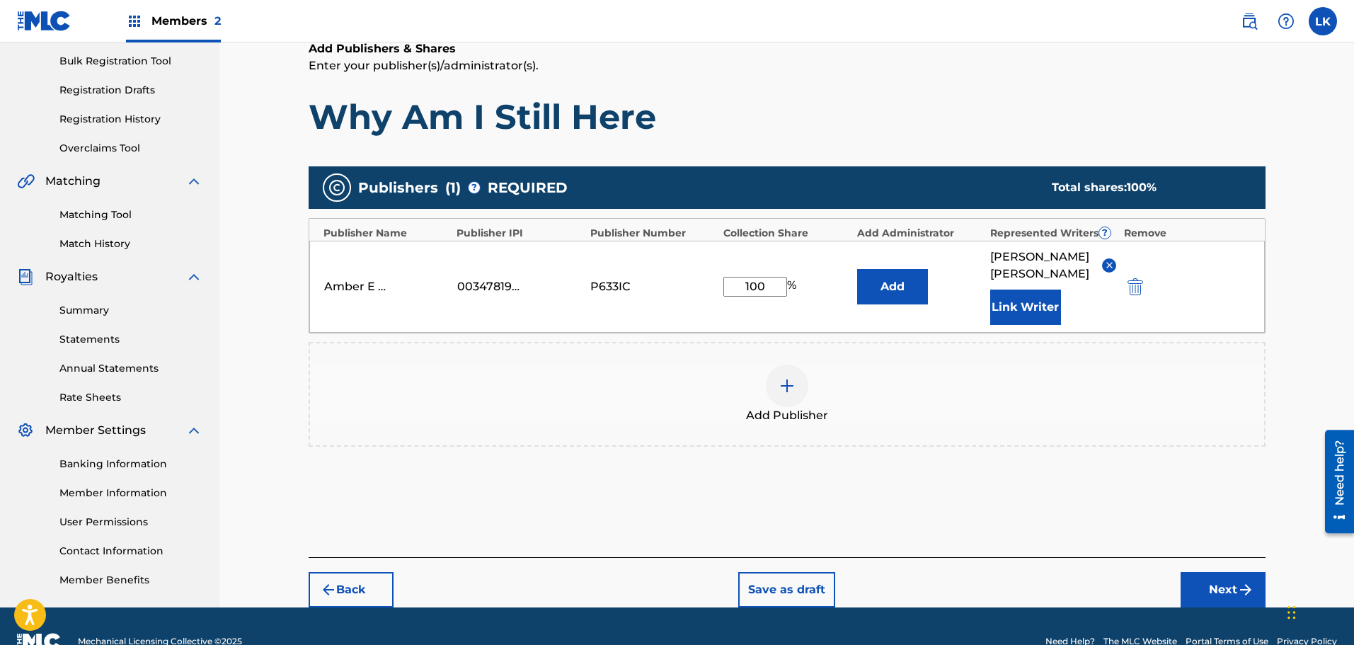
scroll to position [233, 0]
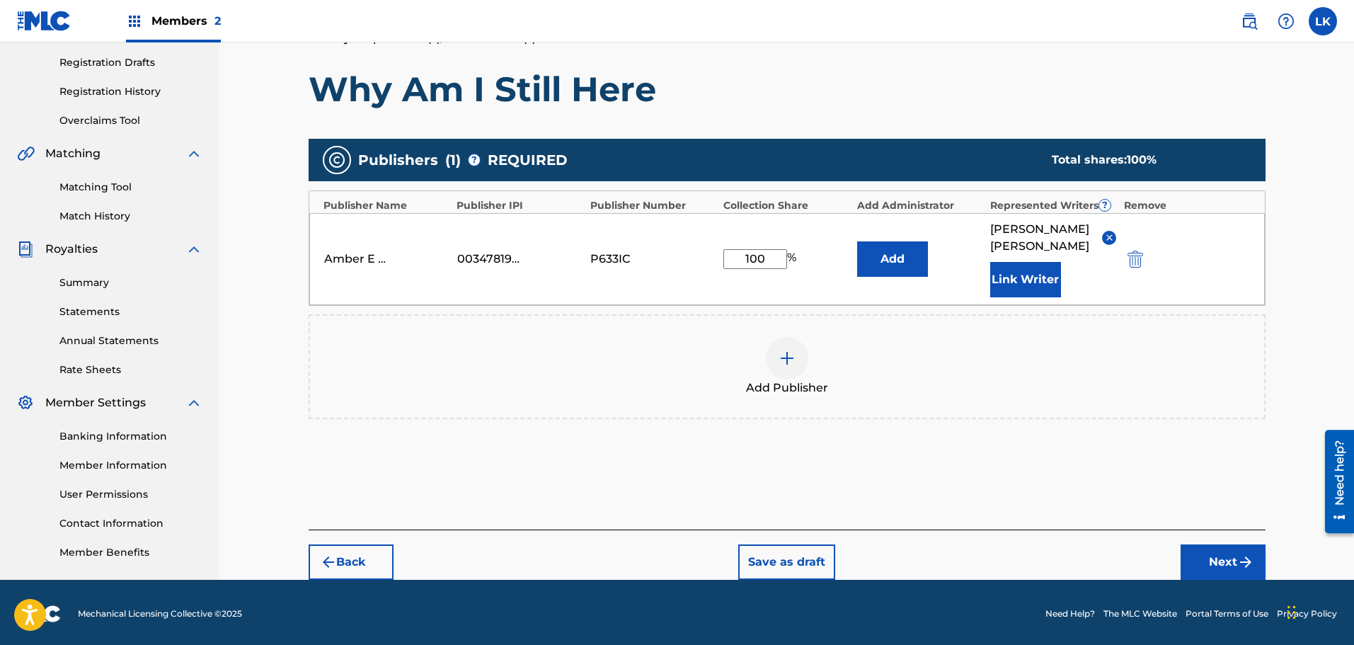
click at [1216, 546] on button "Next" at bounding box center [1222, 561] width 85 height 35
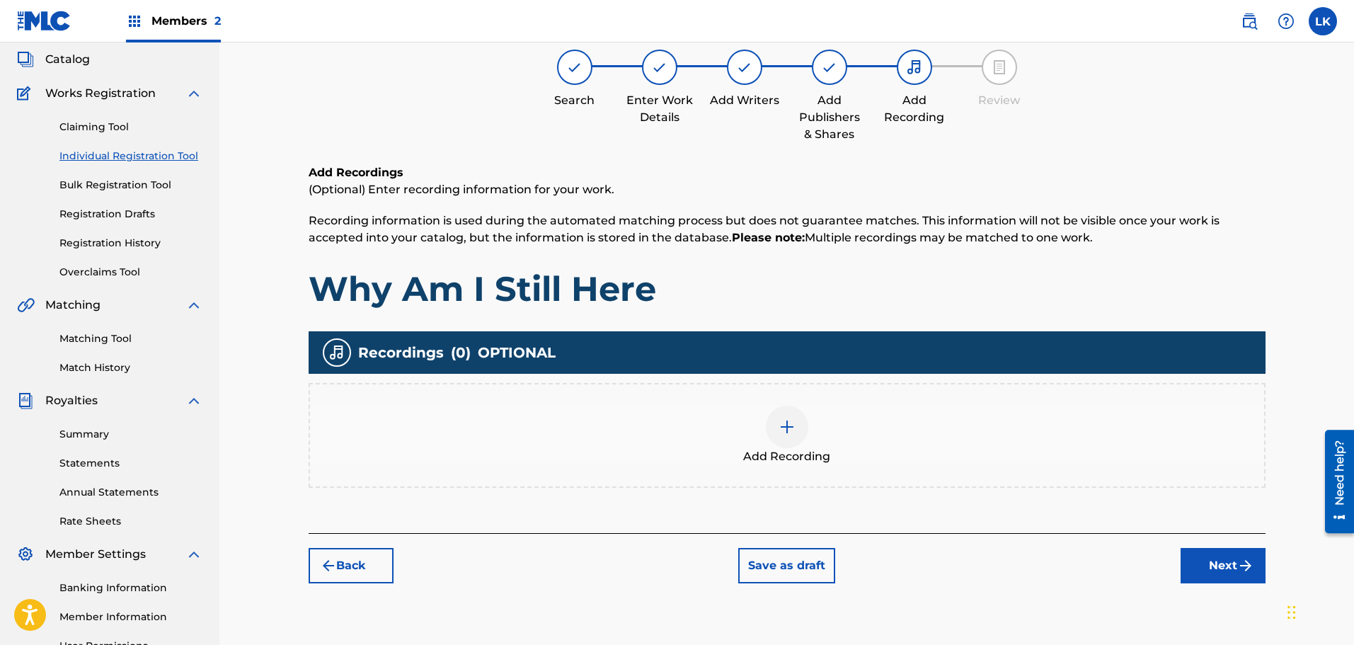
scroll to position [64, 0]
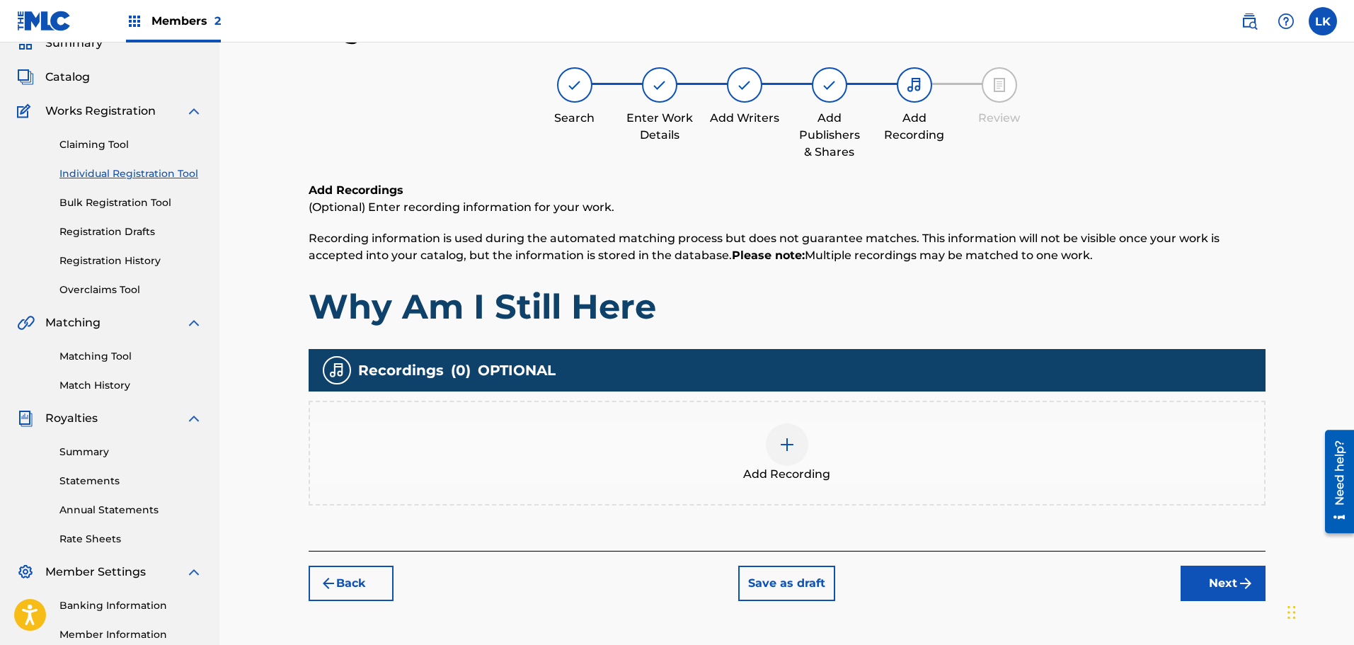
click at [781, 442] on img at bounding box center [786, 444] width 17 height 17
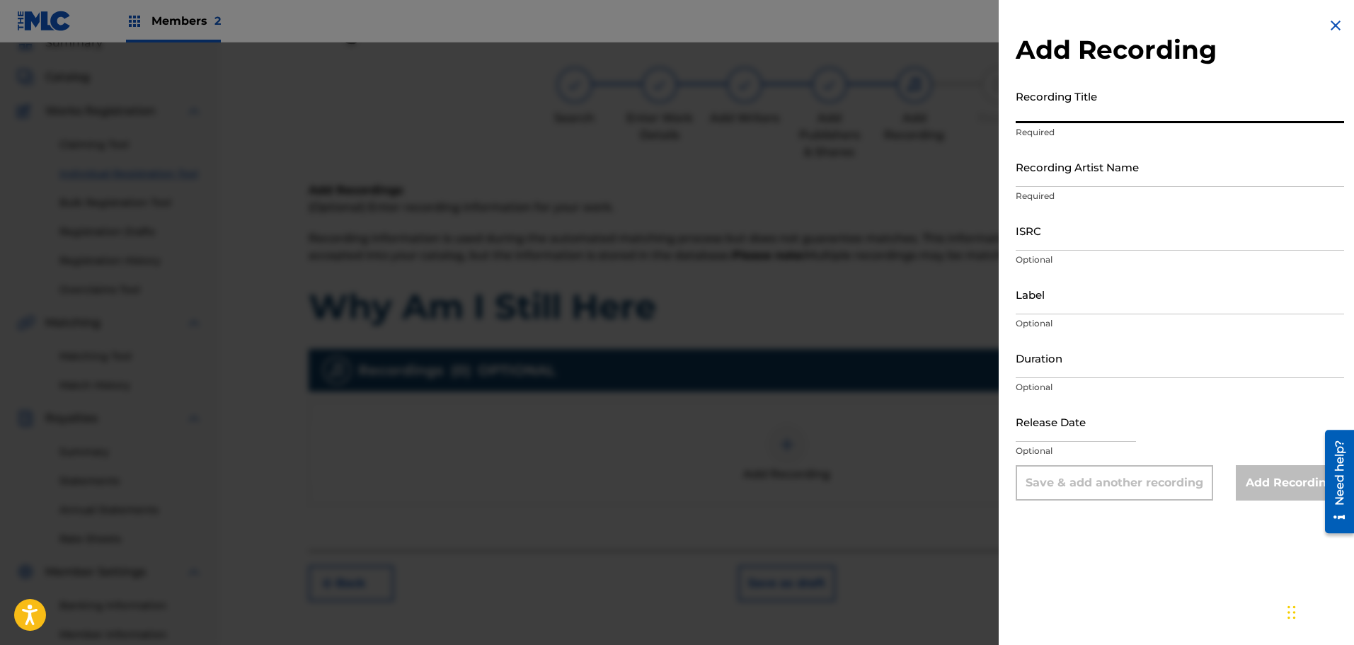
click at [1063, 113] on input "Recording Title" at bounding box center [1179, 103] width 328 height 40
type input "Why Am I Still Here"
click at [1063, 177] on input "Recording Artist Name" at bounding box center [1179, 166] width 328 height 40
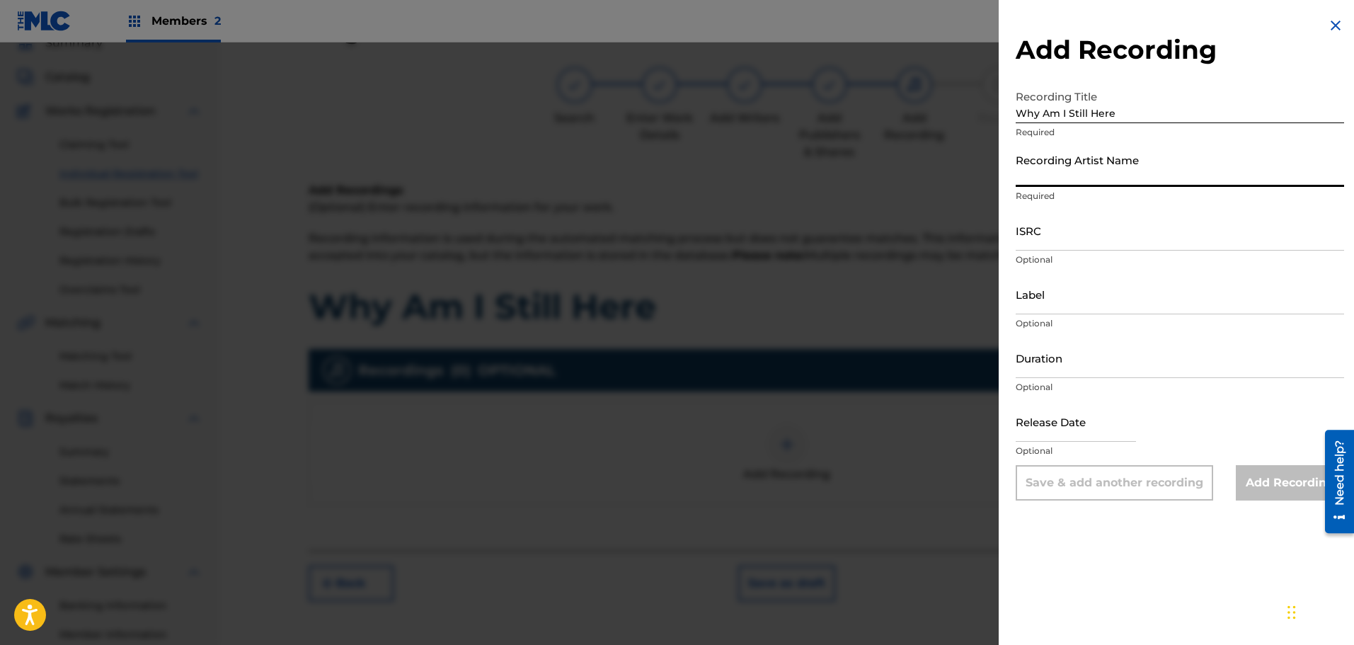
type input "INDIGO MEMORIES"
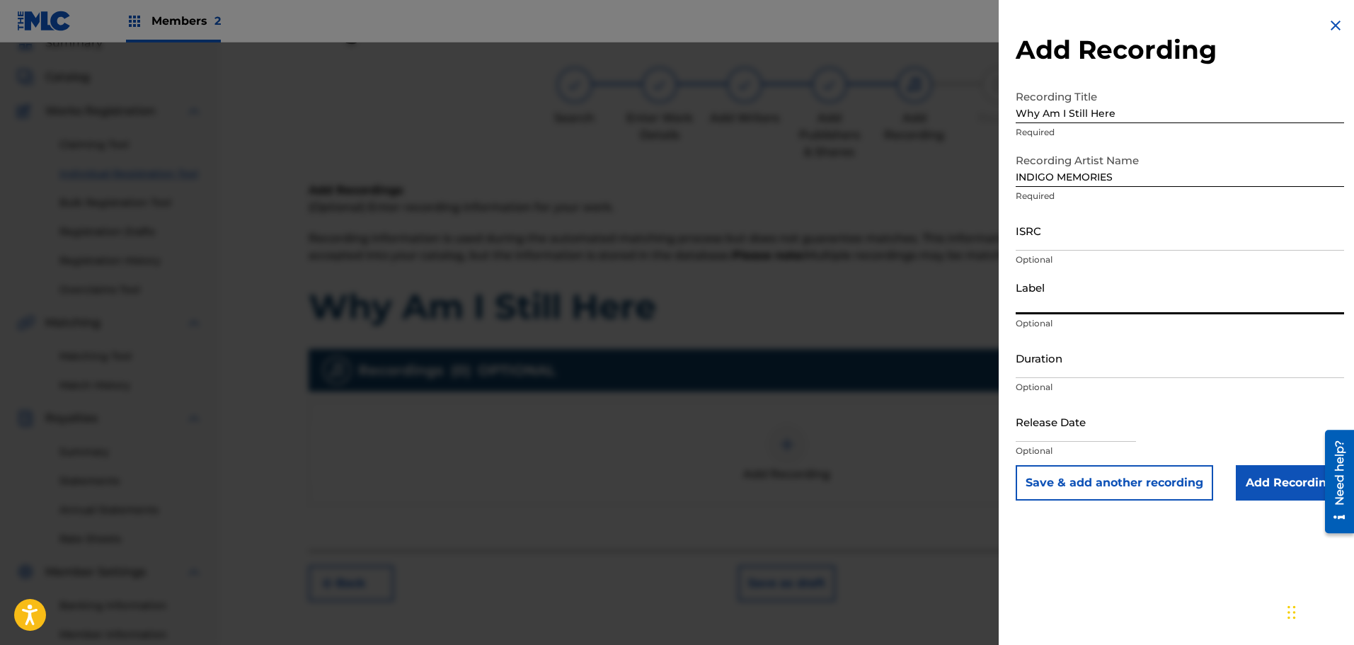
click at [1035, 308] on input "Label" at bounding box center [1179, 294] width 328 height 40
type input "10165985 RECORDS DK"
select select "7"
select select "2025"
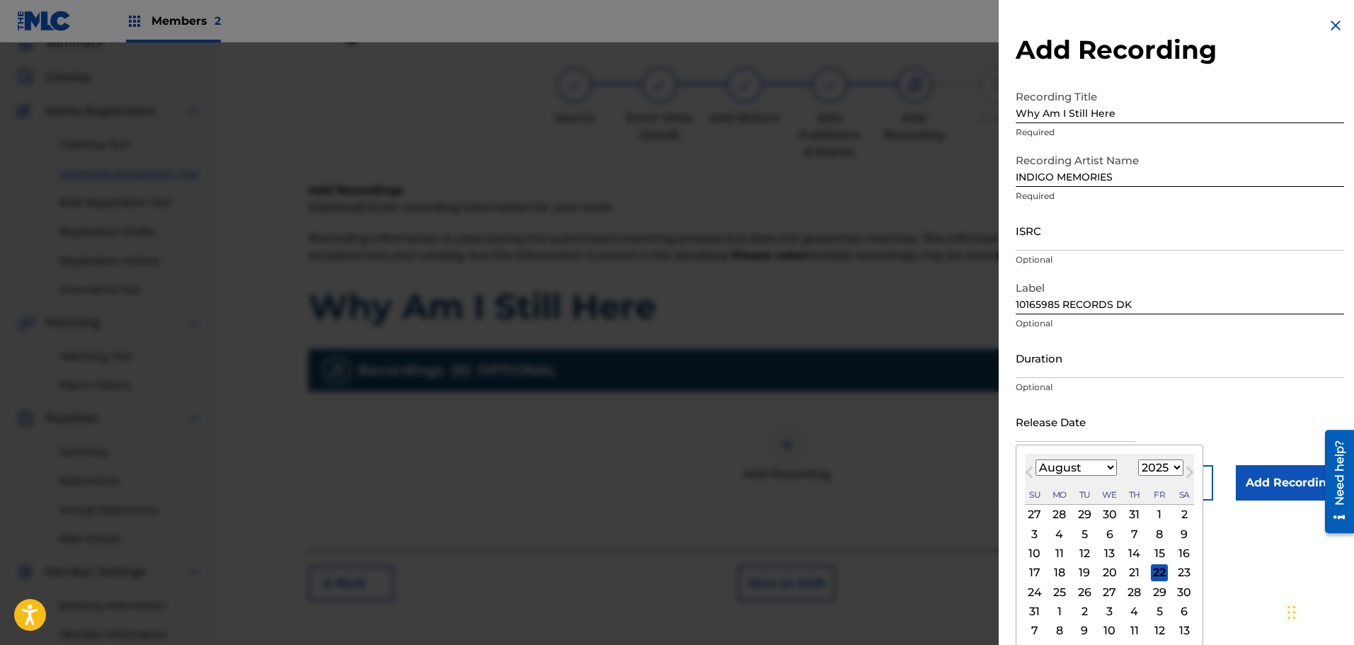
click at [1069, 427] on input "text" at bounding box center [1075, 421] width 120 height 40
click at [1156, 566] on div "22" at bounding box center [1159, 572] width 17 height 17
type input "[DATE]"
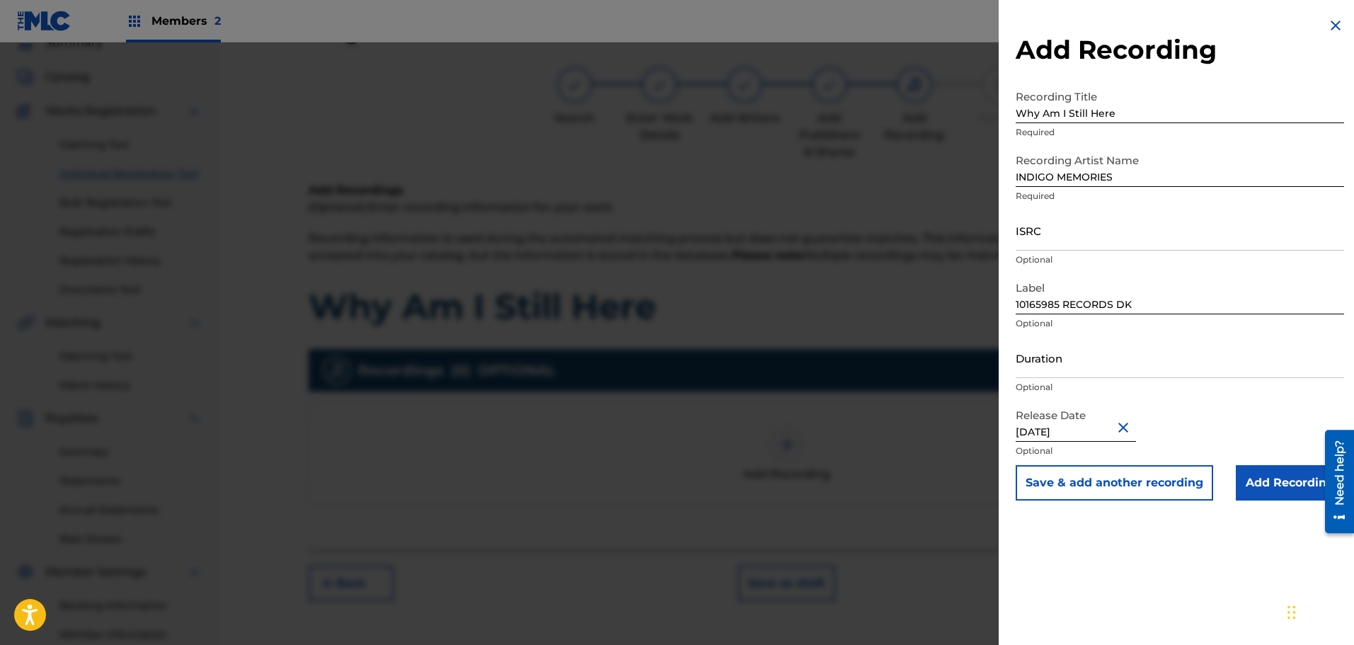
click at [1269, 484] on input "Add Recording" at bounding box center [1290, 482] width 108 height 35
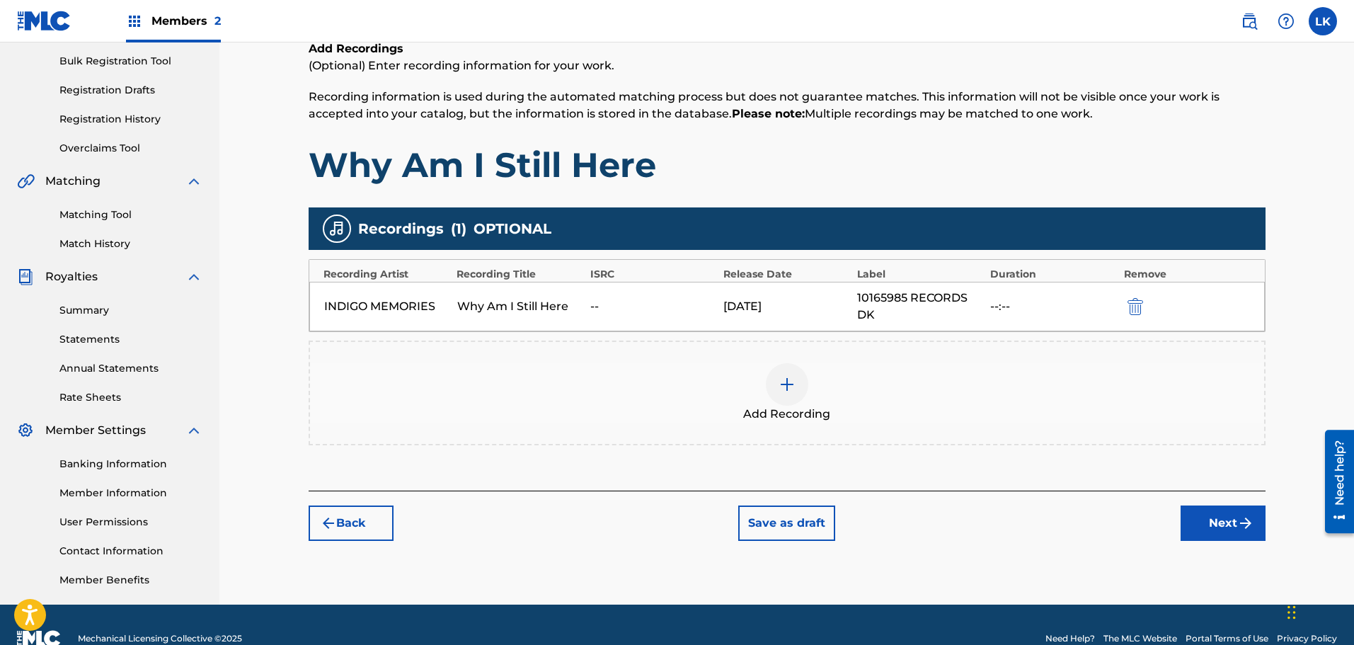
click at [1227, 522] on button "Next" at bounding box center [1222, 522] width 85 height 35
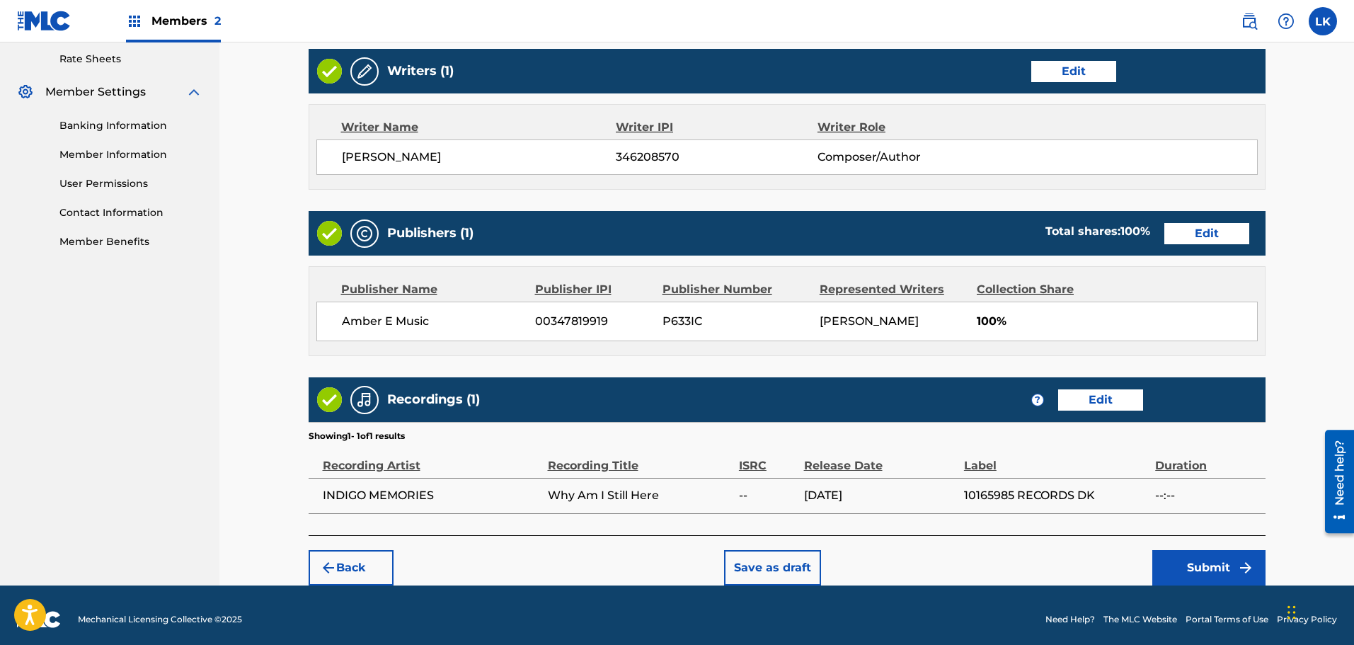
scroll to position [552, 0]
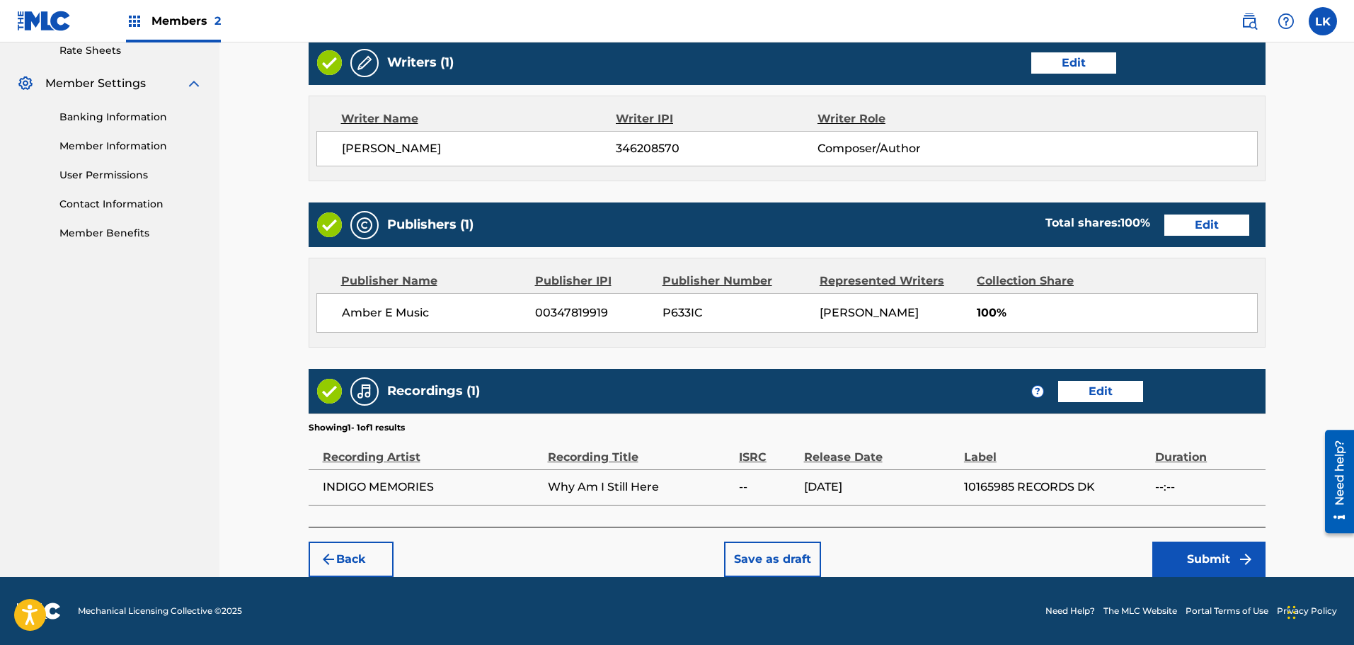
click at [1219, 555] on button "Submit" at bounding box center [1208, 558] width 113 height 35
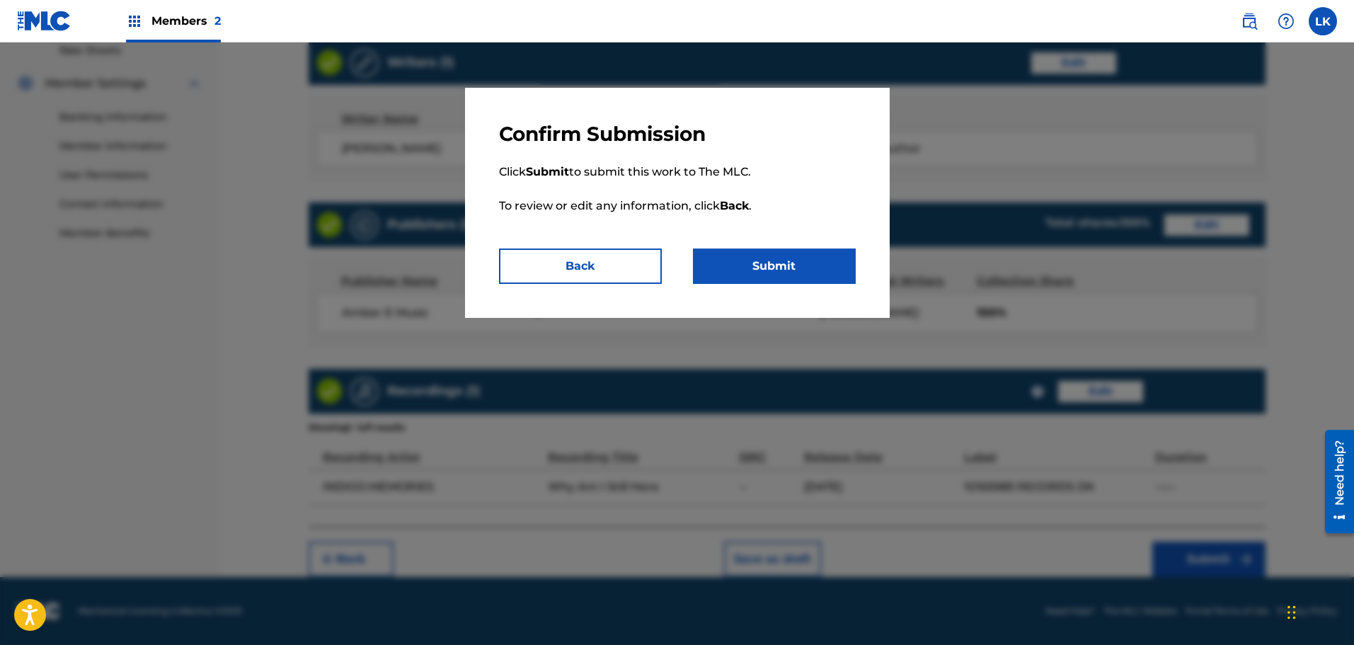
click at [761, 264] on button "Submit" at bounding box center [774, 265] width 163 height 35
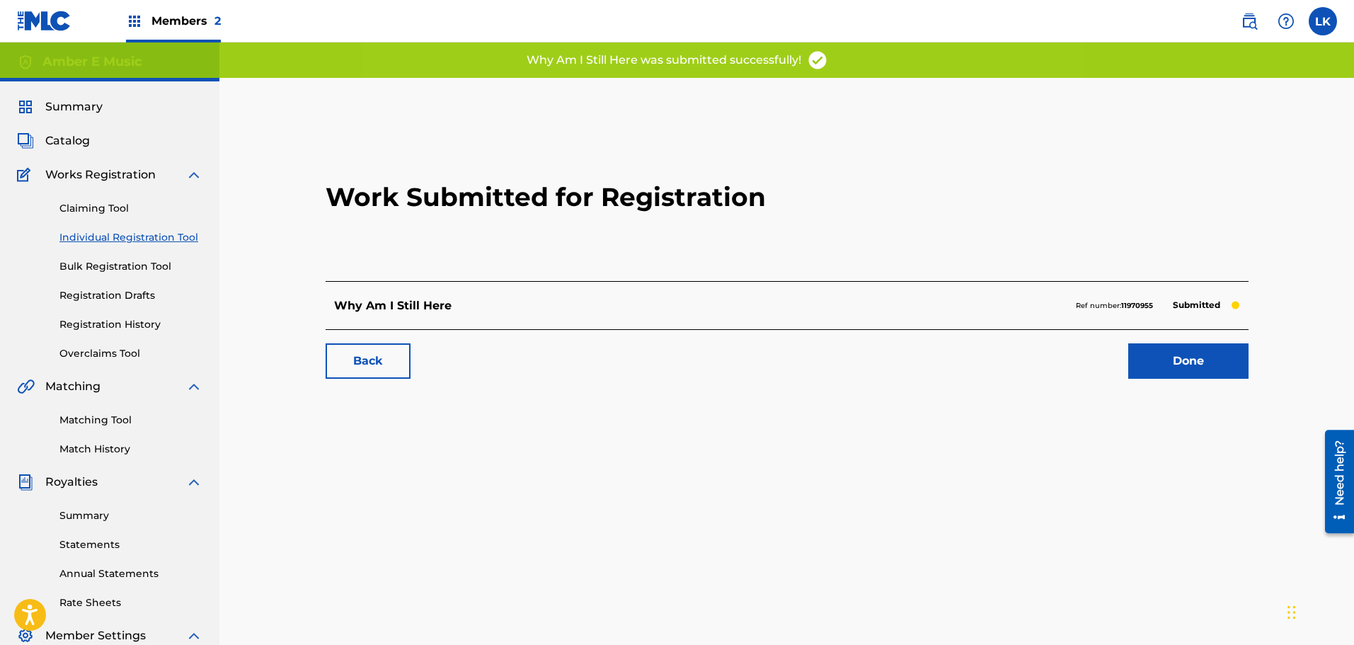
click at [1195, 358] on link "Done" at bounding box center [1188, 360] width 120 height 35
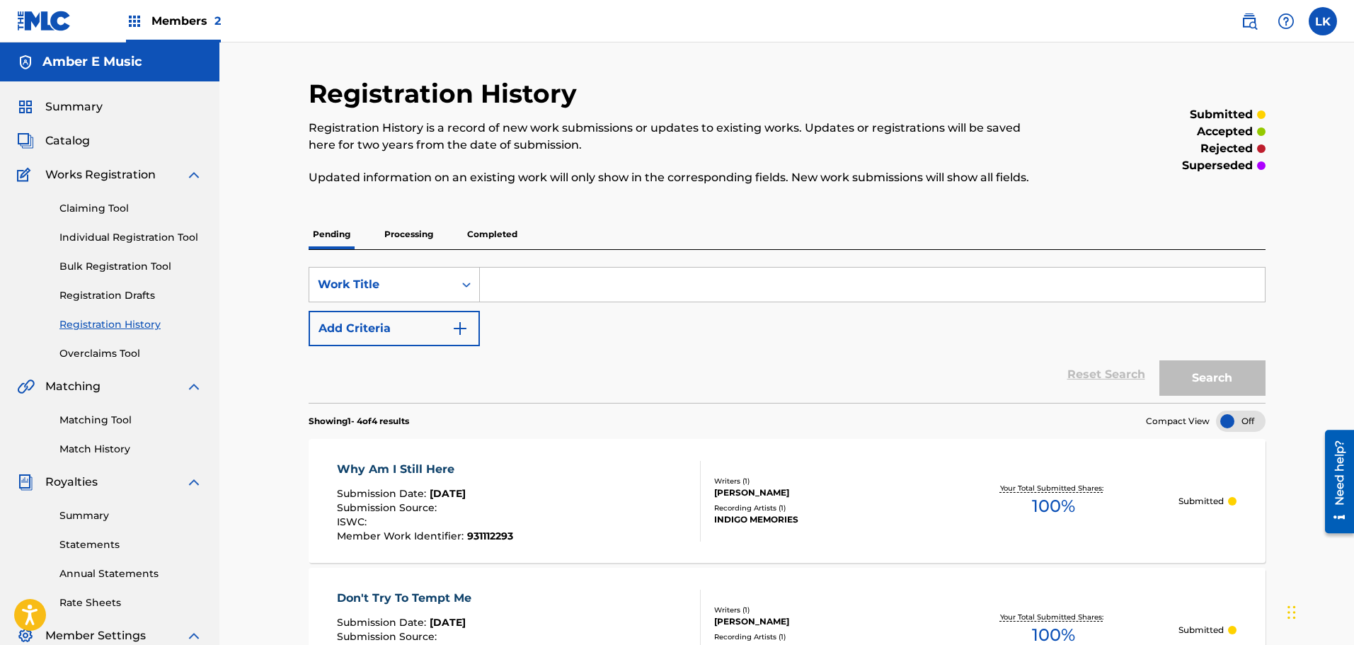
click at [539, 284] on input "Search Form" at bounding box center [872, 284] width 785 height 34
type input "I"
click at [111, 242] on link "Individual Registration Tool" at bounding box center [130, 237] width 143 height 15
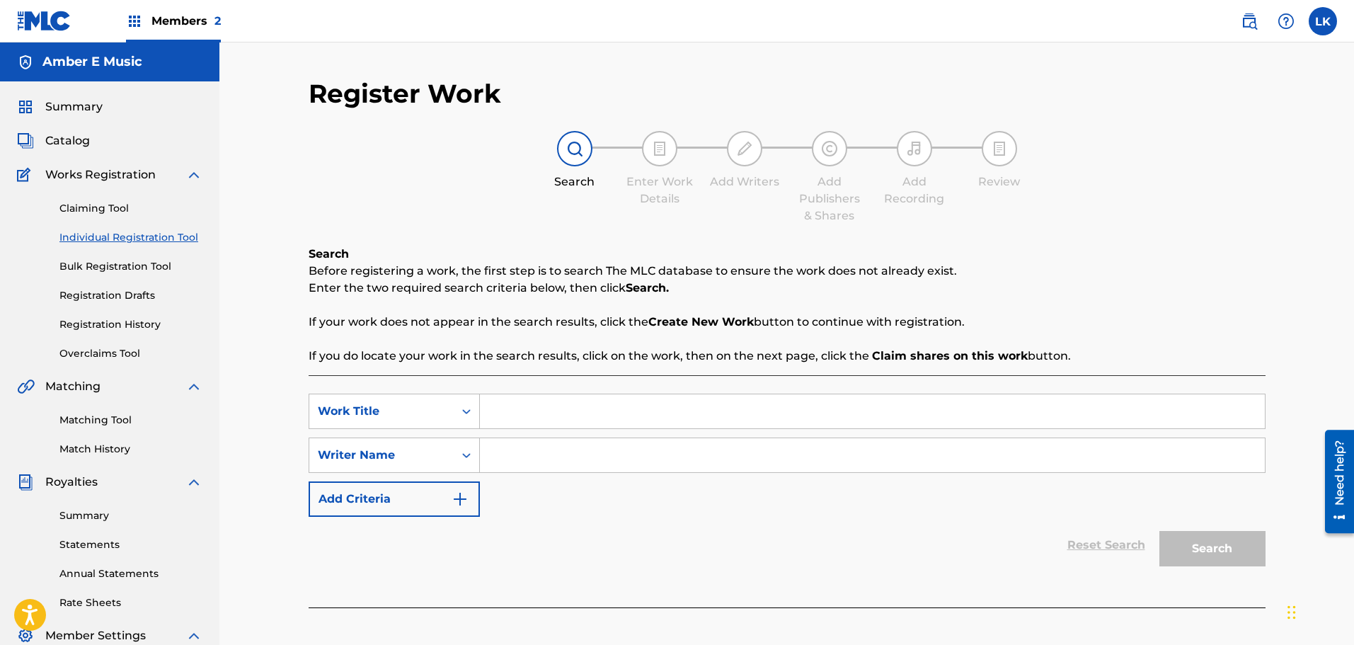
click at [560, 422] on input "Search Form" at bounding box center [872, 411] width 785 height 34
type input "I'll Put On My Boots and Dance Anyway"
click at [516, 458] on input "Search Form" at bounding box center [872, 455] width 785 height 34
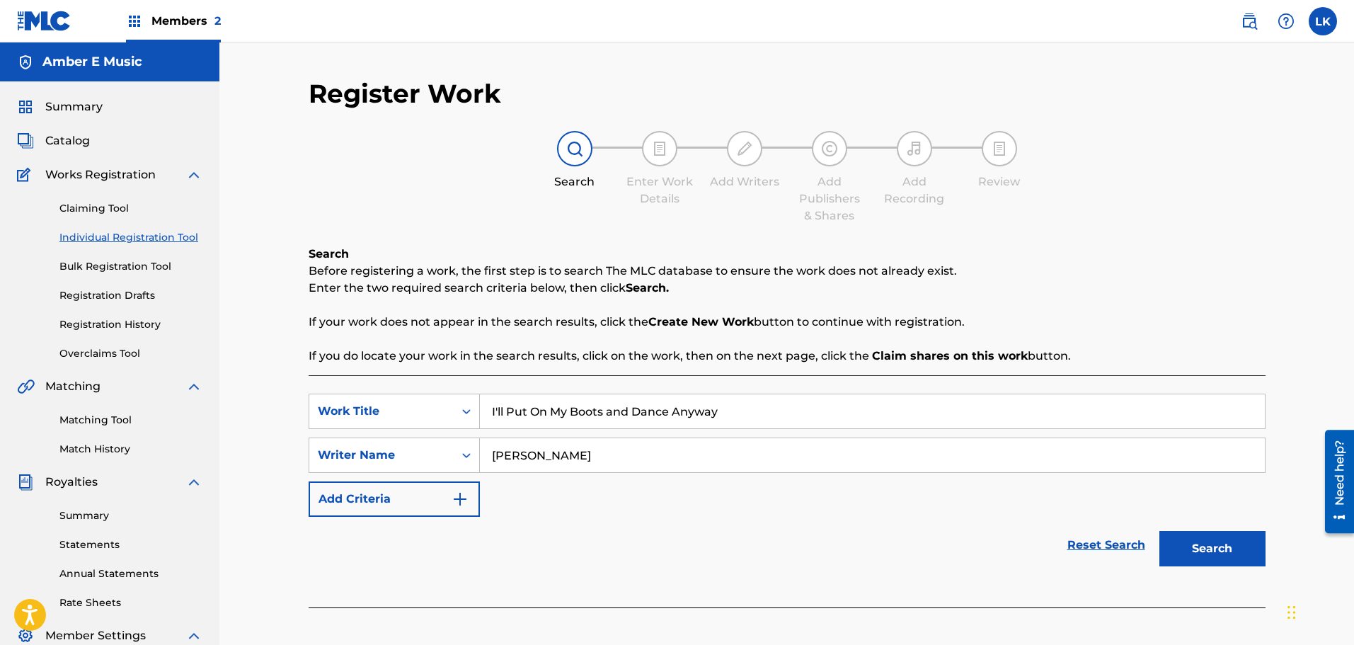
type input "[PERSON_NAME]"
click at [1213, 555] on button "Search" at bounding box center [1212, 548] width 106 height 35
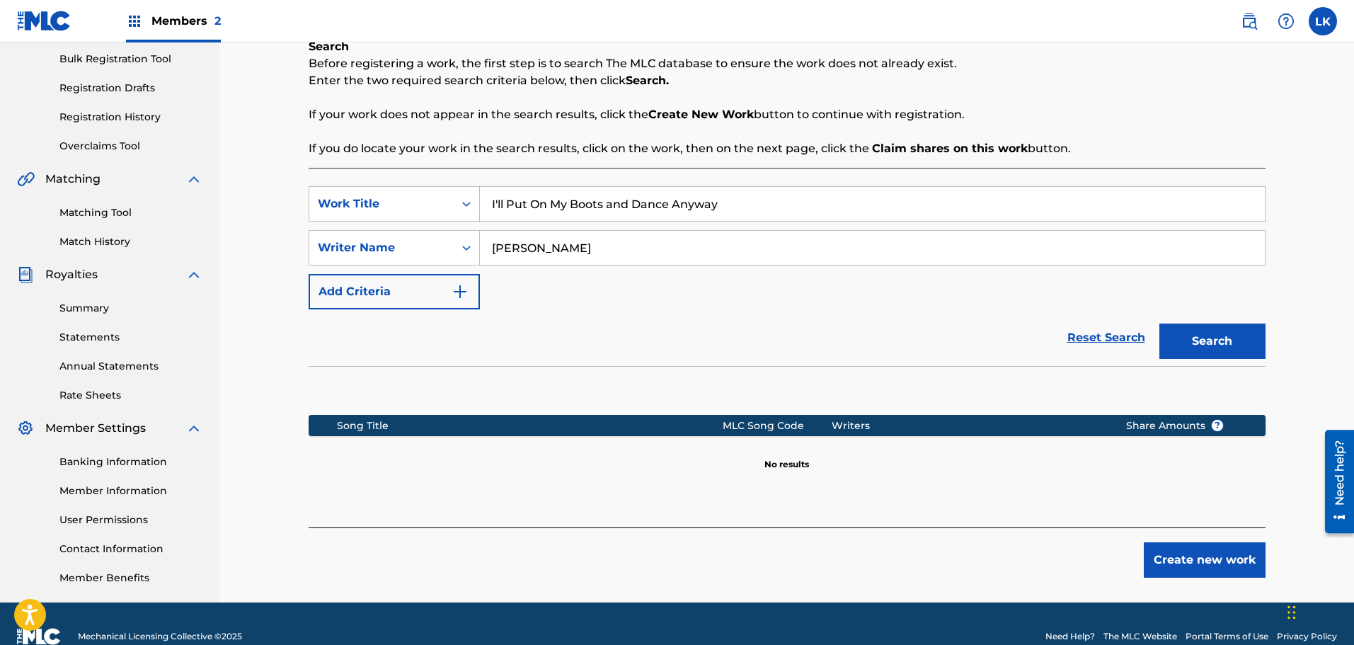
scroll to position [212, 0]
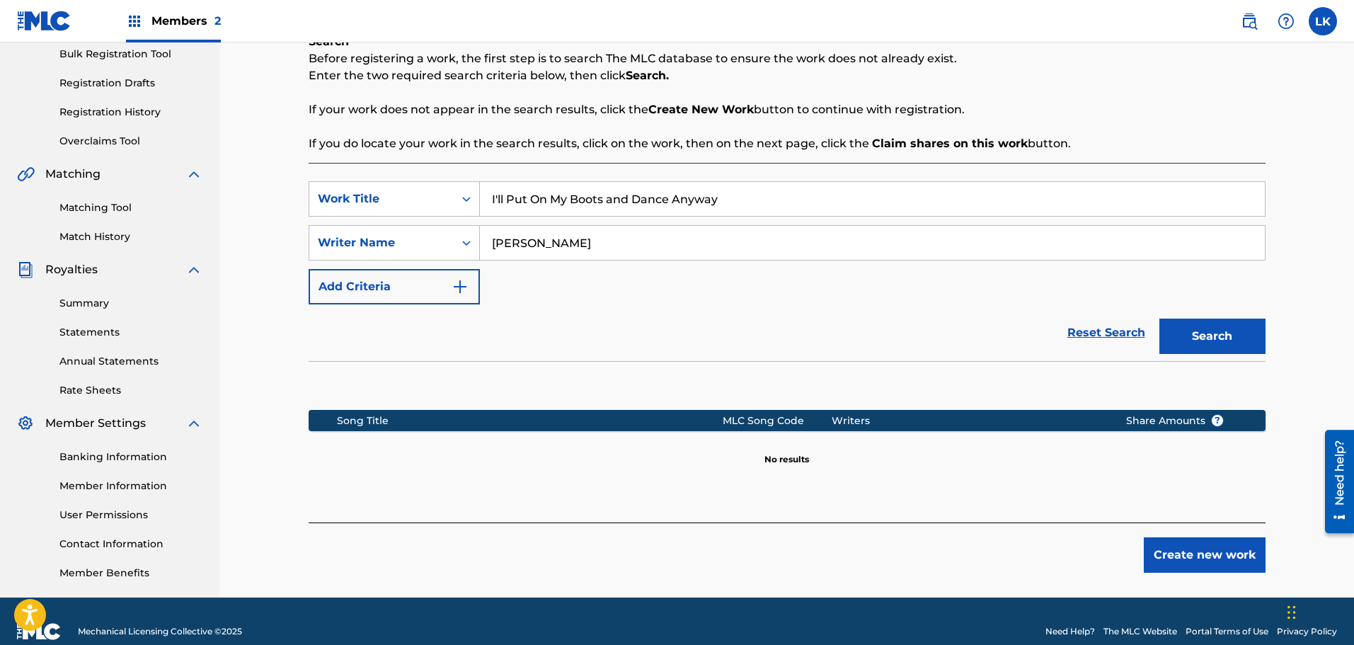
click at [1211, 555] on button "Create new work" at bounding box center [1205, 554] width 122 height 35
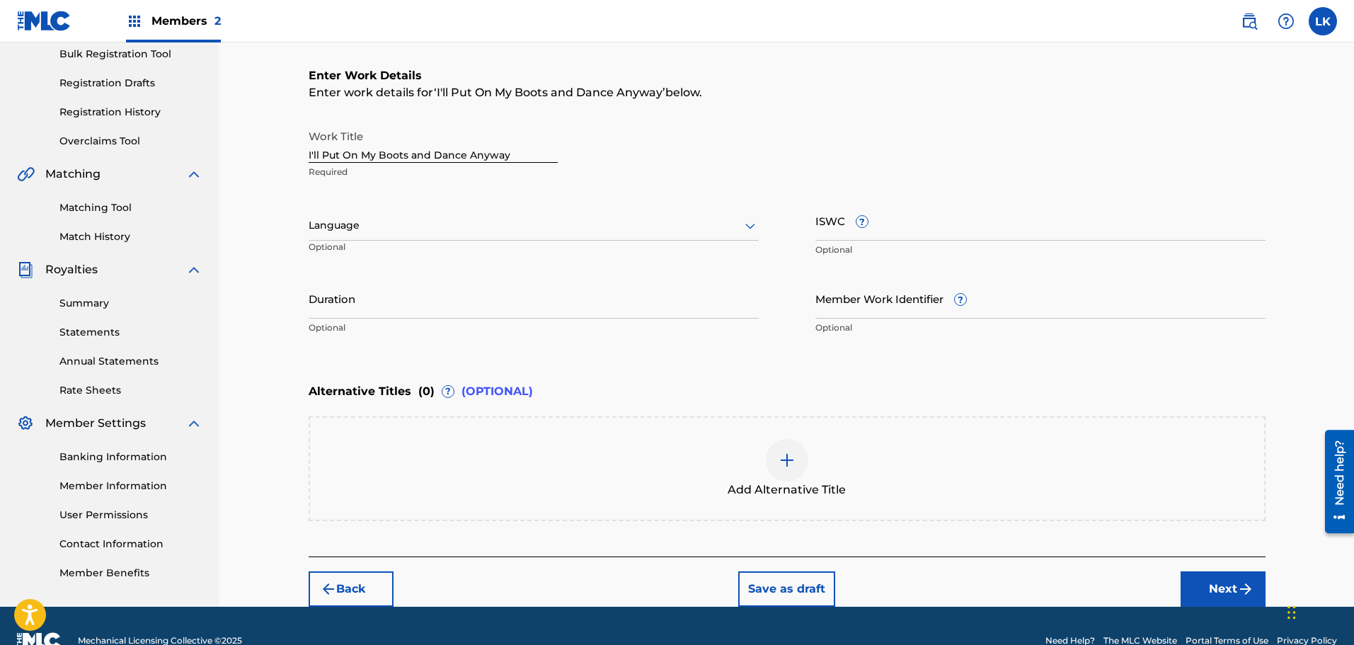
click at [868, 306] on input "Member Work Identifier ?" at bounding box center [1040, 298] width 450 height 40
type input "931639341"
click at [788, 464] on img at bounding box center [786, 459] width 17 height 17
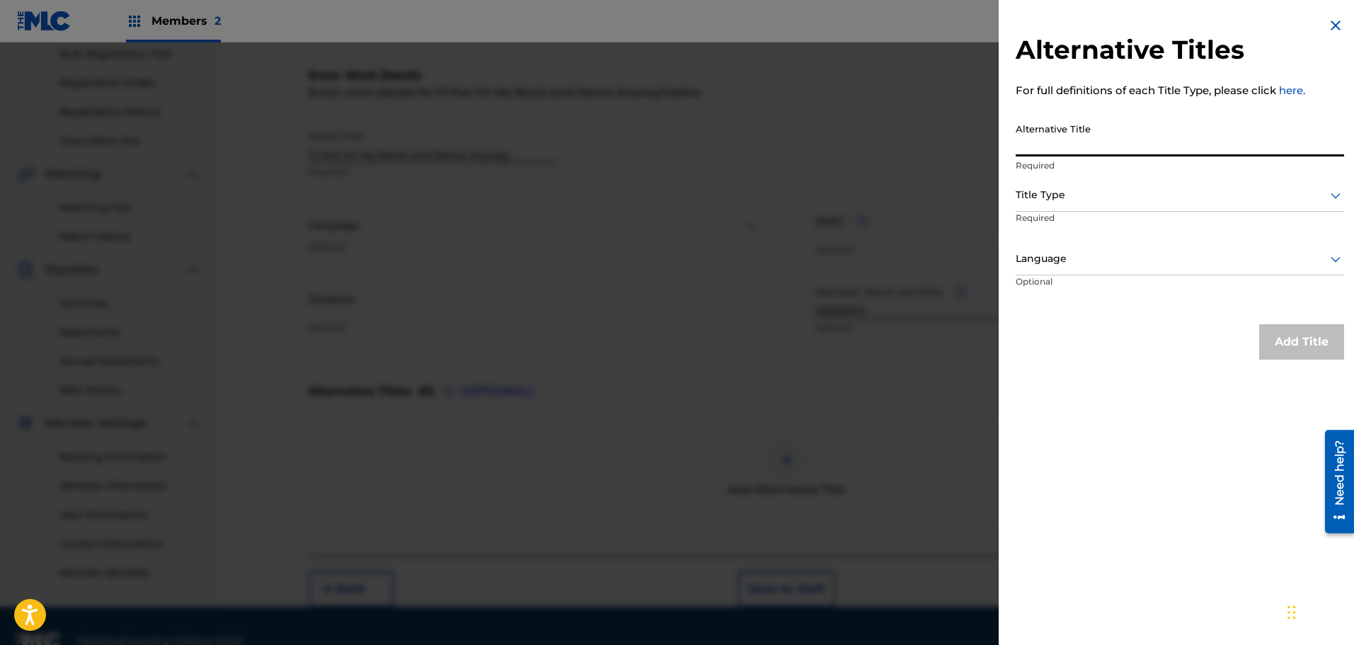
click at [1046, 146] on input "Alternative Title" at bounding box center [1179, 136] width 328 height 40
type input "Dance Anyway"
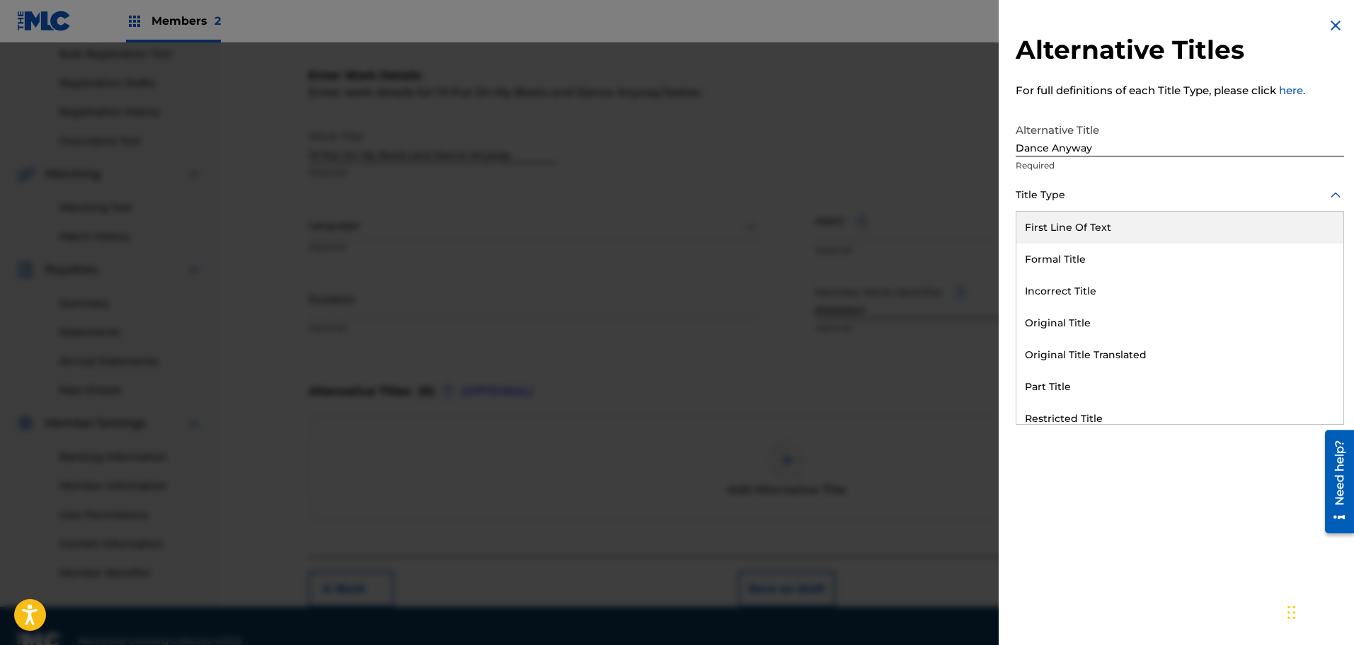
click at [1332, 199] on icon at bounding box center [1335, 195] width 17 height 17
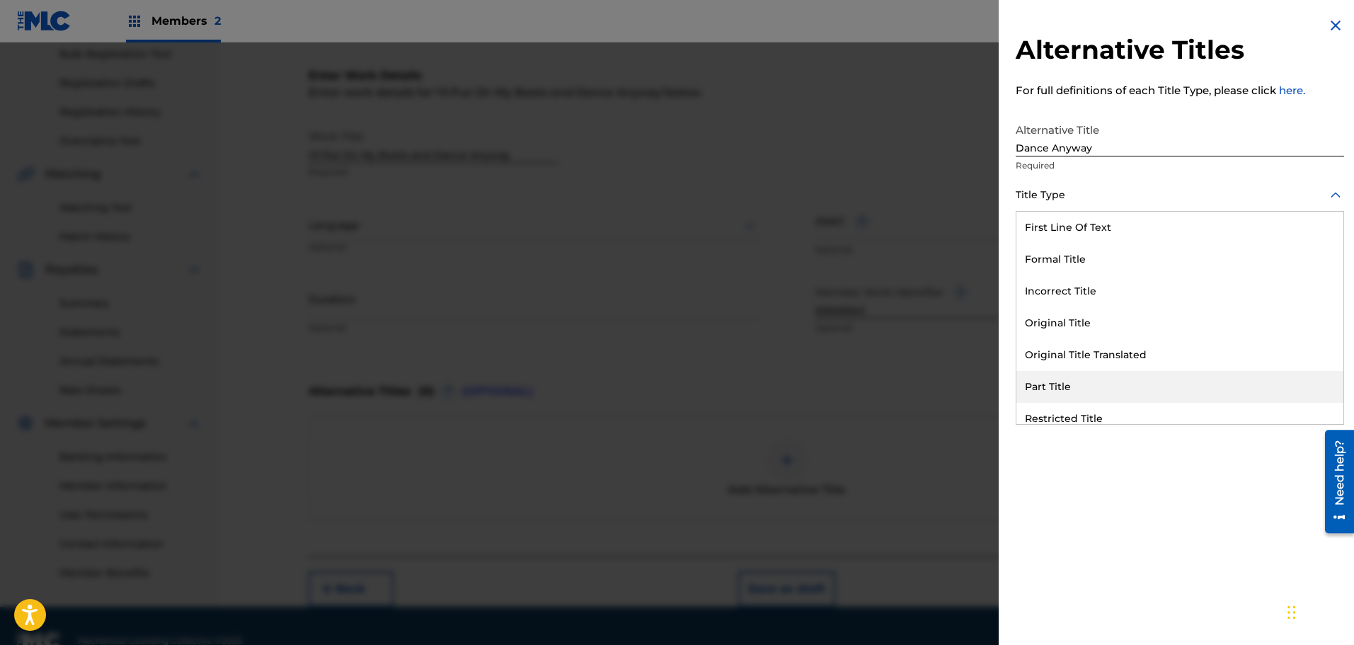
click at [1044, 384] on div "Part Title" at bounding box center [1179, 387] width 327 height 32
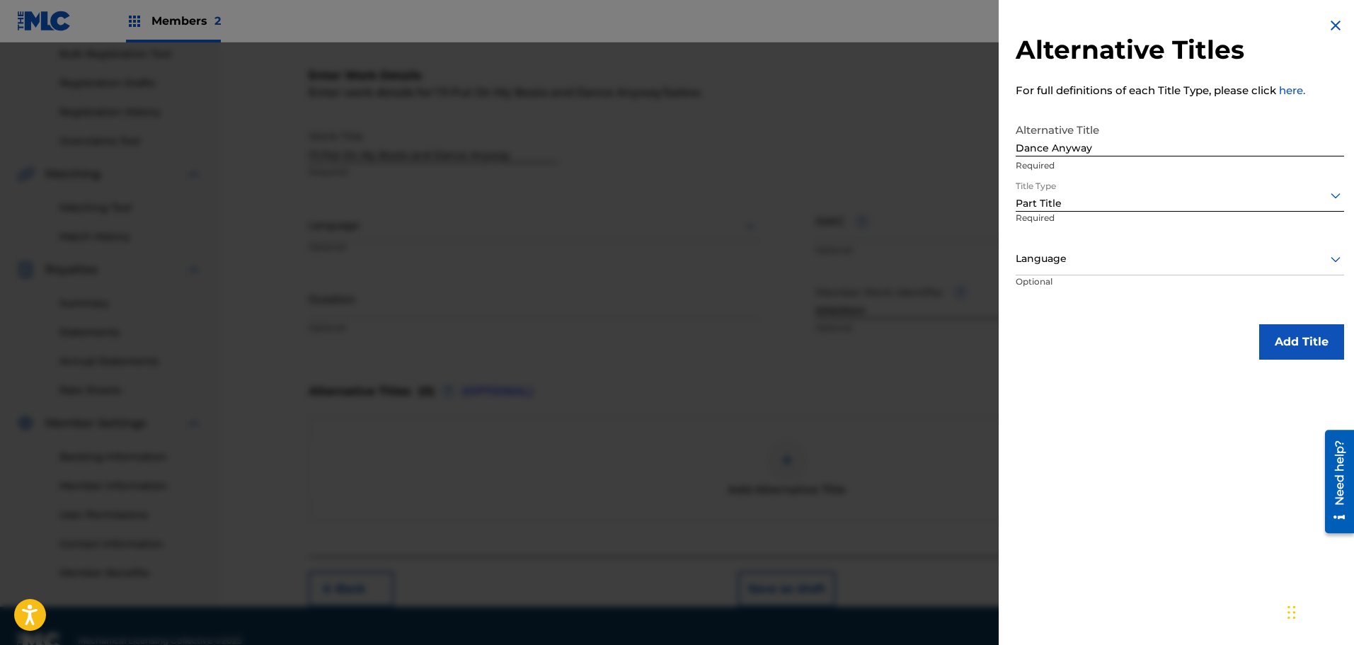
click at [1293, 346] on button "Add Title" at bounding box center [1301, 341] width 85 height 35
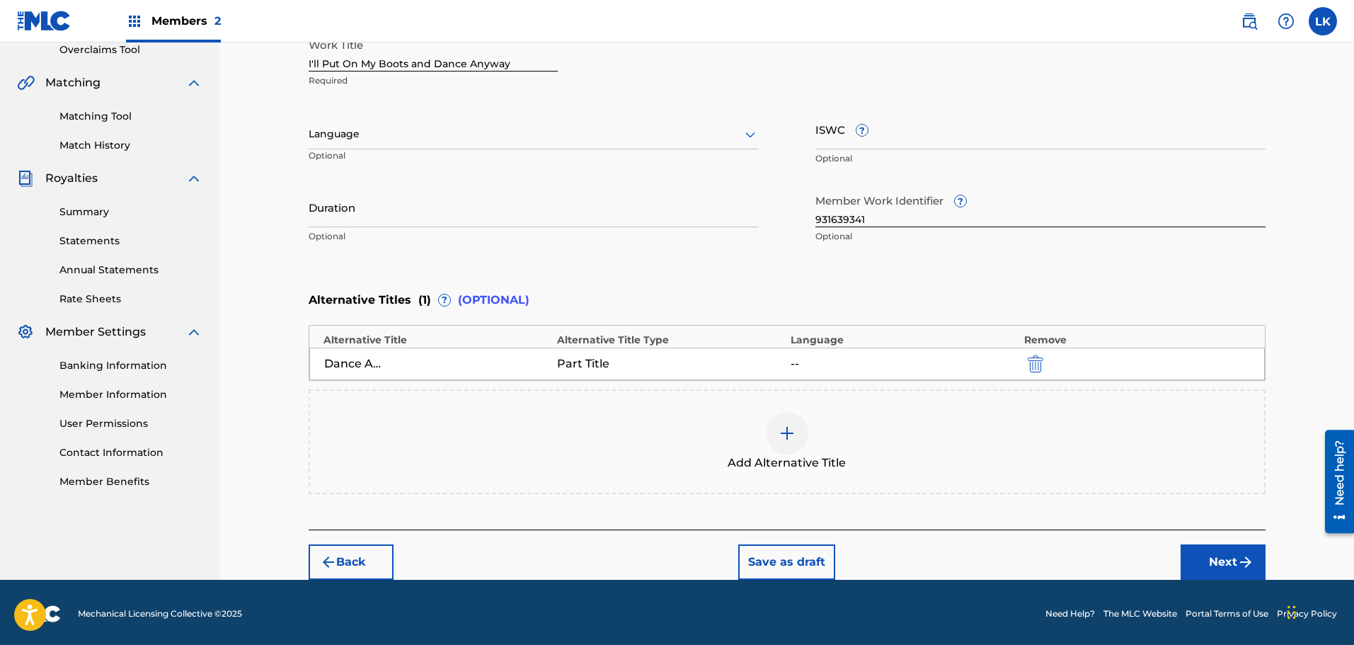
scroll to position [306, 0]
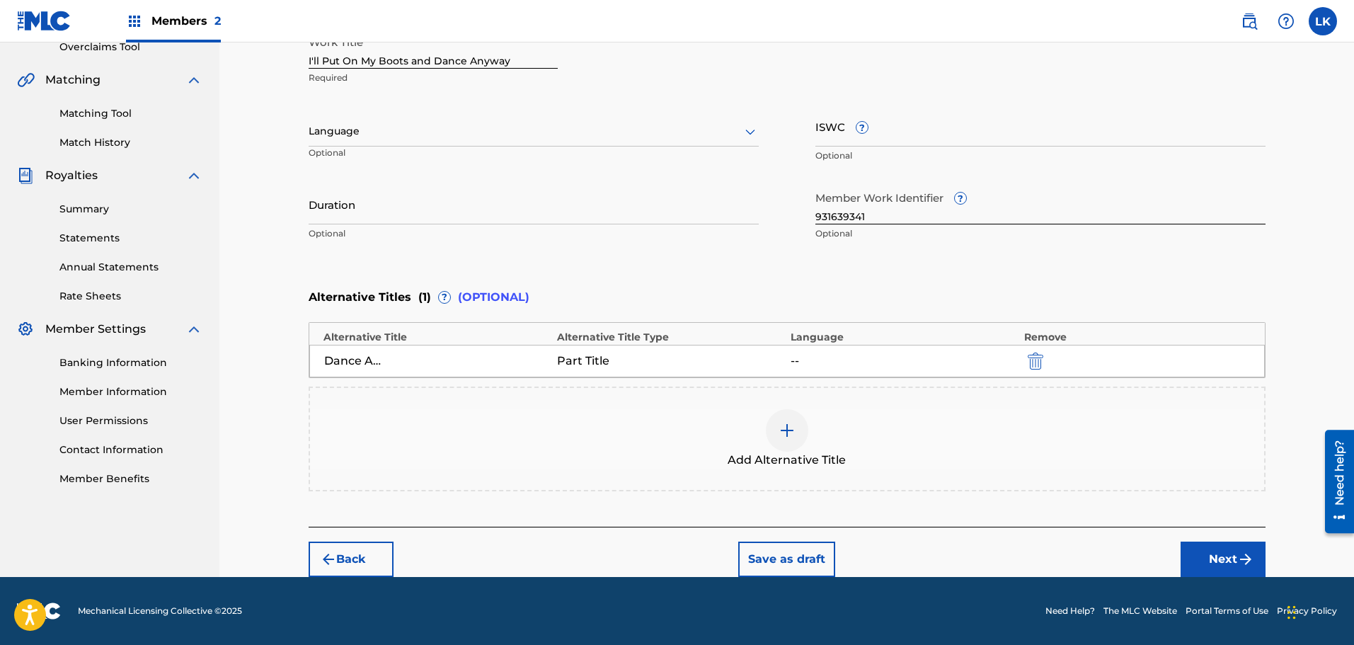
click at [1215, 550] on button "Next" at bounding box center [1222, 558] width 85 height 35
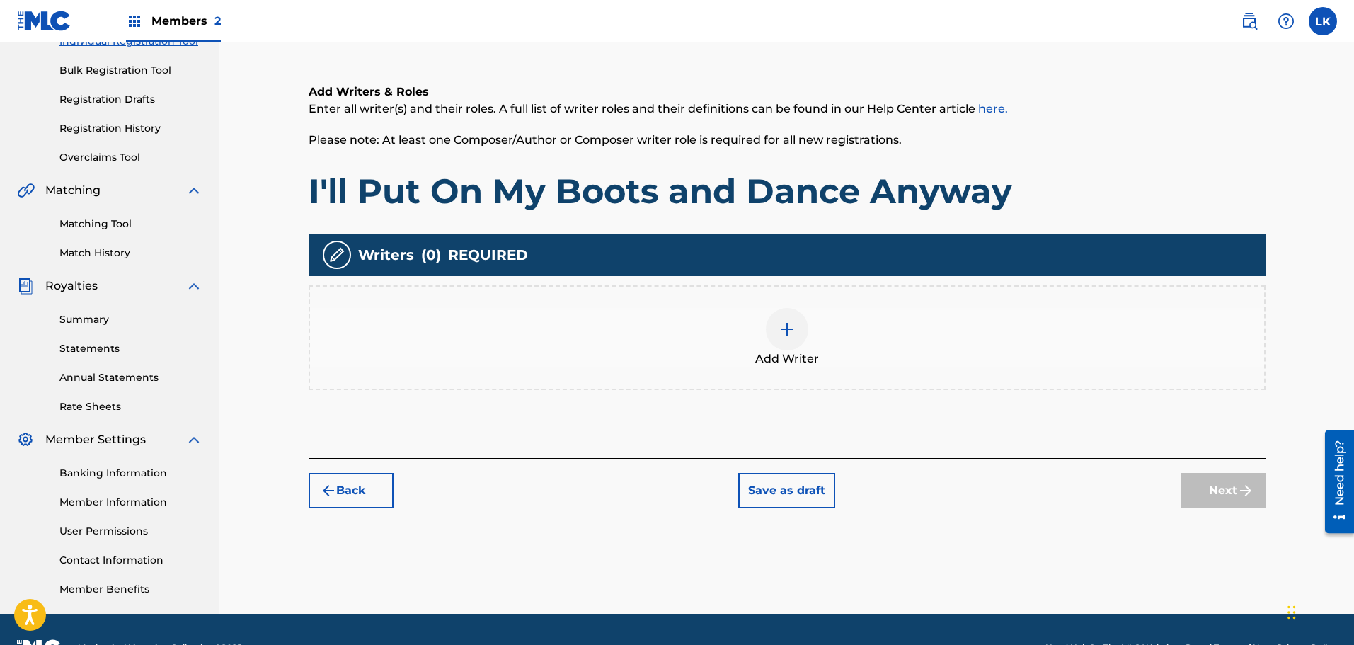
scroll to position [64, 0]
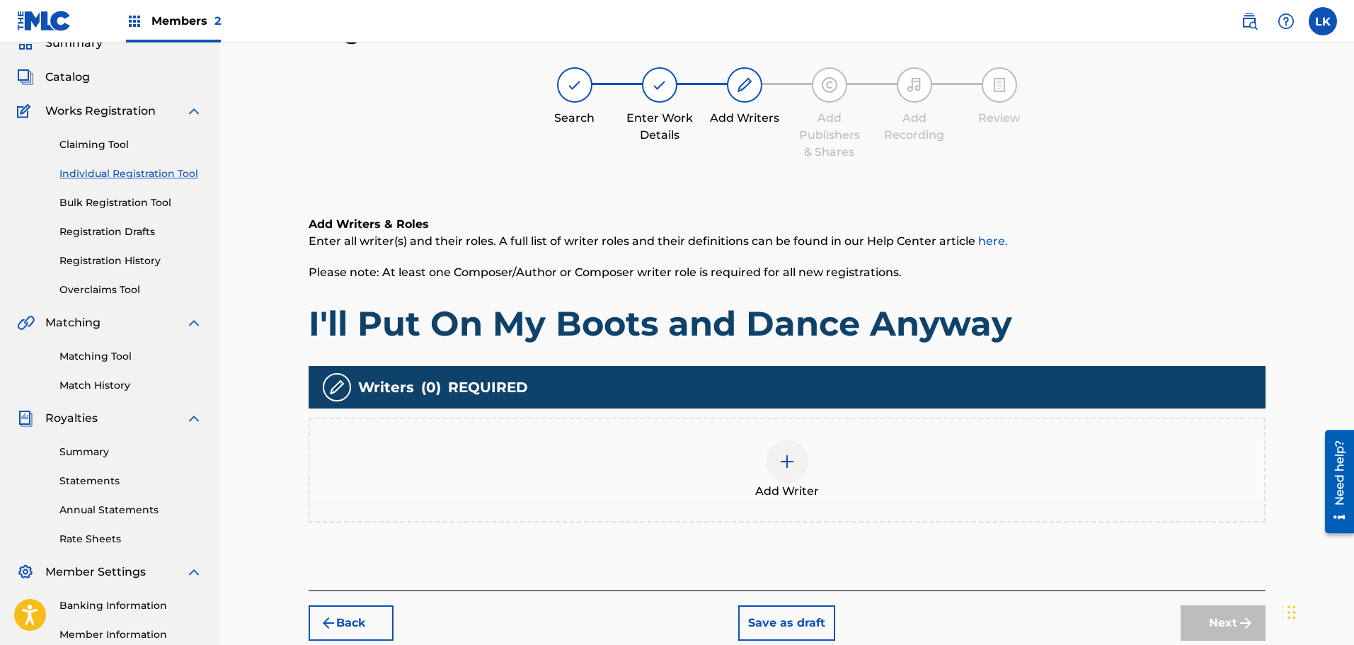
click at [782, 460] on img at bounding box center [786, 461] width 17 height 17
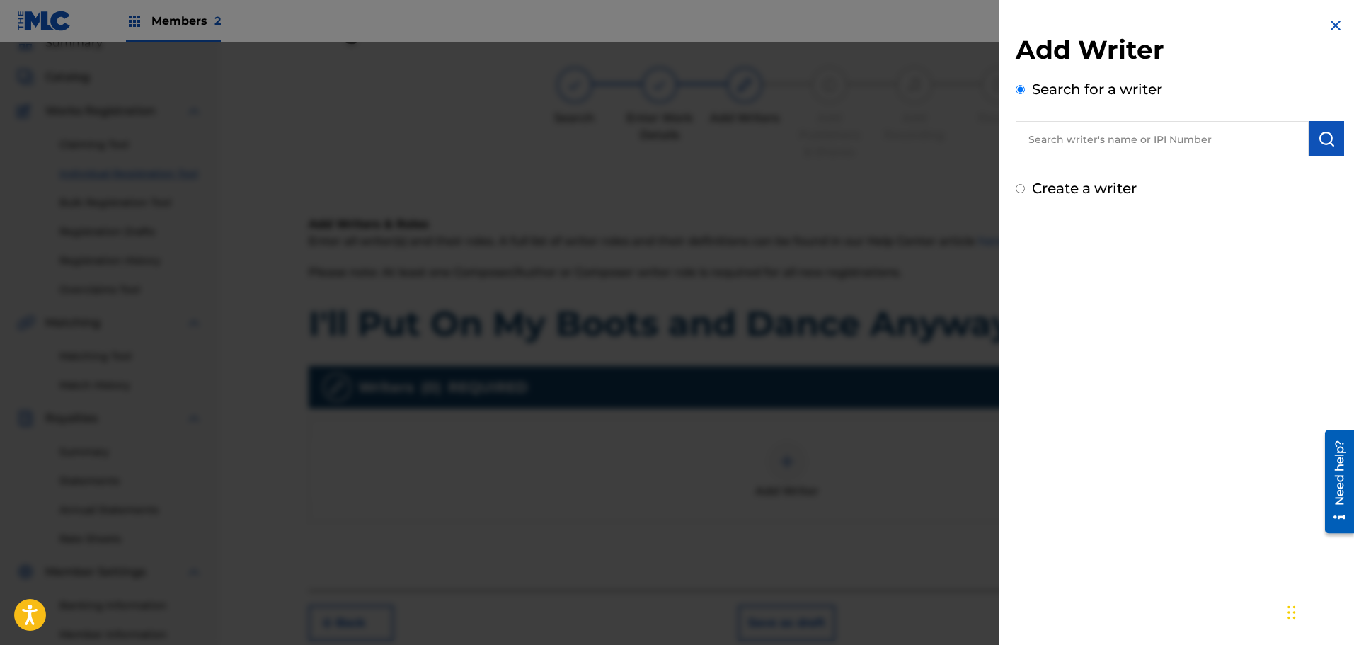
click at [1017, 191] on input "Create a writer" at bounding box center [1019, 188] width 9 height 9
radio input "false"
radio input "true"
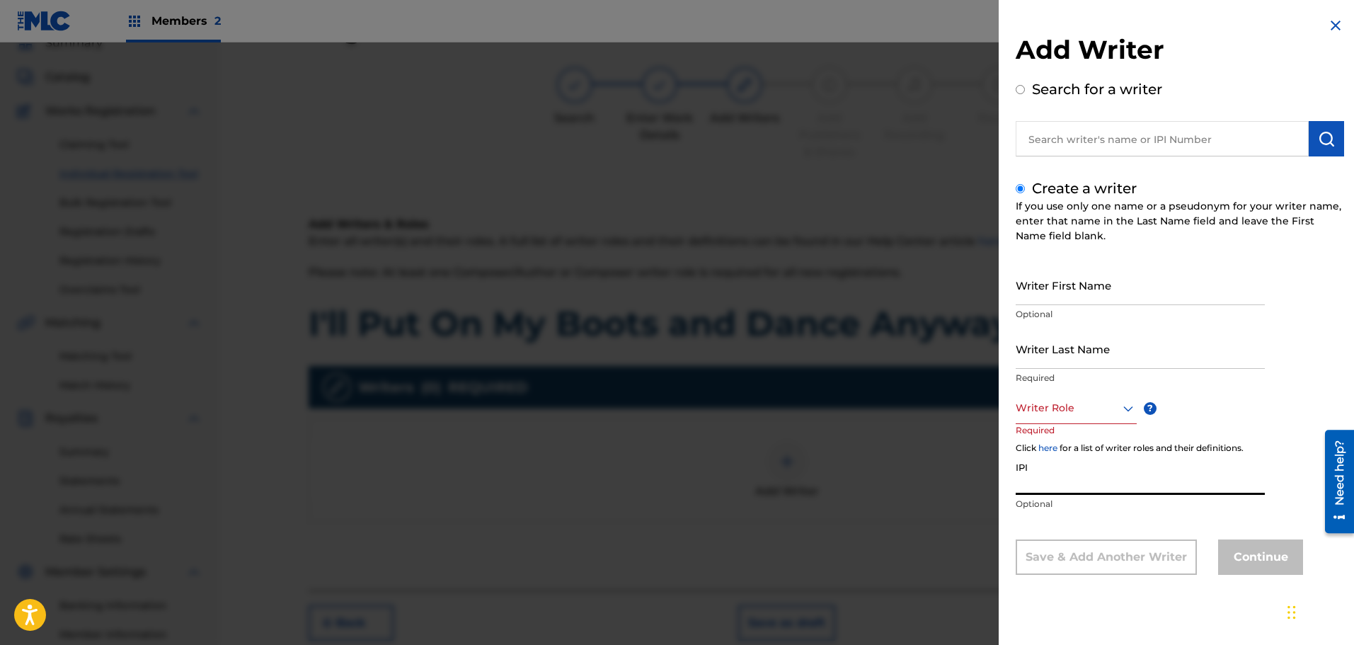
click at [1035, 486] on input "IPI" at bounding box center [1139, 474] width 249 height 40
type input "346208570"
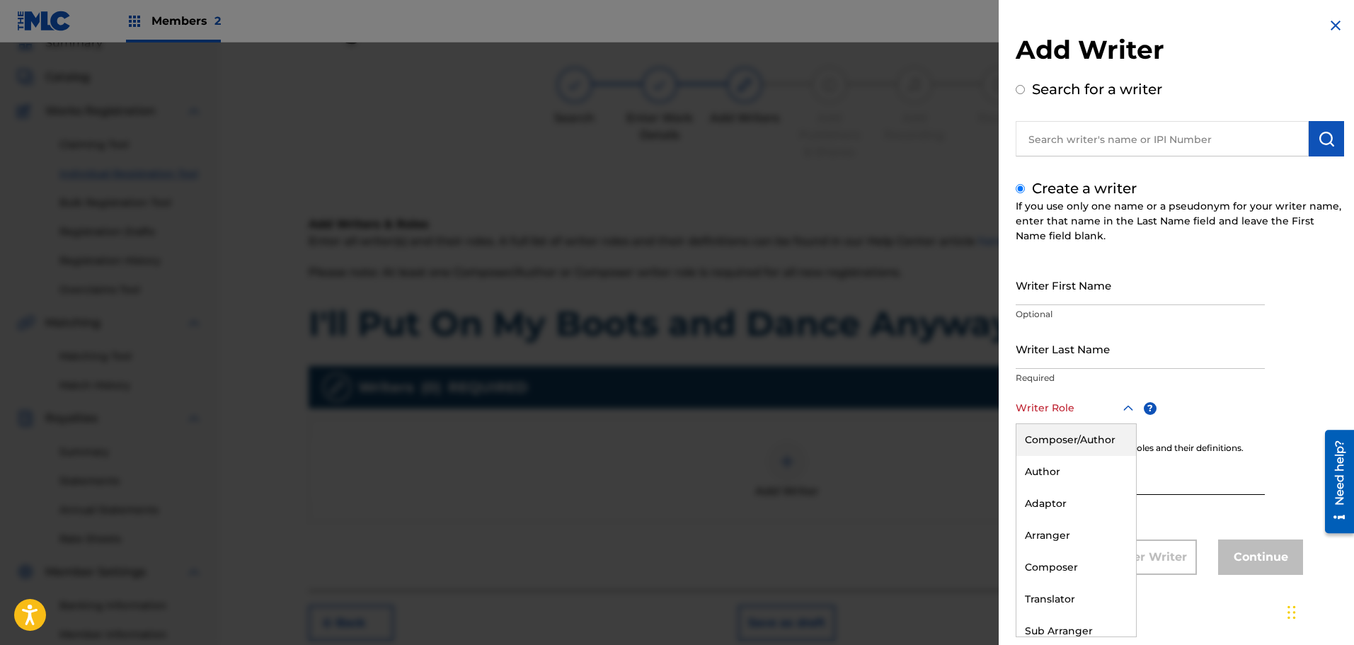
click at [1128, 413] on icon at bounding box center [1127, 408] width 17 height 17
click at [1090, 442] on div "Composer/Author" at bounding box center [1076, 440] width 120 height 32
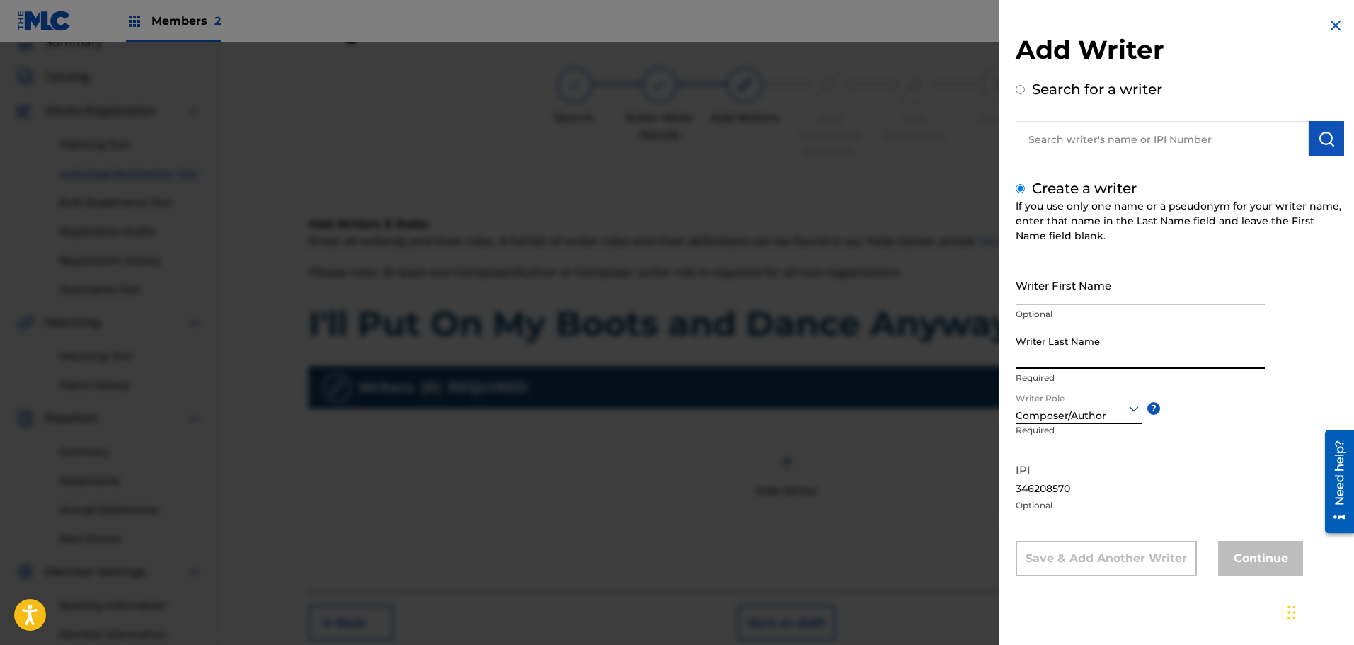
click at [1047, 356] on input "Writer Last Name" at bounding box center [1139, 348] width 249 height 40
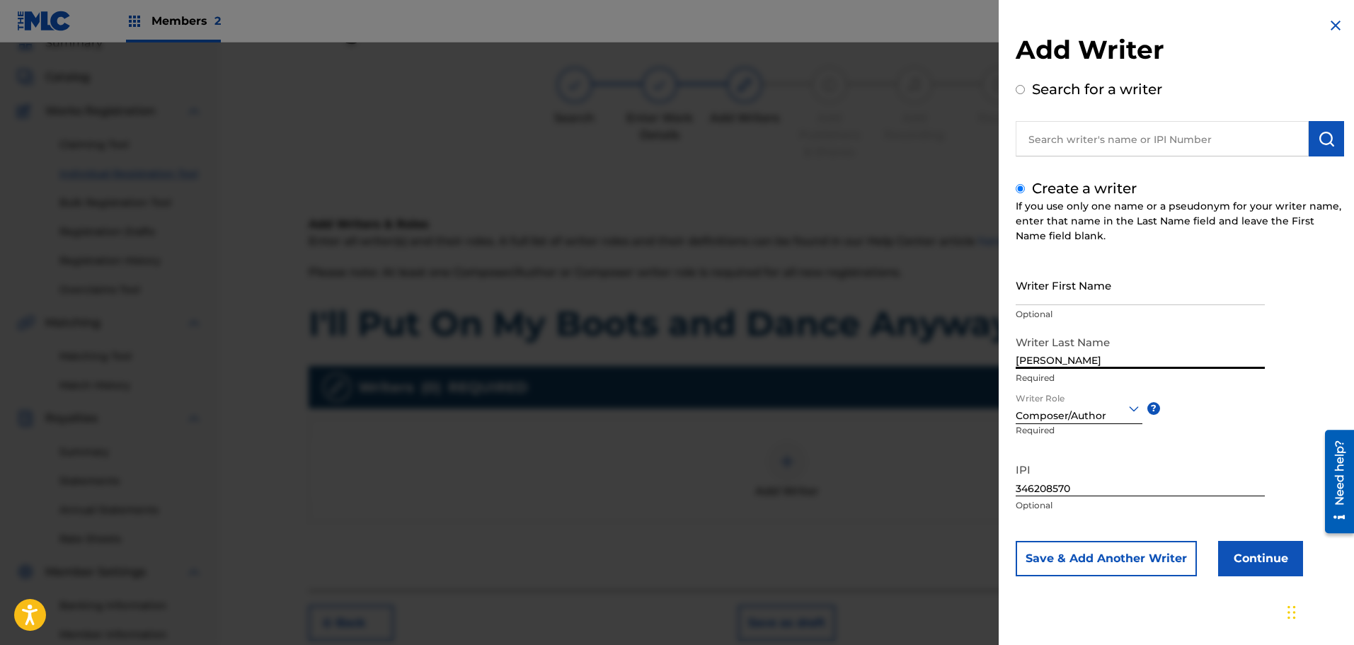
type input "[PERSON_NAME]"
click at [1042, 299] on input "Writer First Name" at bounding box center [1139, 285] width 249 height 40
type input "[PERSON_NAME]"
click at [1254, 563] on button "Continue" at bounding box center [1260, 558] width 85 height 35
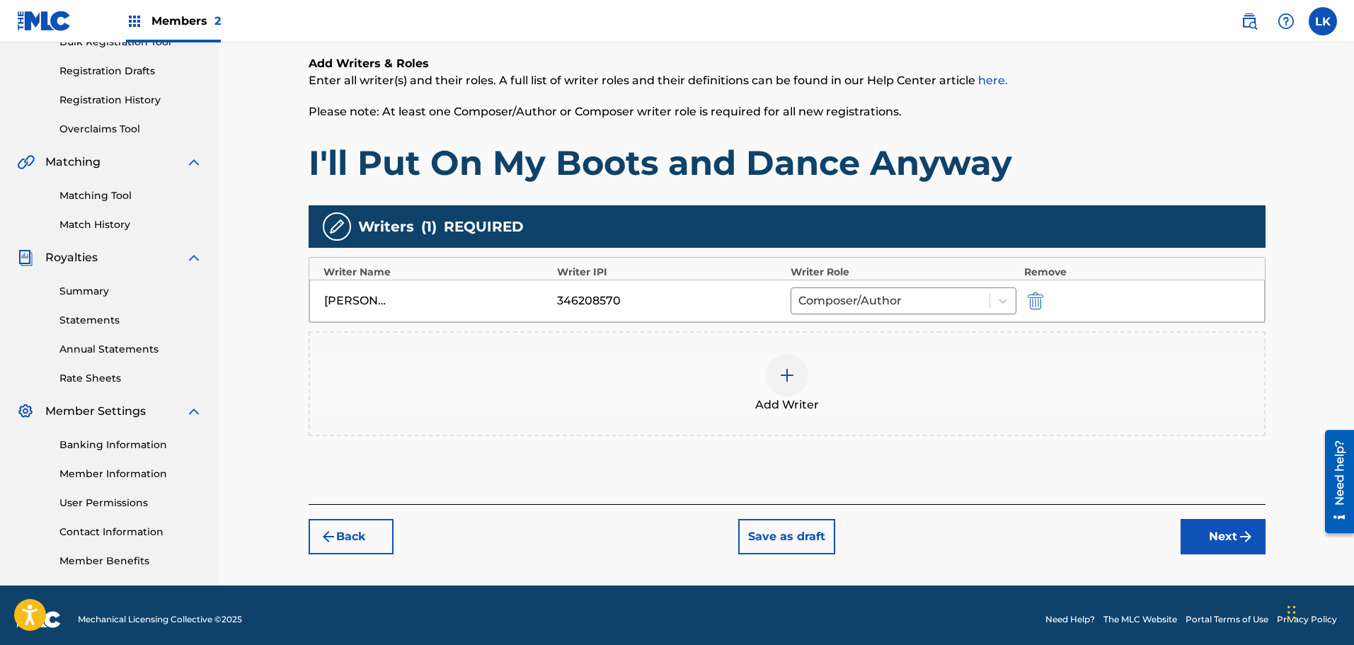
scroll to position [233, 0]
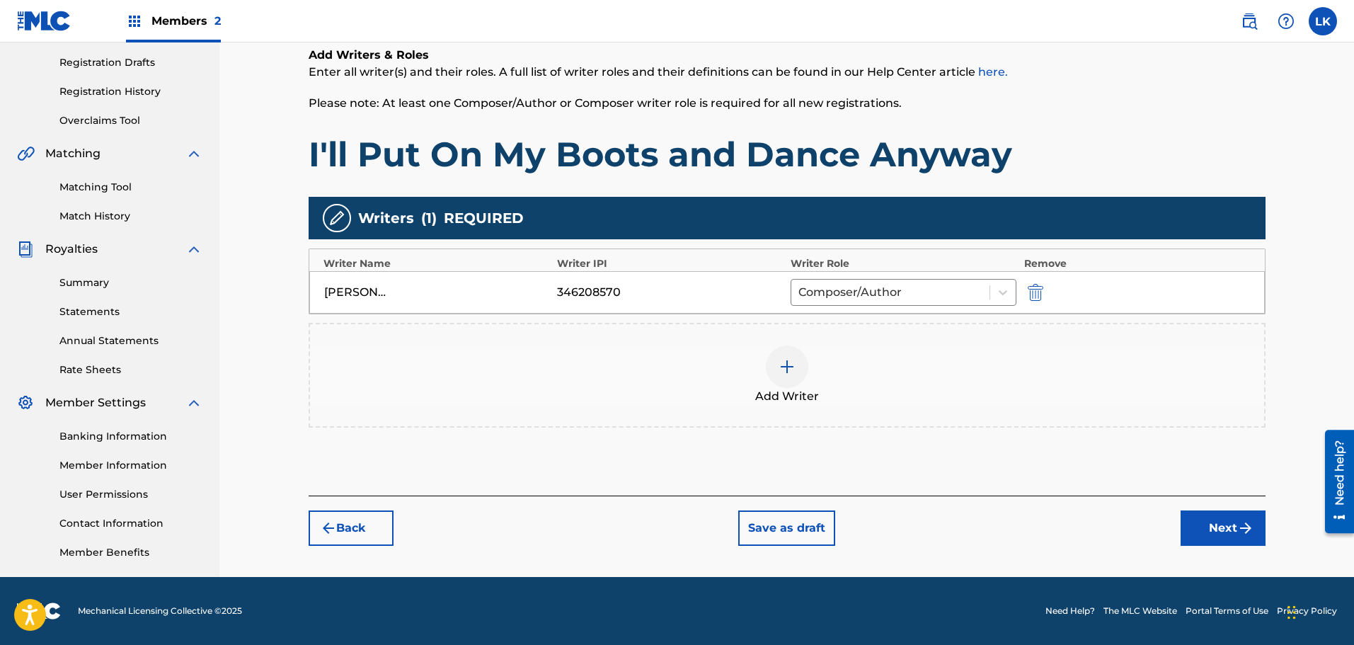
click at [1222, 529] on button "Next" at bounding box center [1222, 527] width 85 height 35
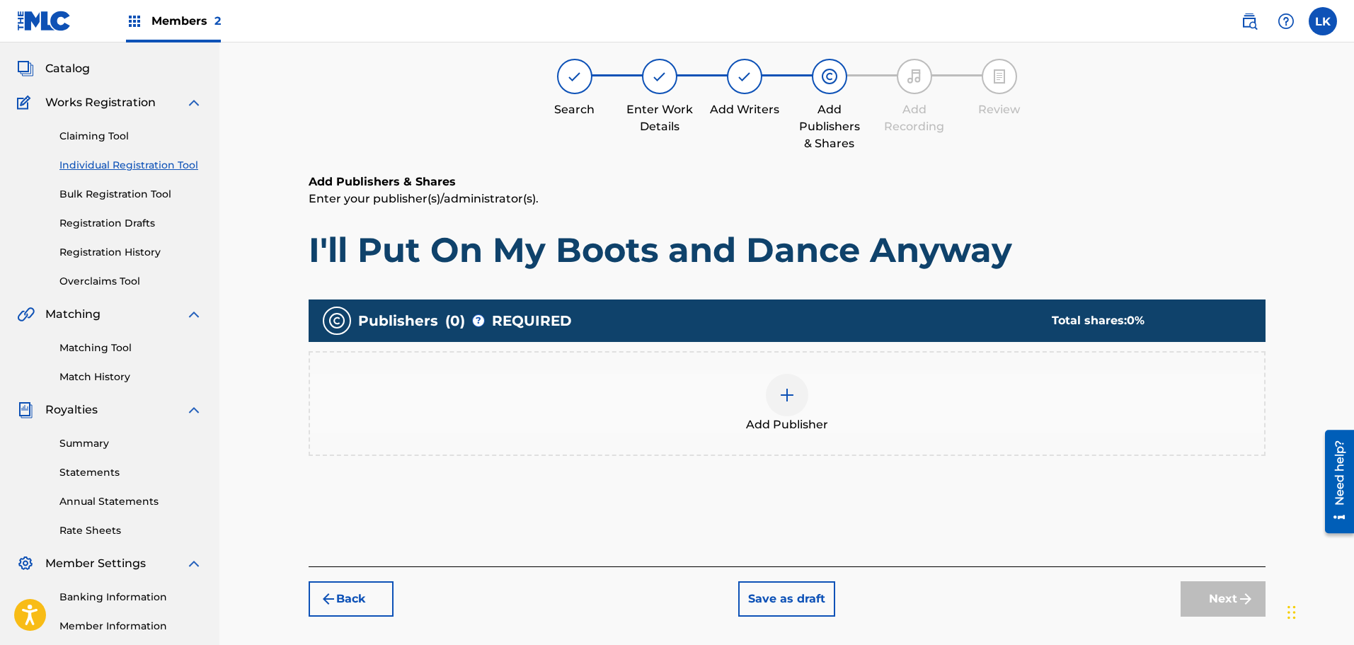
scroll to position [64, 0]
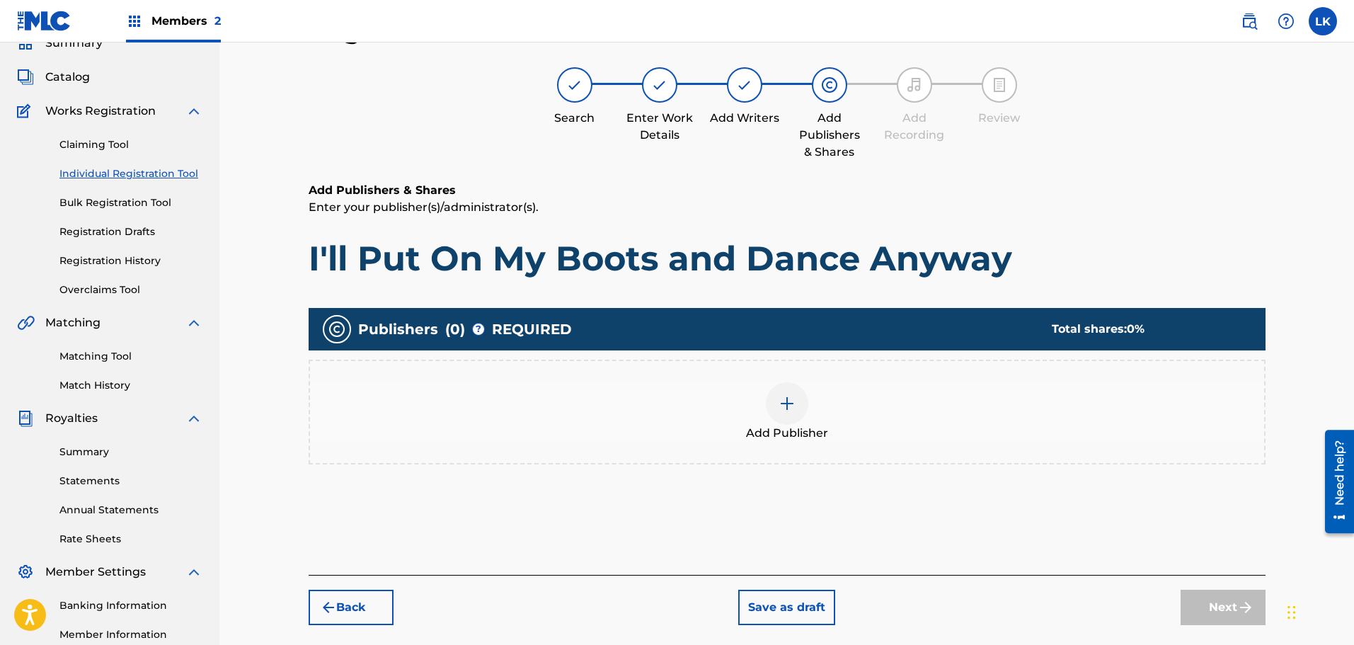
click at [780, 400] on img at bounding box center [786, 403] width 17 height 17
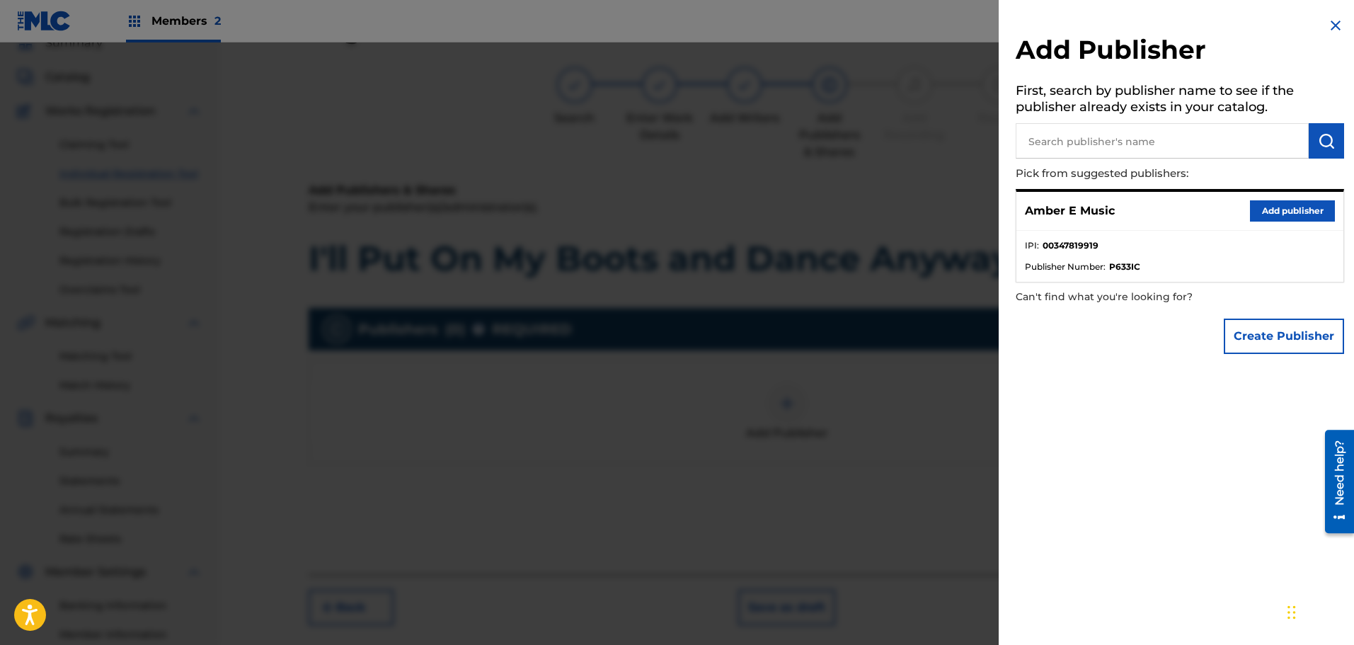
click at [1272, 212] on button "Add publisher" at bounding box center [1292, 210] width 85 height 21
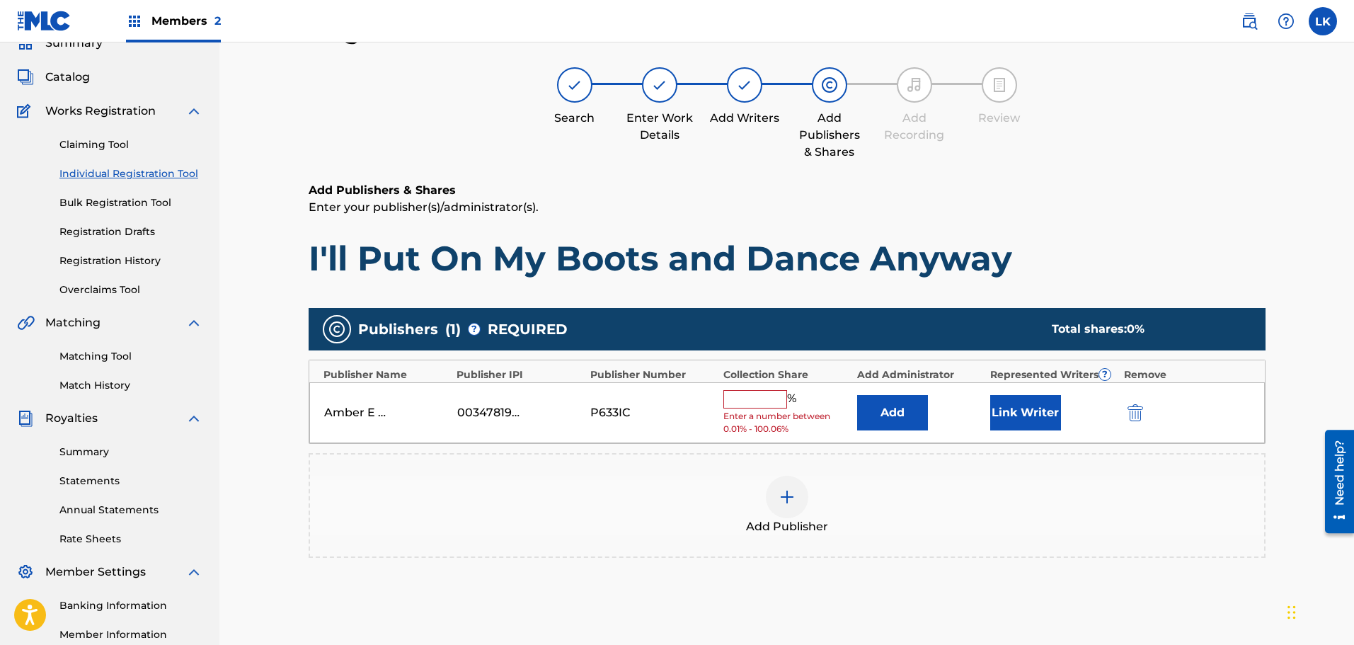
click at [771, 405] on input "text" at bounding box center [755, 399] width 64 height 18
type input "100"
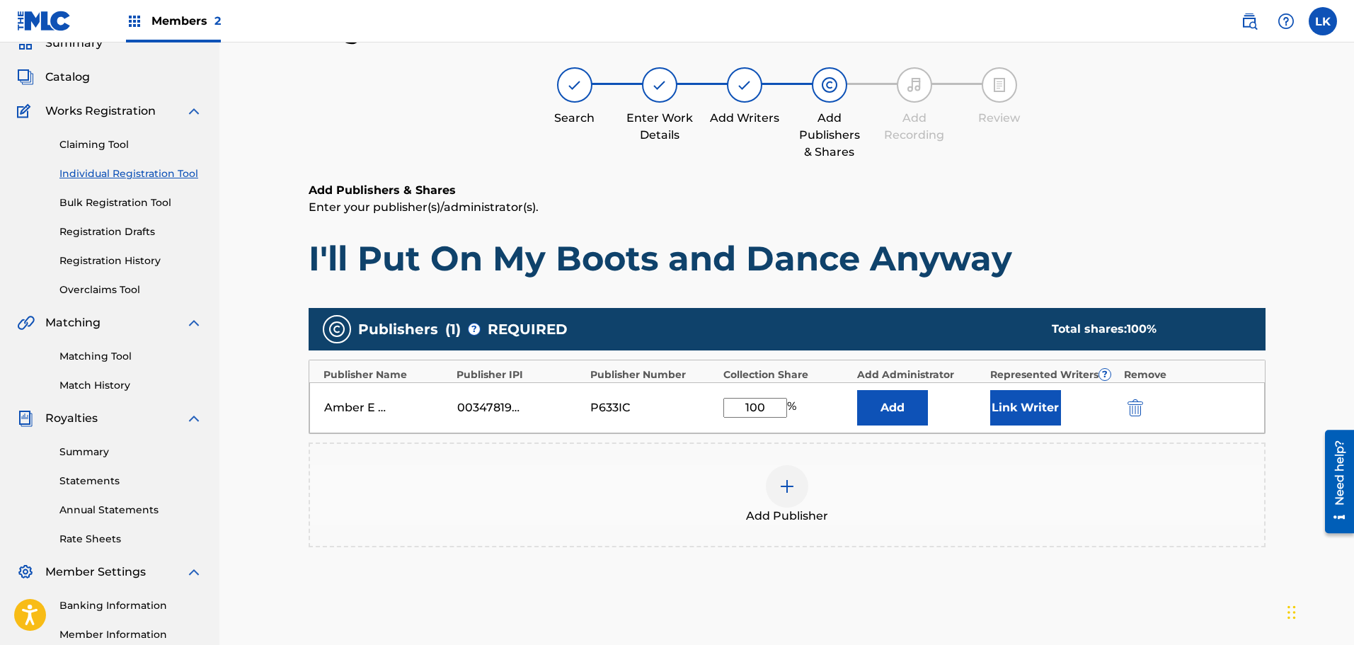
click at [1026, 408] on button "Link Writer" at bounding box center [1025, 407] width 71 height 35
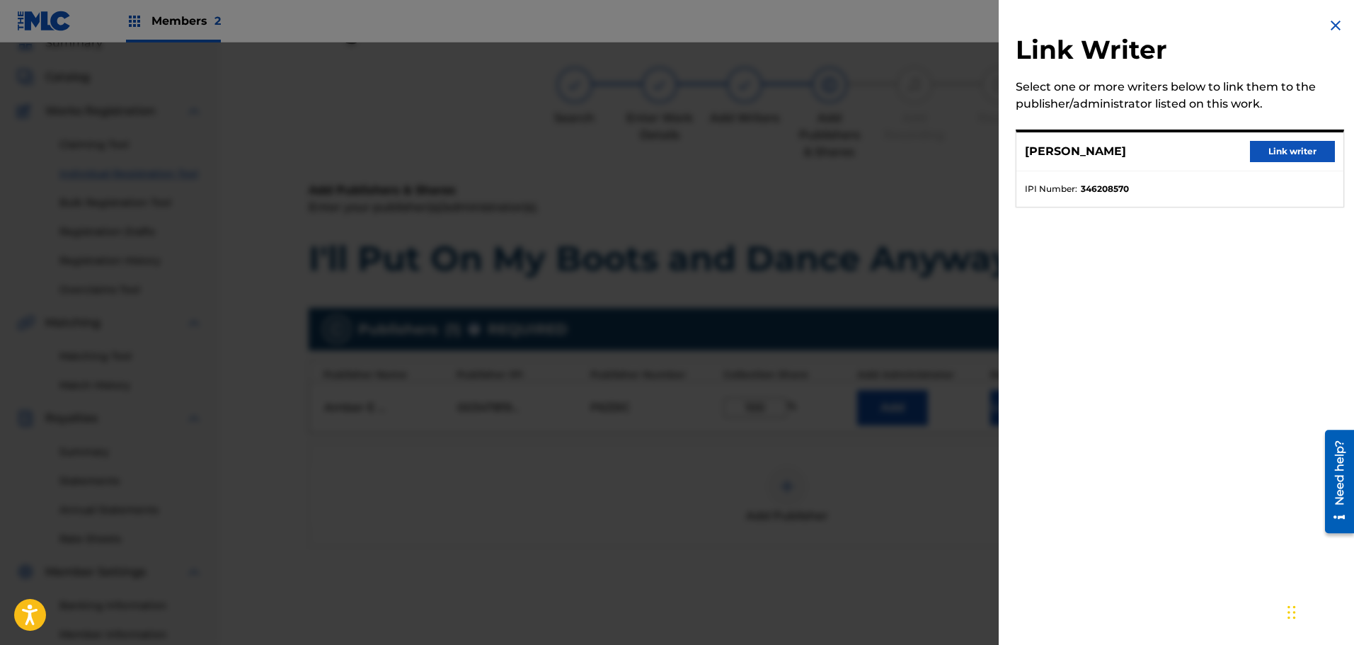
click at [1296, 153] on button "Link writer" at bounding box center [1292, 151] width 85 height 21
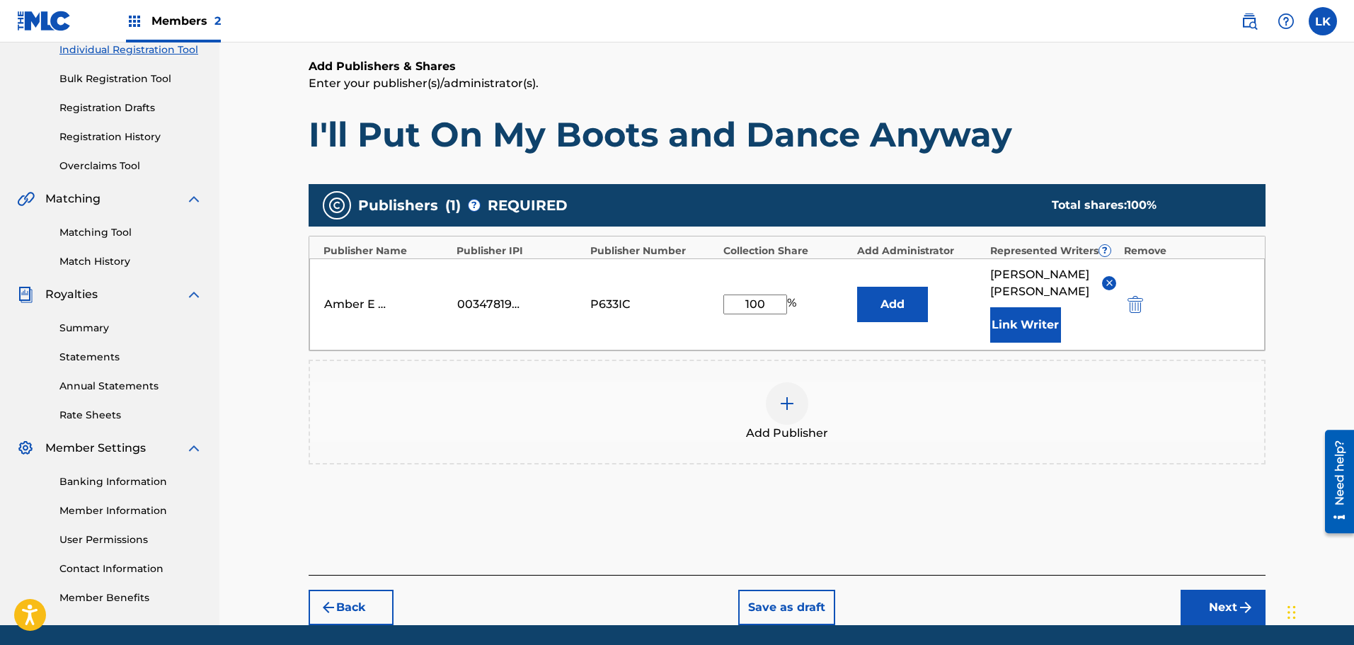
scroll to position [205, 0]
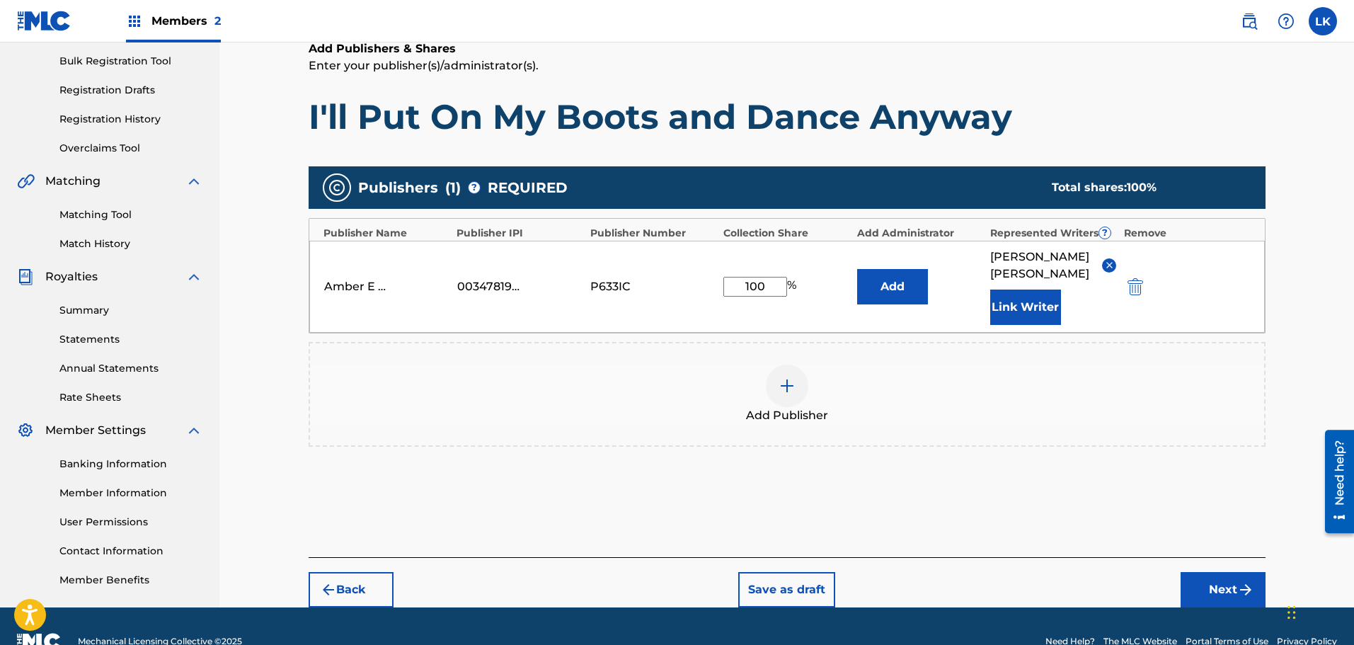
click at [1219, 572] on button "Next" at bounding box center [1222, 589] width 85 height 35
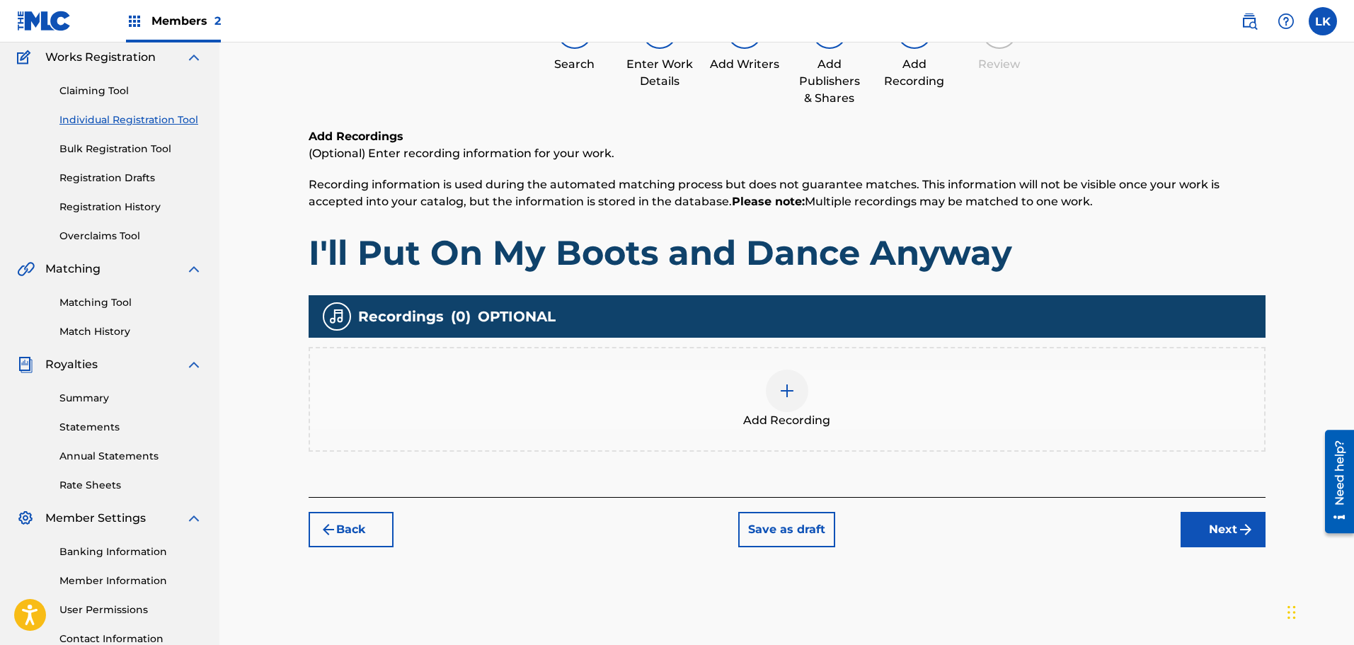
scroll to position [64, 0]
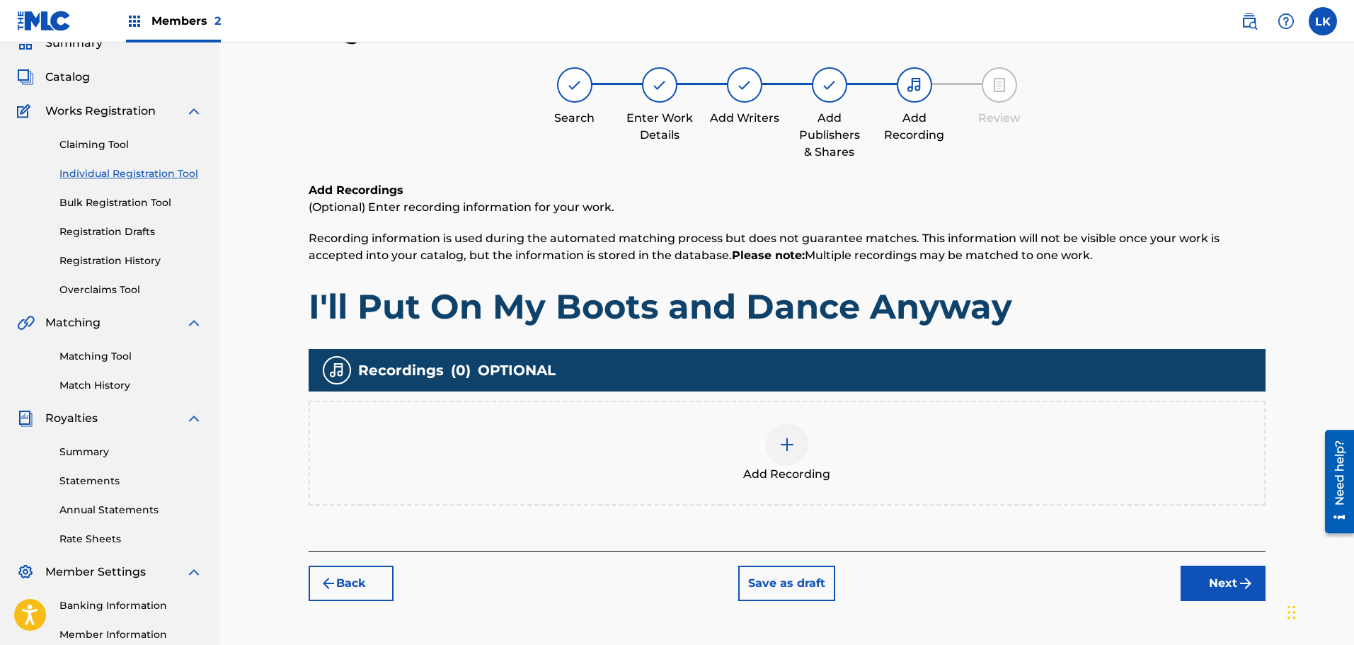
click at [783, 442] on img at bounding box center [786, 444] width 17 height 17
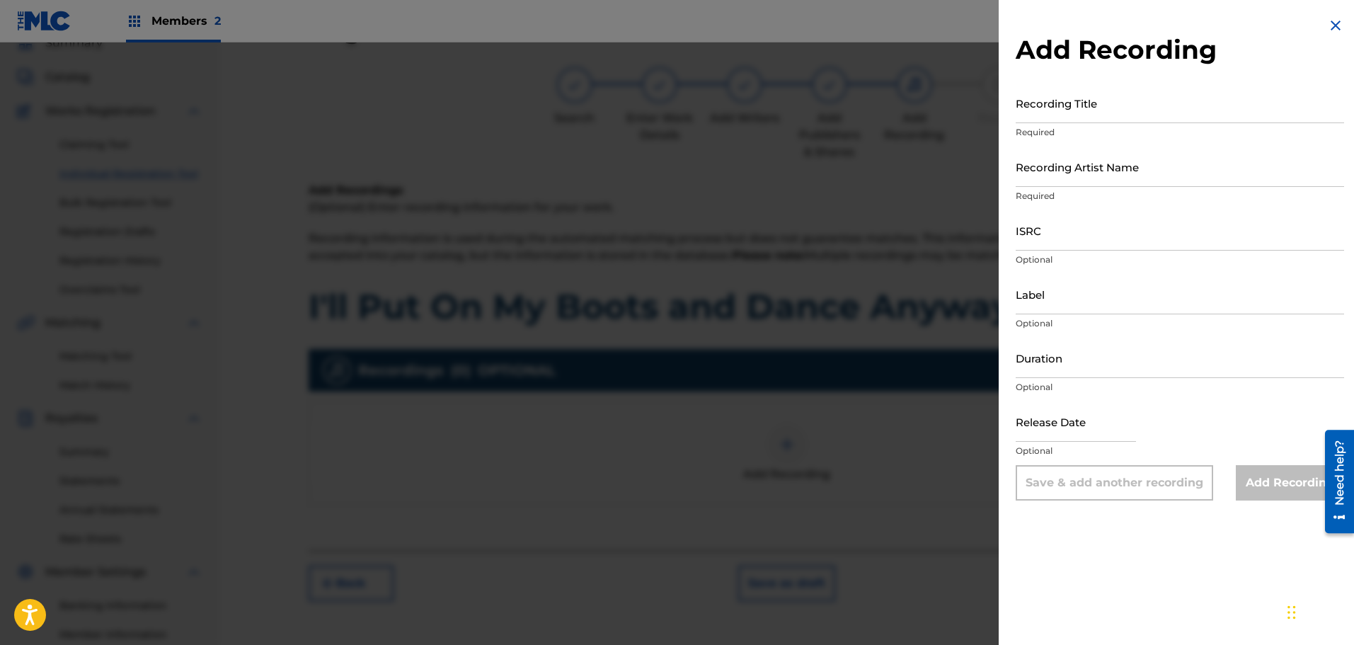
click at [1098, 108] on input "Recording Title" at bounding box center [1179, 103] width 328 height 40
type input "I'll Put On My Boots and Dance Anyway"
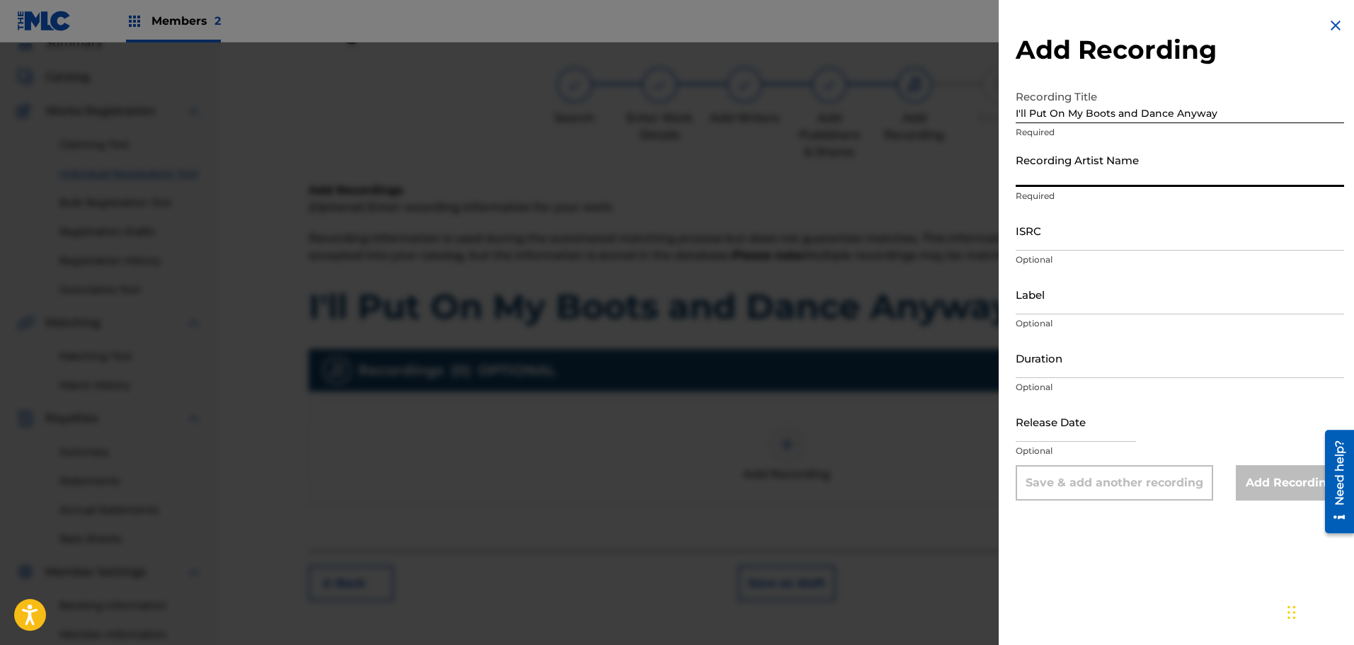
click at [1032, 180] on input "Recording Artist Name" at bounding box center [1179, 166] width 328 height 40
type input "INDIGO MEMORIES"
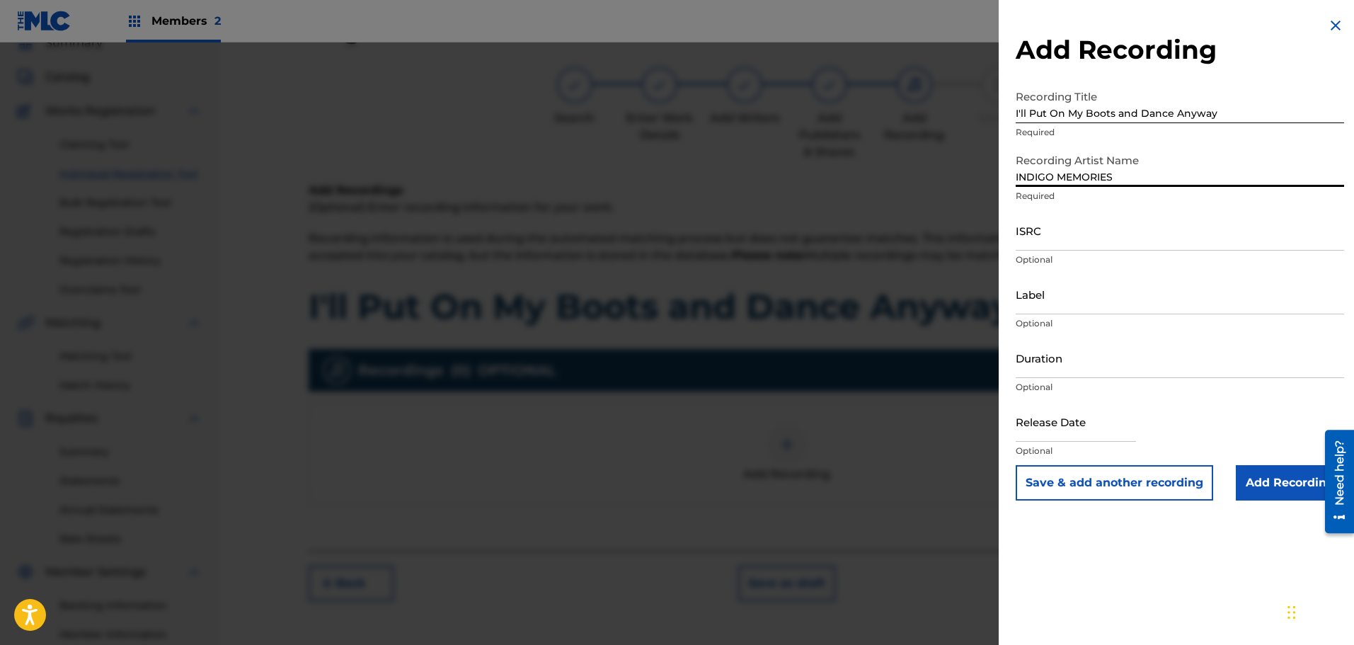
click at [1062, 307] on input "Label" at bounding box center [1179, 294] width 328 height 40
type input "10165985 RECORDS DK"
select select "7"
select select "2025"
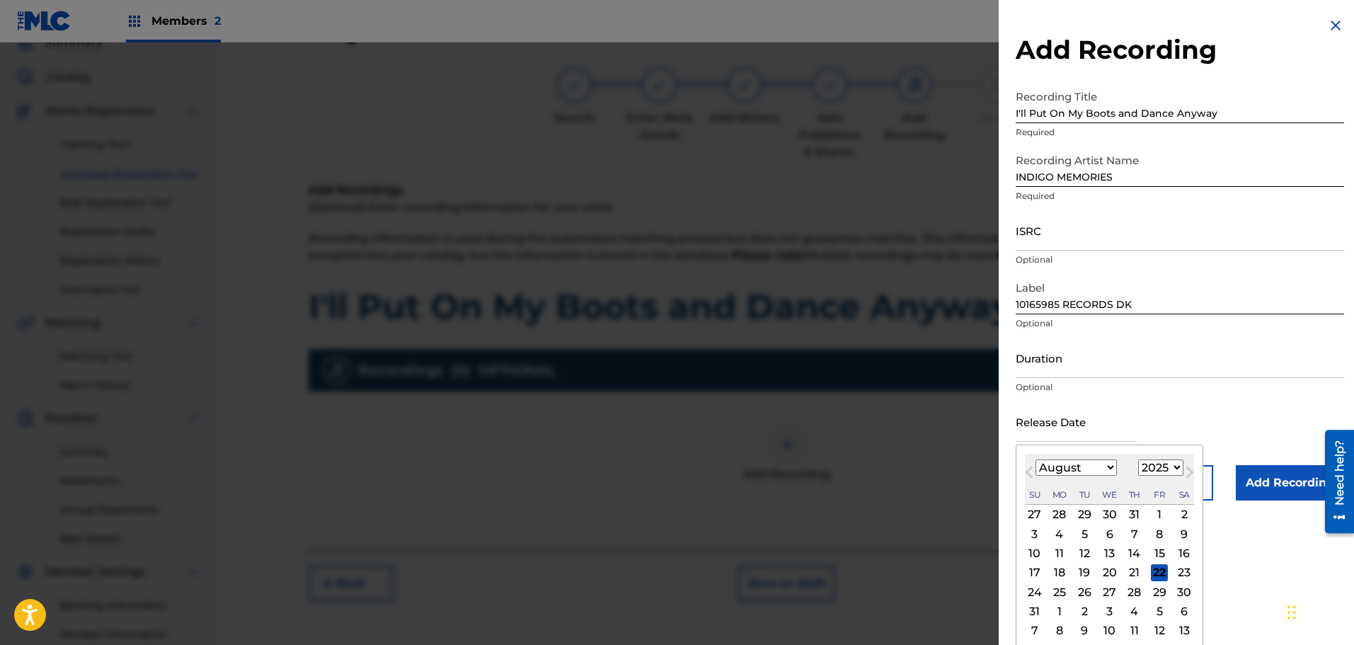
click at [1078, 433] on input "text" at bounding box center [1075, 421] width 120 height 40
click at [1157, 573] on div "22" at bounding box center [1159, 572] width 17 height 17
type input "[DATE]"
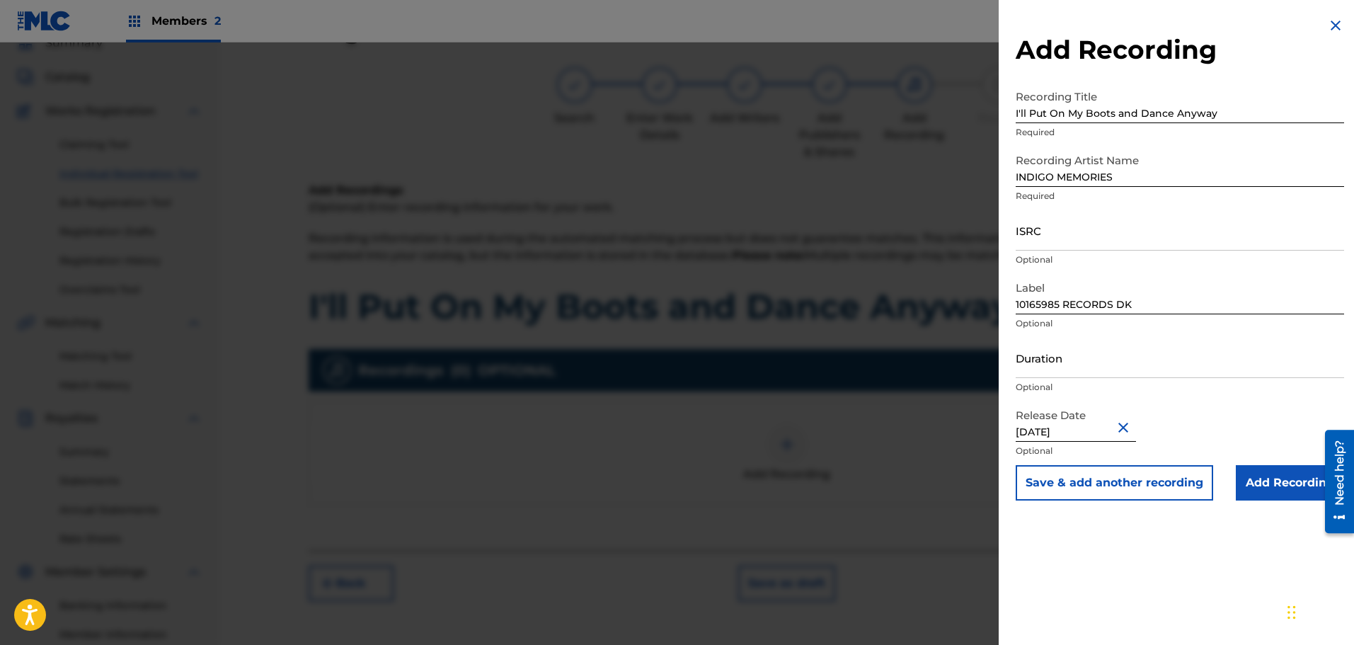
click at [1265, 478] on input "Add Recording" at bounding box center [1290, 482] width 108 height 35
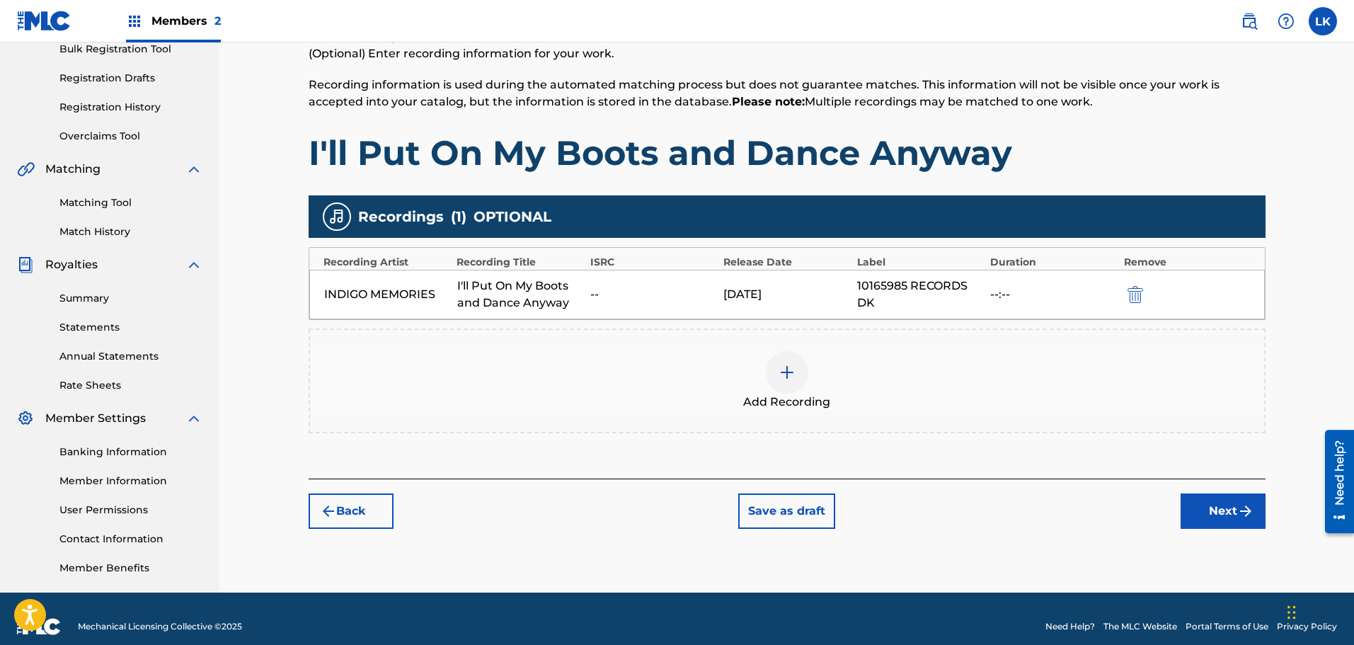
scroll to position [233, 0]
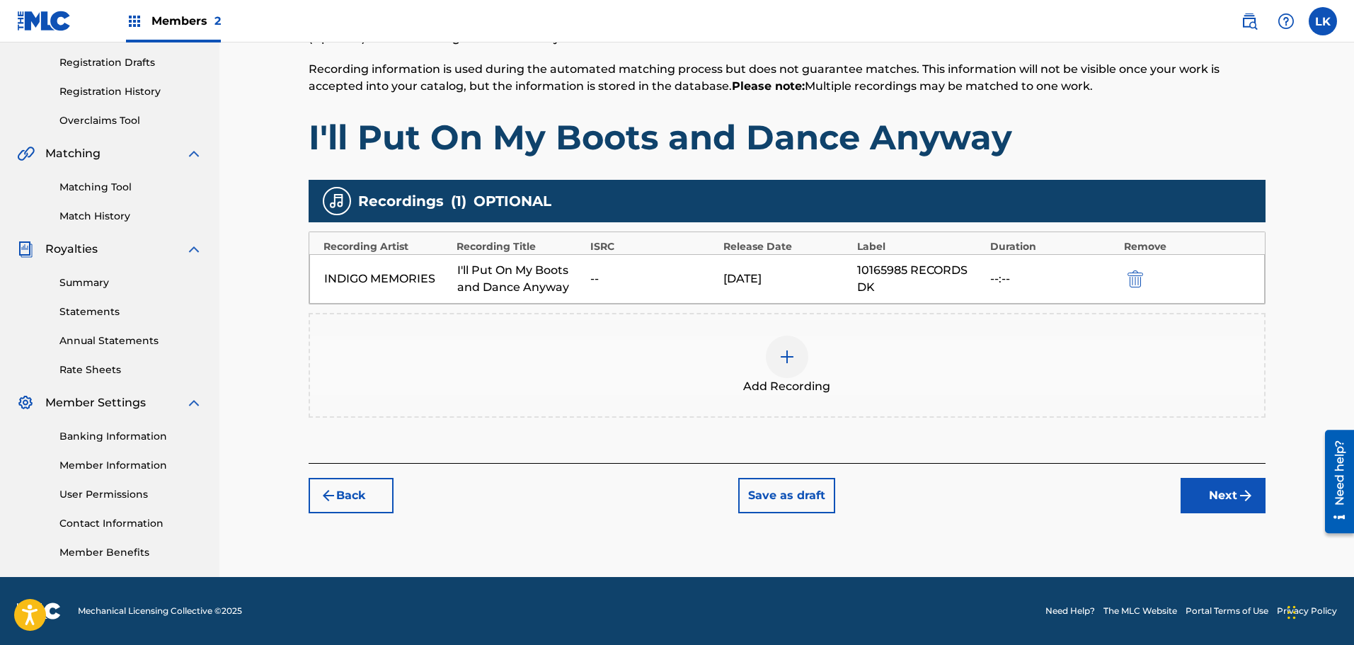
click at [1220, 496] on button "Next" at bounding box center [1222, 495] width 85 height 35
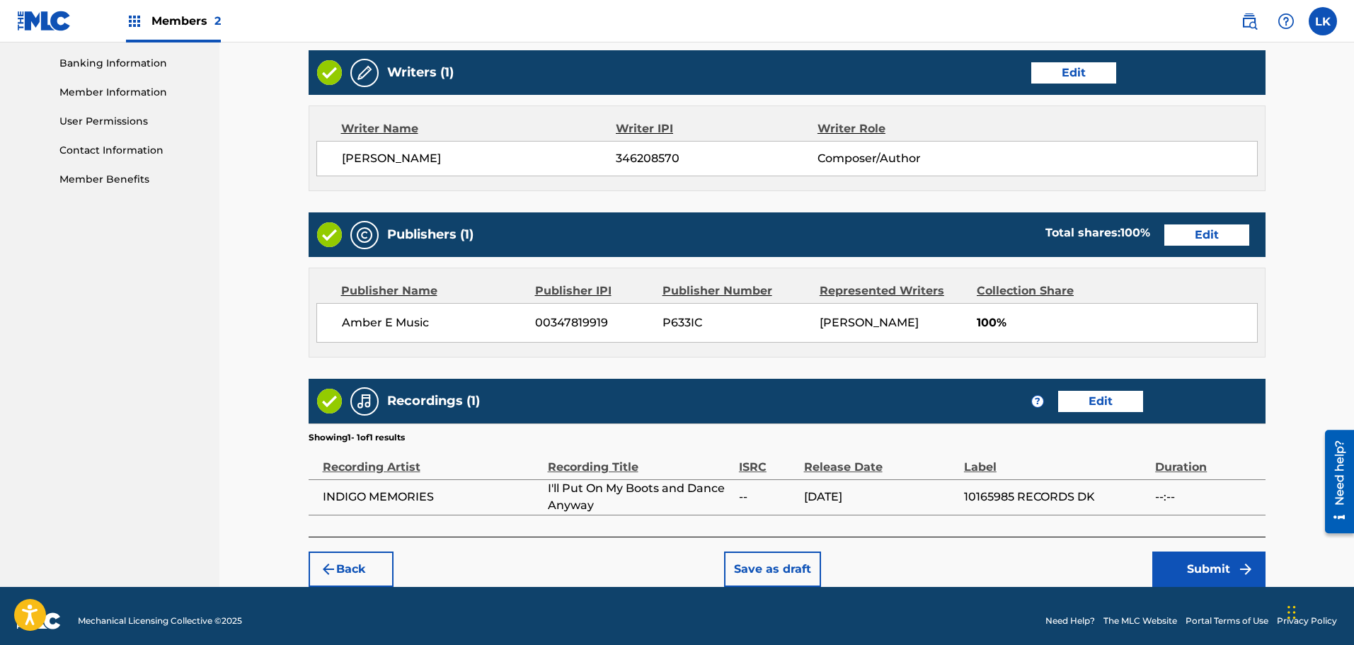
scroll to position [616, 0]
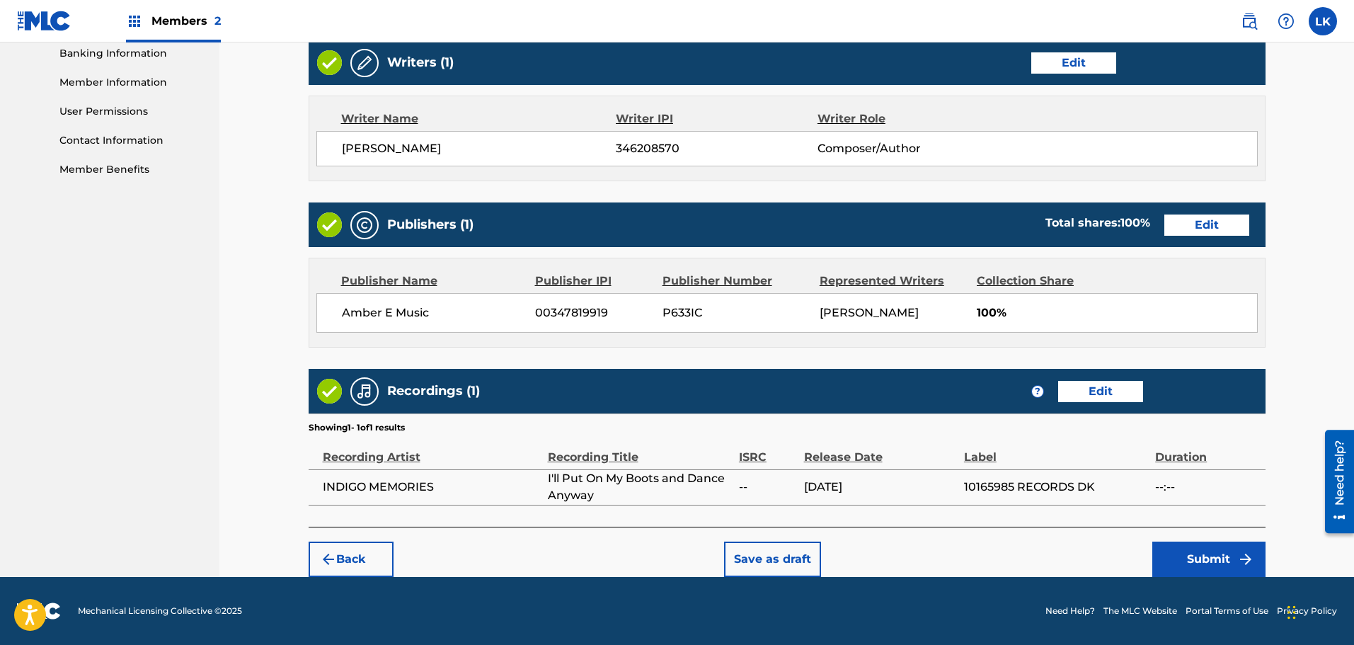
click at [1211, 554] on button "Submit" at bounding box center [1208, 558] width 113 height 35
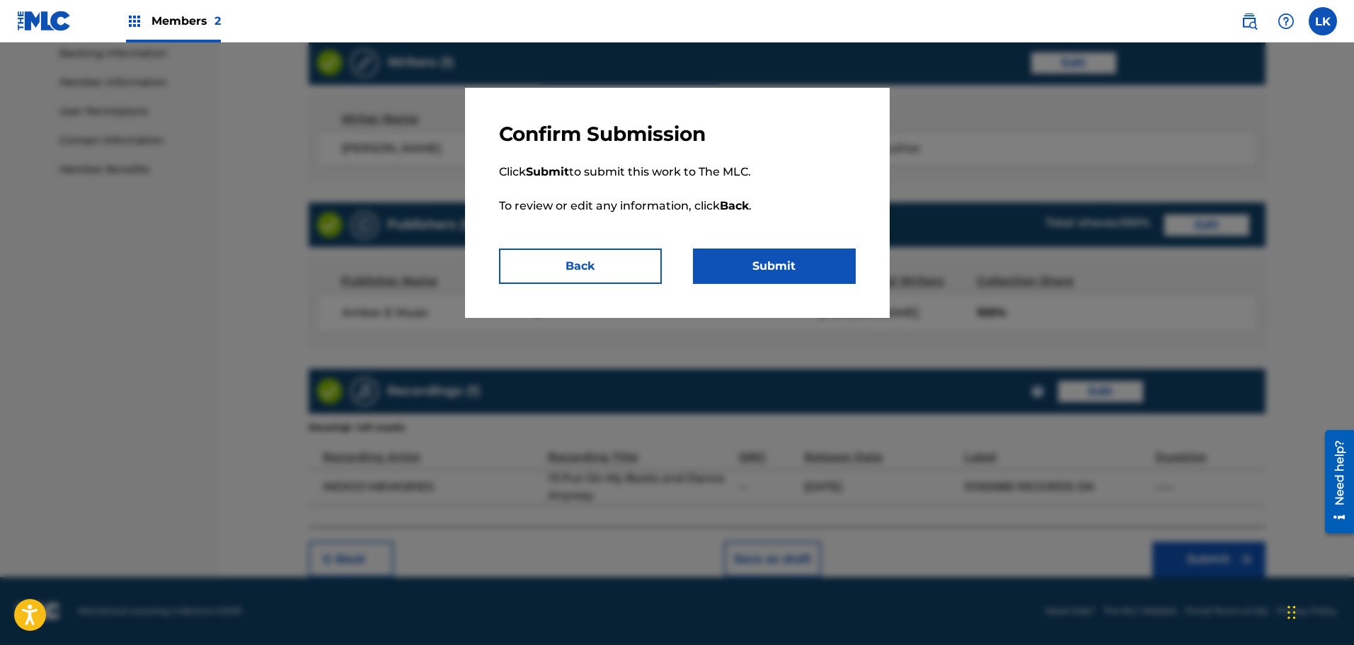
click at [790, 264] on button "Submit" at bounding box center [774, 265] width 163 height 35
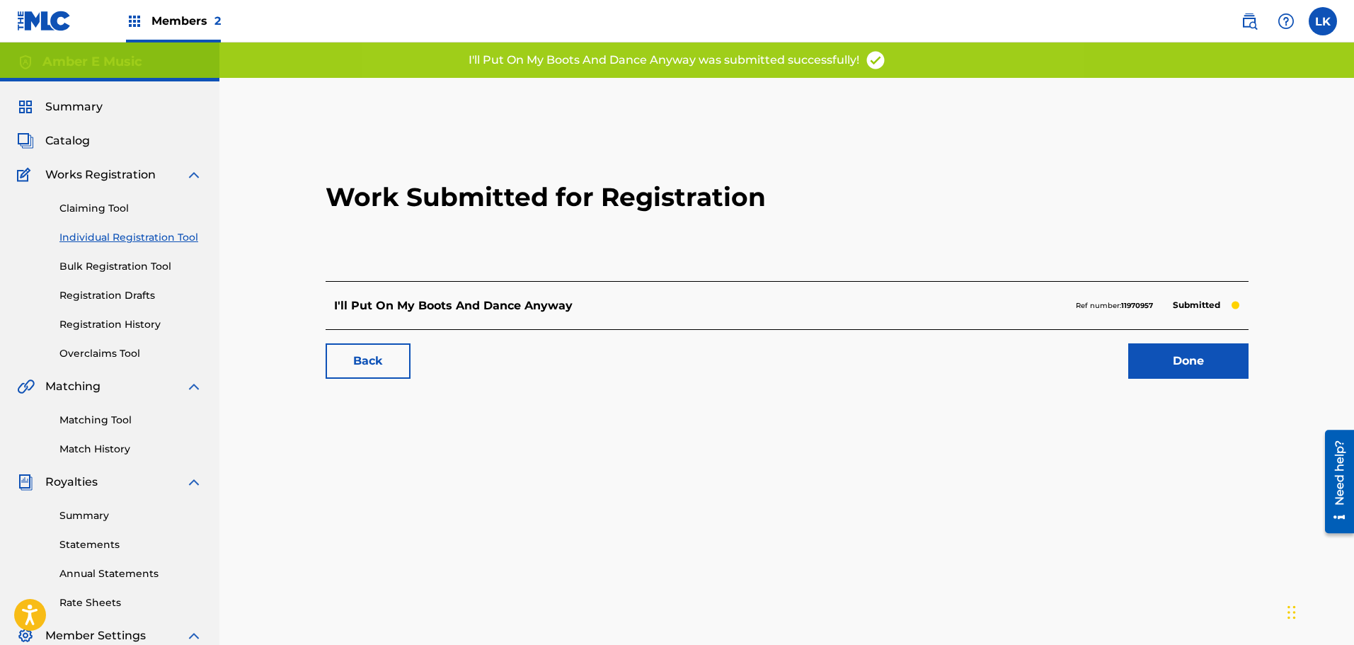
click at [1201, 357] on link "Done" at bounding box center [1188, 360] width 120 height 35
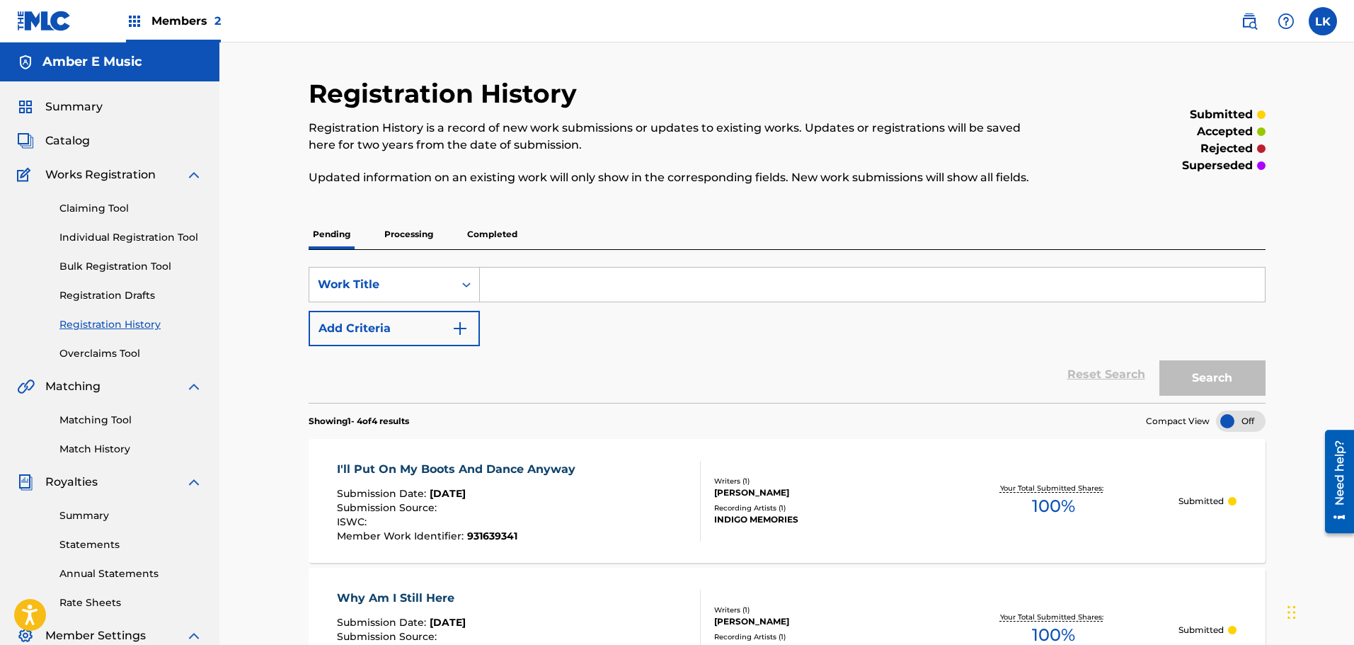
click at [108, 240] on link "Individual Registration Tool" at bounding box center [130, 237] width 143 height 15
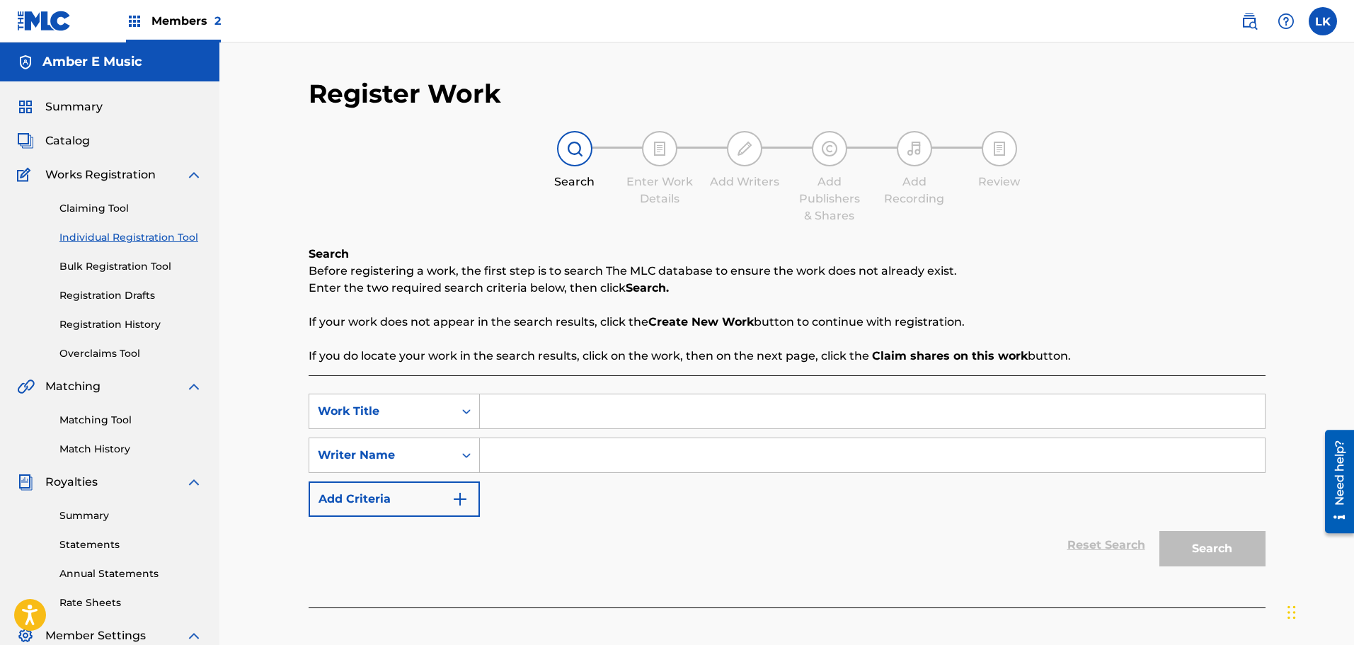
click at [500, 414] on input "Search Form" at bounding box center [872, 411] width 785 height 34
type input "Memories of [GEOGRAPHIC_DATA]"
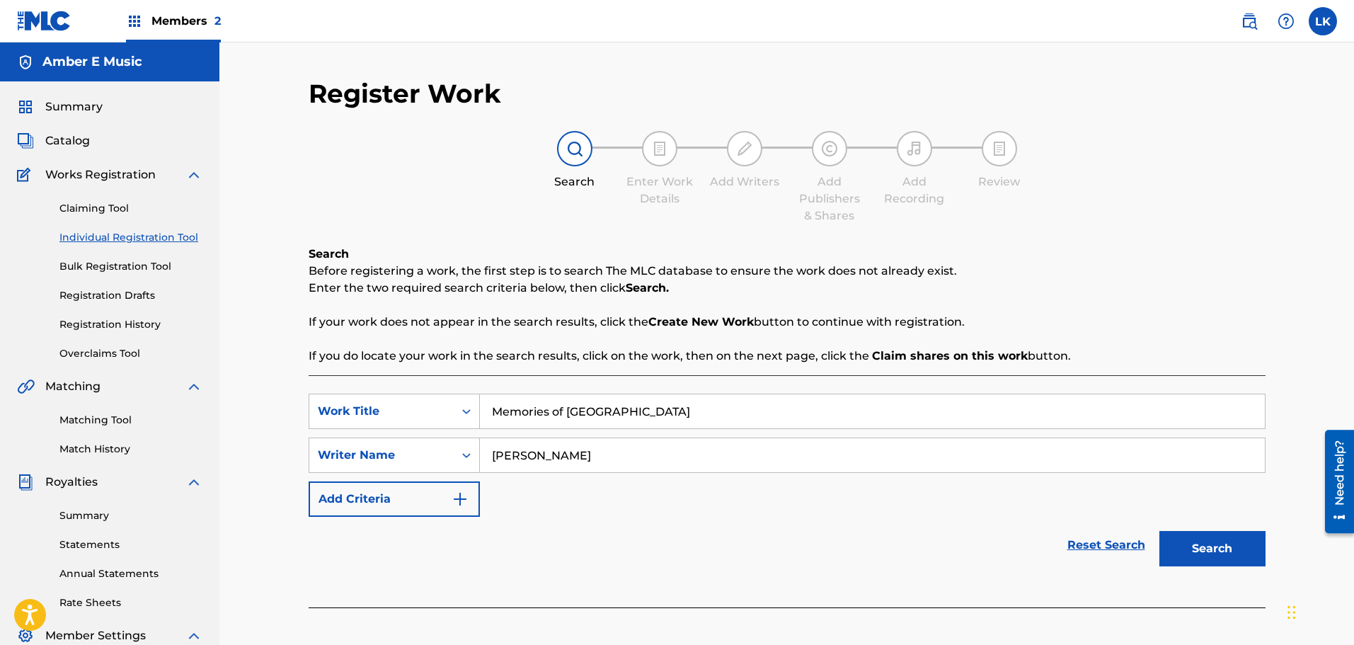
type input "[PERSON_NAME]"
click at [1211, 556] on button "Search" at bounding box center [1212, 548] width 106 height 35
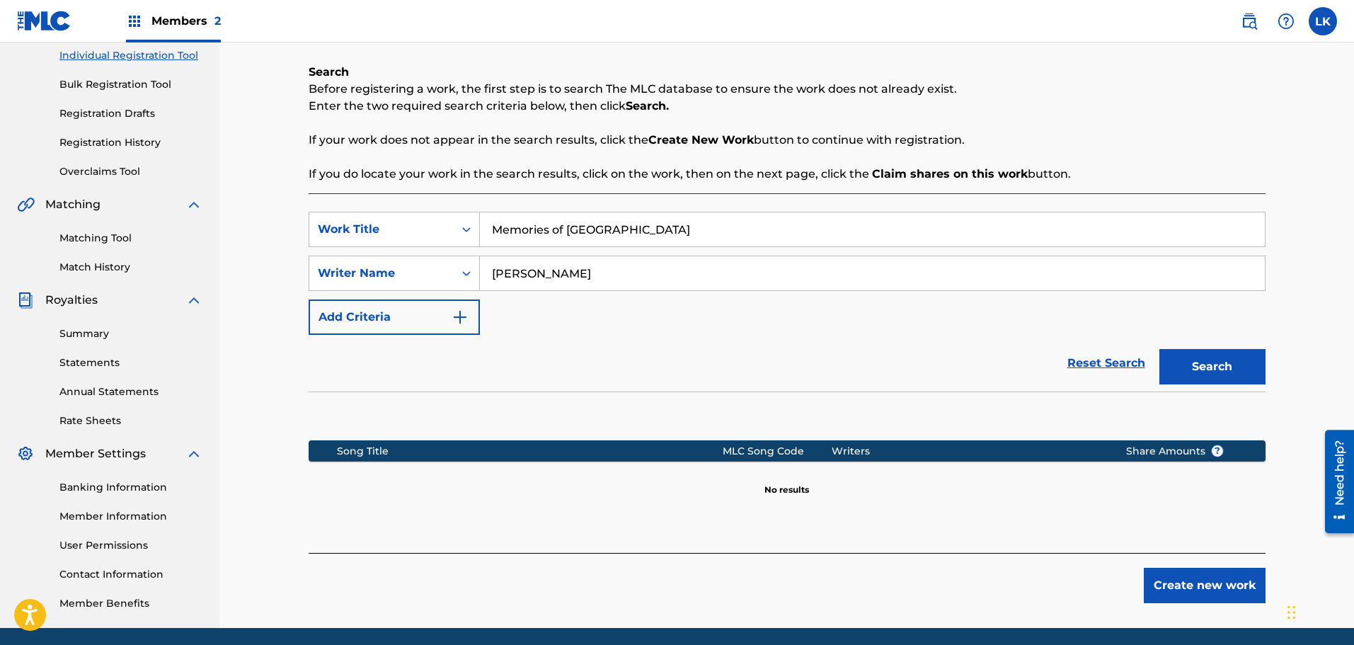
scroll to position [233, 0]
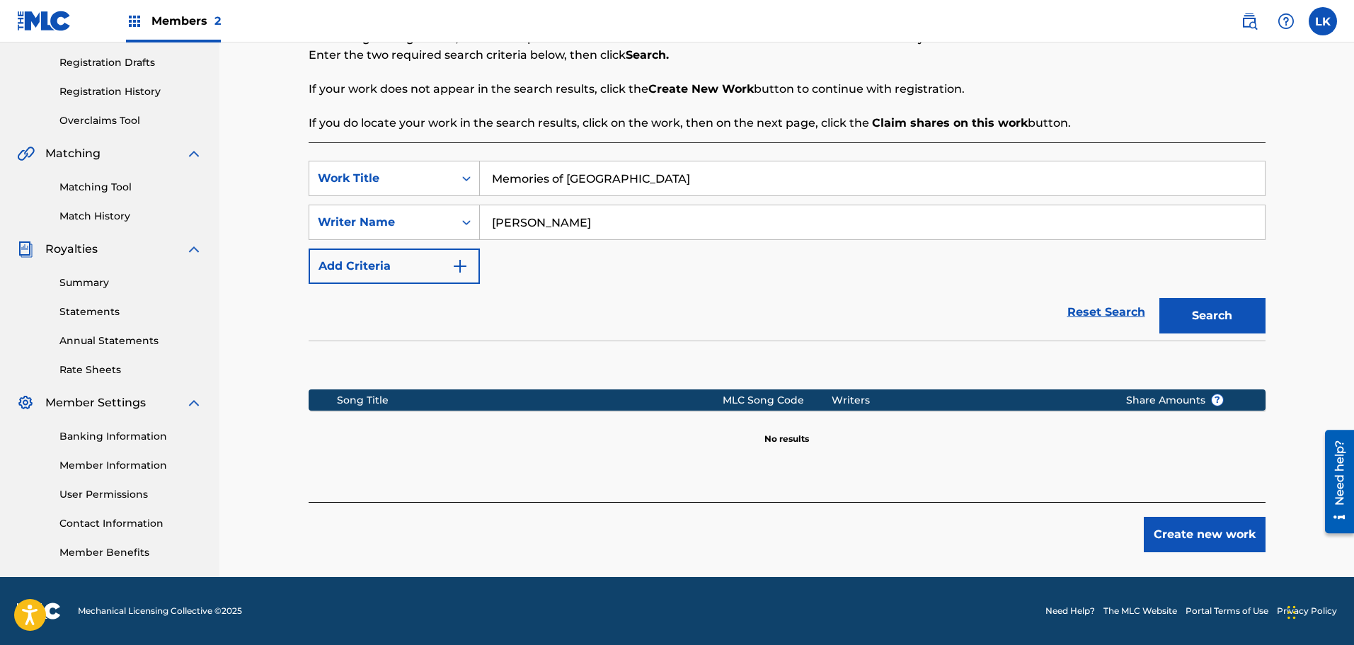
click at [1197, 534] on button "Create new work" at bounding box center [1205, 534] width 122 height 35
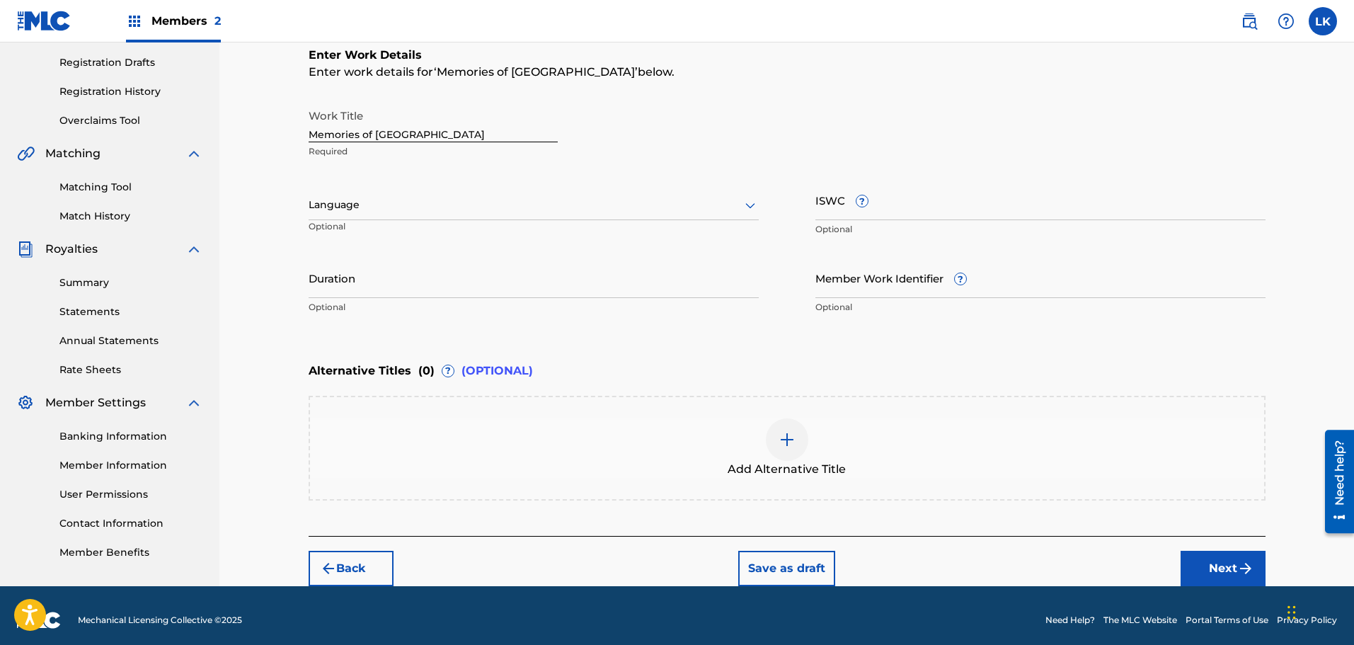
click at [860, 294] on input "Member Work Identifier ?" at bounding box center [1040, 278] width 450 height 40
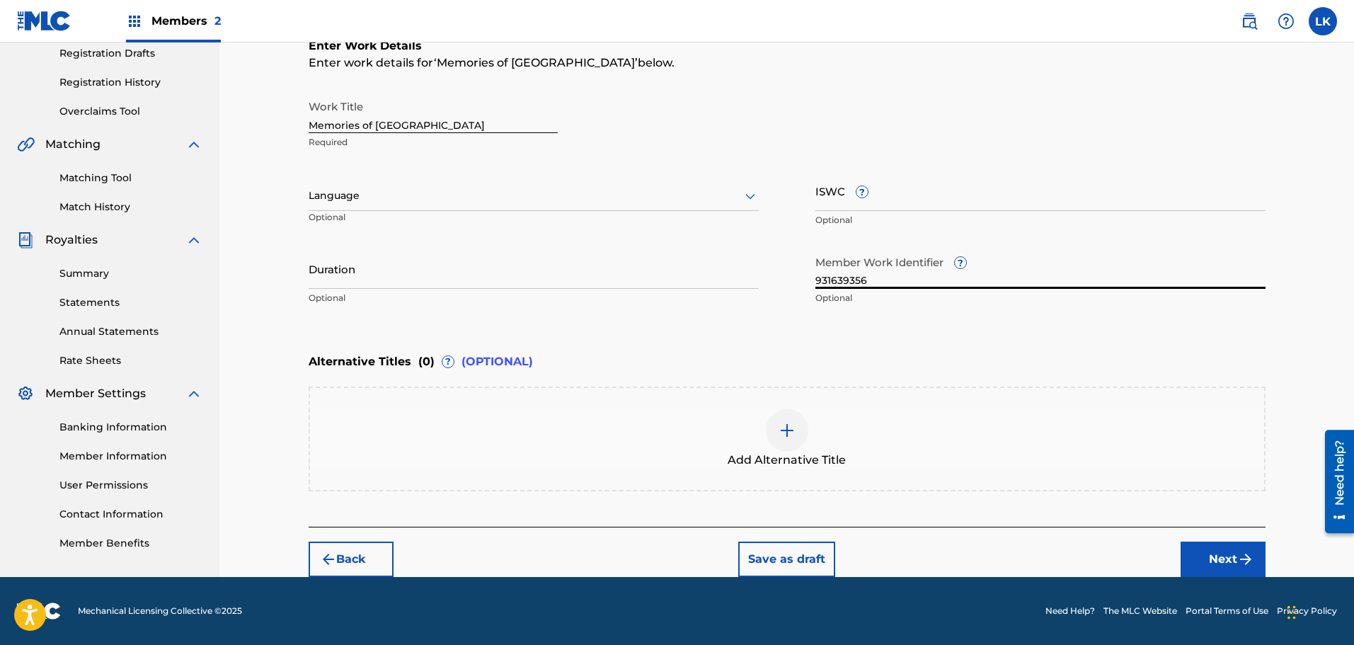
type input "931639356"
click at [783, 430] on img at bounding box center [786, 430] width 17 height 17
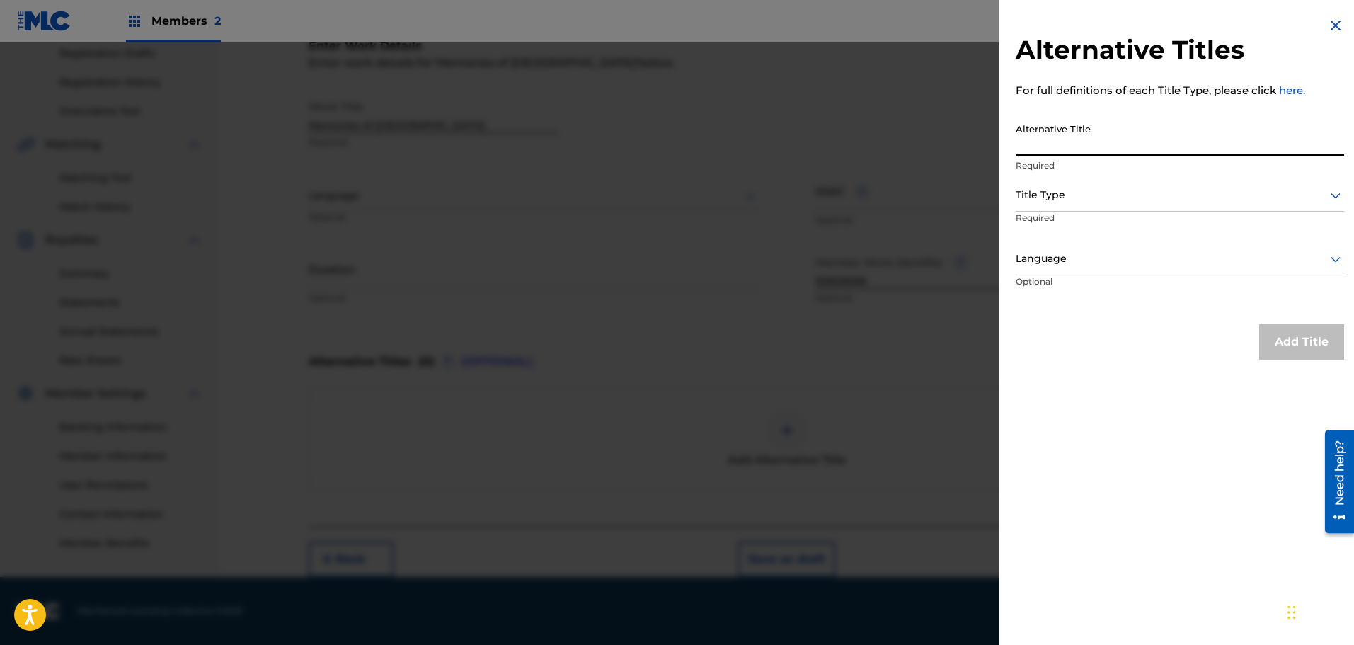
click at [1046, 148] on input "Alternative Title" at bounding box center [1179, 136] width 328 height 40
type input "I would do it all again, the same"
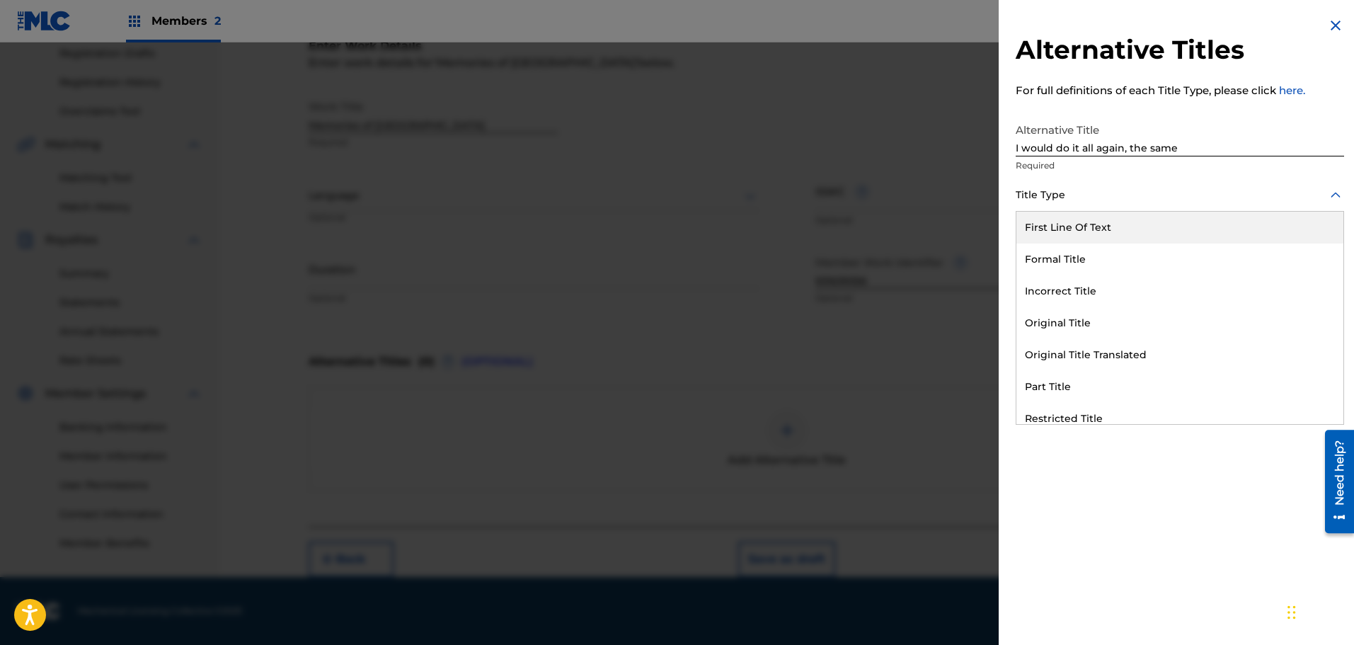
click at [1088, 203] on div at bounding box center [1179, 195] width 328 height 18
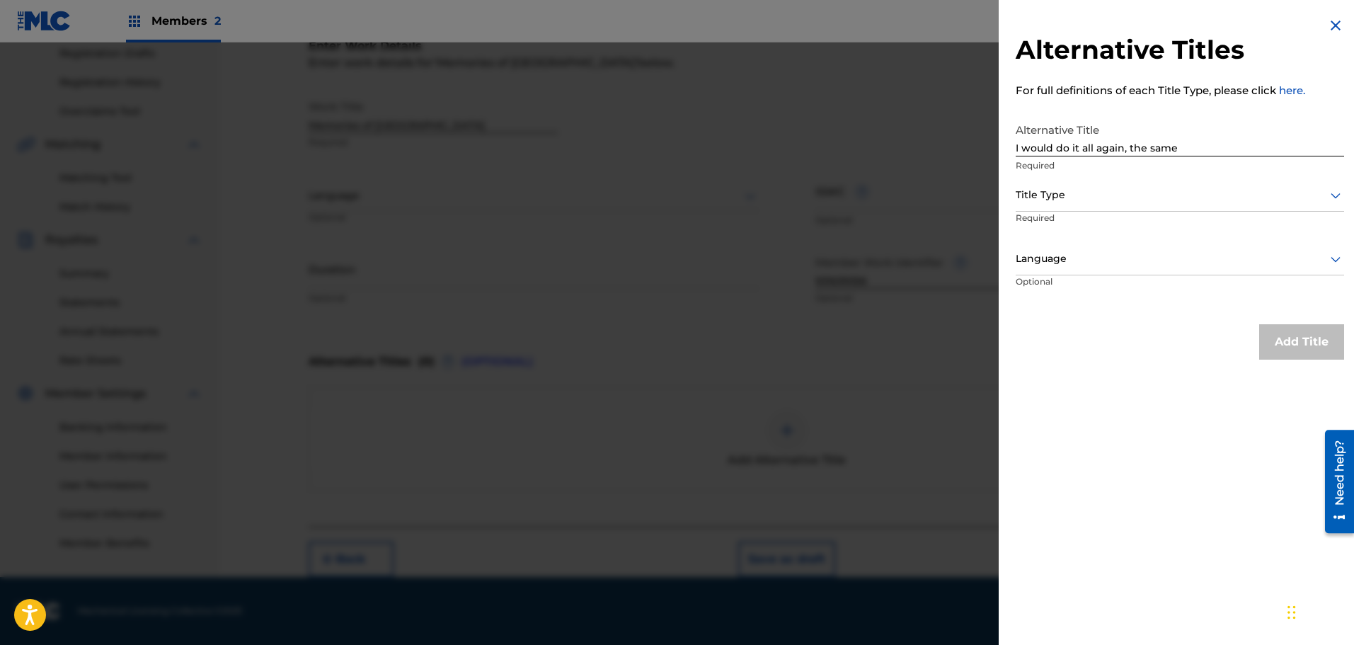
click at [1122, 173] on div "Alternative Title I would do it all again, the same Required" at bounding box center [1179, 148] width 328 height 64
drag, startPoint x: 1187, startPoint y: 146, endPoint x: 915, endPoint y: 136, distance: 272.6
click at [926, 129] on div "Alternative Titles For full definitions of each Title Type, please click here. …" at bounding box center [677, 343] width 1354 height 602
click at [1329, 24] on img at bounding box center [1335, 25] width 17 height 17
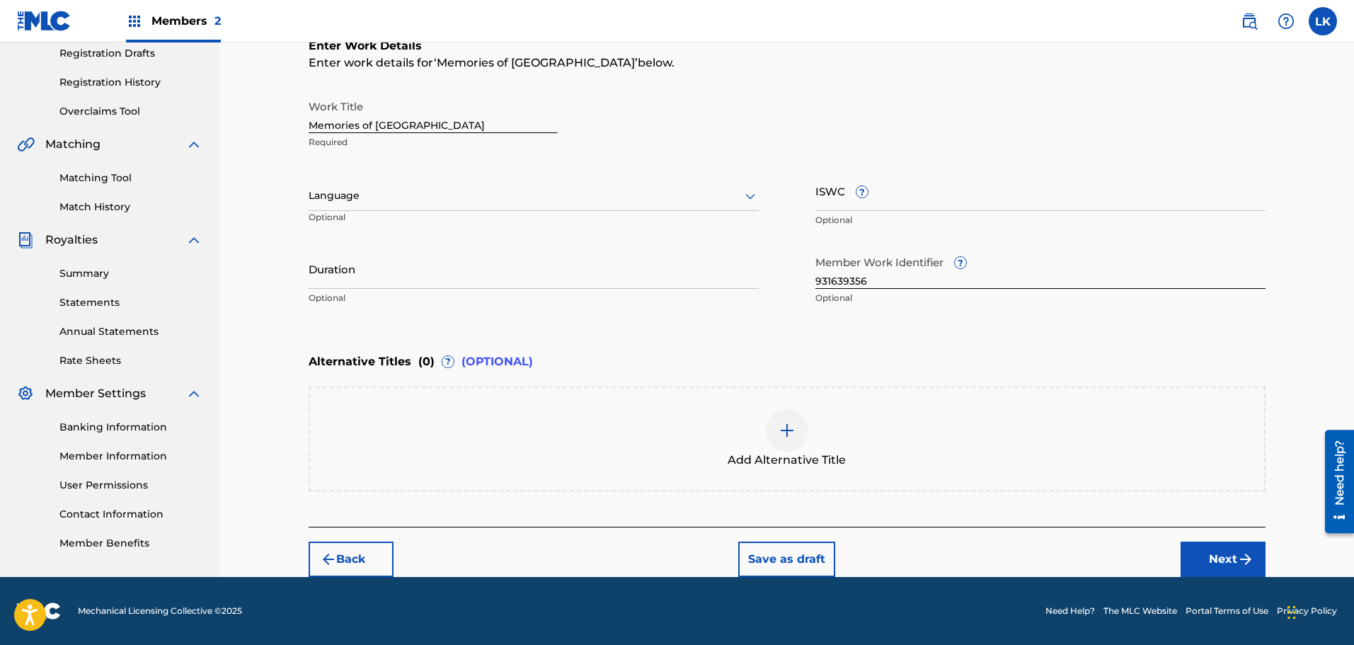
click at [1229, 562] on button "Next" at bounding box center [1222, 558] width 85 height 35
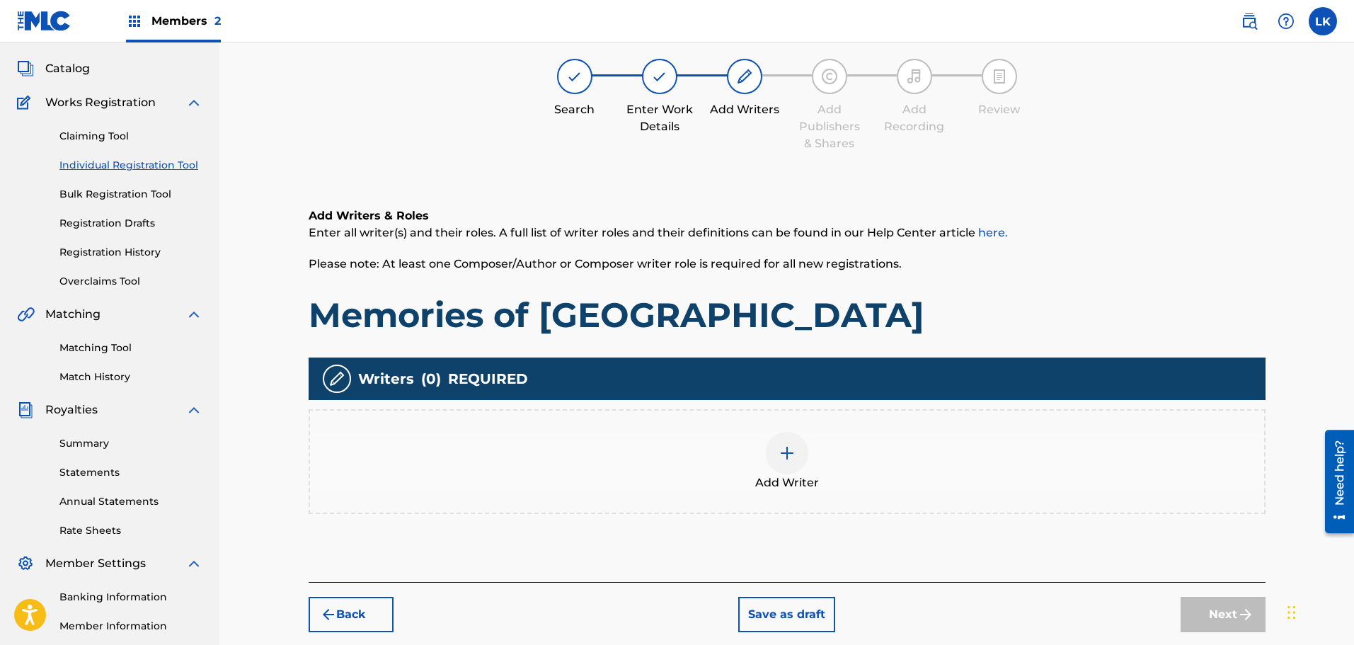
scroll to position [64, 0]
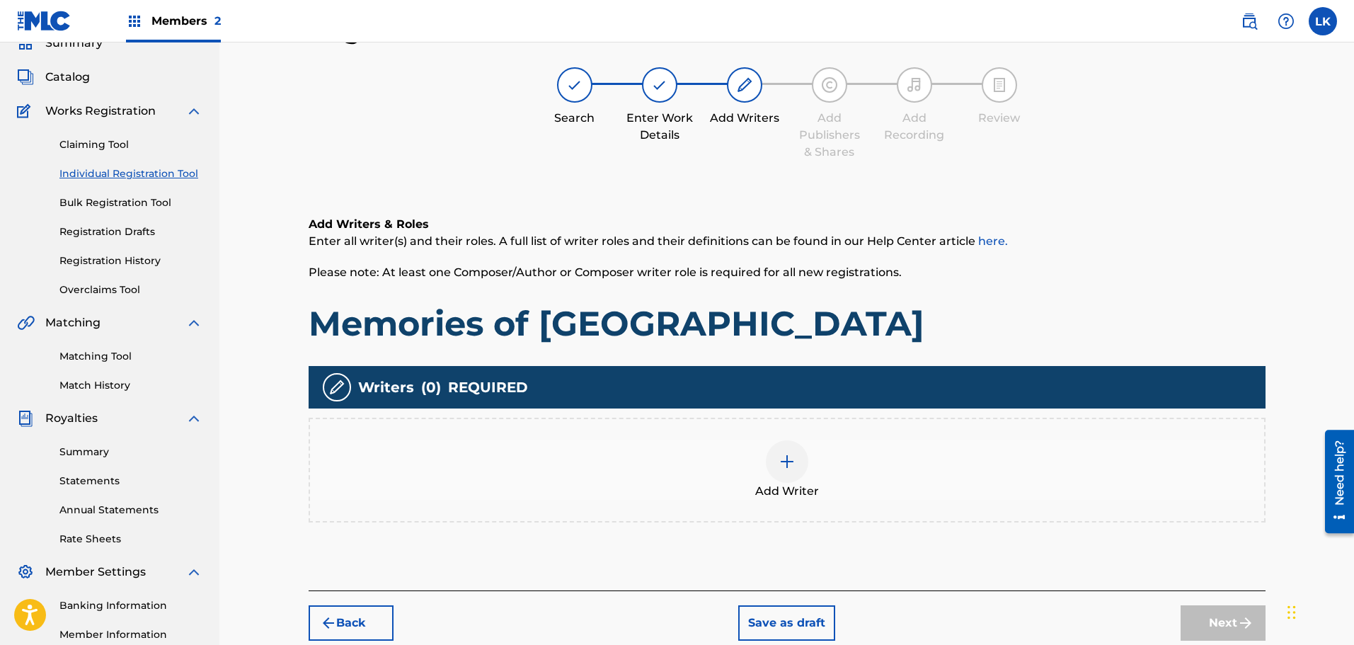
click at [789, 460] on img at bounding box center [786, 461] width 17 height 17
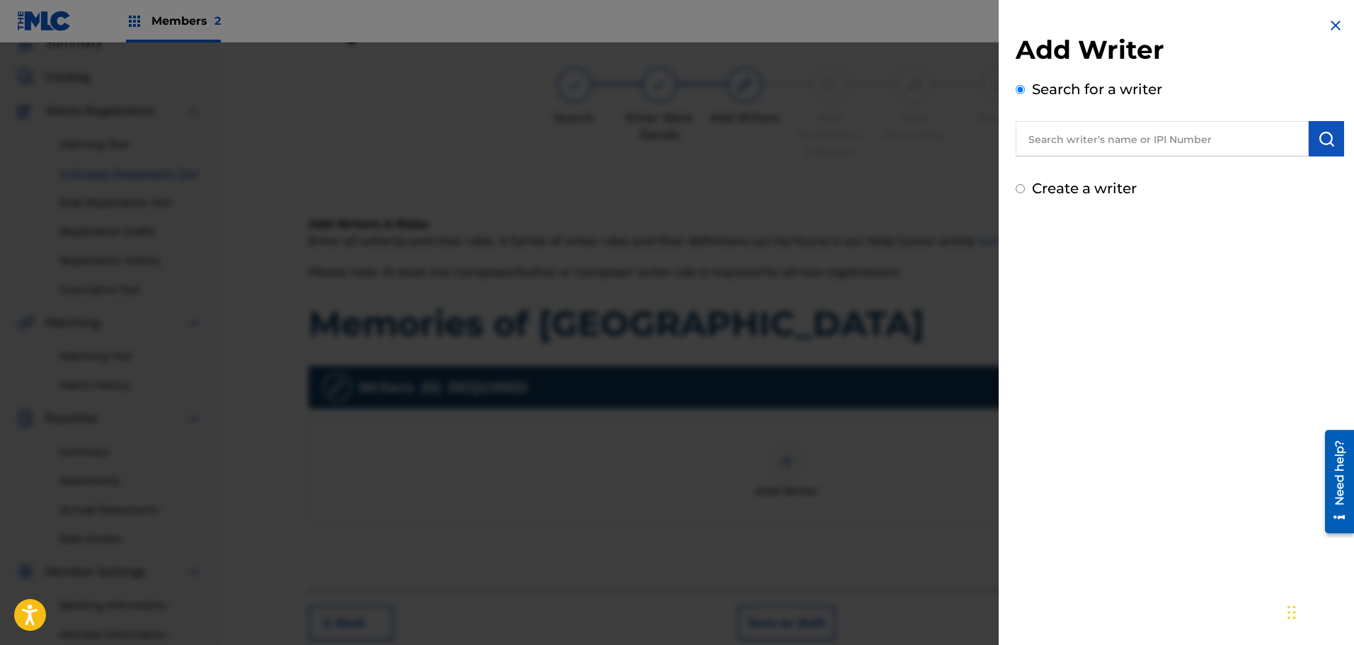
click at [1055, 144] on input "text" at bounding box center [1161, 138] width 293 height 35
type input "346208570"
click at [1326, 132] on img "submit" at bounding box center [1326, 138] width 17 height 17
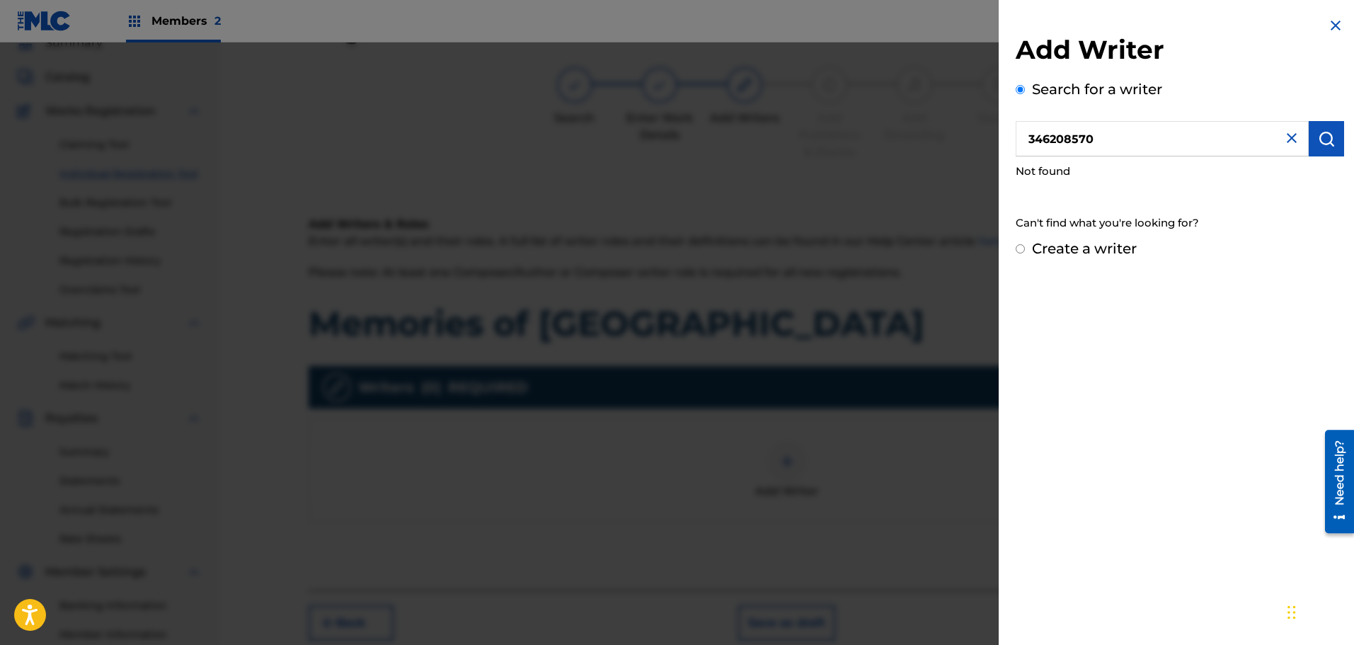
click at [1019, 250] on input "Create a writer" at bounding box center [1019, 248] width 9 height 9
radio input "false"
radio input "true"
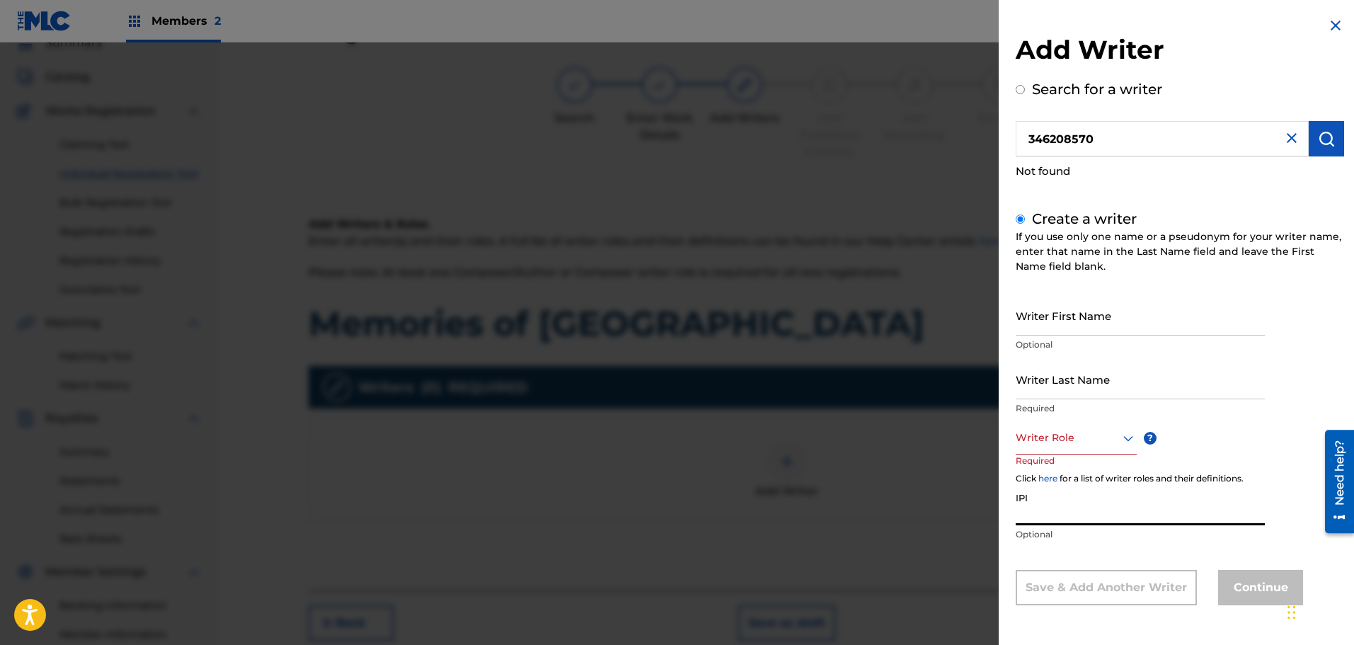
click at [1042, 512] on input "IPI" at bounding box center [1139, 505] width 249 height 40
type input "346208570"
click at [1065, 443] on div at bounding box center [1075, 438] width 121 height 18
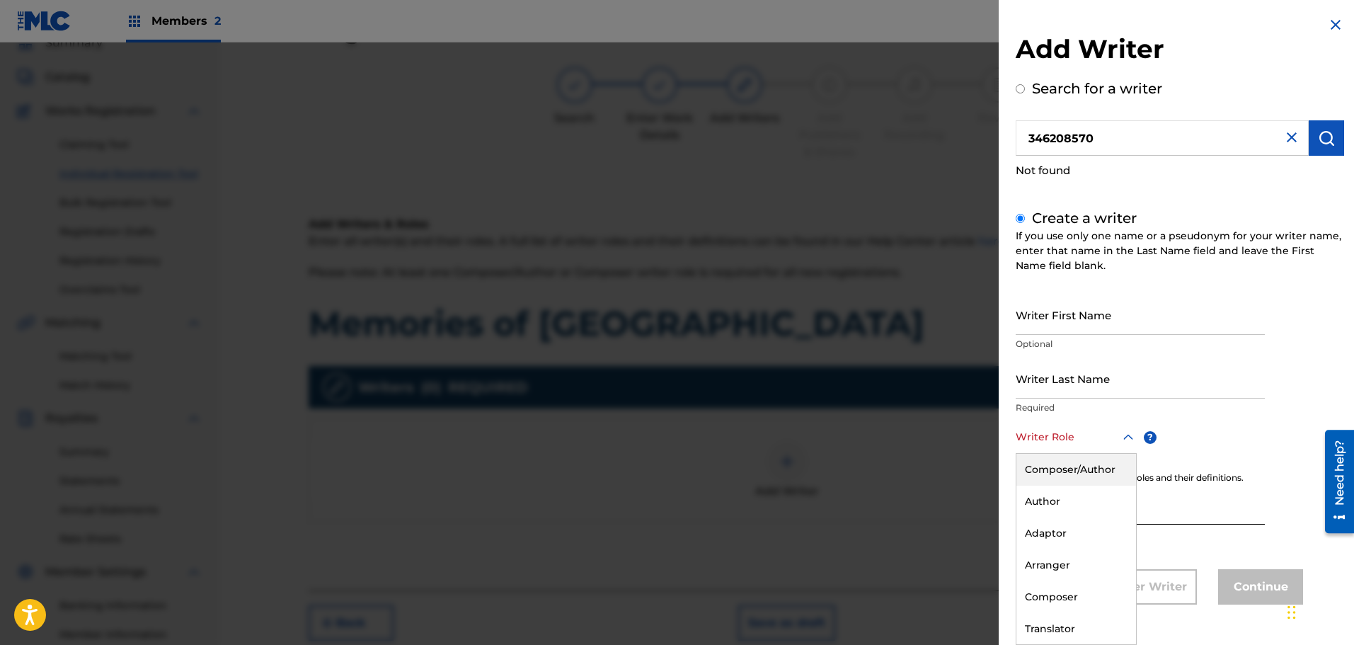
click at [1063, 476] on div "Composer/Author" at bounding box center [1076, 470] width 120 height 32
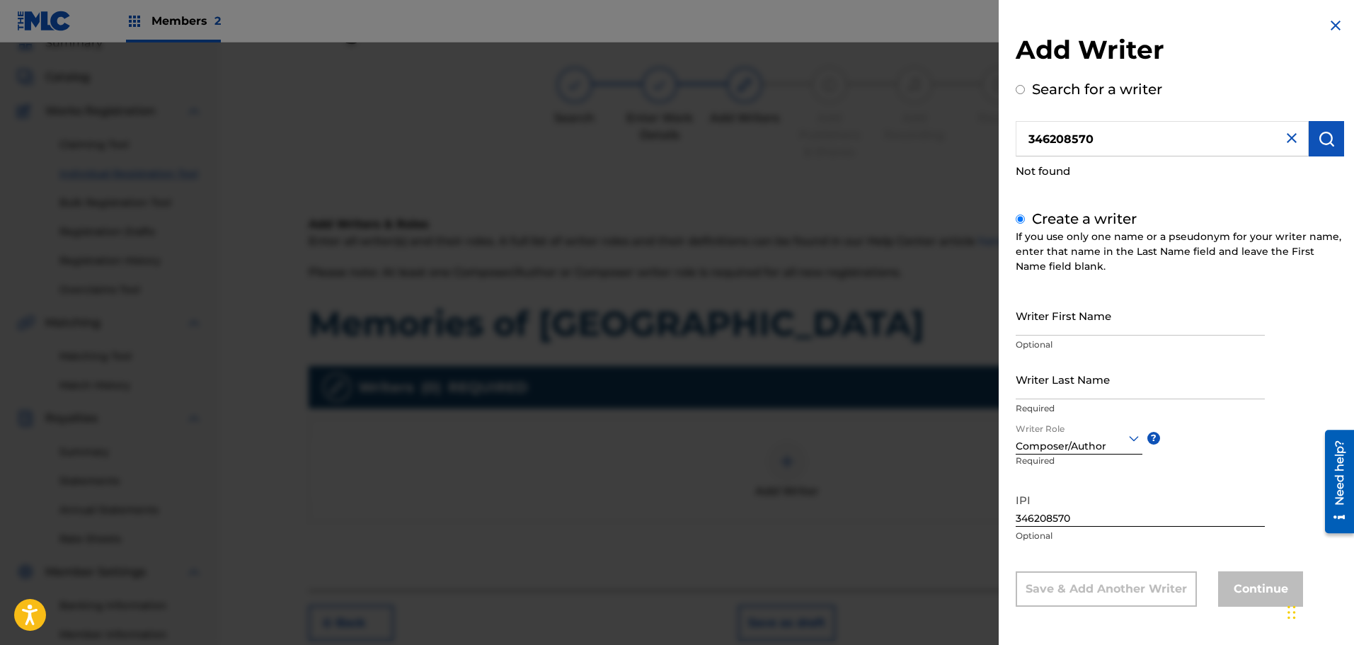
click at [1037, 326] on input "Writer First Name" at bounding box center [1139, 315] width 249 height 40
type input "[PERSON_NAME]"
click at [1073, 390] on input "Writer Last Name" at bounding box center [1139, 379] width 249 height 40
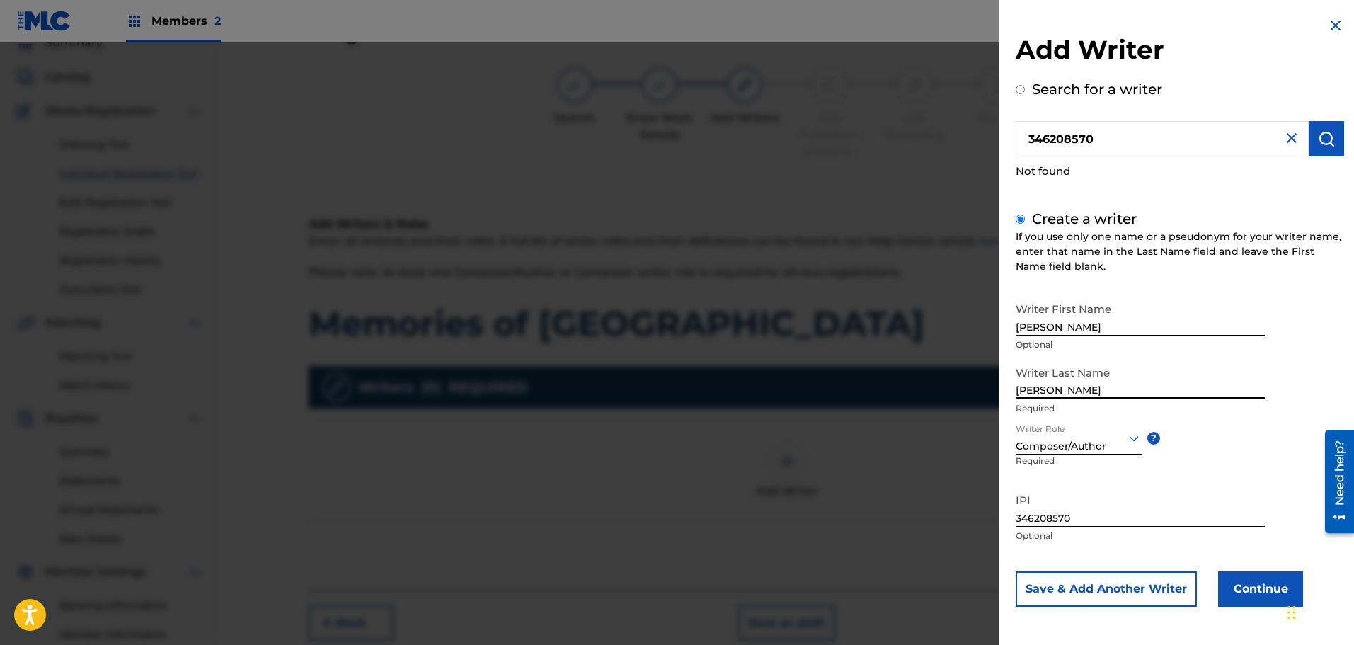
type input "[PERSON_NAME]"
click at [1239, 584] on button "Continue" at bounding box center [1260, 588] width 85 height 35
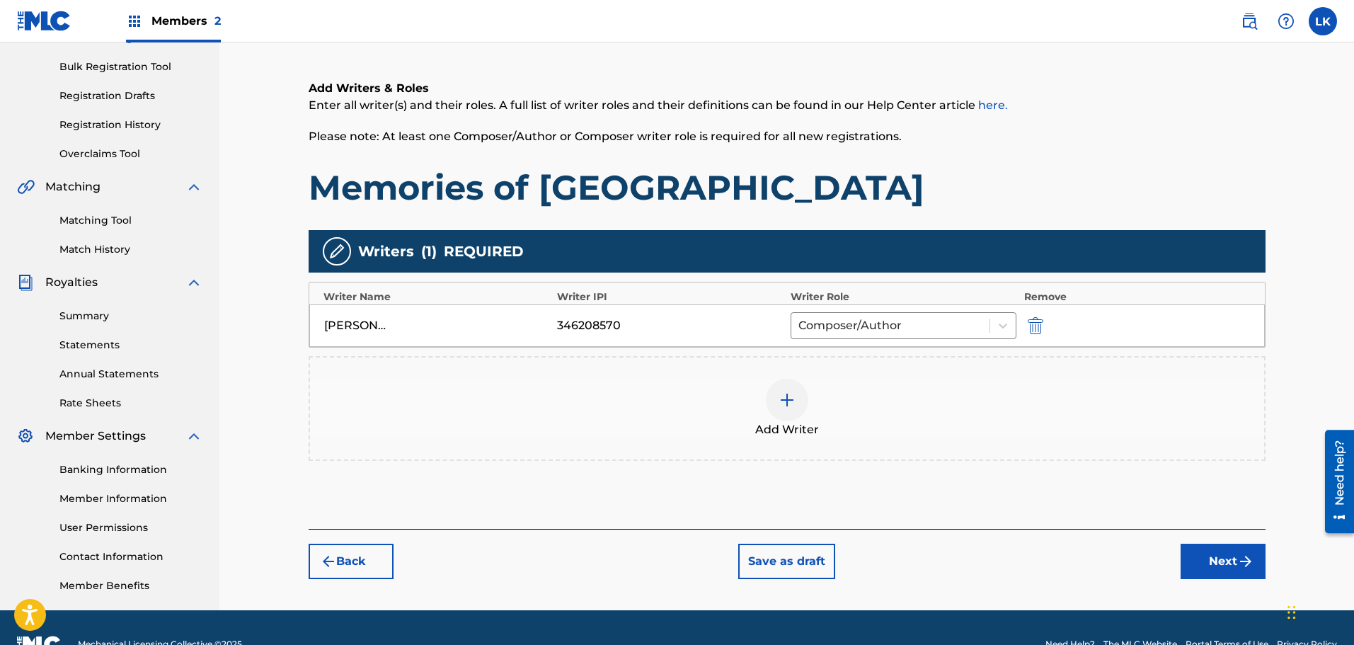
scroll to position [233, 0]
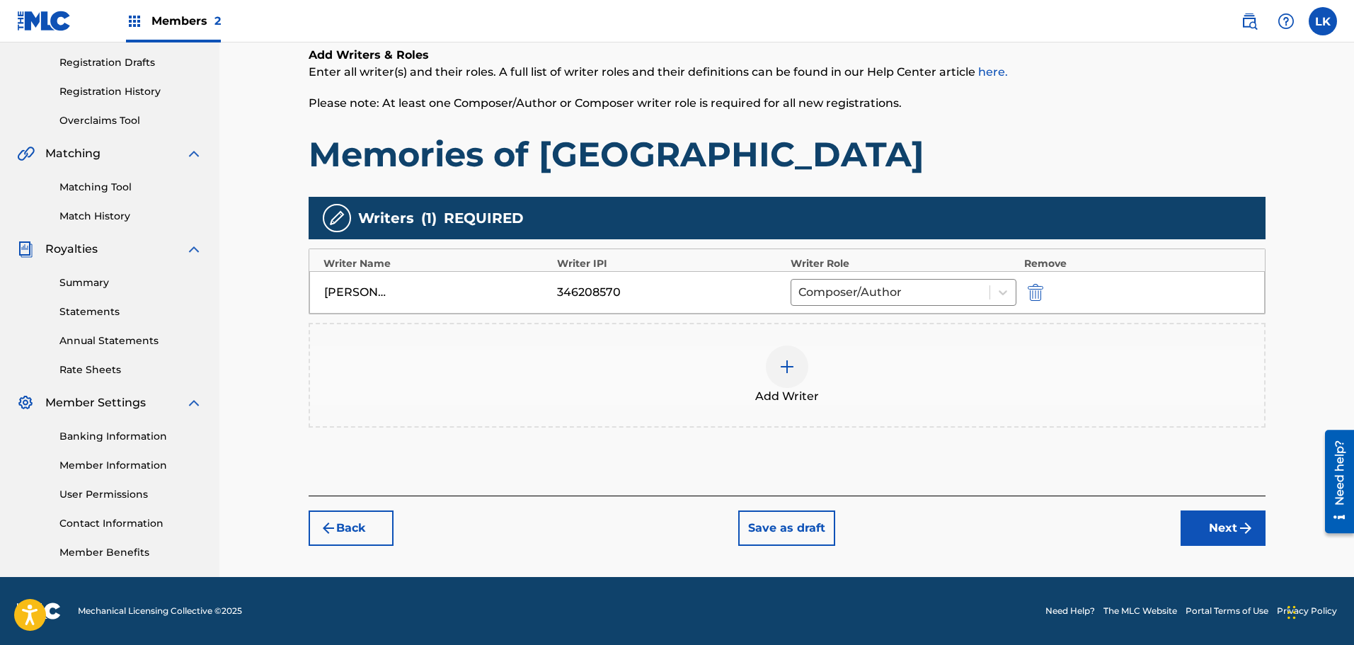
click at [1206, 530] on button "Next" at bounding box center [1222, 527] width 85 height 35
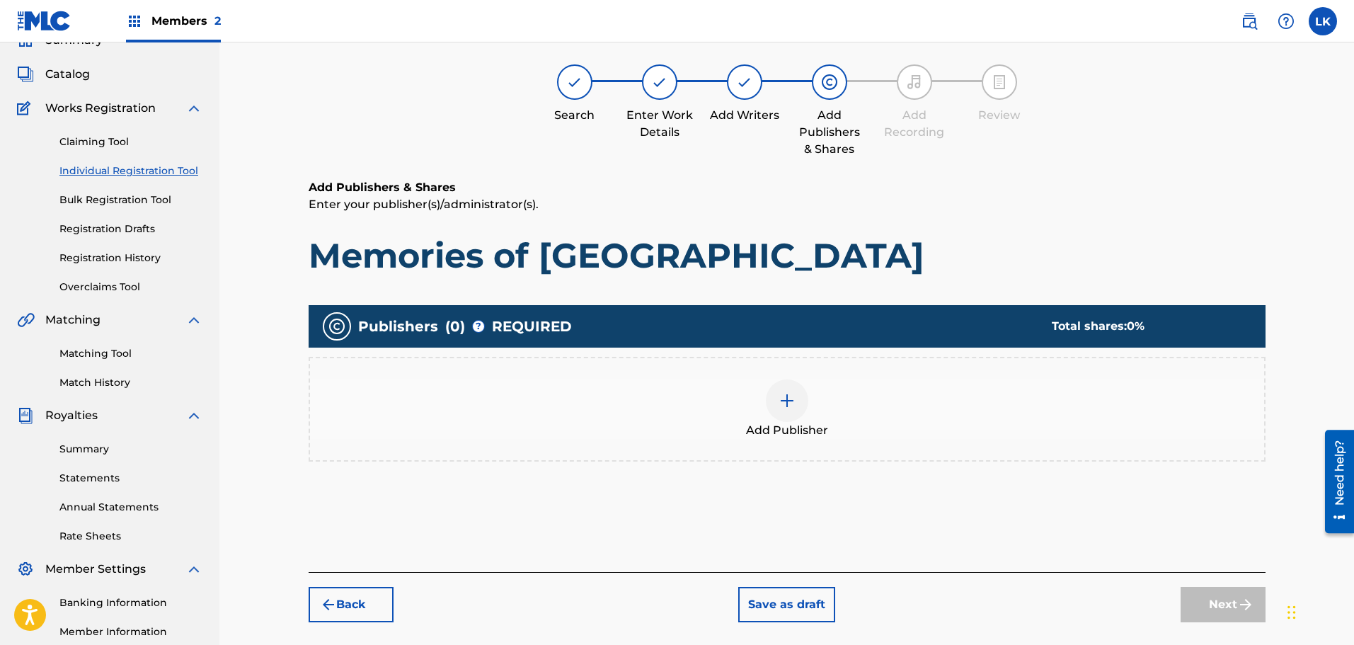
scroll to position [64, 0]
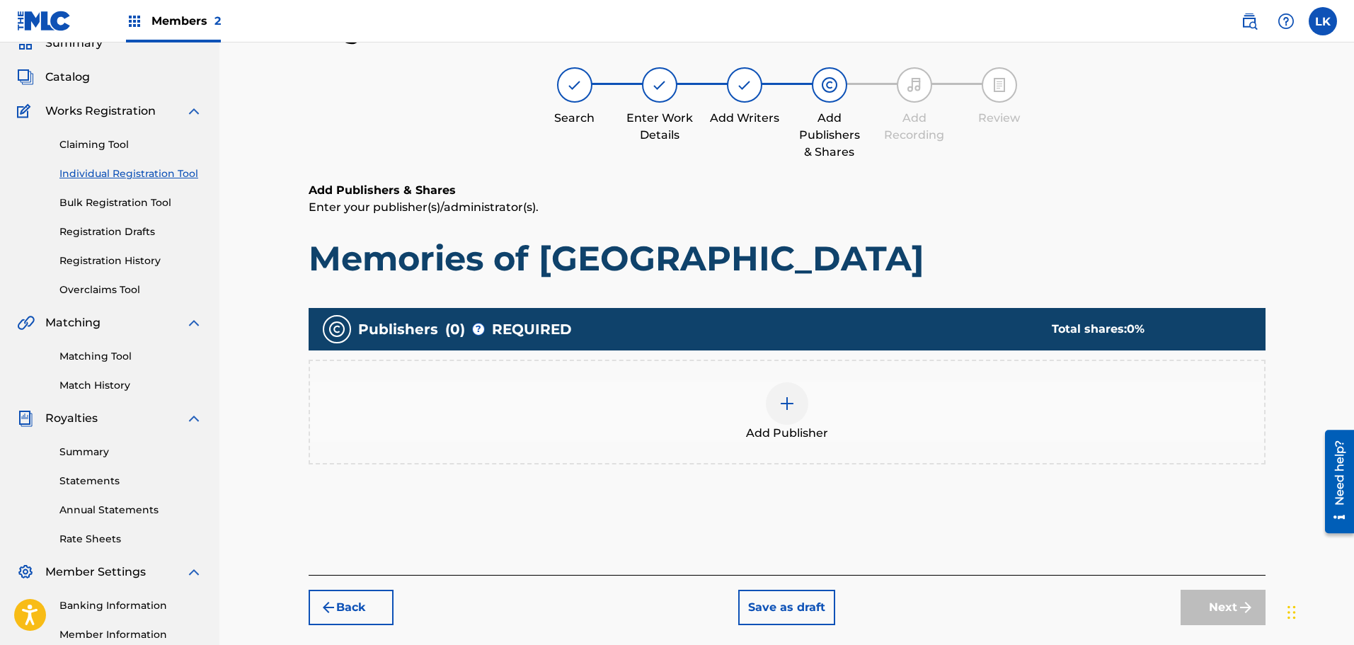
click at [787, 405] on img at bounding box center [786, 403] width 17 height 17
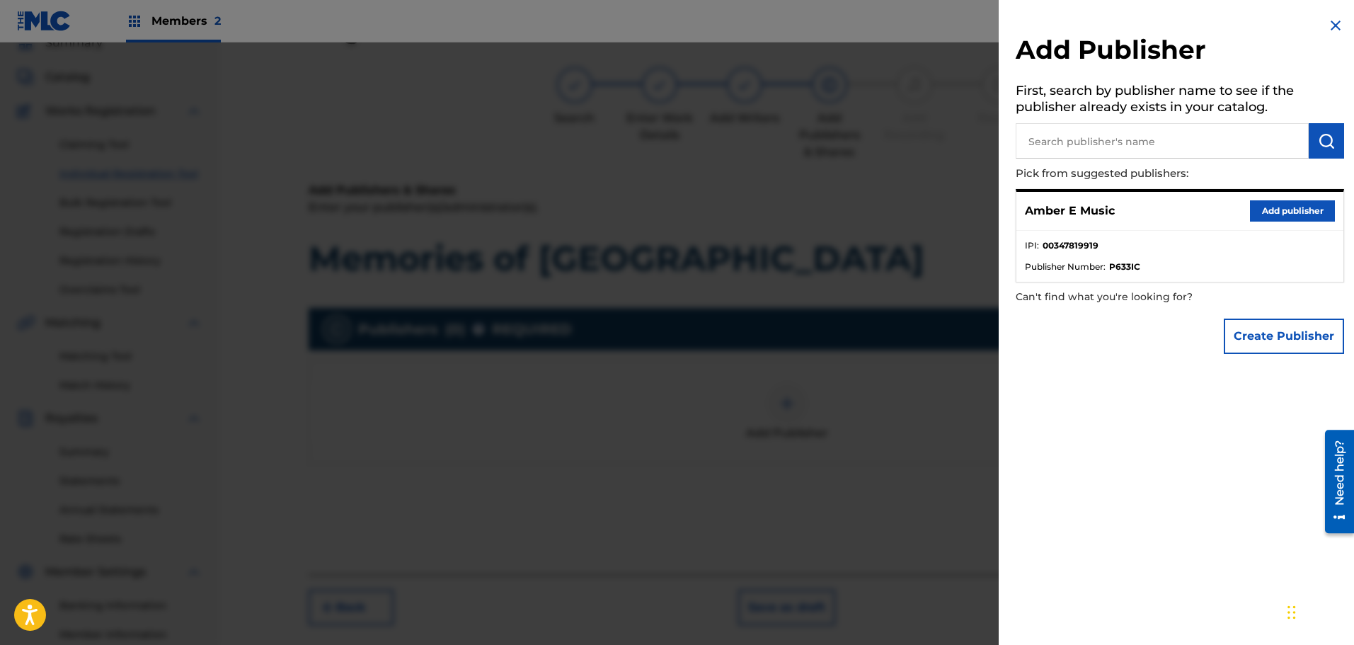
click at [1261, 207] on button "Add publisher" at bounding box center [1292, 210] width 85 height 21
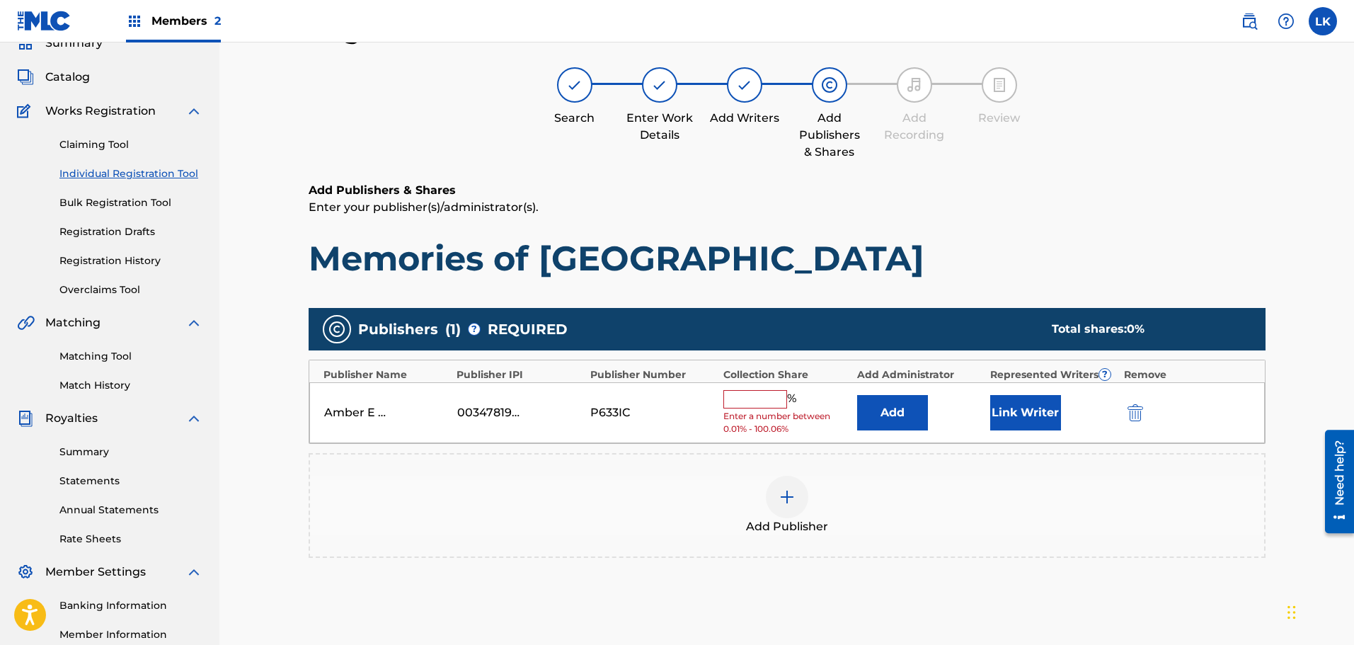
click at [748, 398] on input "text" at bounding box center [755, 399] width 64 height 18
type input "100"
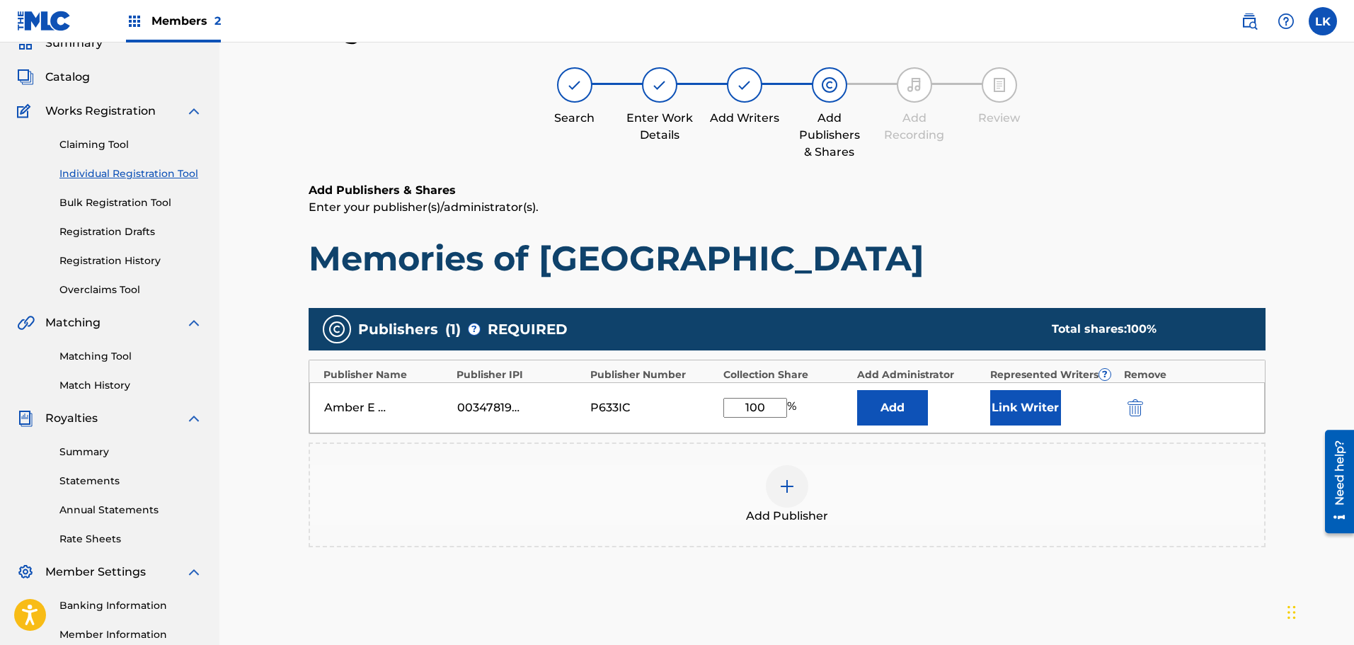
click at [1049, 410] on button "Link Writer" at bounding box center [1025, 407] width 71 height 35
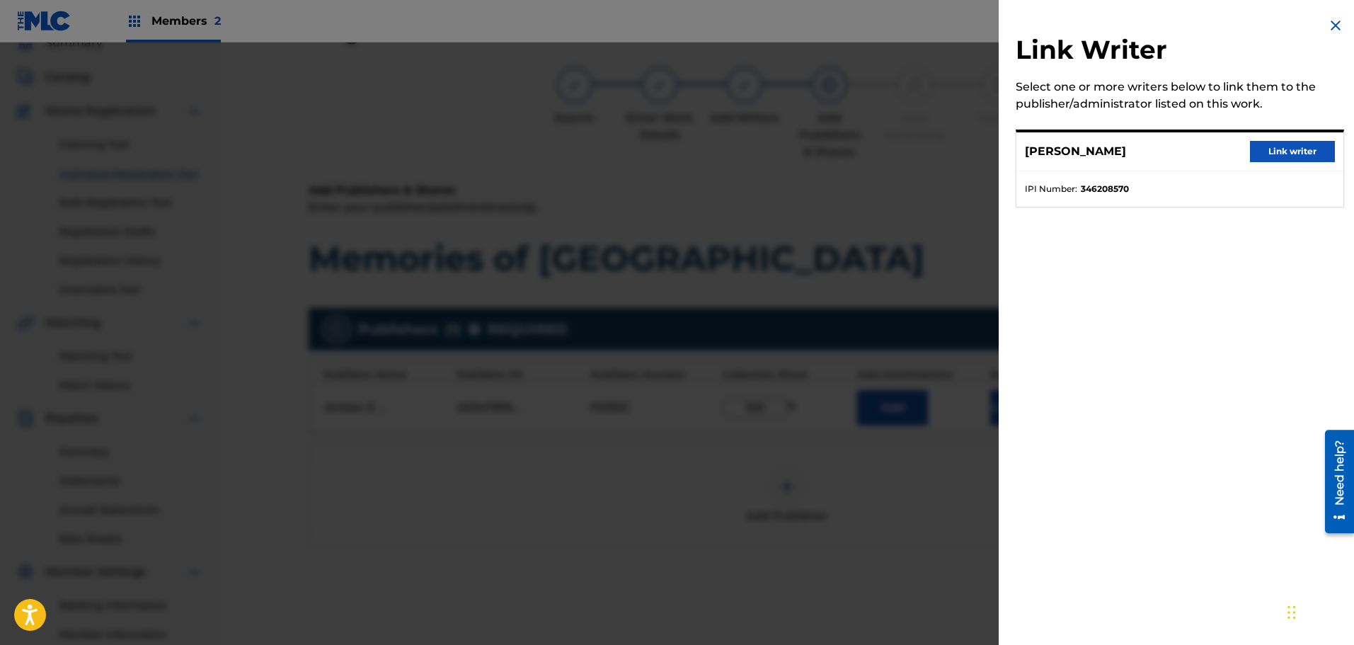
click at [1288, 155] on button "Link writer" at bounding box center [1292, 151] width 85 height 21
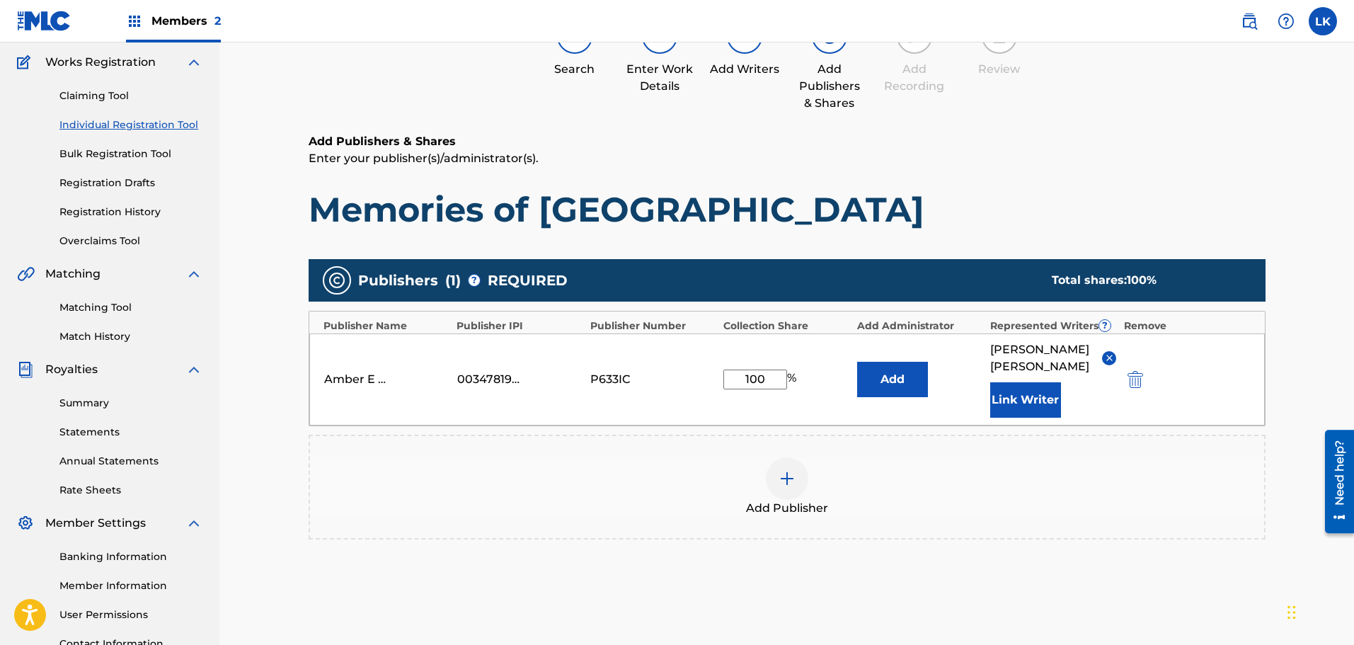
scroll to position [134, 0]
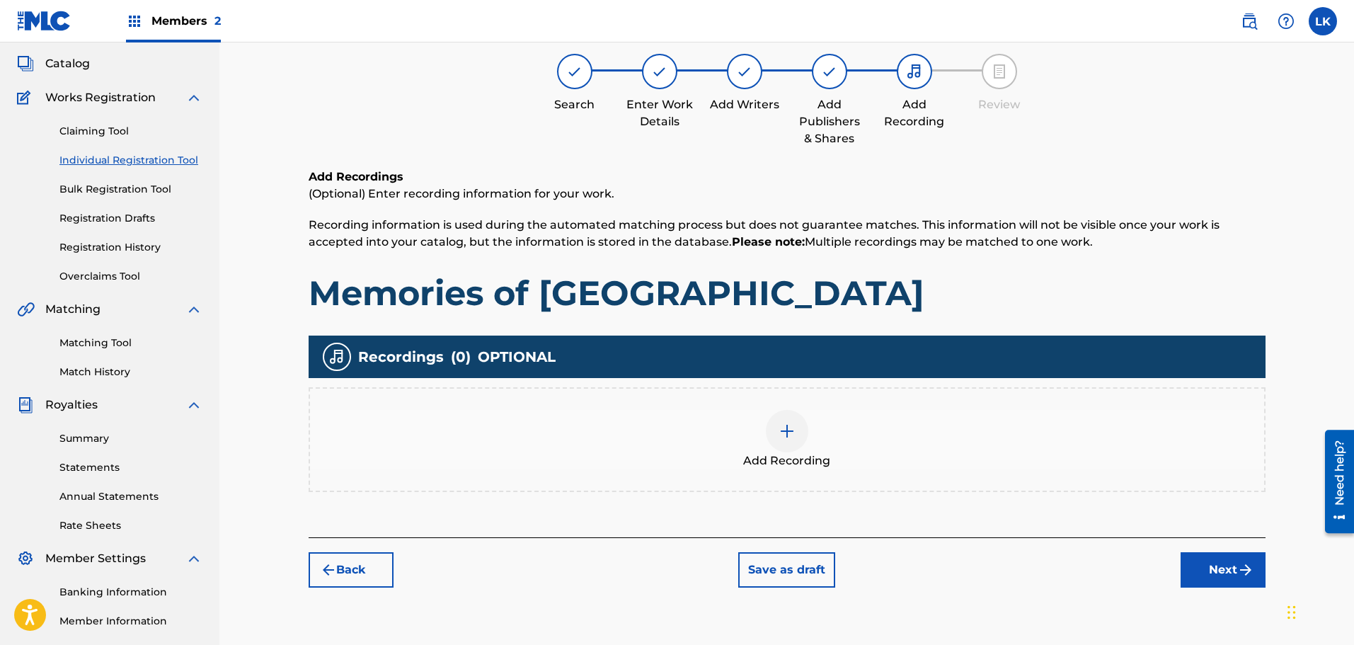
scroll to position [64, 0]
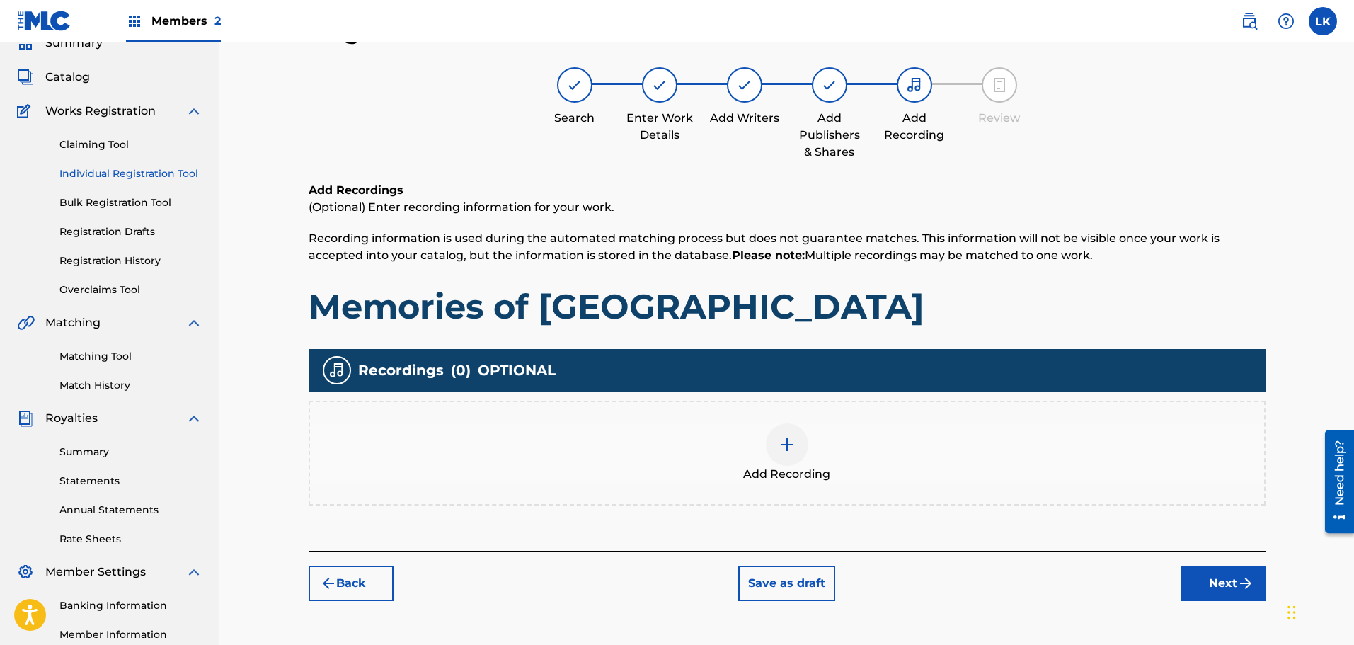
click at [789, 449] on img at bounding box center [786, 444] width 17 height 17
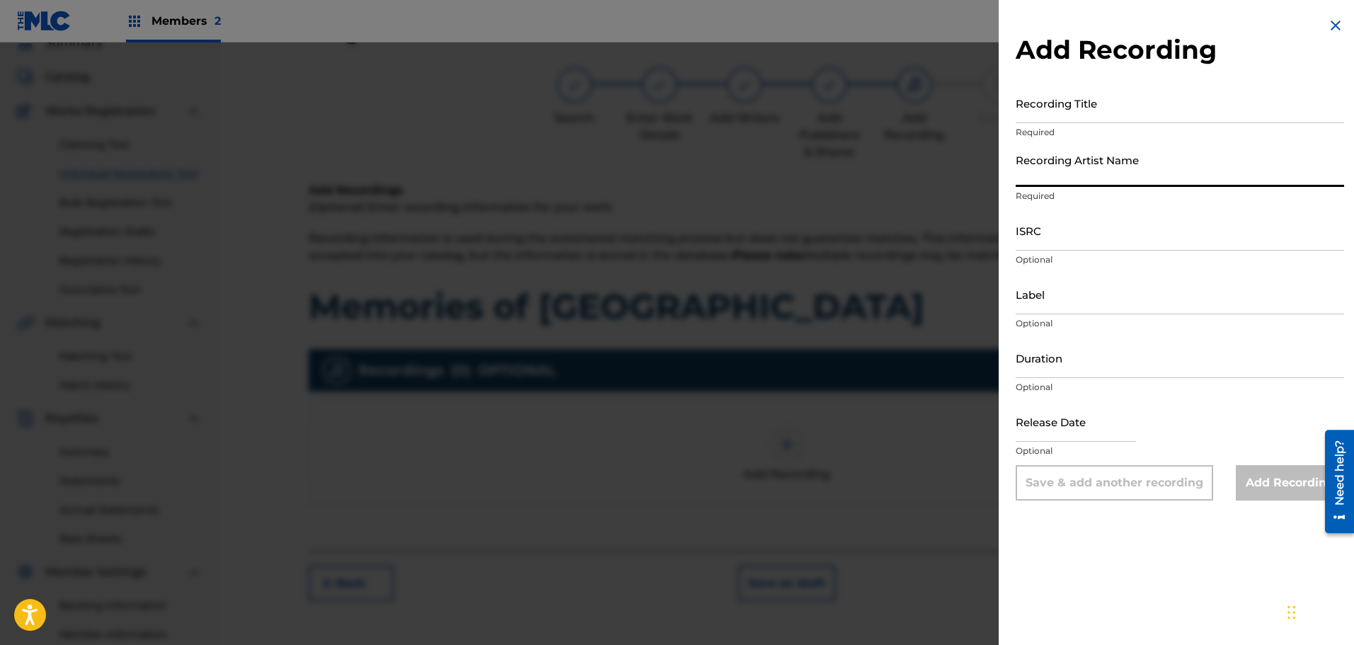
click at [1083, 173] on input "Recording Artist Name" at bounding box center [1179, 166] width 328 height 40
type input "INDIGO MEMORIES"
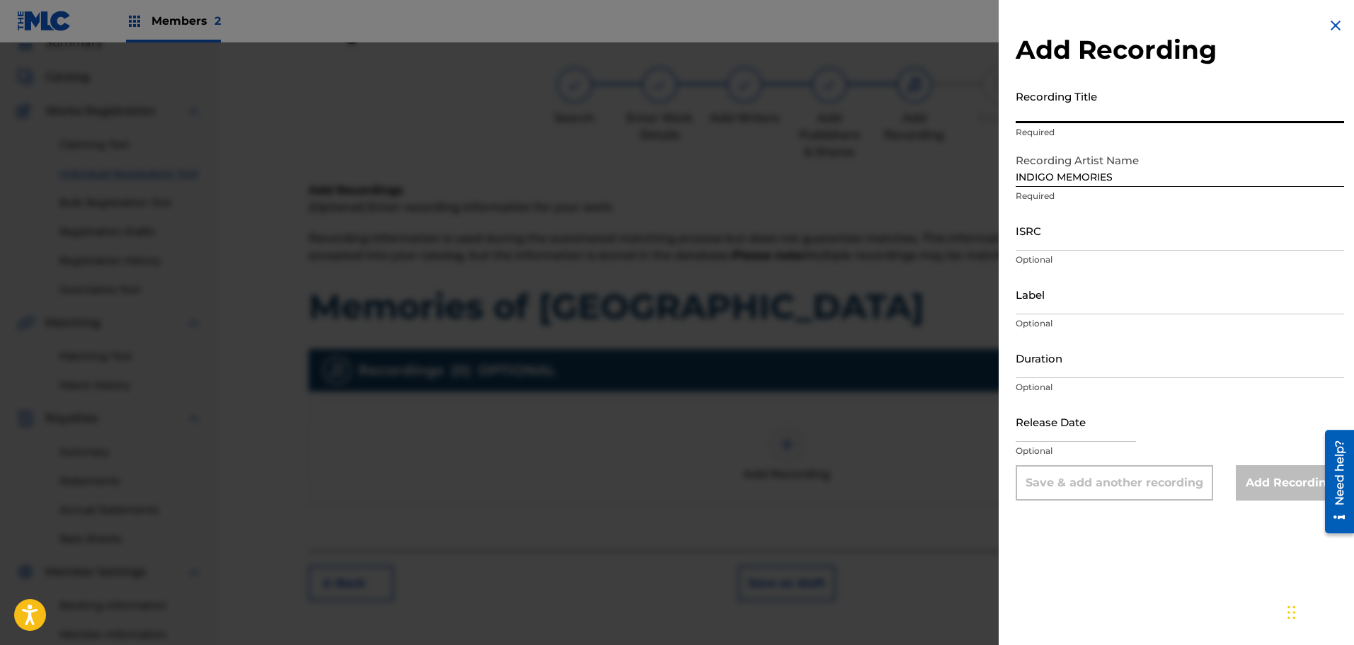
click at [1063, 116] on input "Recording Title" at bounding box center [1179, 103] width 328 height 40
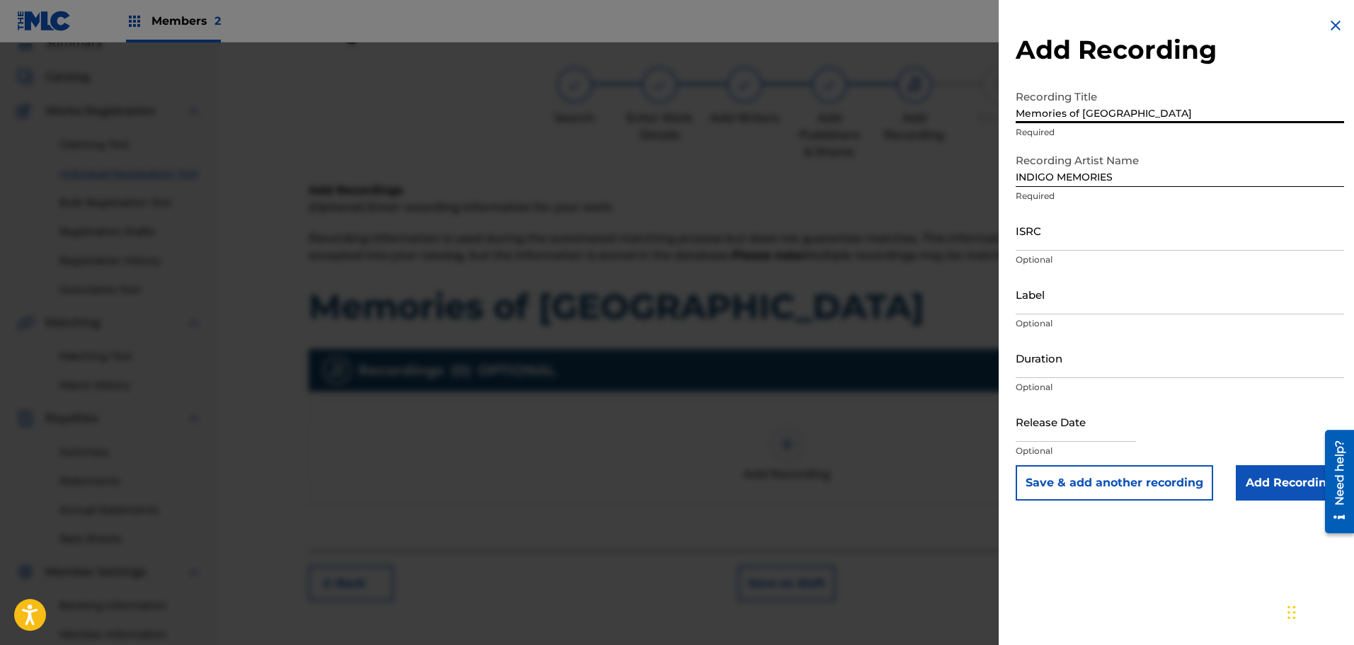
type input "Memories of [GEOGRAPHIC_DATA]"
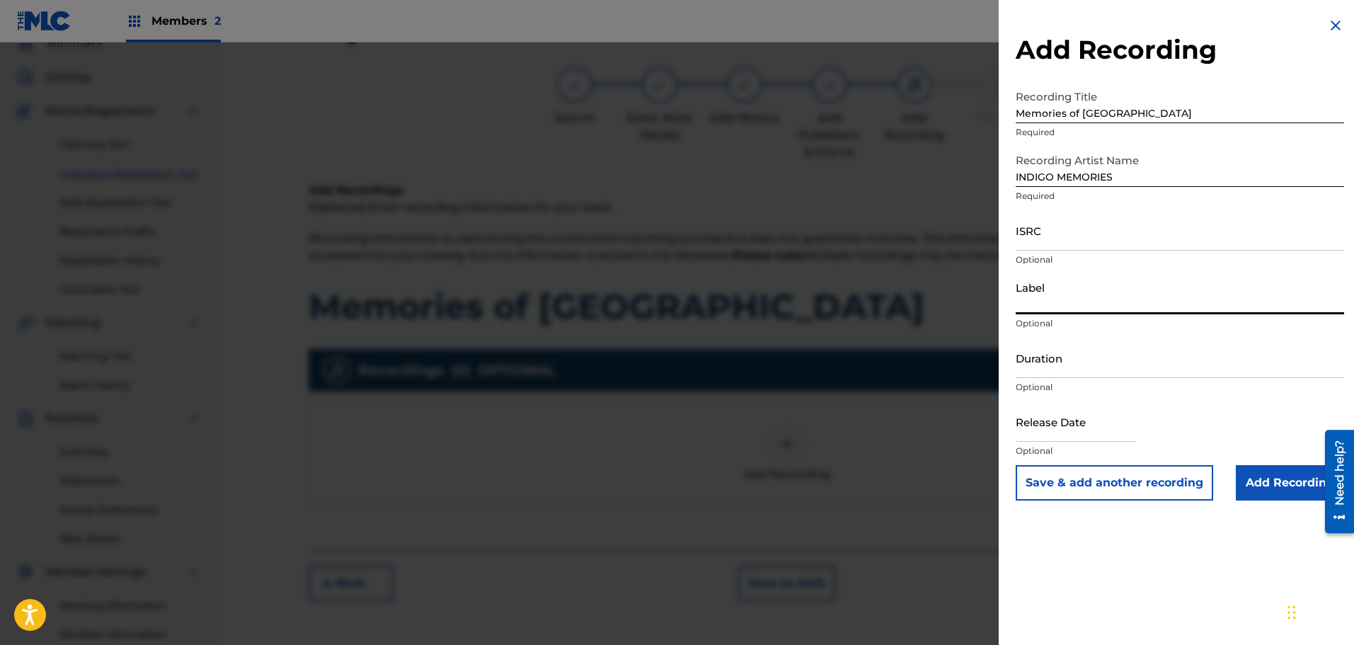
click at [1085, 306] on input "Label" at bounding box center [1179, 294] width 328 height 40
type input "10165985 RECORDS DK"
click at [1096, 431] on input "text" at bounding box center [1075, 421] width 120 height 40
select select "7"
select select "2025"
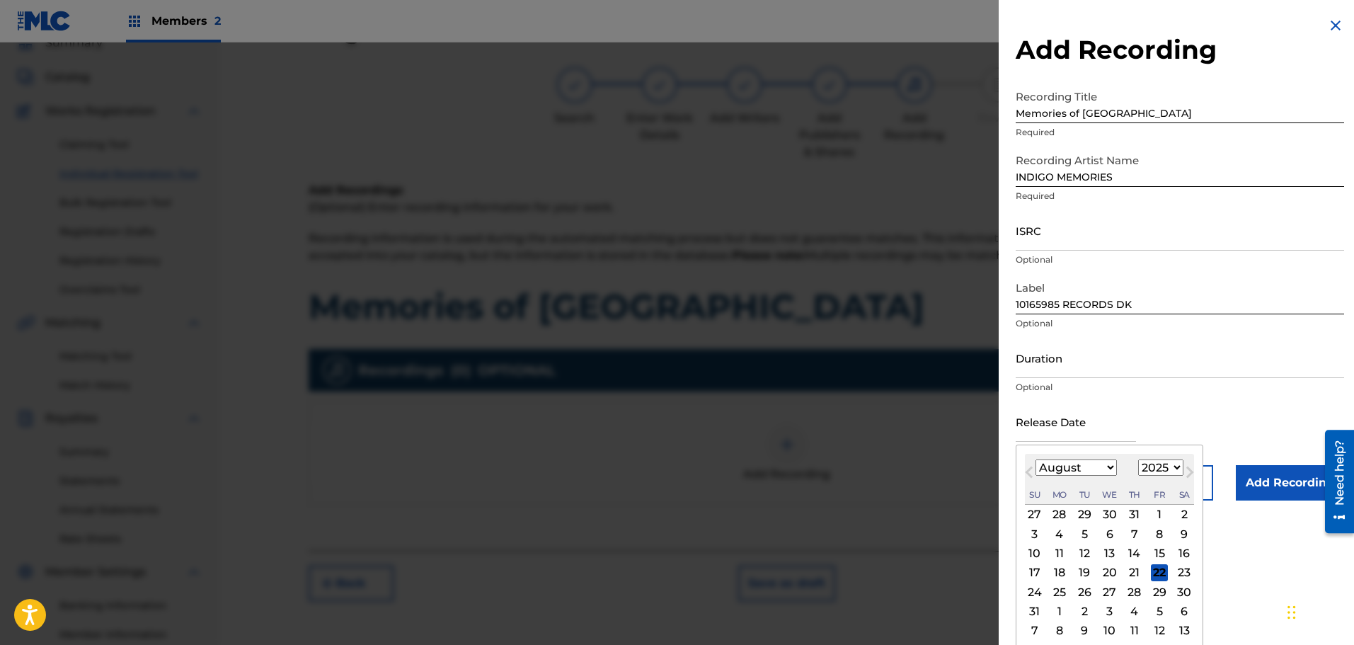
click at [1156, 575] on div "22" at bounding box center [1159, 572] width 17 height 17
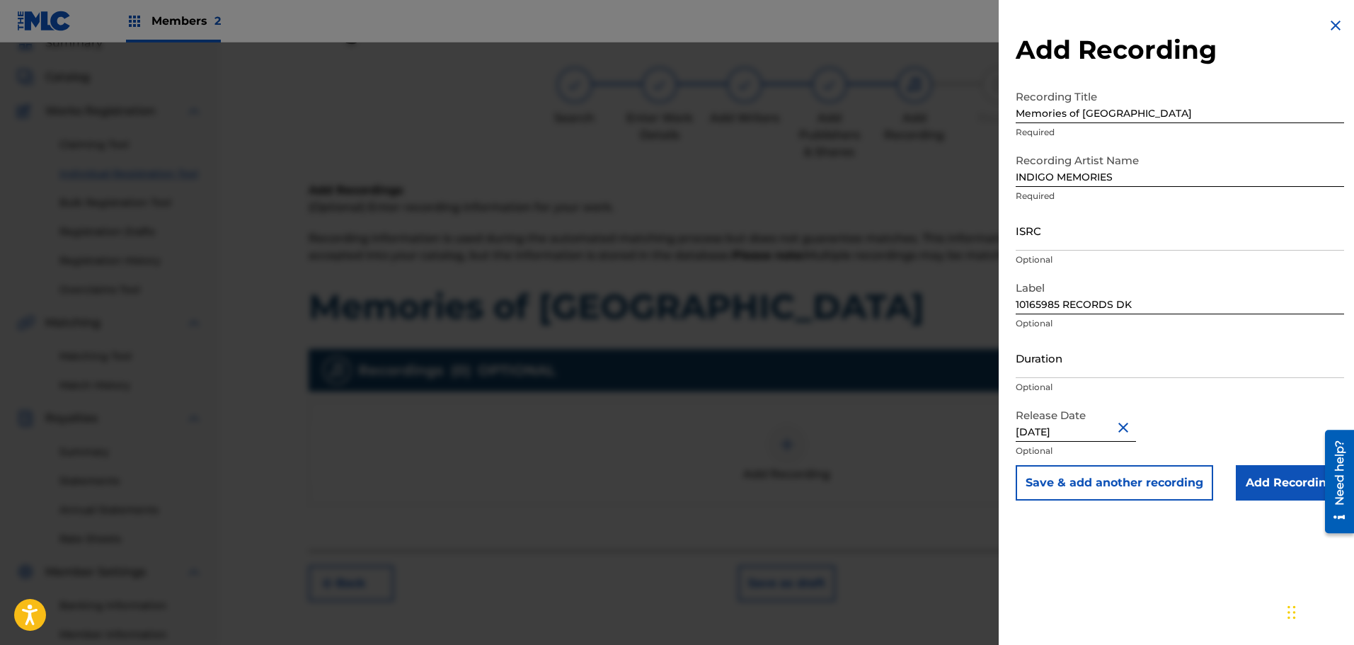
type input "[DATE]"
click at [1252, 481] on input "Add Recording" at bounding box center [1290, 482] width 108 height 35
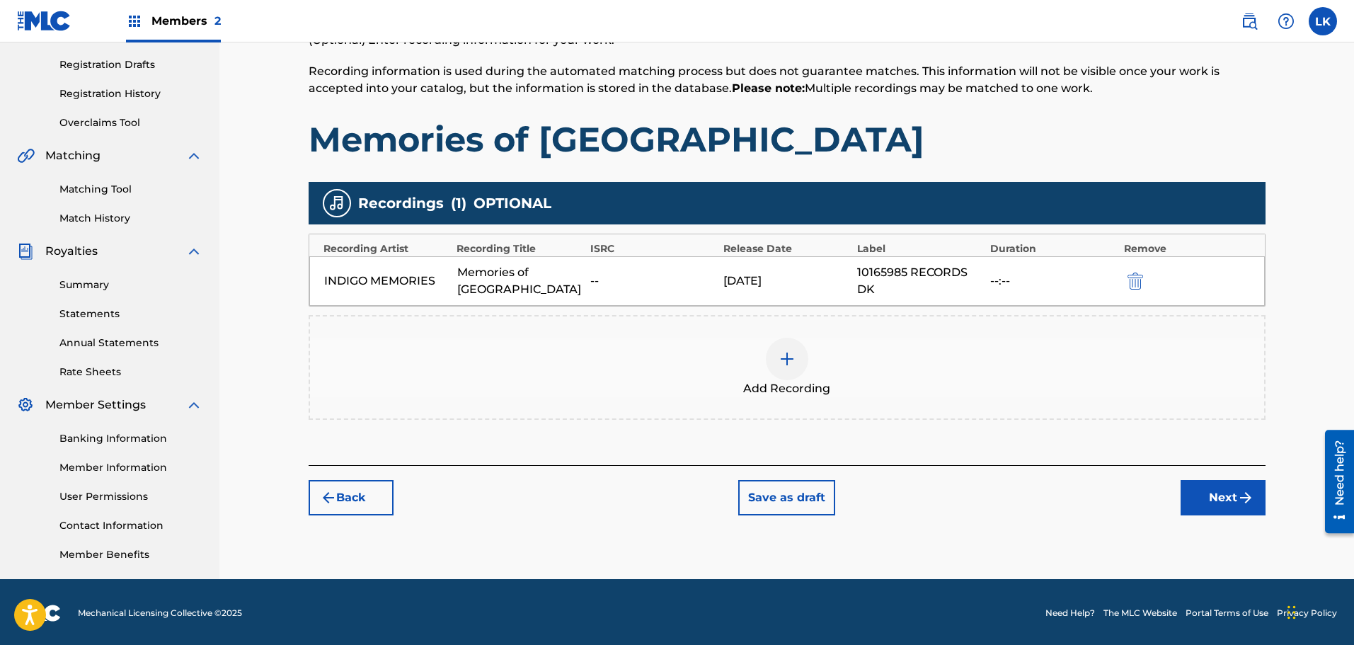
scroll to position [233, 0]
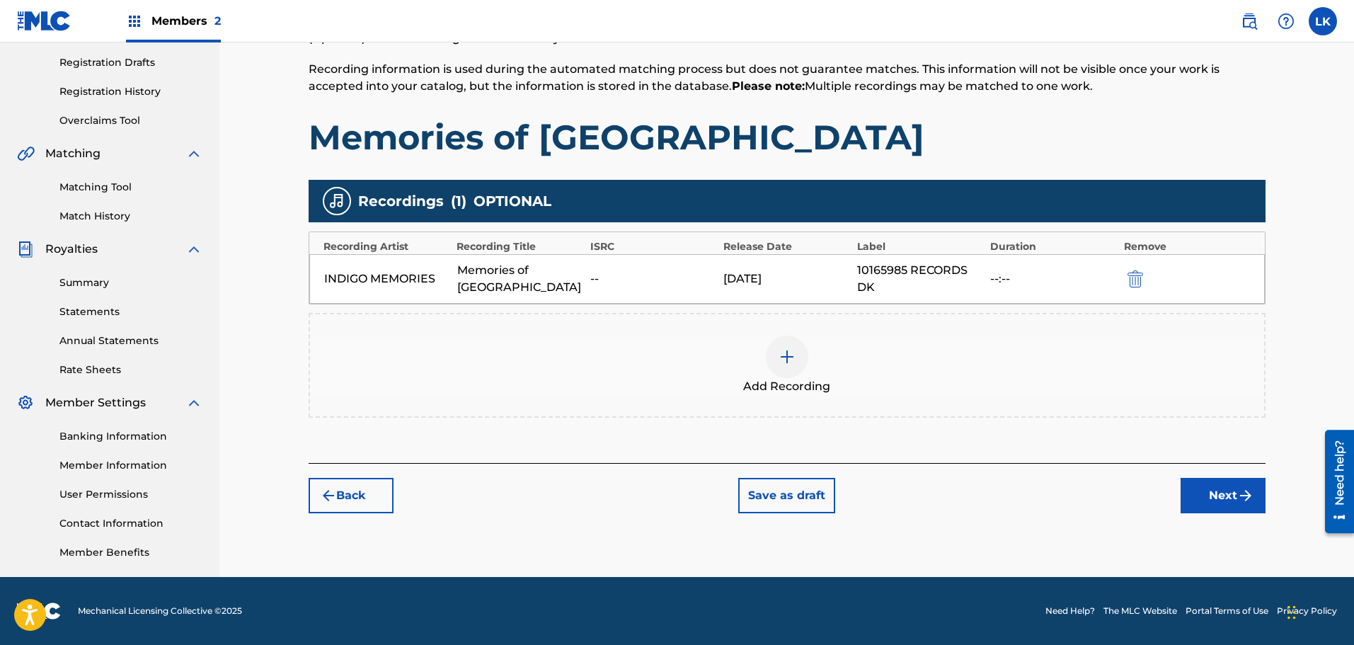
click at [1210, 495] on button "Next" at bounding box center [1222, 495] width 85 height 35
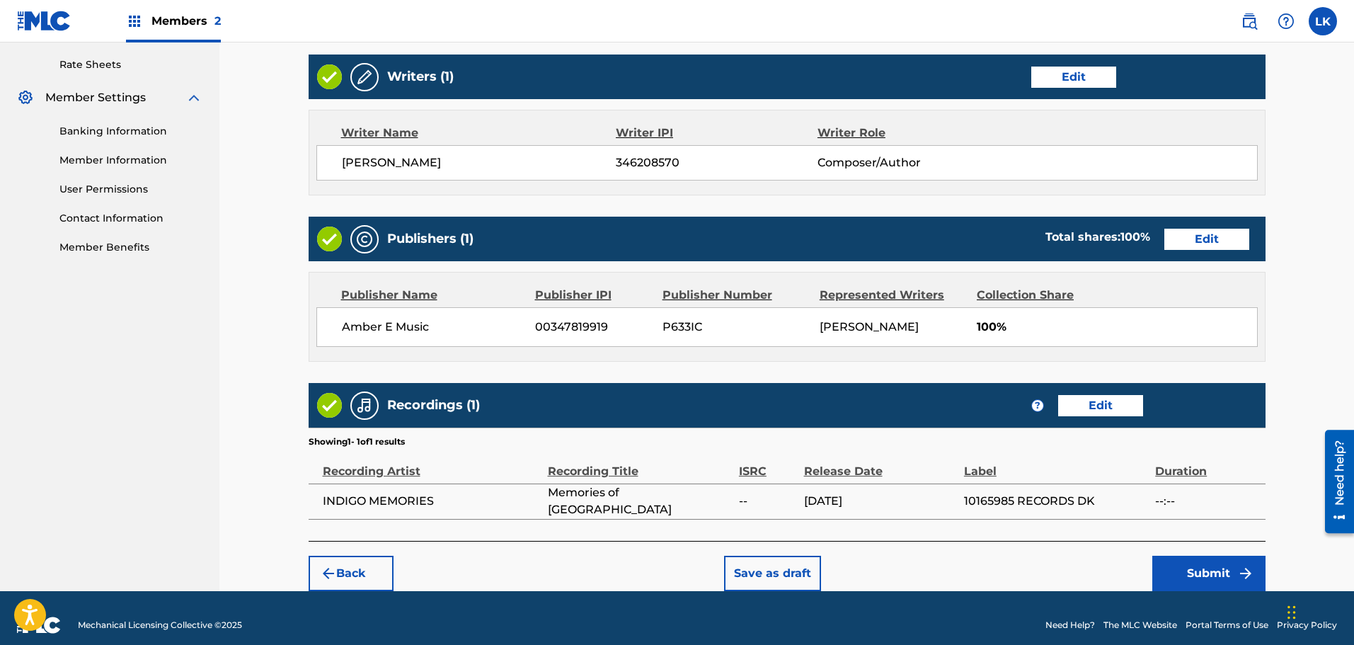
scroll to position [552, 0]
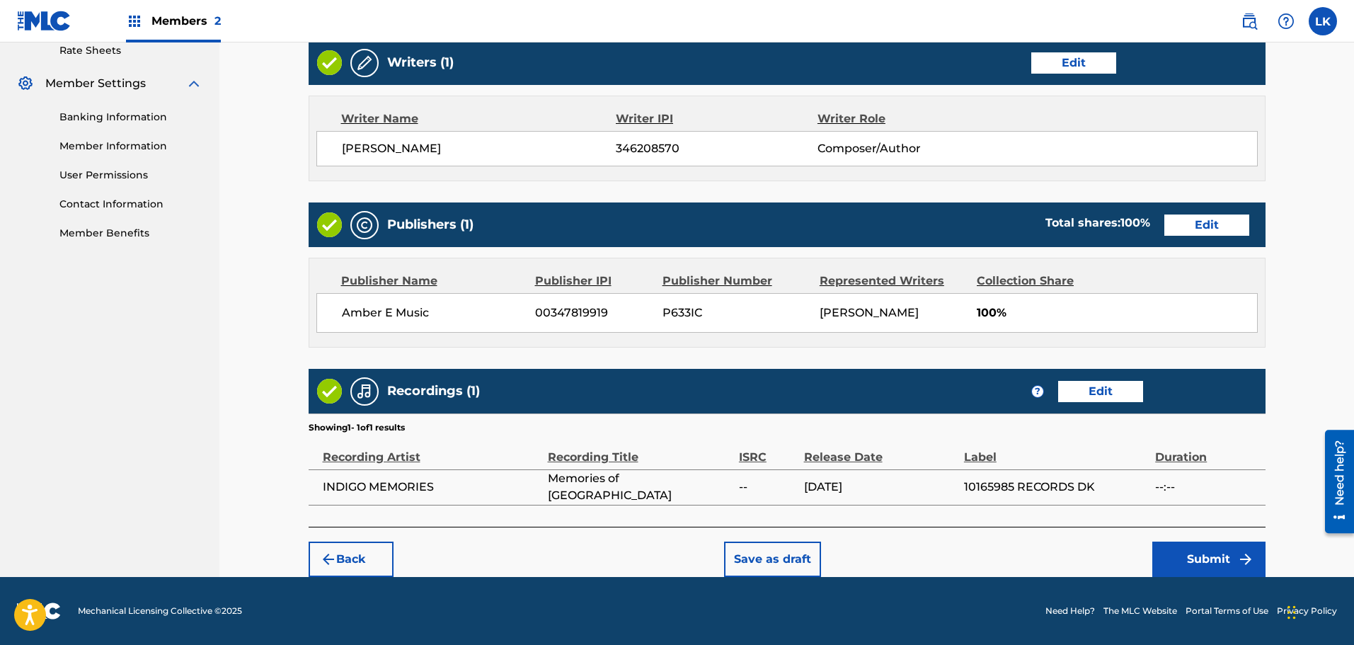
click at [1209, 556] on button "Submit" at bounding box center [1208, 558] width 113 height 35
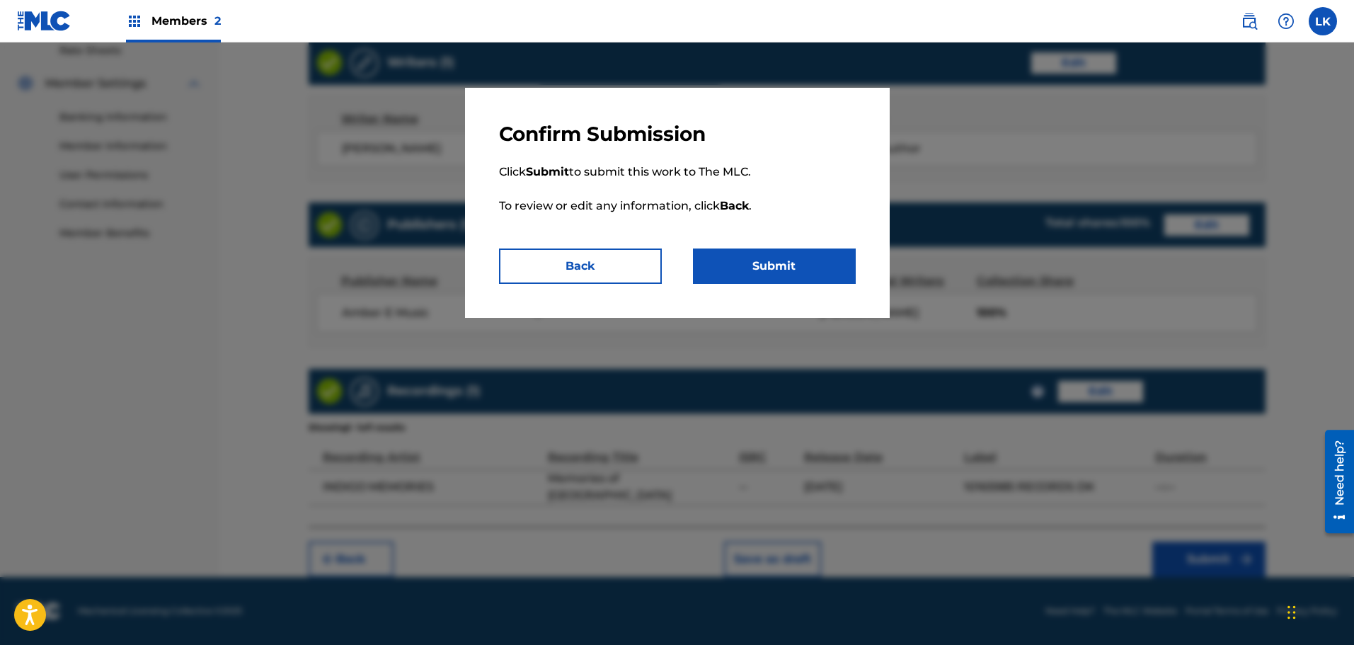
click at [794, 265] on button "Submit" at bounding box center [774, 265] width 163 height 35
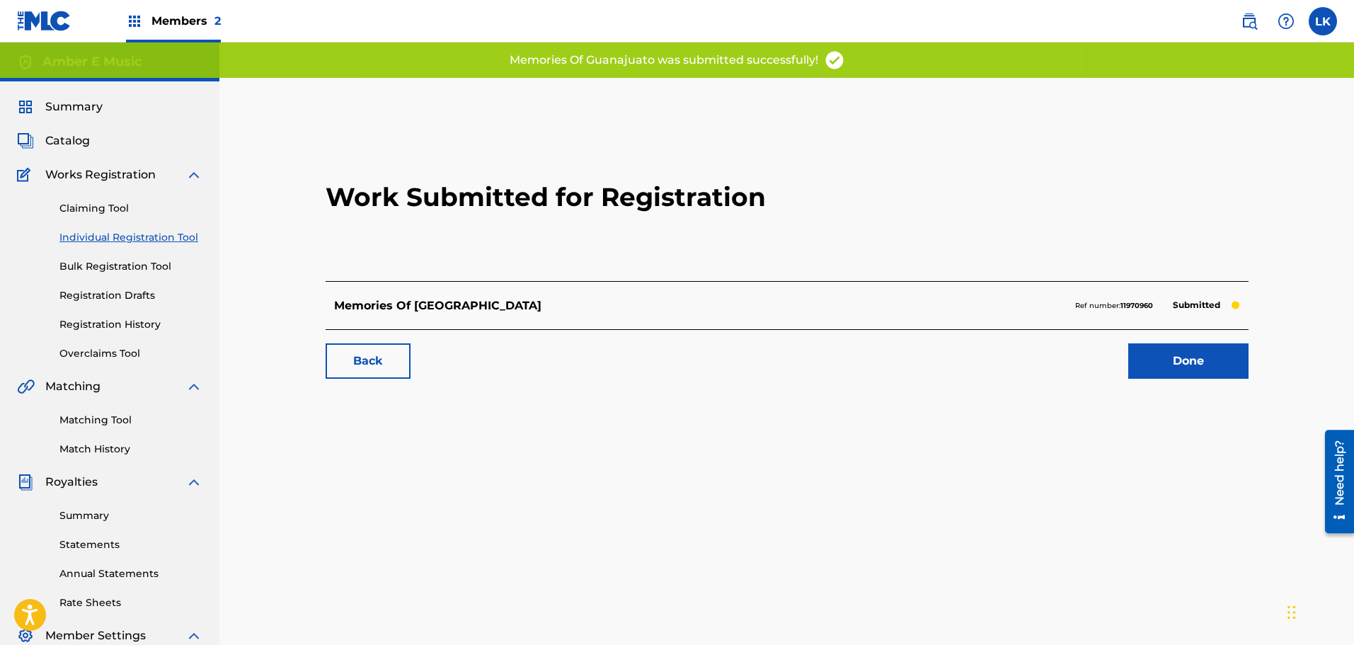
click at [1193, 368] on link "Done" at bounding box center [1188, 360] width 120 height 35
